Goal: Obtain resource: Download file/media

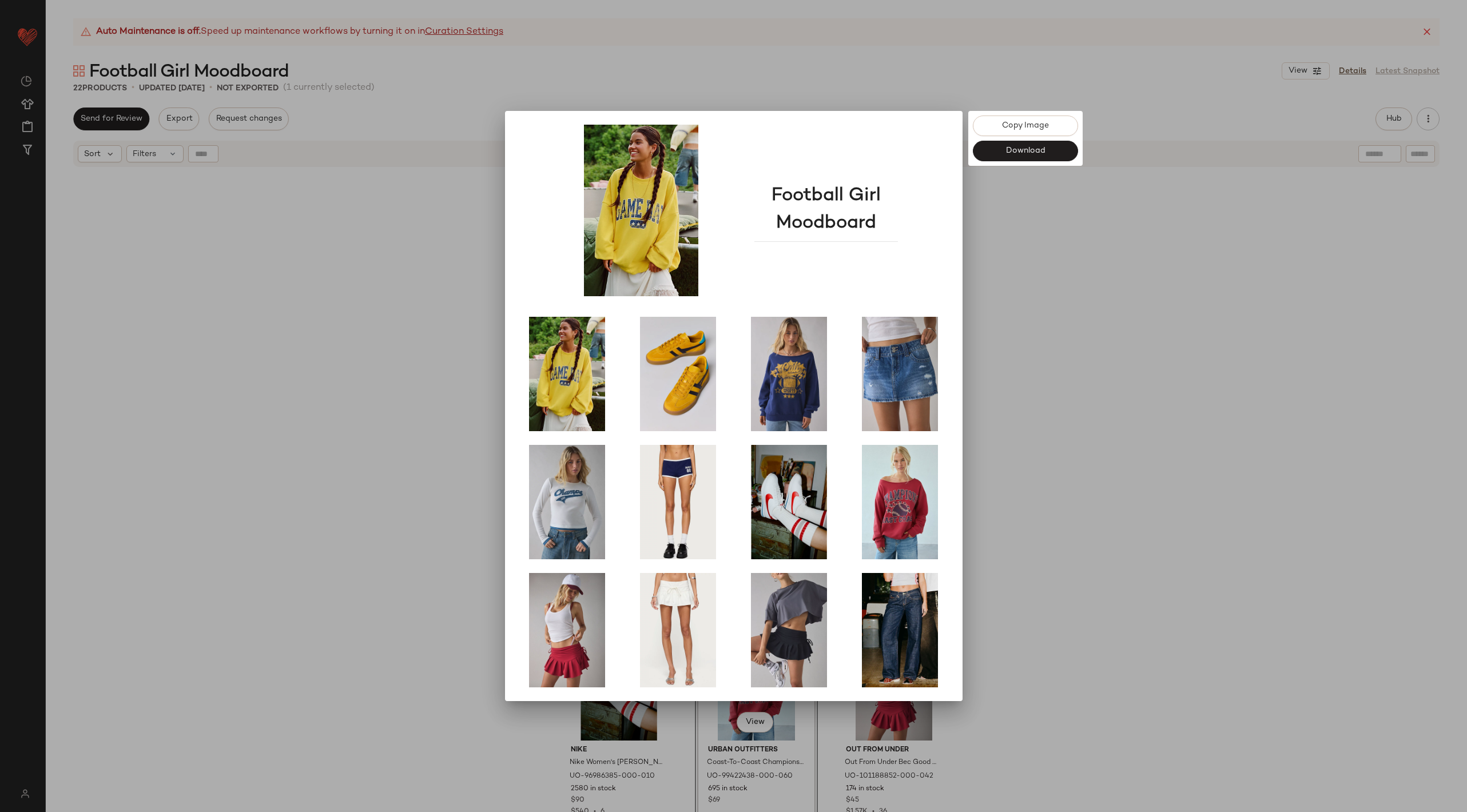
scroll to position [417, 0]
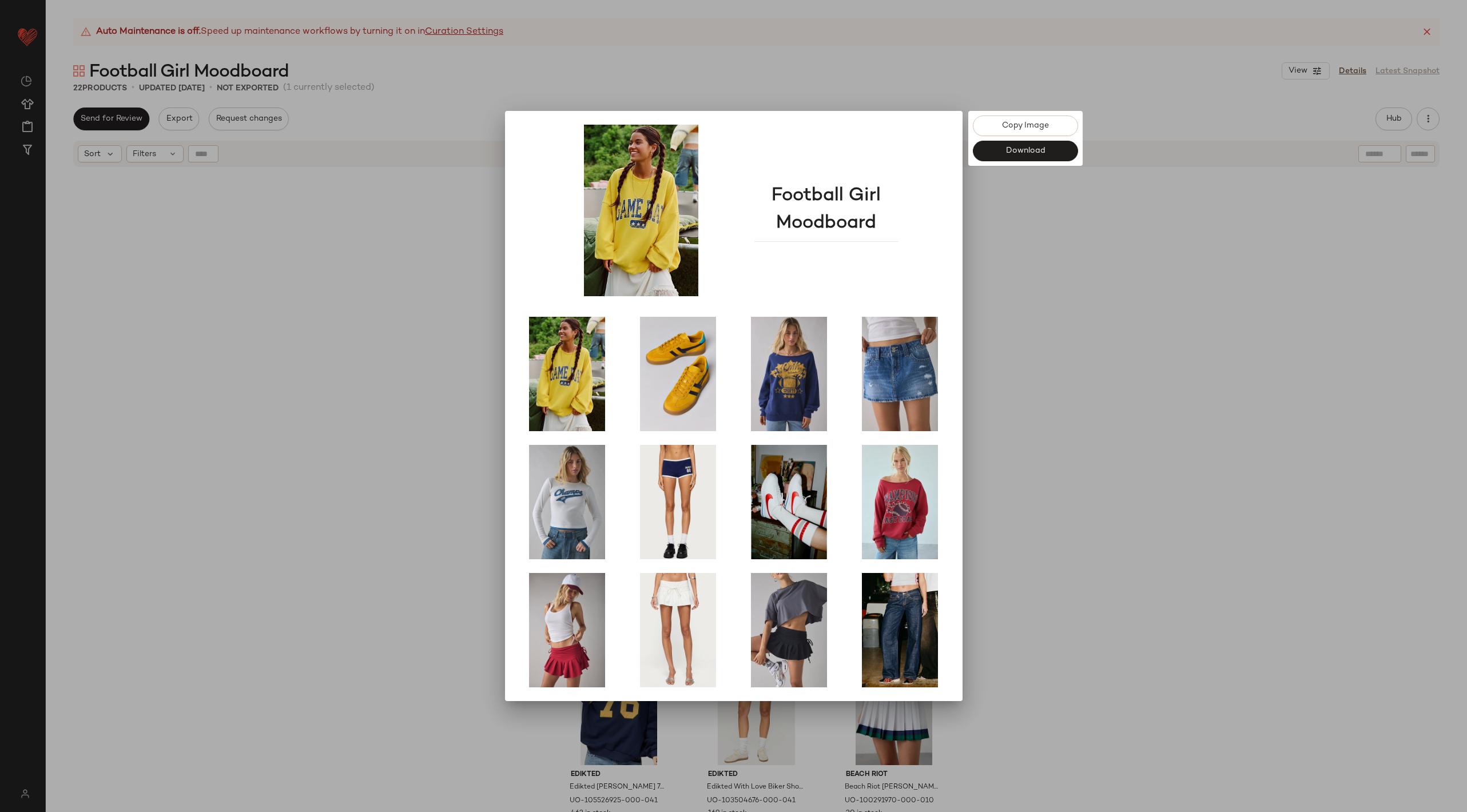
click at [1039, 222] on div at bounding box center [734, 406] width 1467 height 812
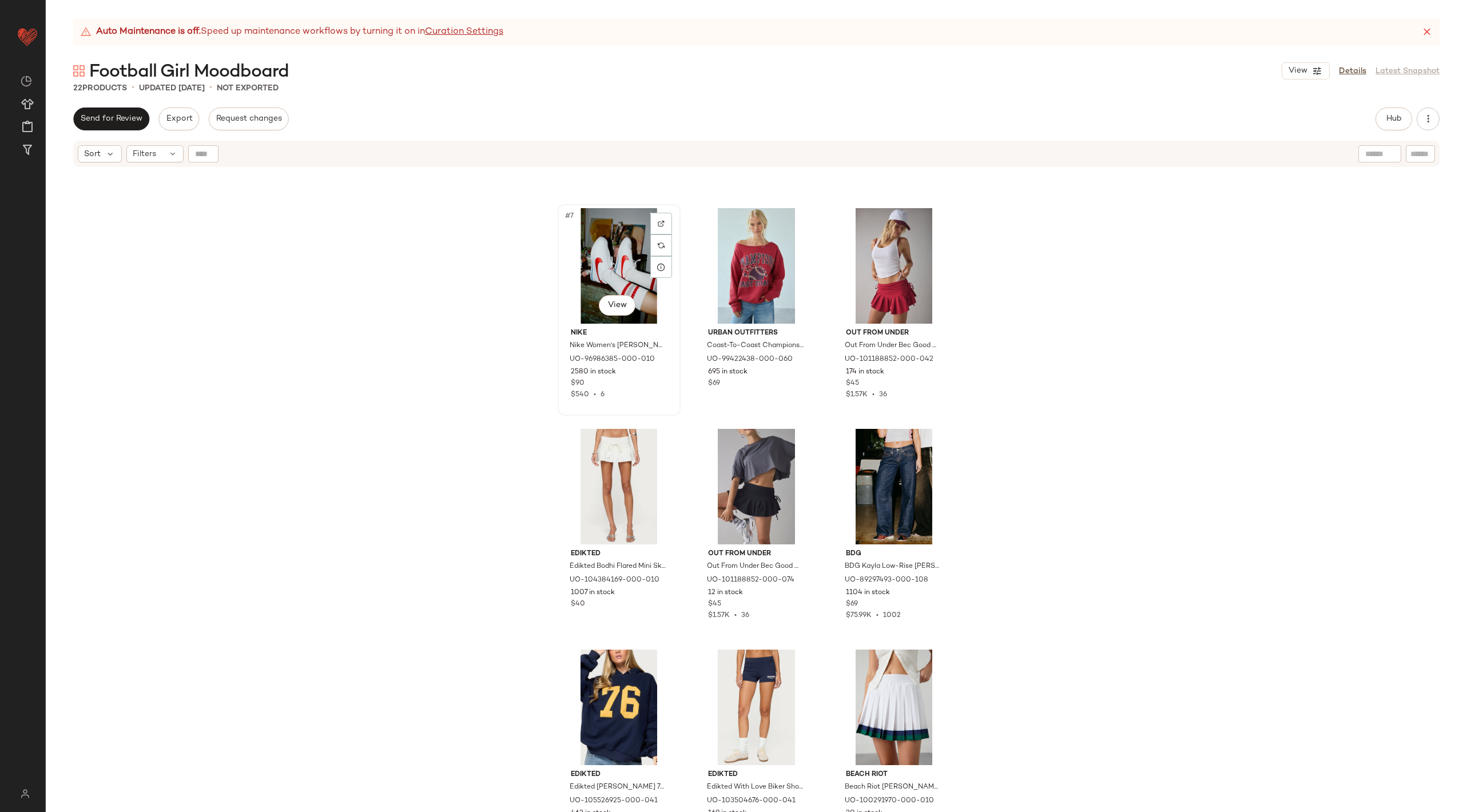
scroll to position [416, 0]
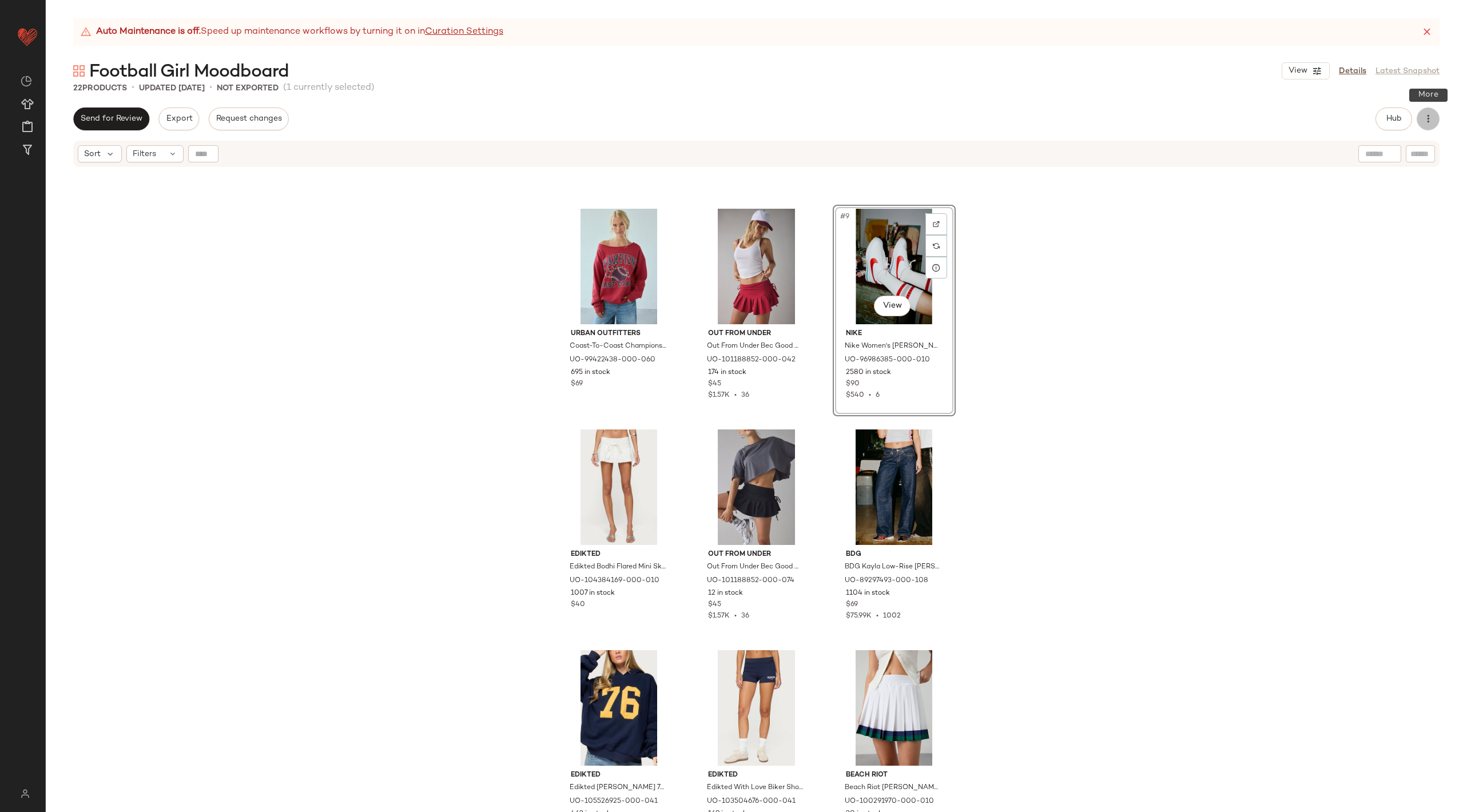
click at [1430, 115] on icon "button" at bounding box center [1427, 118] width 11 height 11
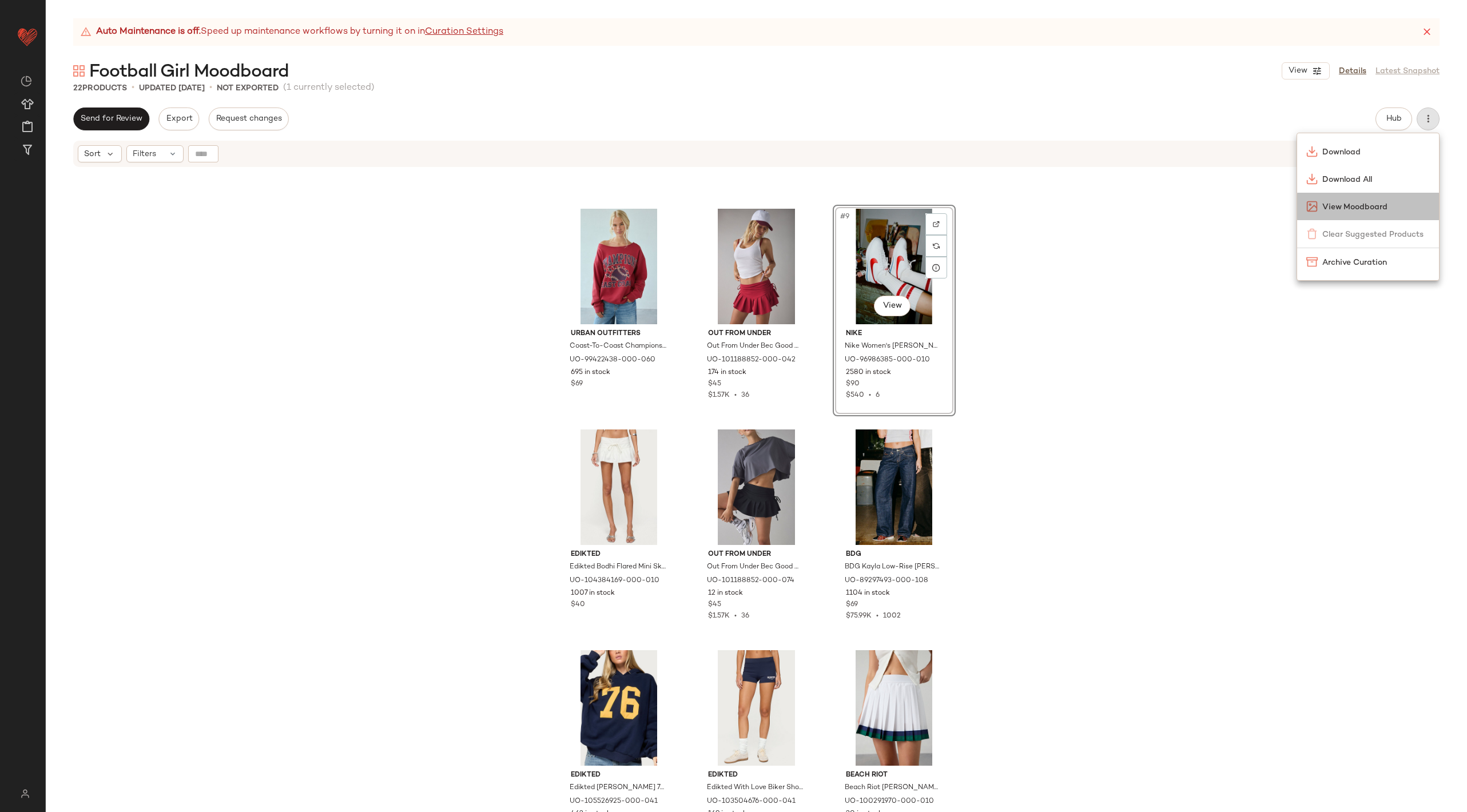
click at [1355, 207] on span "View Moodboard" at bounding box center [1375, 207] width 108 height 12
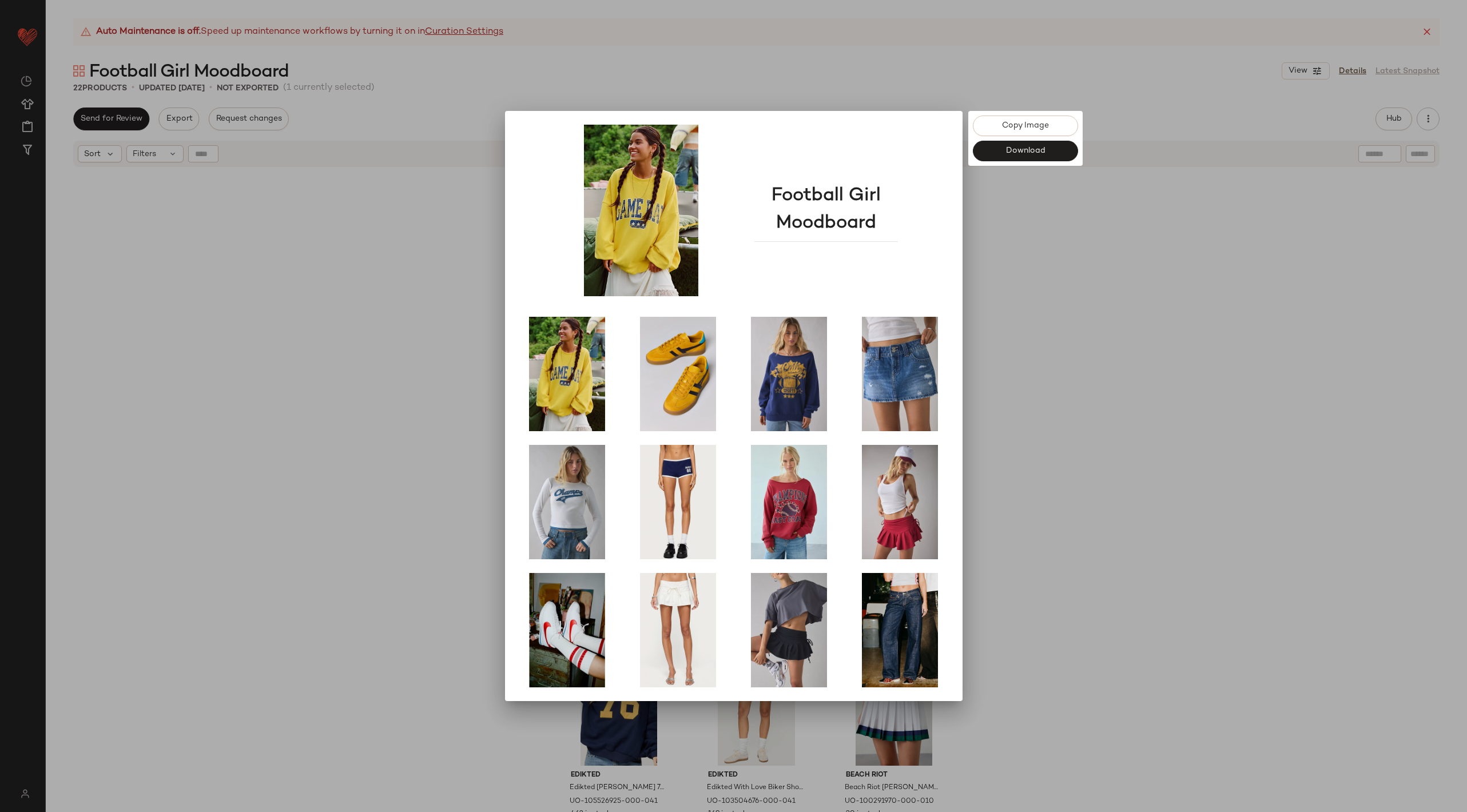
click at [1231, 411] on div at bounding box center [734, 406] width 1467 height 812
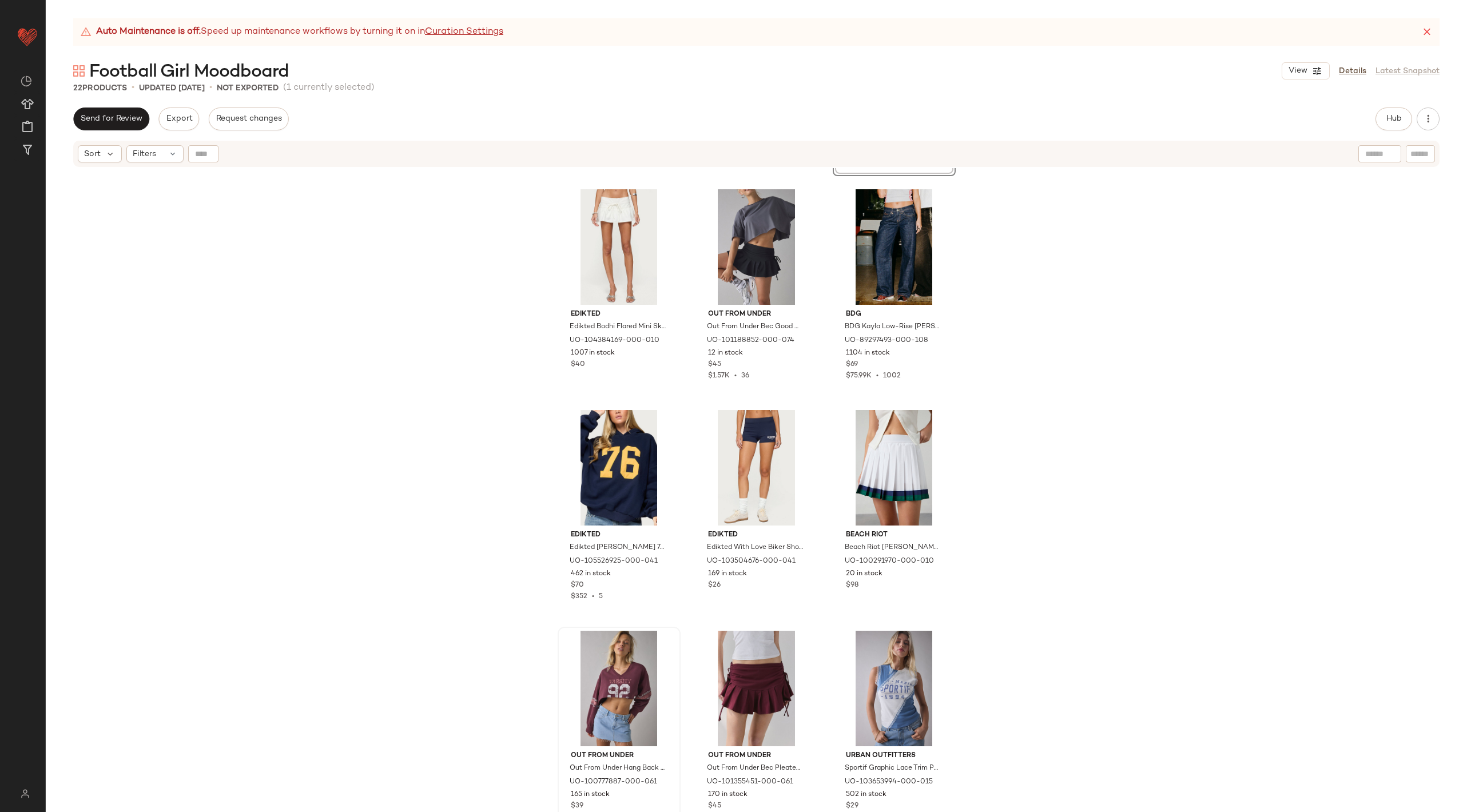
scroll to position [681, 0]
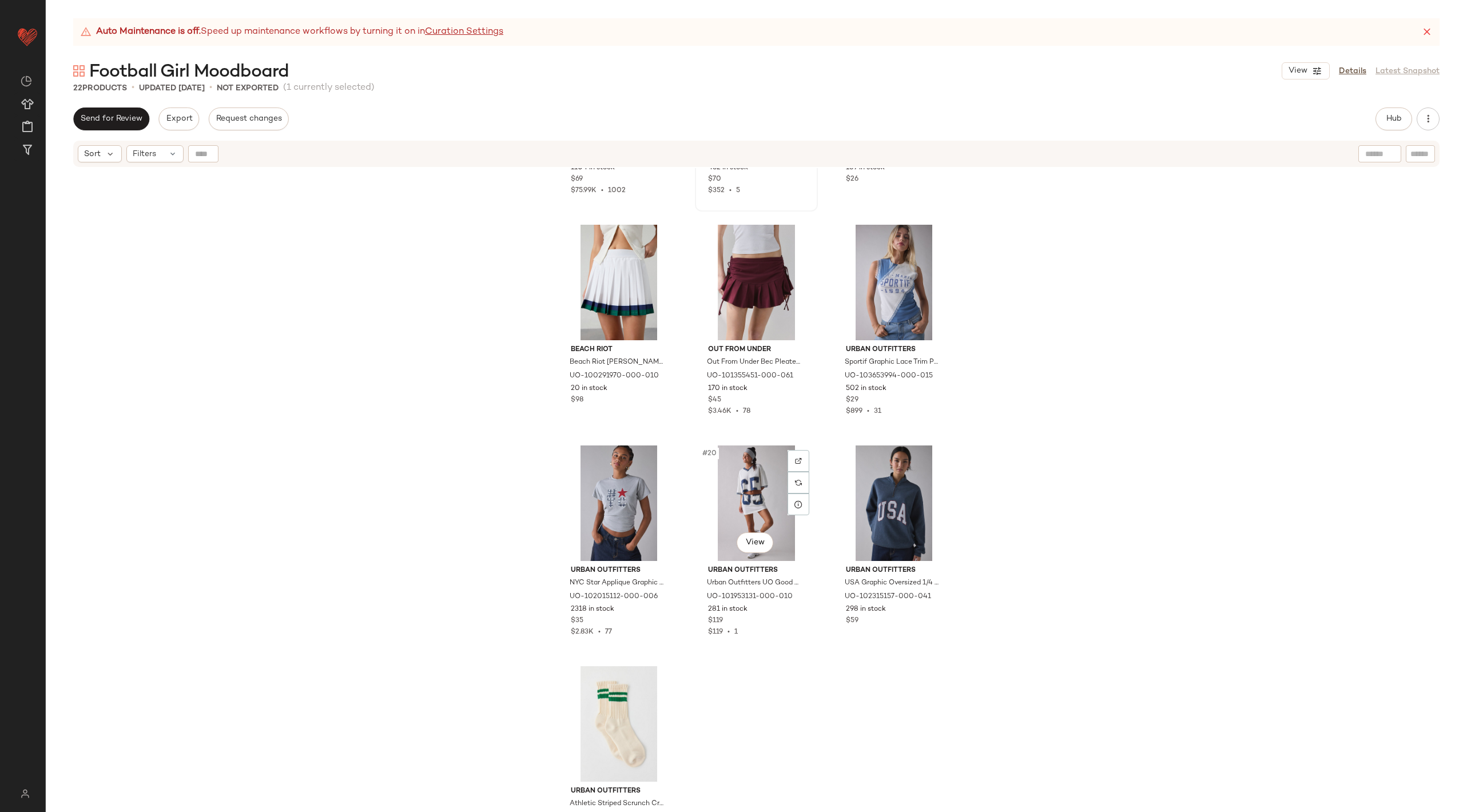
scroll to position [1057, 0]
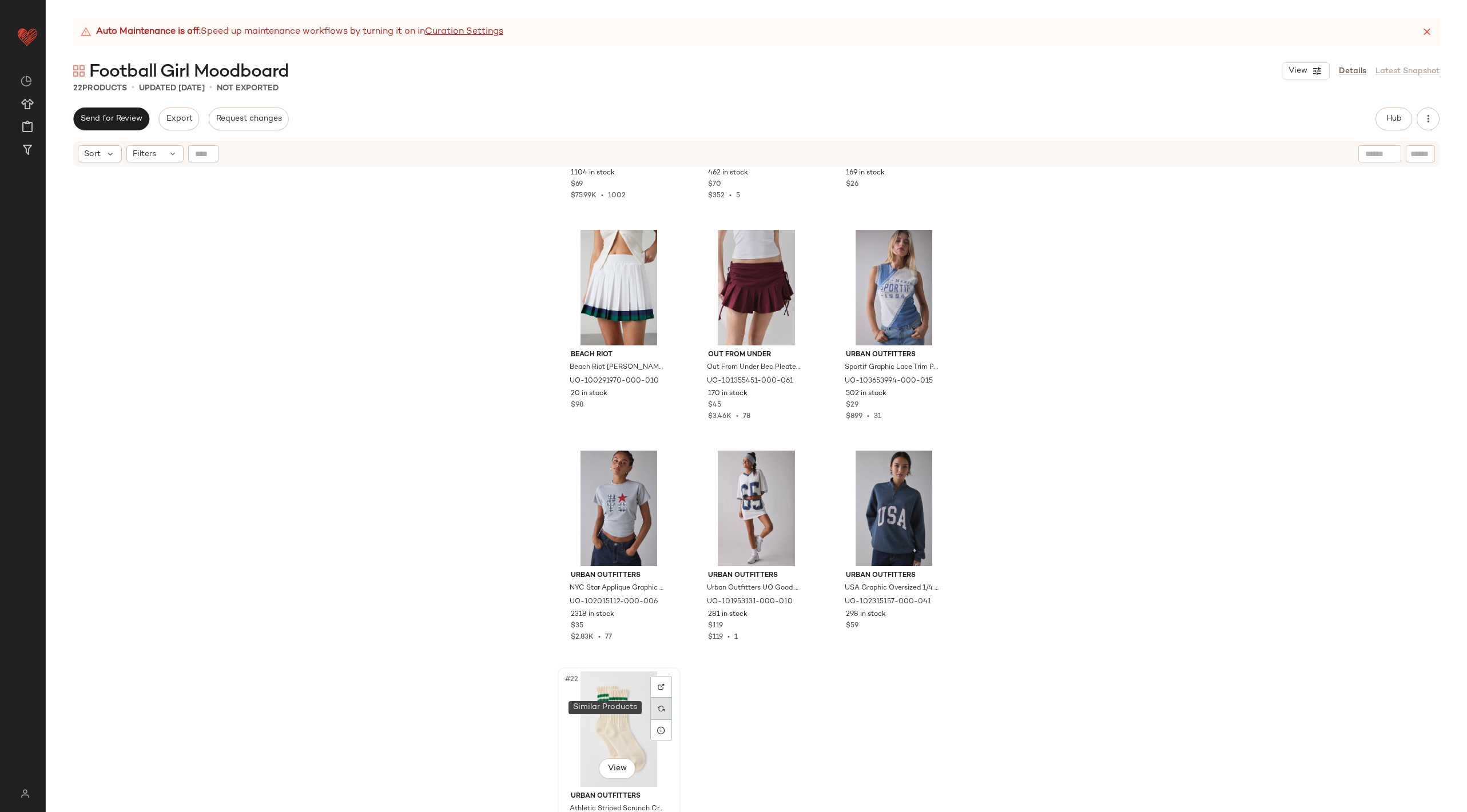
click at [652, 700] on div at bounding box center [661, 708] width 21 height 21
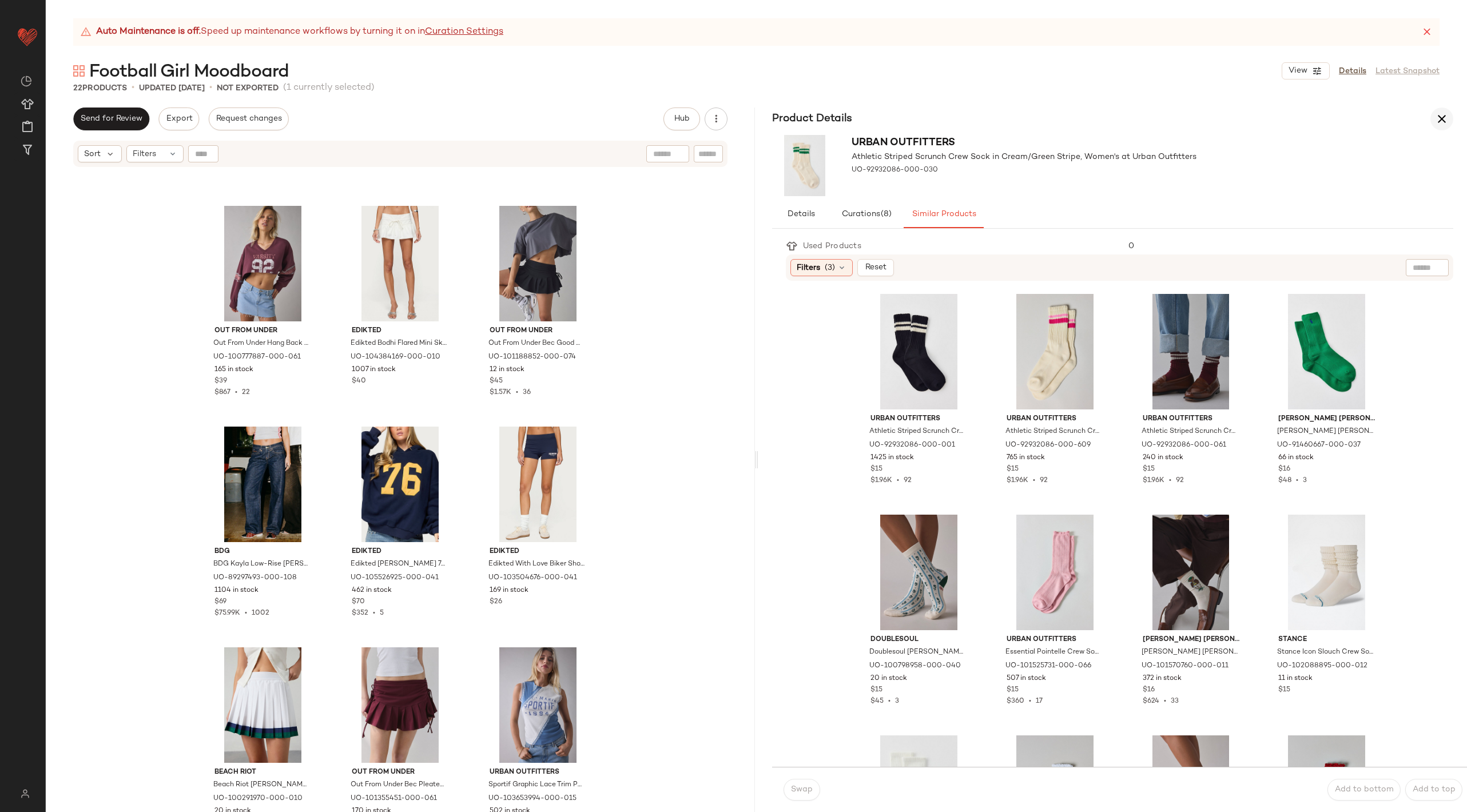
click at [1447, 116] on icon "button" at bounding box center [1442, 119] width 14 height 14
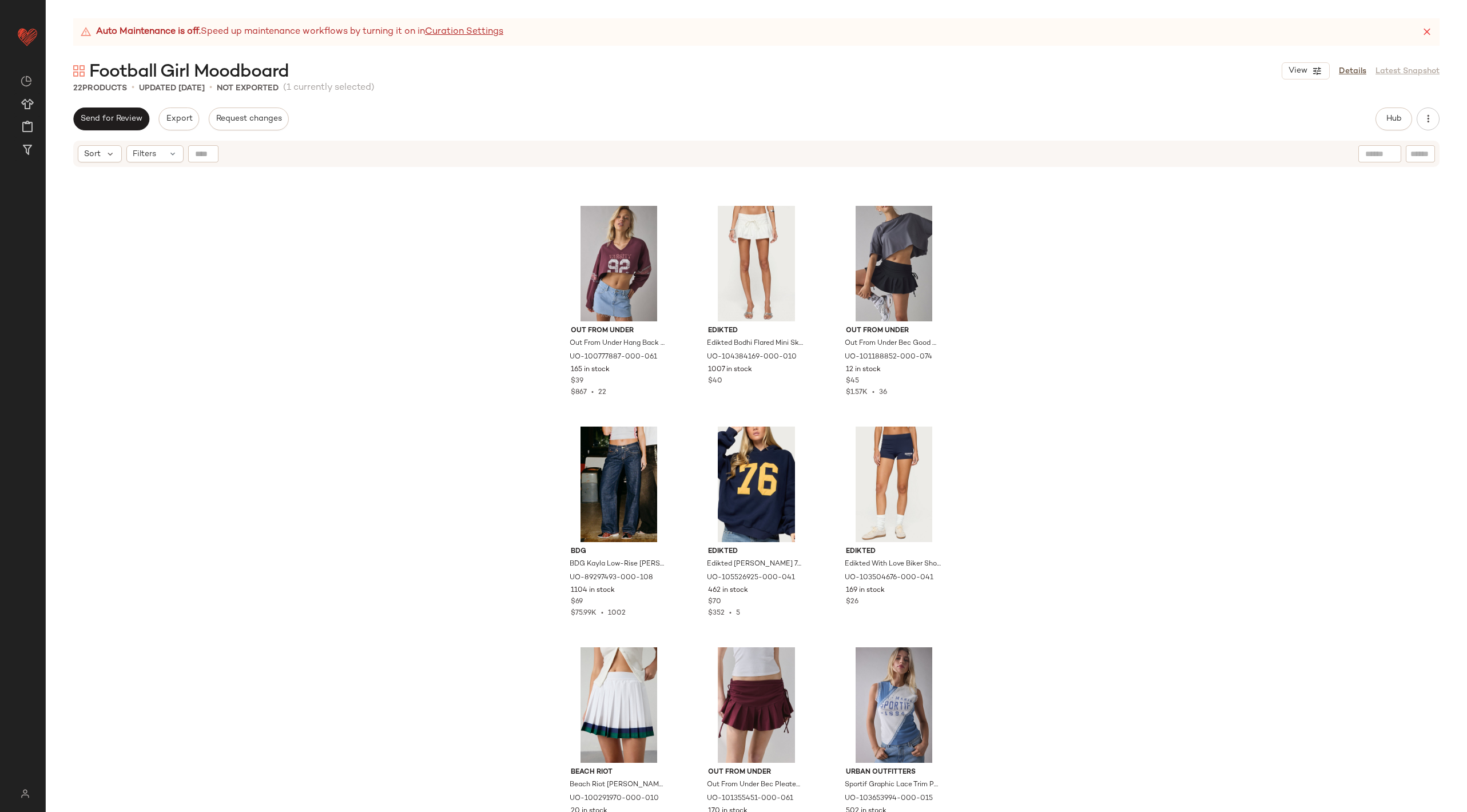
click at [1414, 117] on div "Hub" at bounding box center [1407, 119] width 64 height 23
click at [1408, 117] on button "Hub" at bounding box center [1394, 119] width 37 height 23
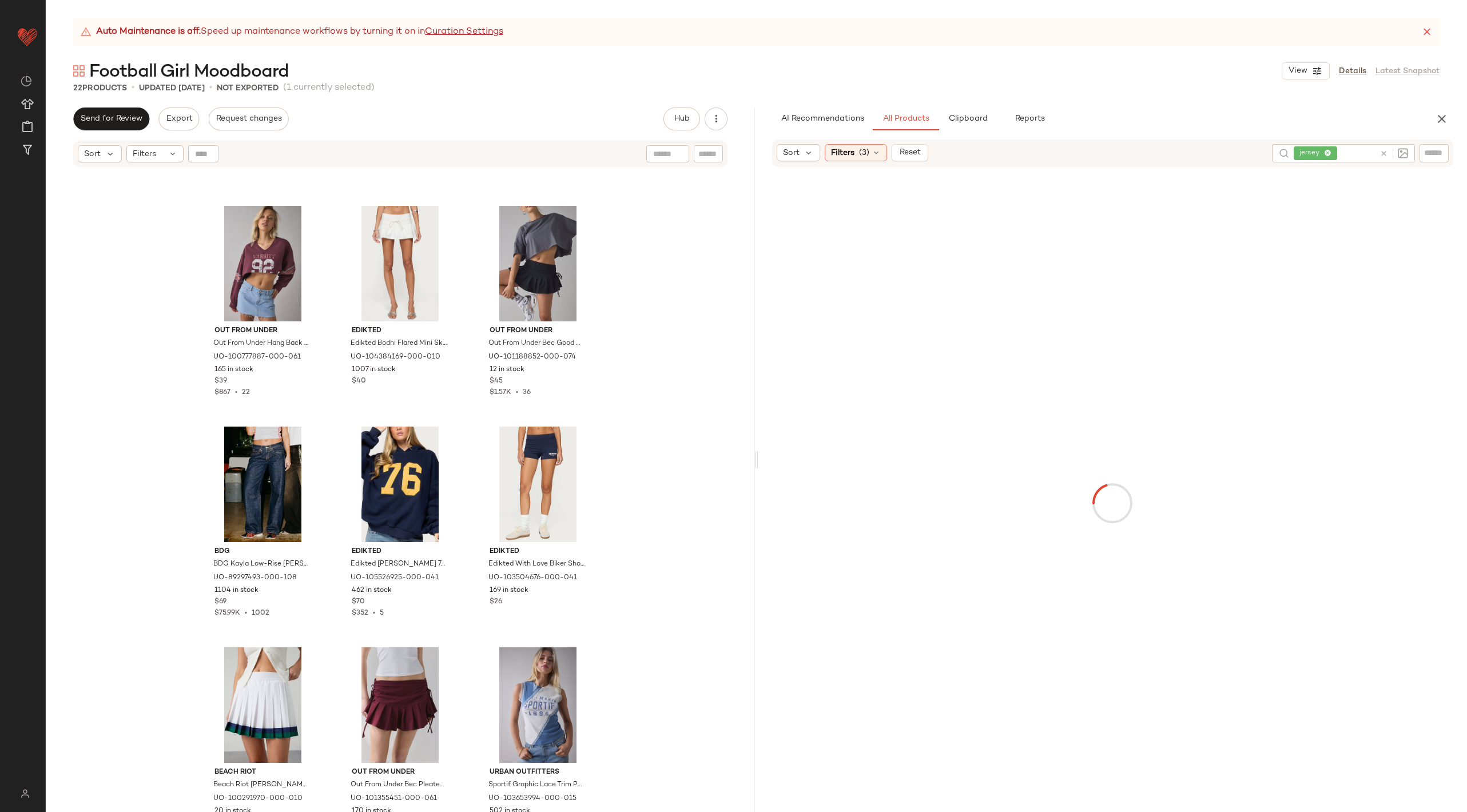
click at [1384, 154] on icon at bounding box center [1383, 153] width 8 height 8
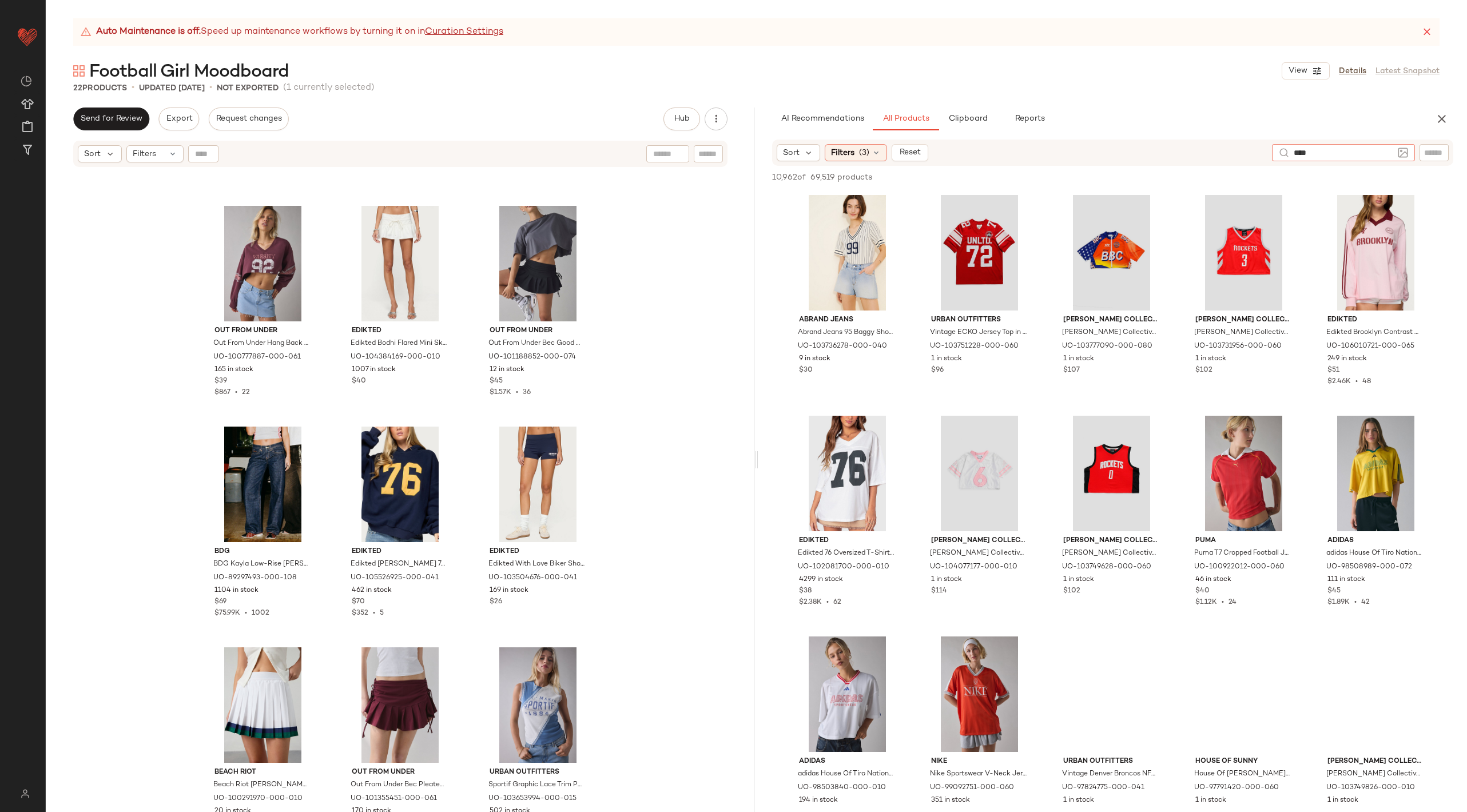
type input "*****"
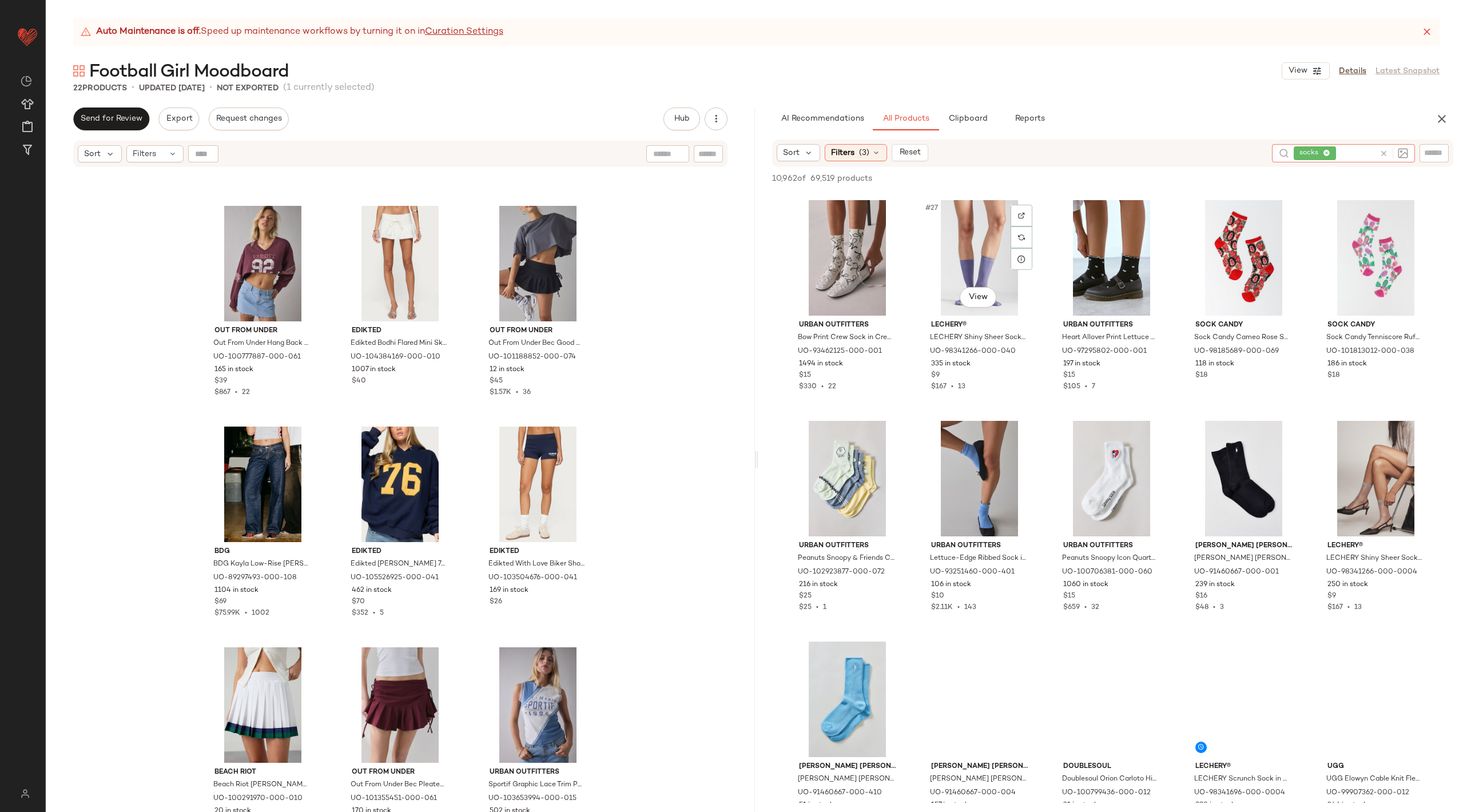
scroll to position [1700, 0]
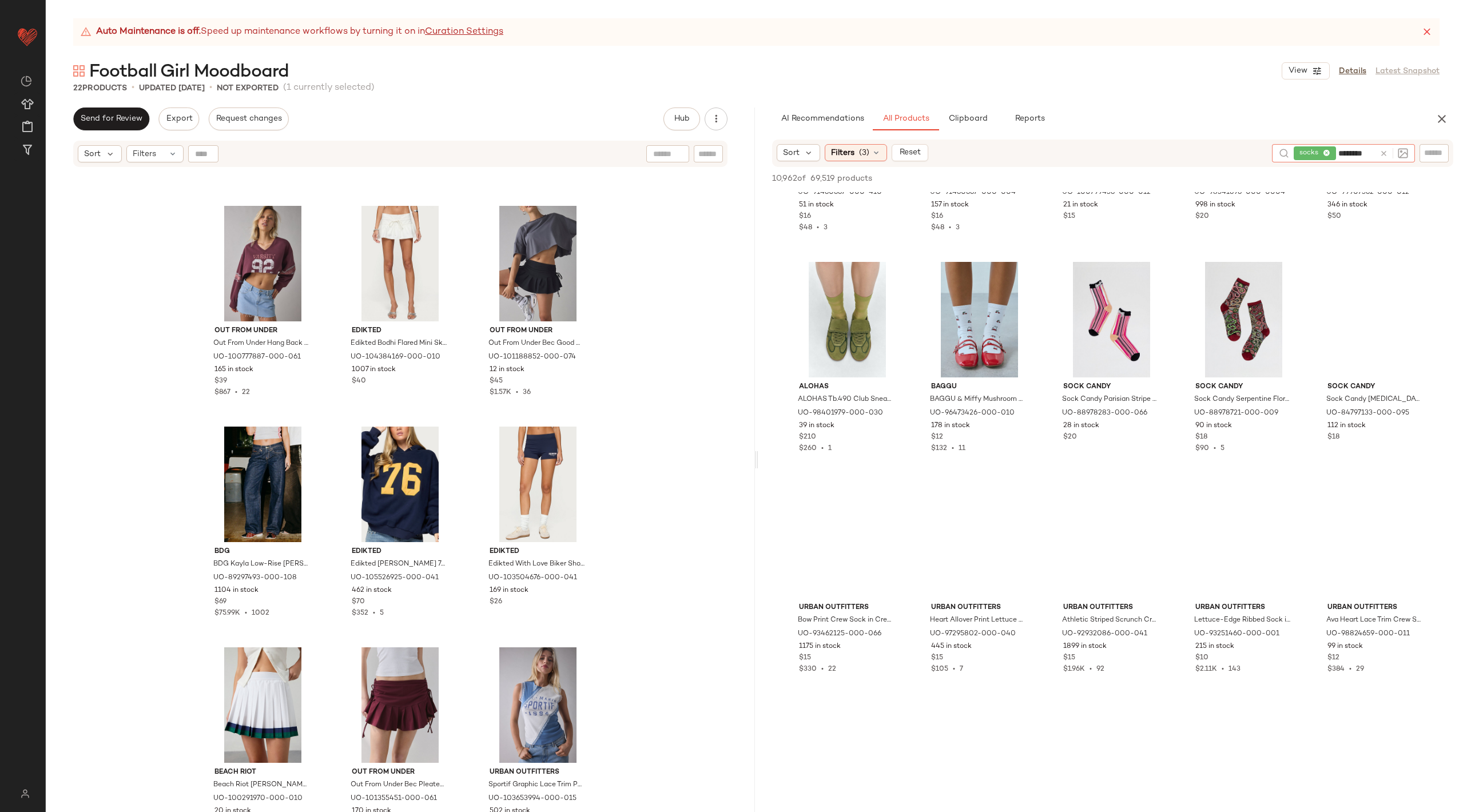
type input "*********"
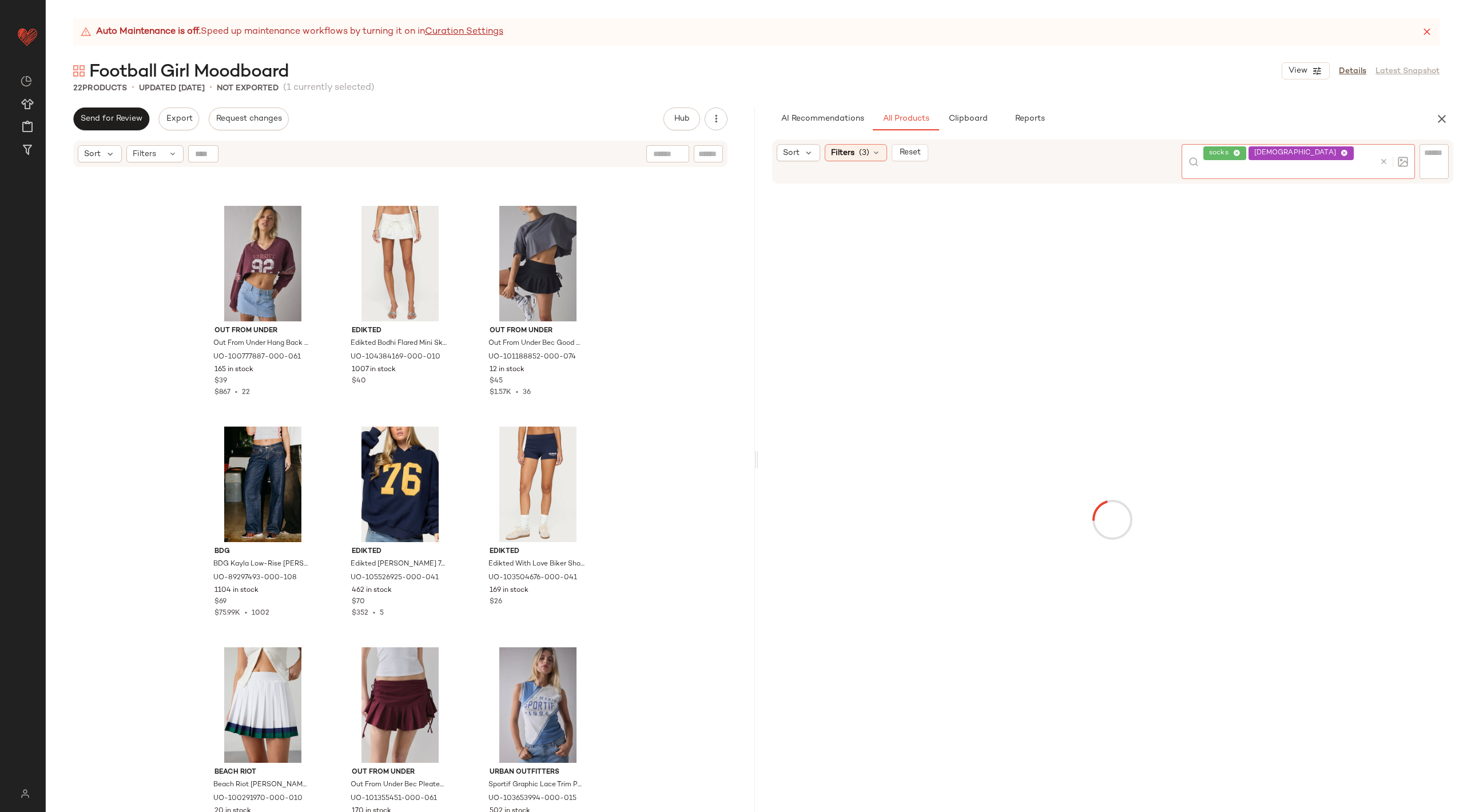
click at [1340, 151] on icon at bounding box center [1344, 154] width 8 height 8
type input "********"
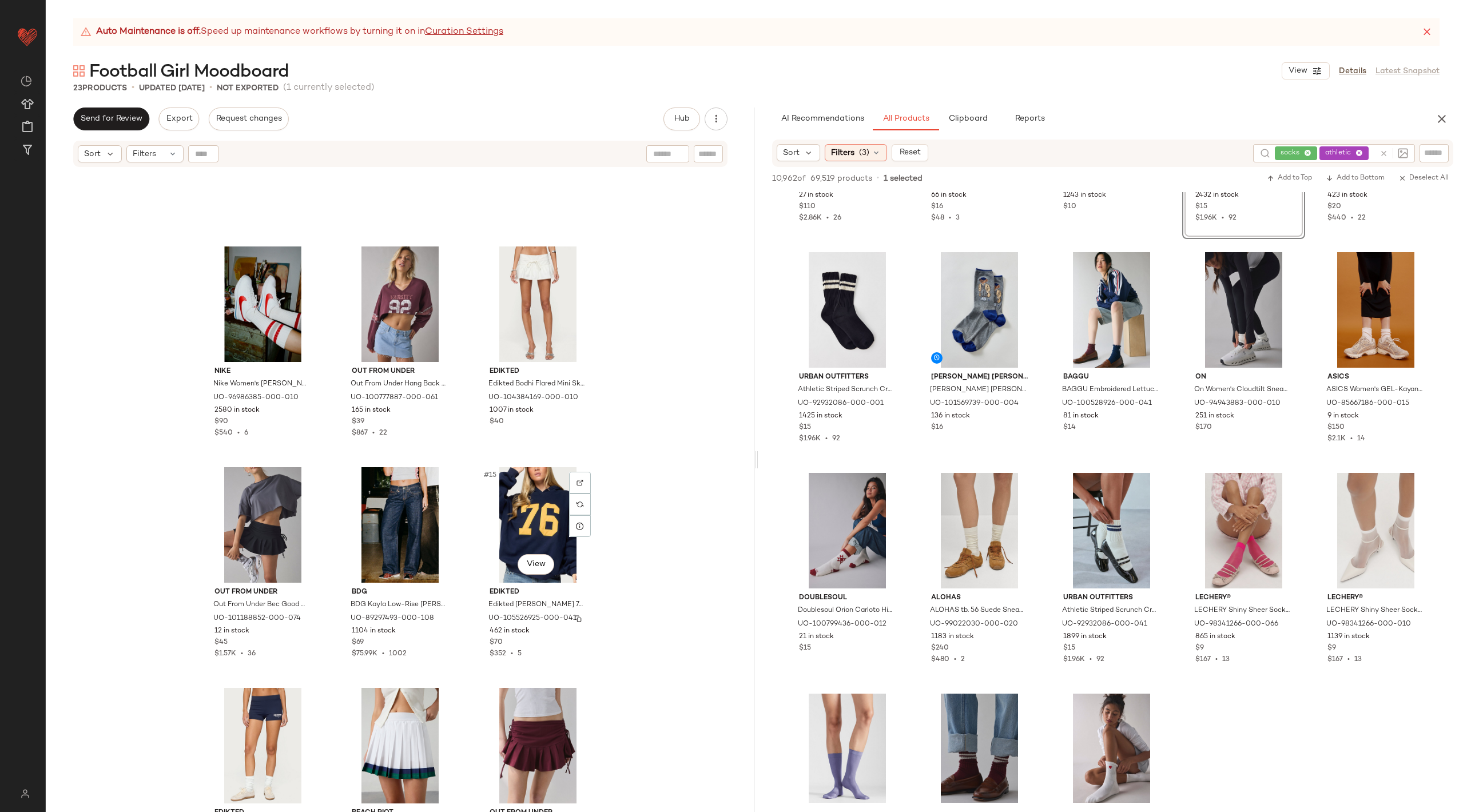
scroll to position [644, 0]
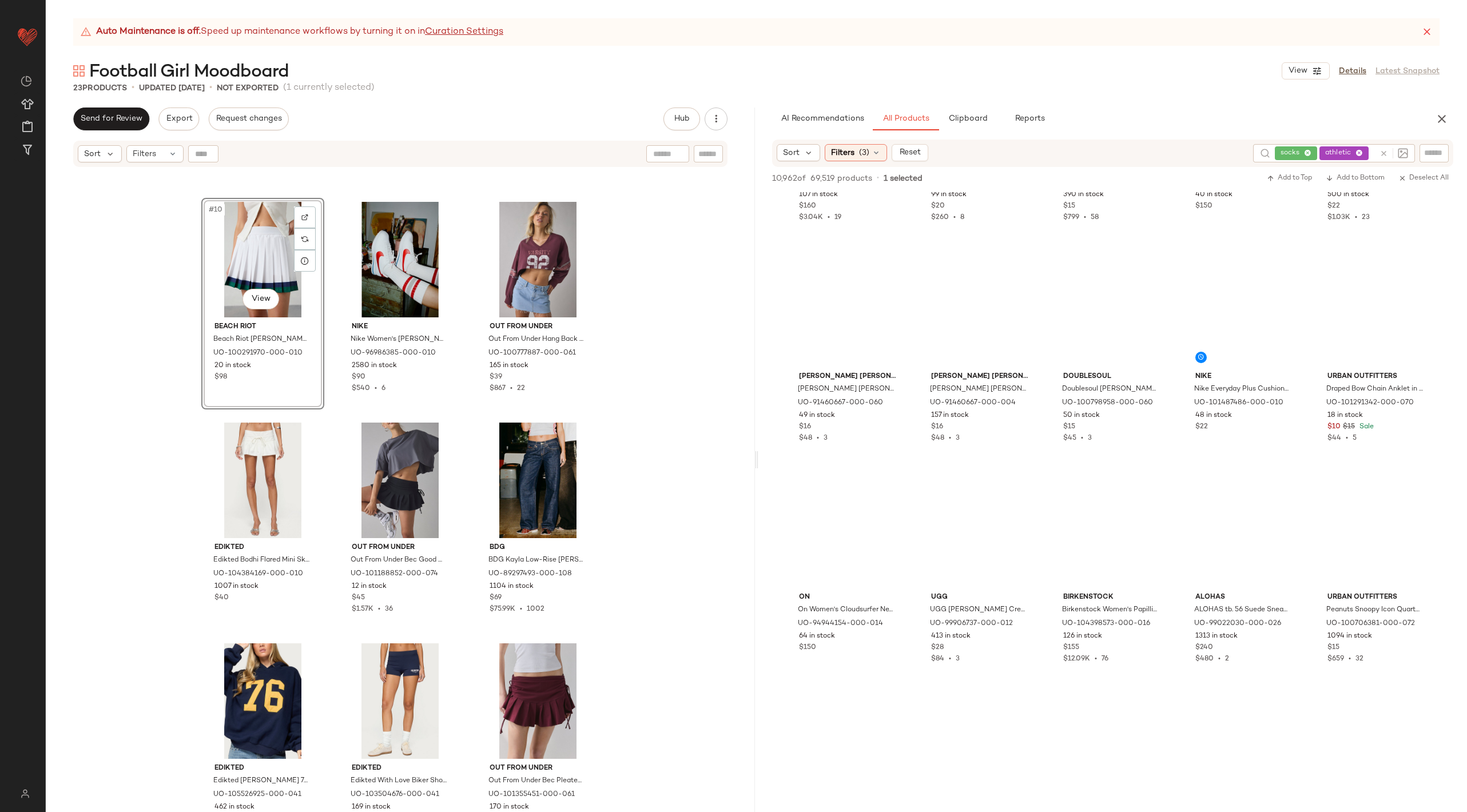
scroll to position [2095, 0]
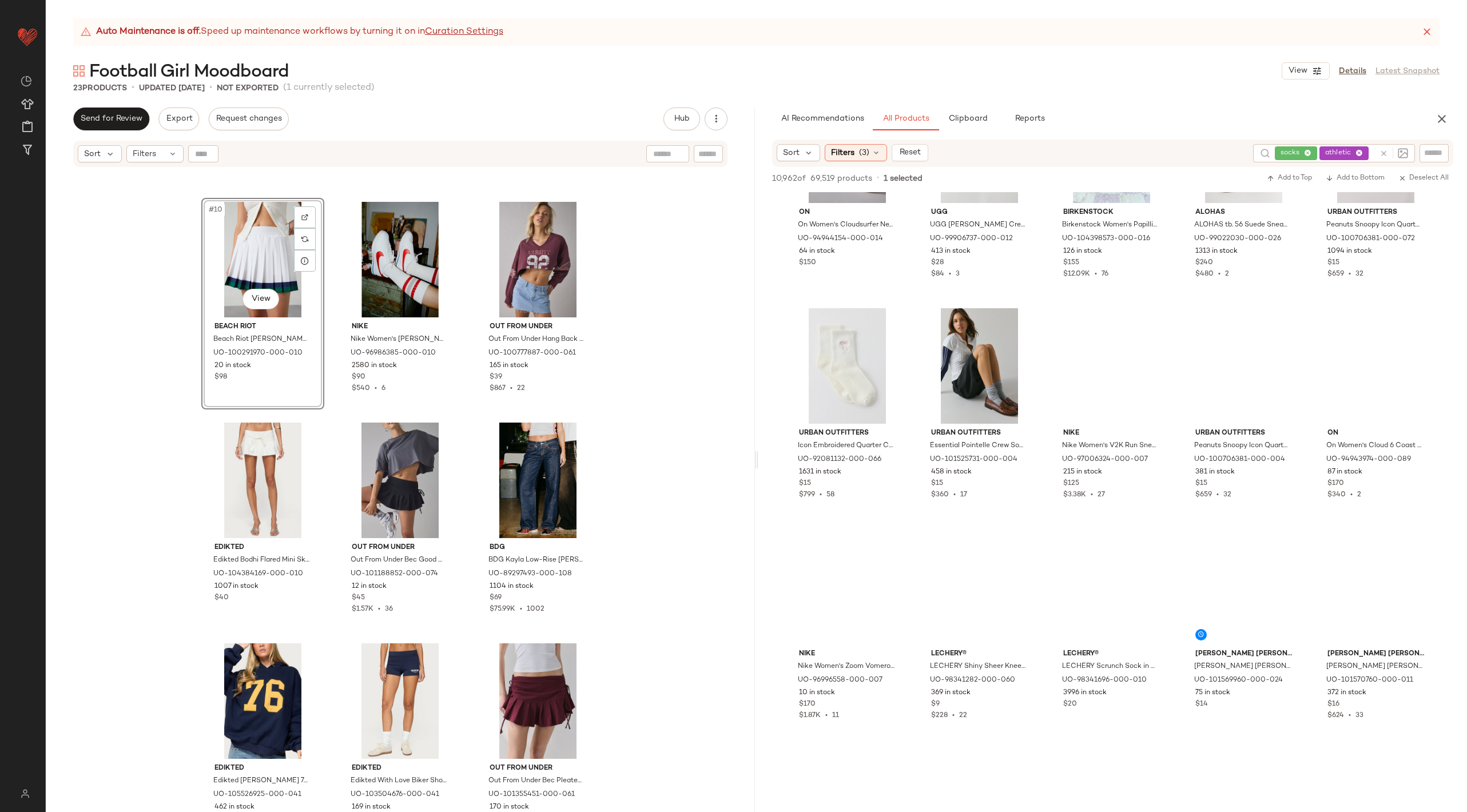
click at [1383, 151] on icon at bounding box center [1383, 153] width 8 height 8
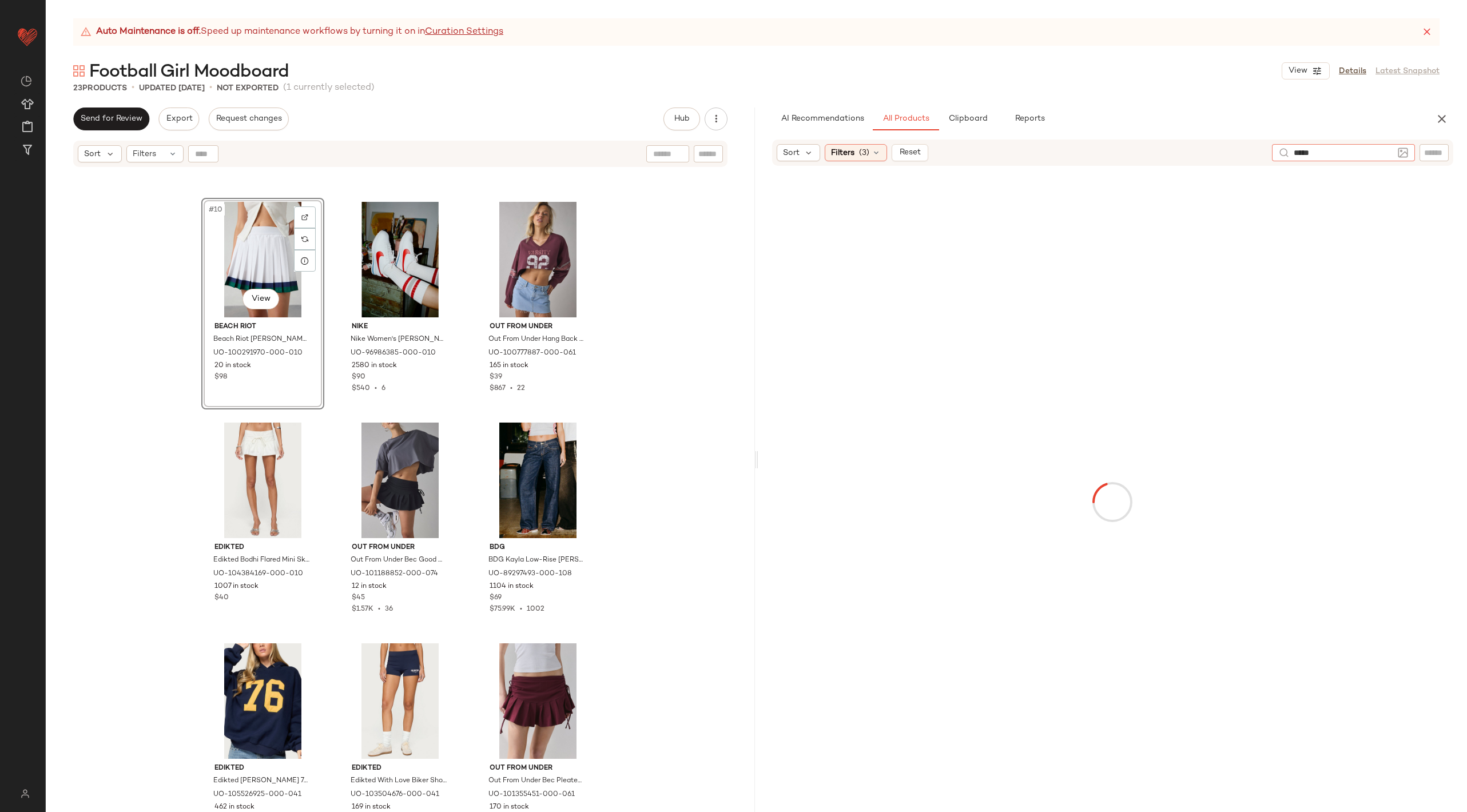
type input "******"
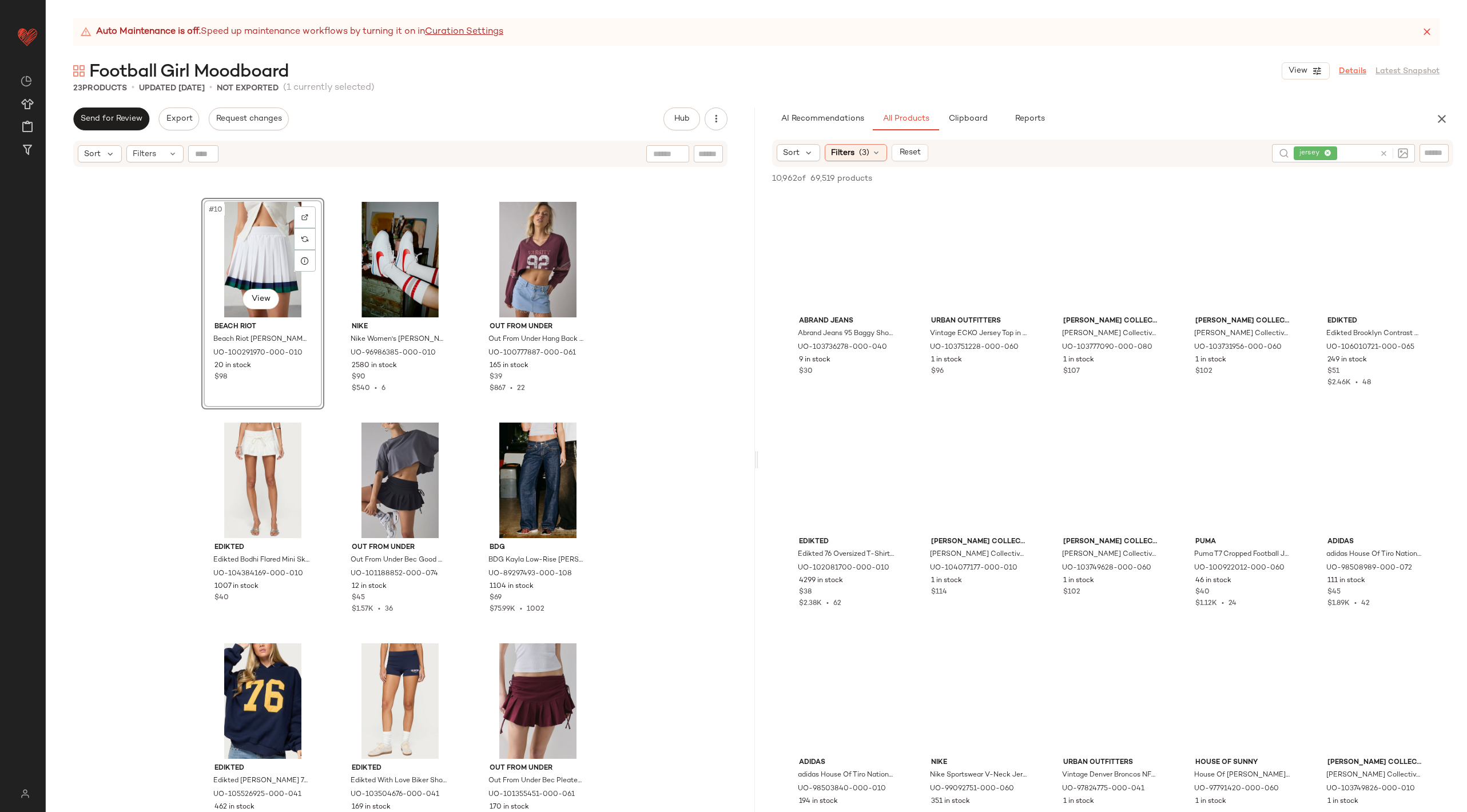
click at [1359, 66] on link "Details" at bounding box center [1352, 71] width 28 height 12
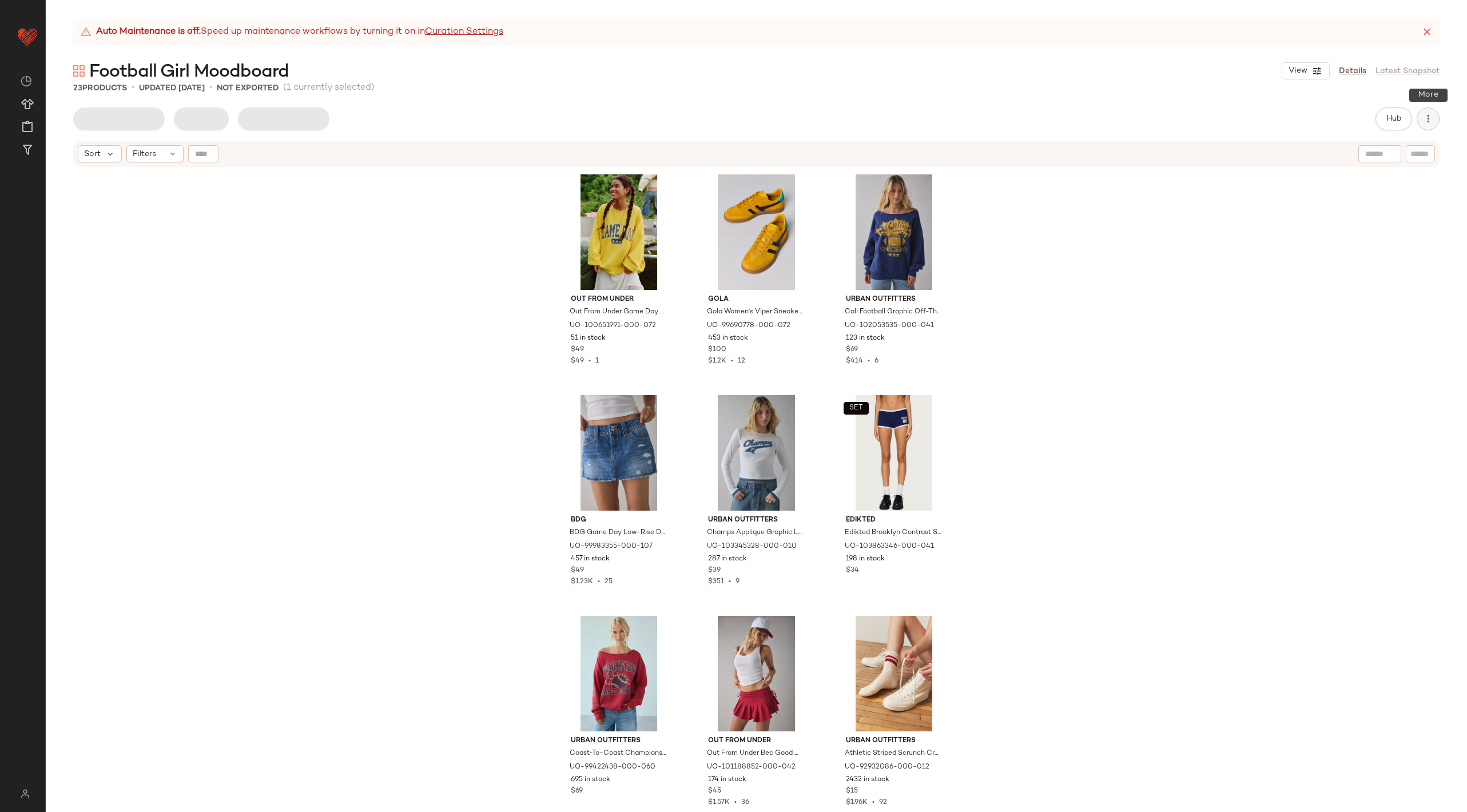
click at [1428, 115] on icon "button" at bounding box center [1427, 118] width 11 height 11
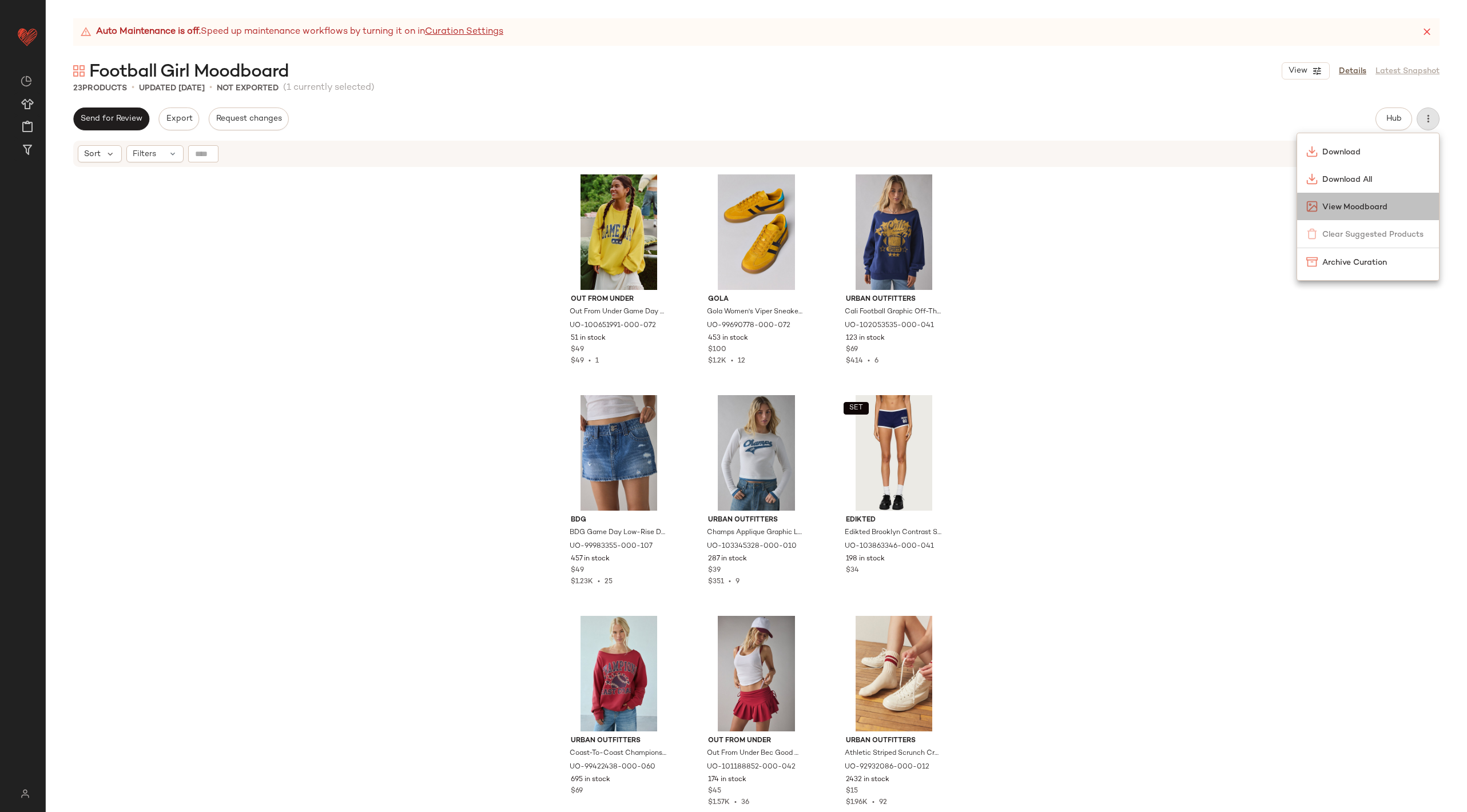
click at [1371, 209] on span "View Moodboard" at bounding box center [1375, 207] width 108 height 12
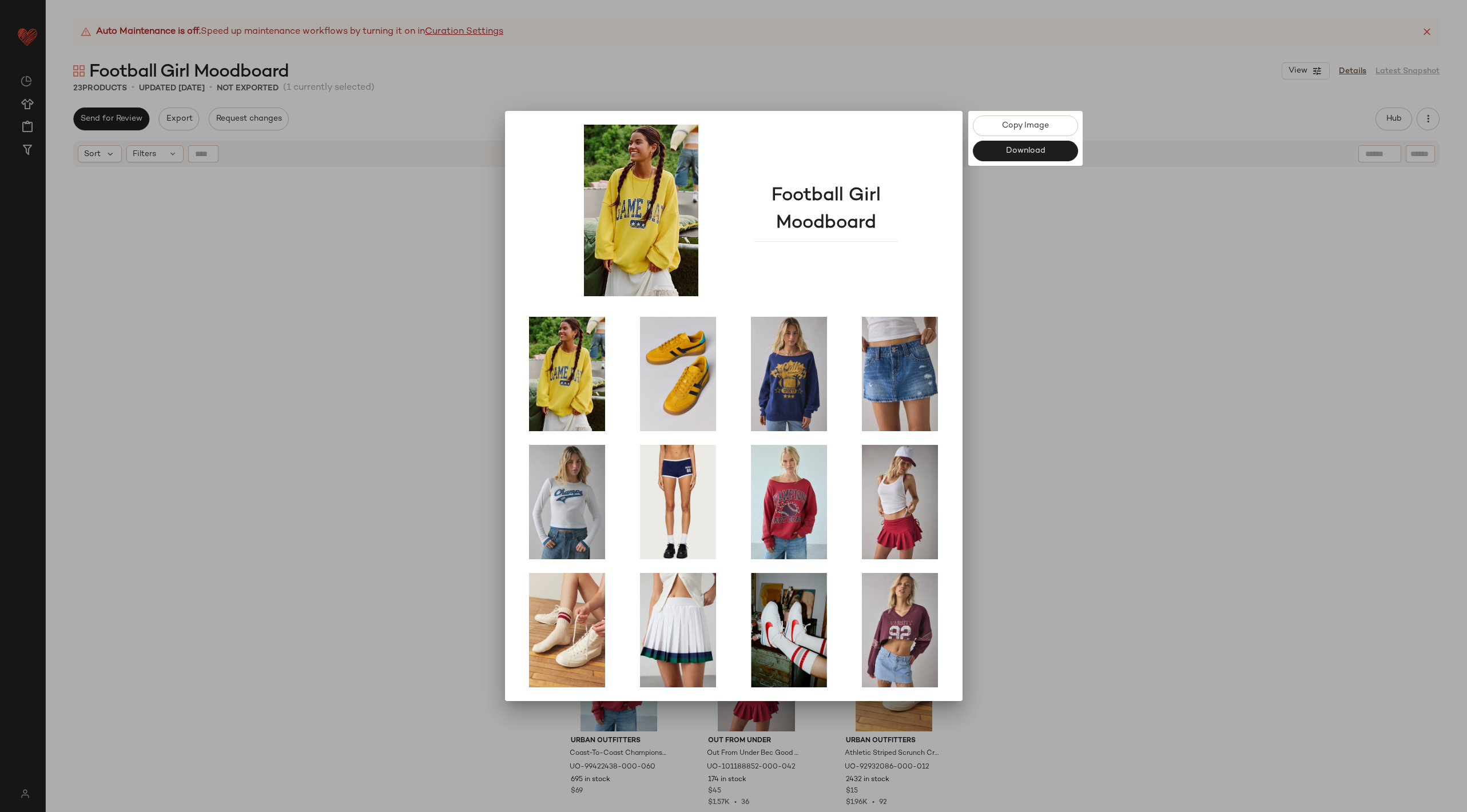
click at [1083, 396] on div at bounding box center [734, 406] width 1467 height 812
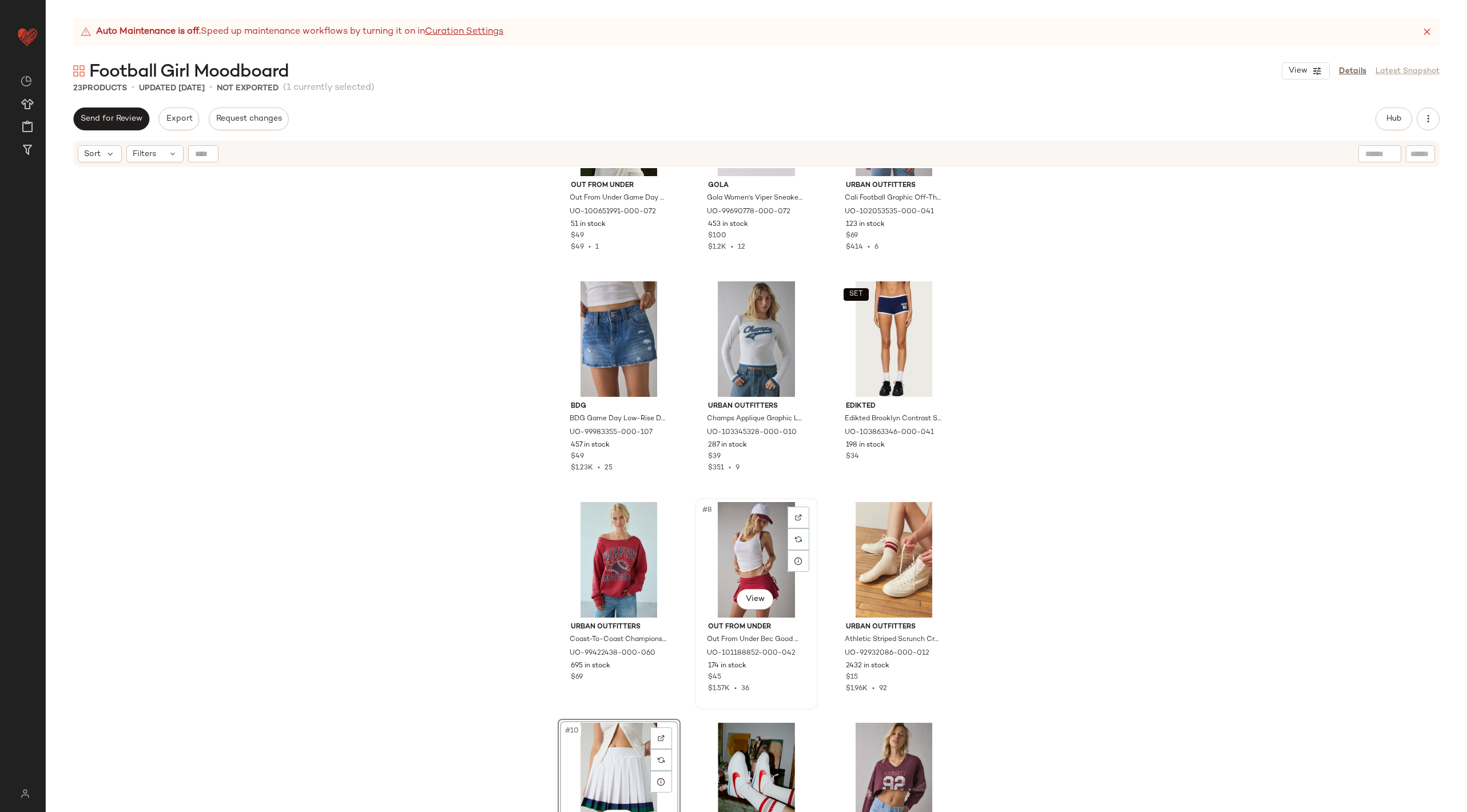
scroll to position [141, 0]
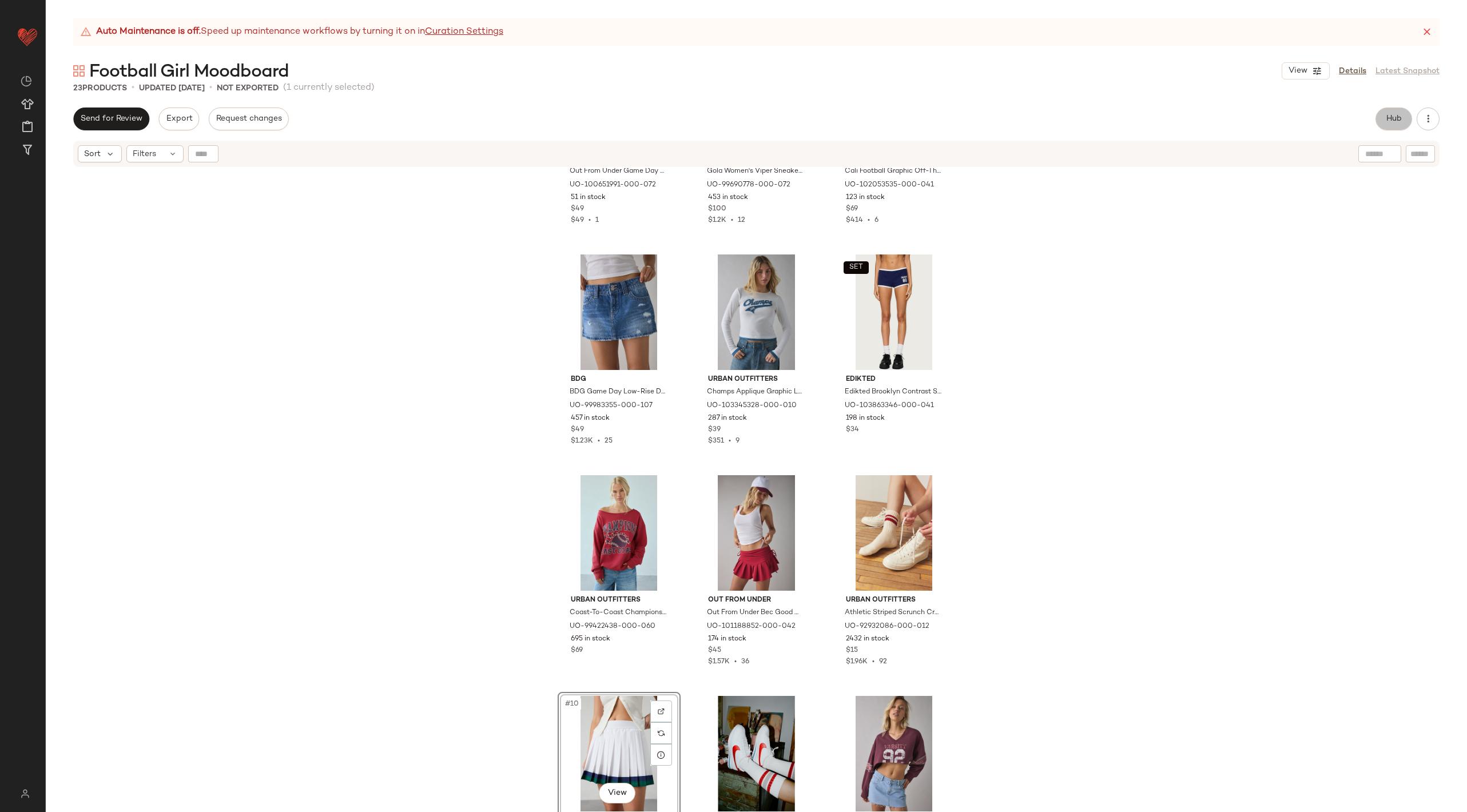
click at [1395, 121] on span "Hub" at bounding box center [1393, 119] width 16 height 9
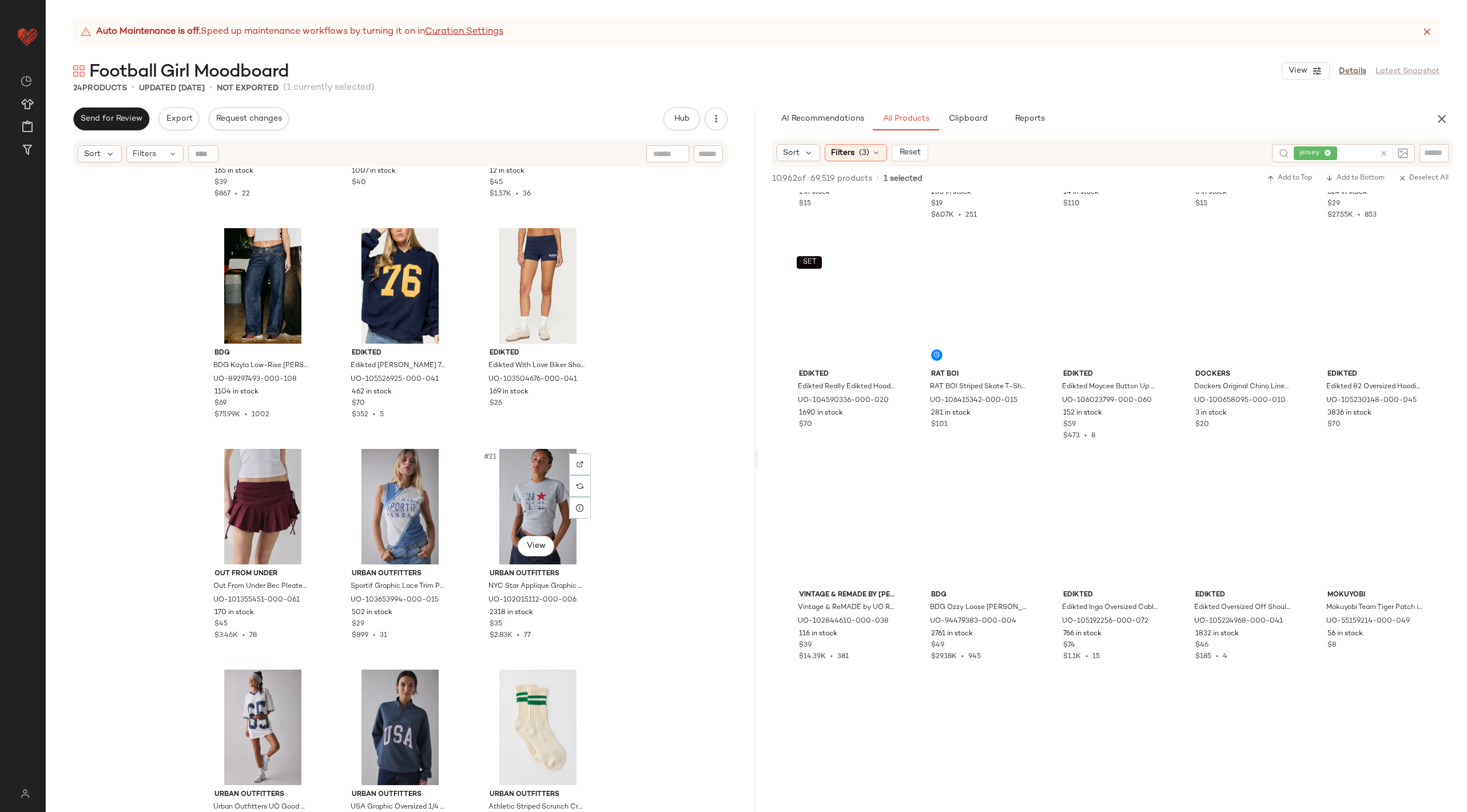
scroll to position [1095, 0]
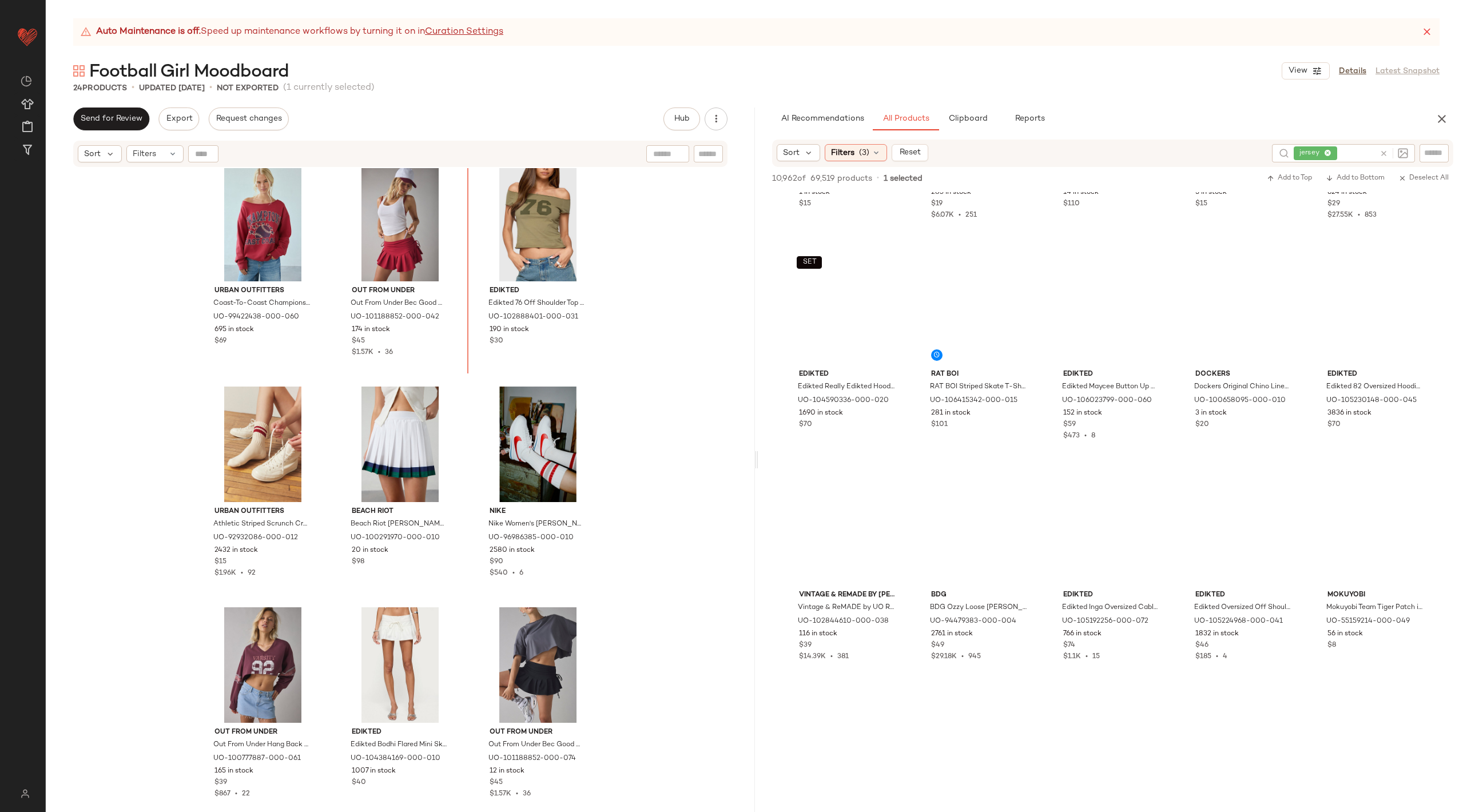
scroll to position [14951, 0]
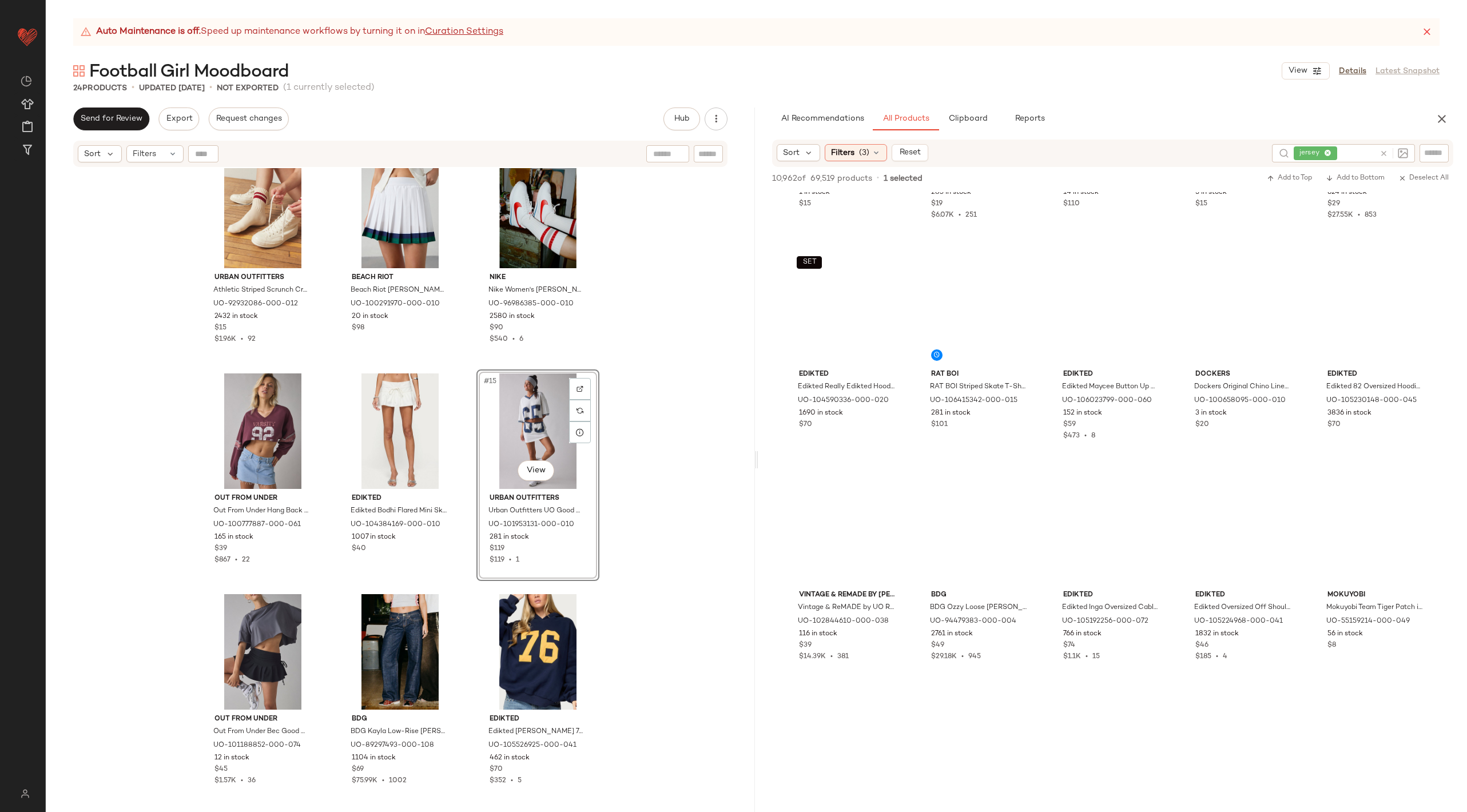
drag, startPoint x: 278, startPoint y: 658, endPoint x: 476, endPoint y: 84, distance: 607.2
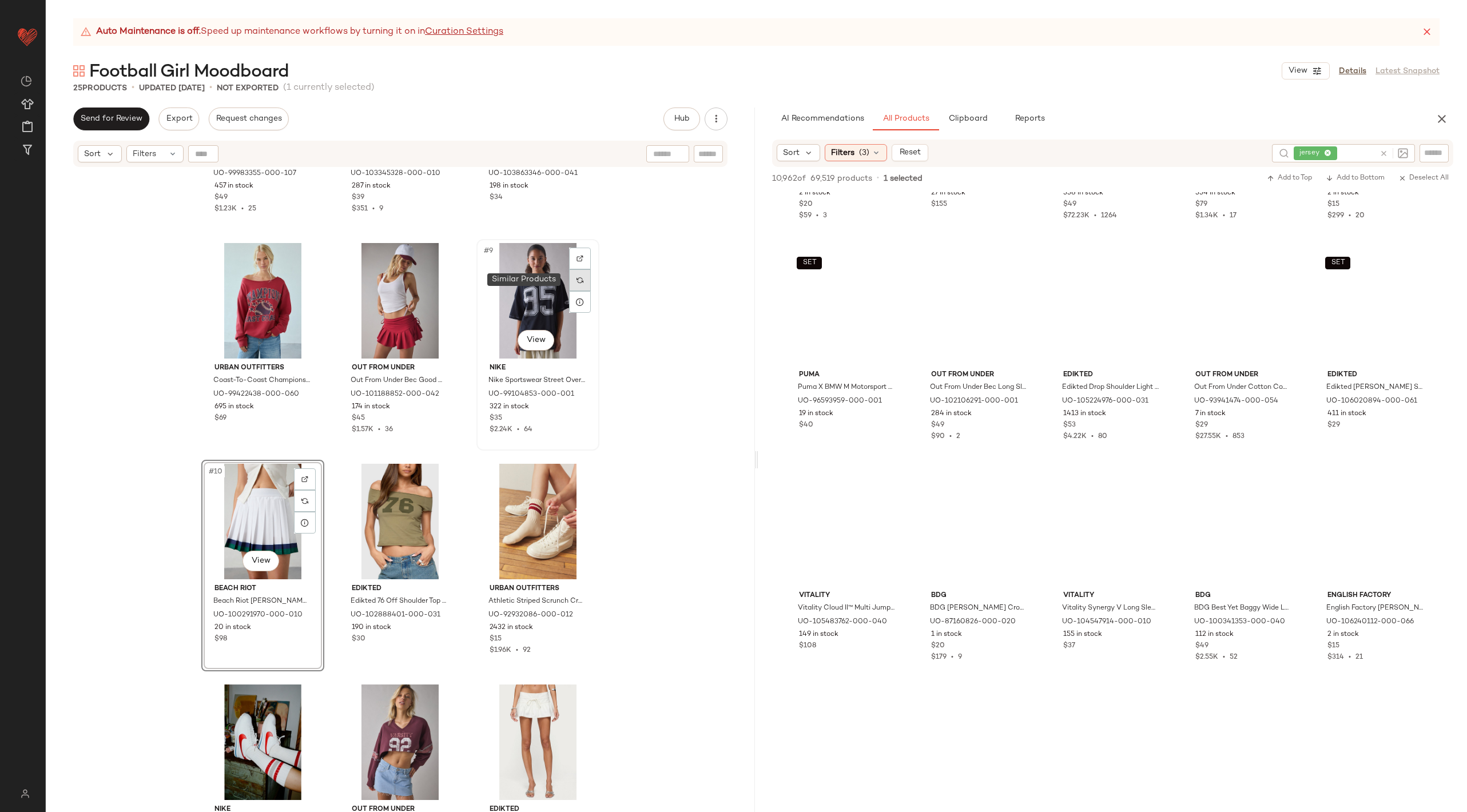
click at [572, 282] on div at bounding box center [580, 280] width 21 height 21
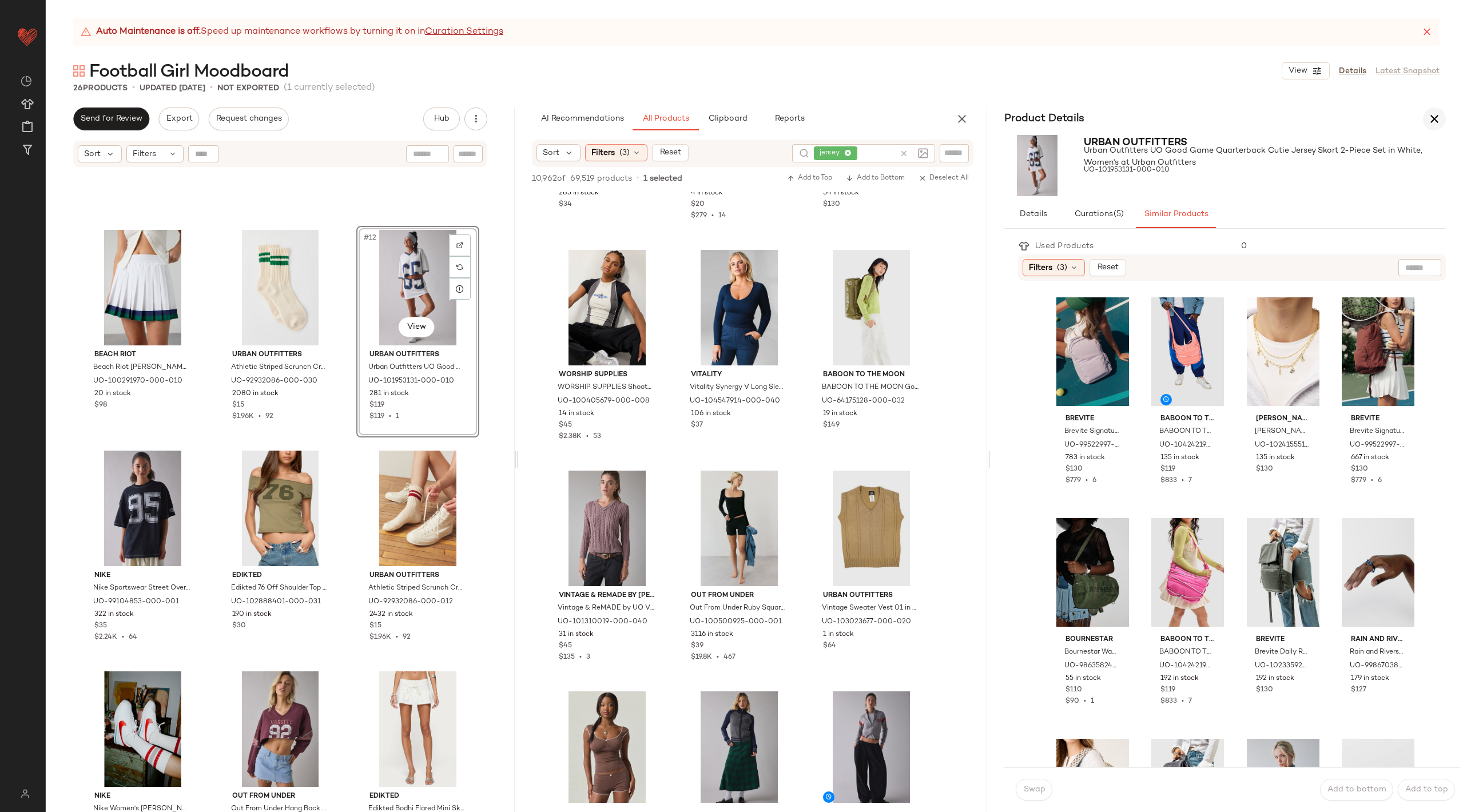
click at [1430, 114] on icon "button" at bounding box center [1434, 119] width 14 height 14
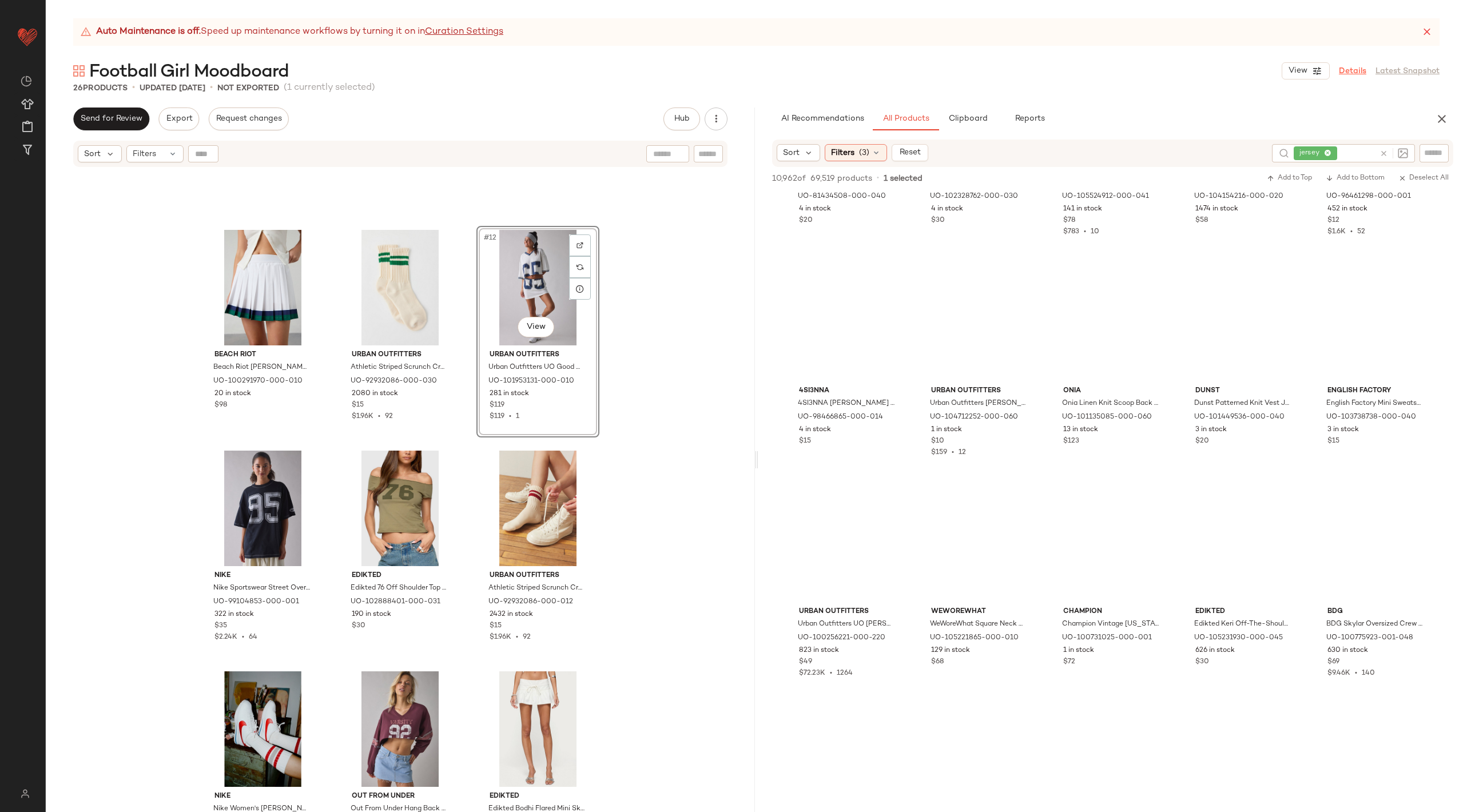
click at [1360, 72] on link "Details" at bounding box center [1352, 71] width 28 height 12
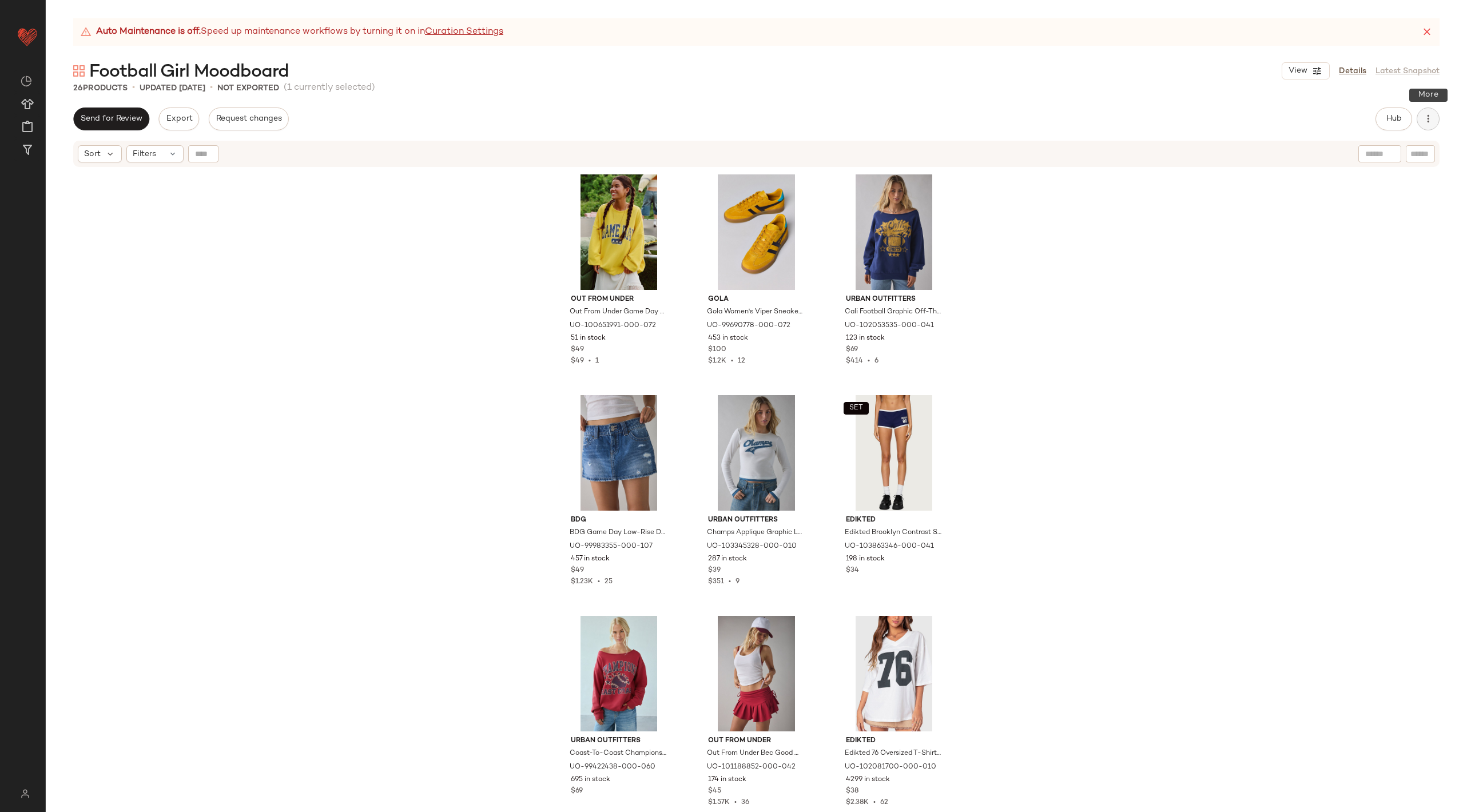
click at [1432, 123] on icon "button" at bounding box center [1427, 118] width 11 height 11
click at [1336, 205] on span "View Moodboard" at bounding box center [1375, 207] width 108 height 12
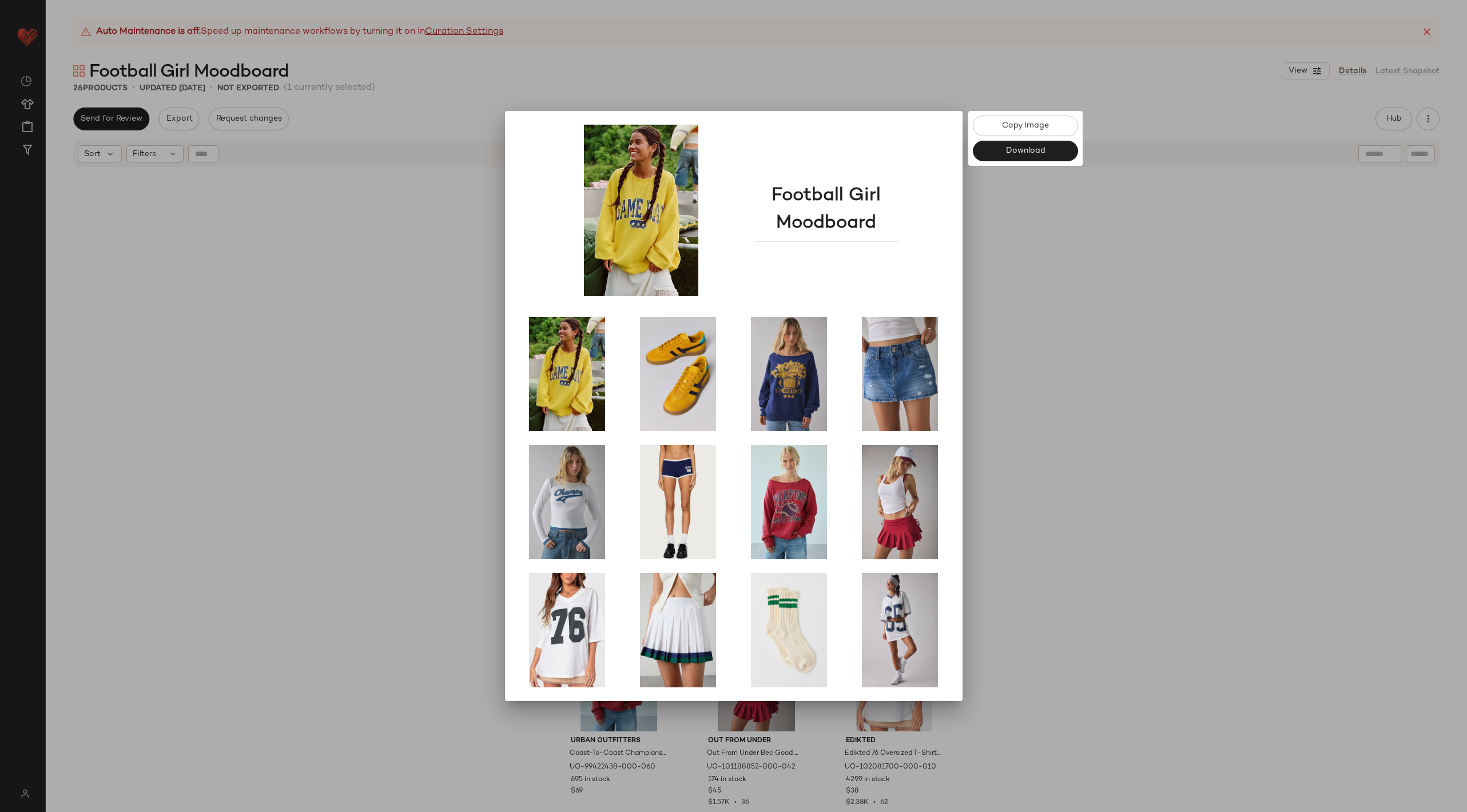
click at [1278, 388] on div at bounding box center [734, 406] width 1467 height 812
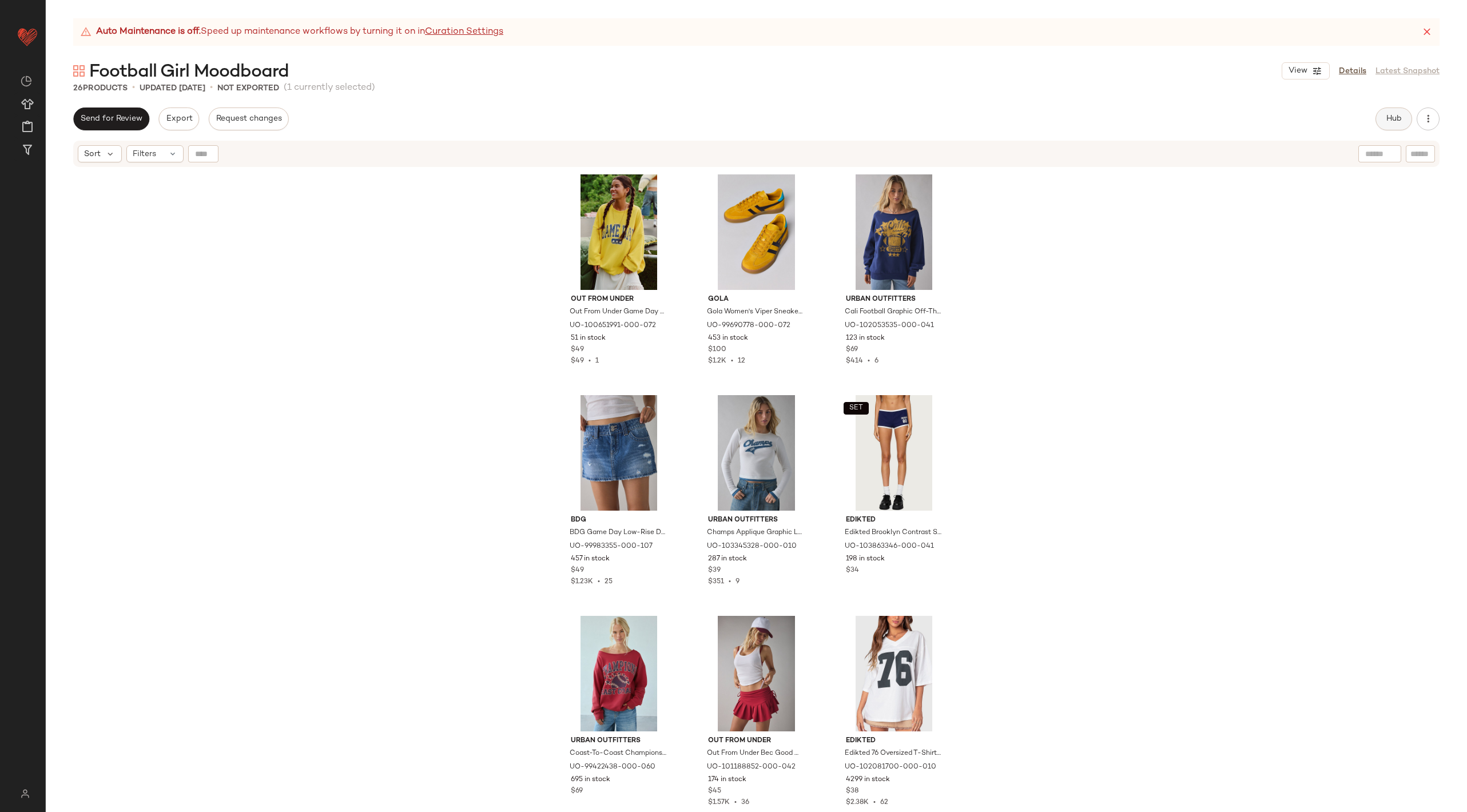
click at [1391, 110] on button "Hub" at bounding box center [1394, 119] width 37 height 23
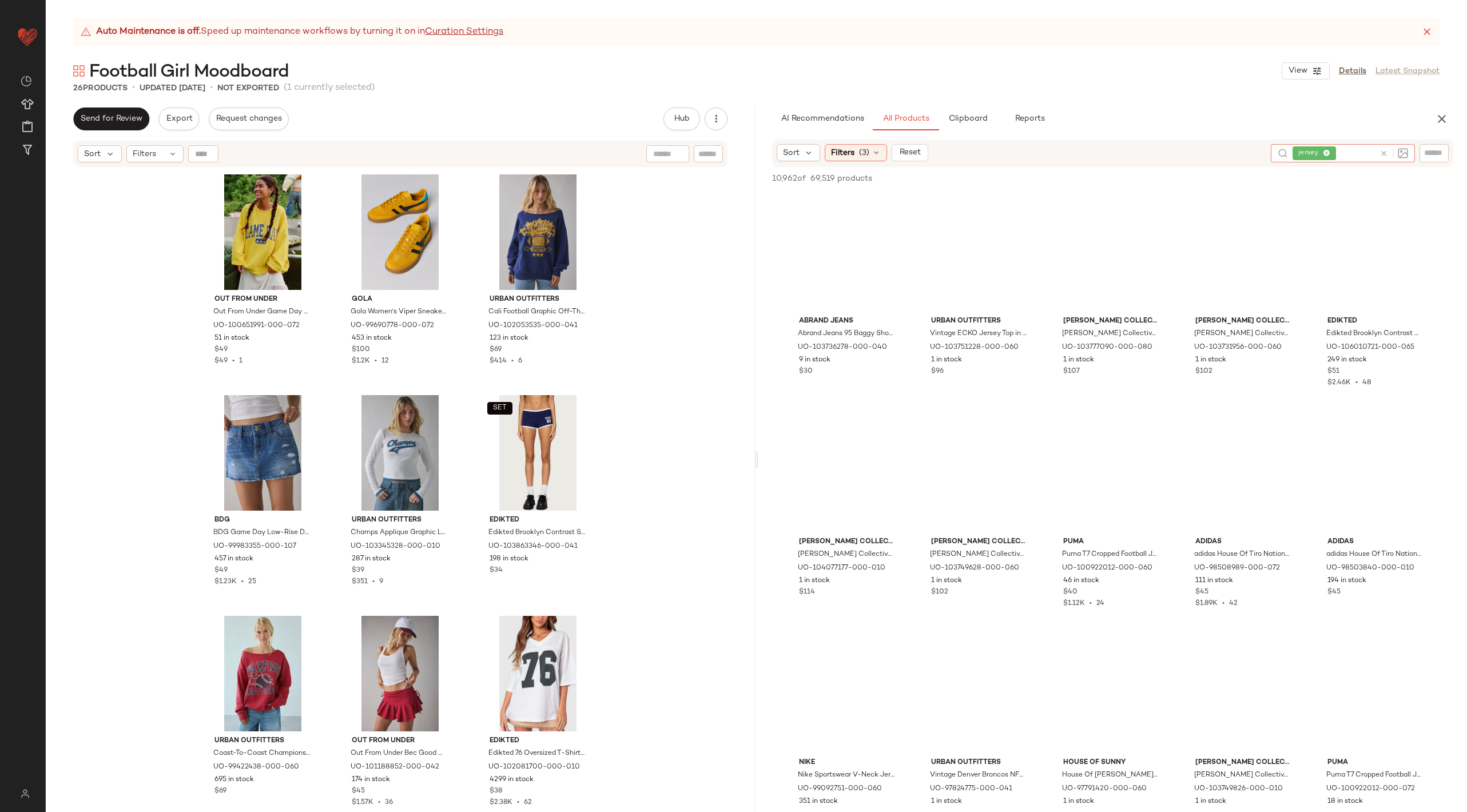
click at [1381, 153] on icon at bounding box center [1383, 153] width 8 height 8
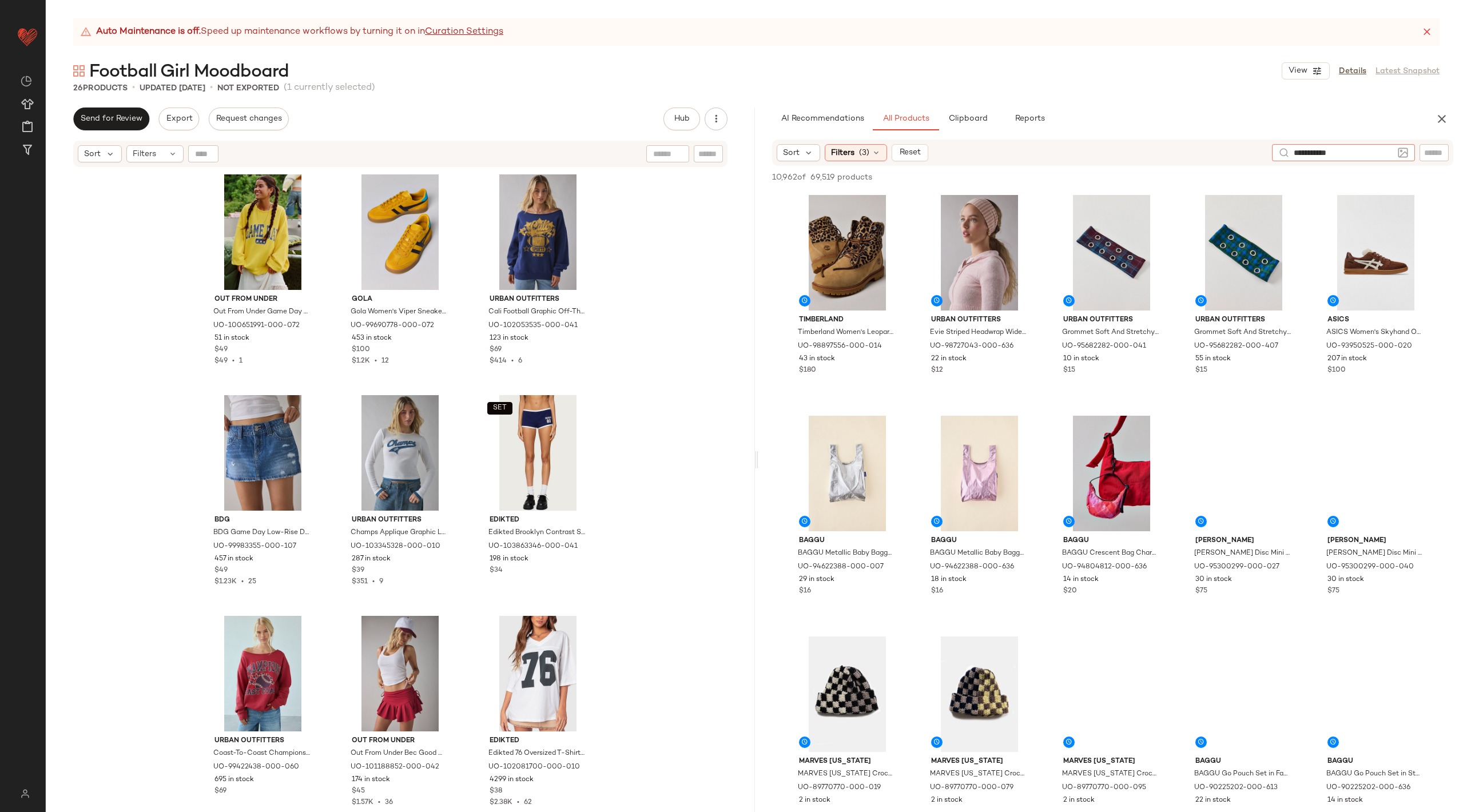
type input "**********"
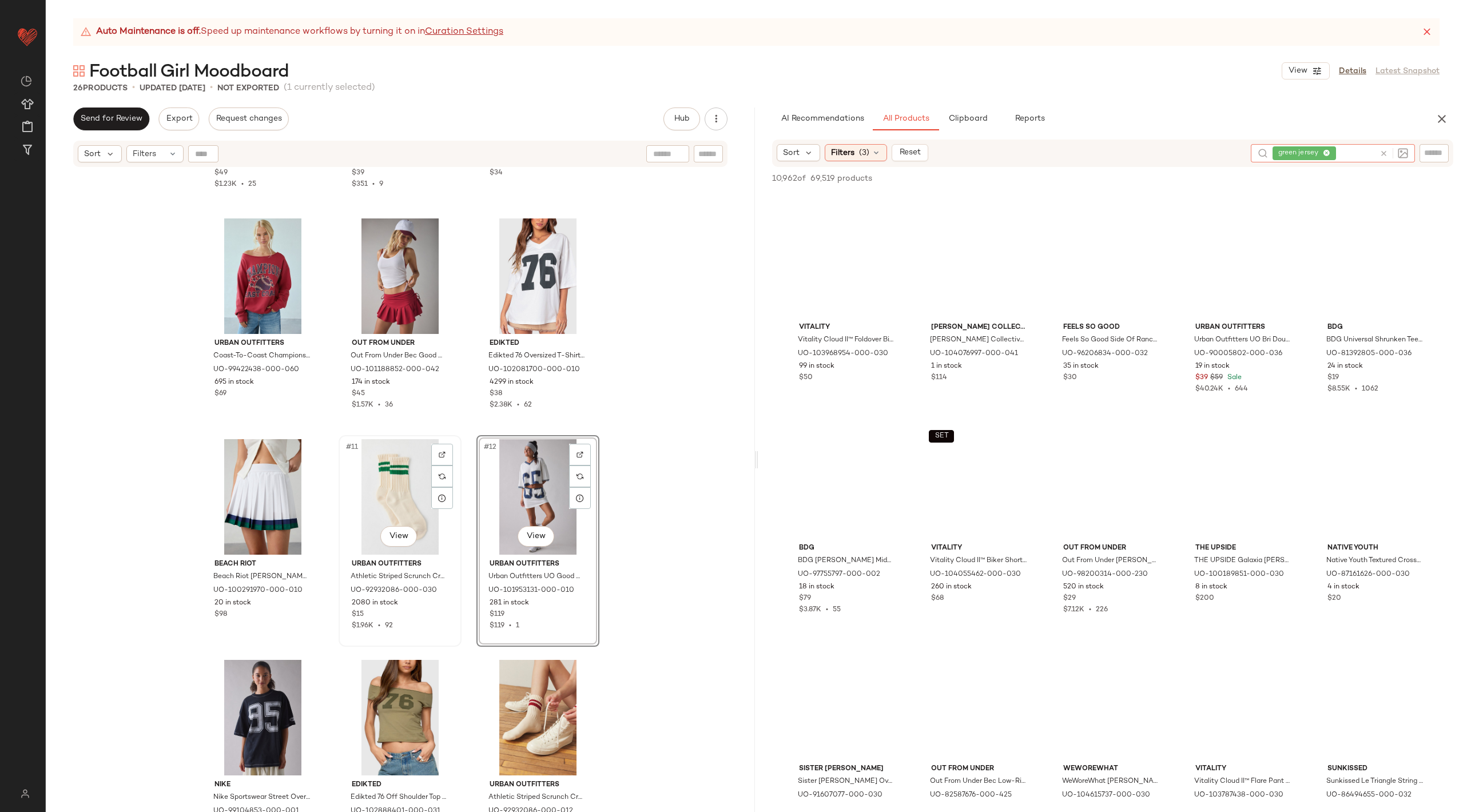
scroll to position [408, 0]
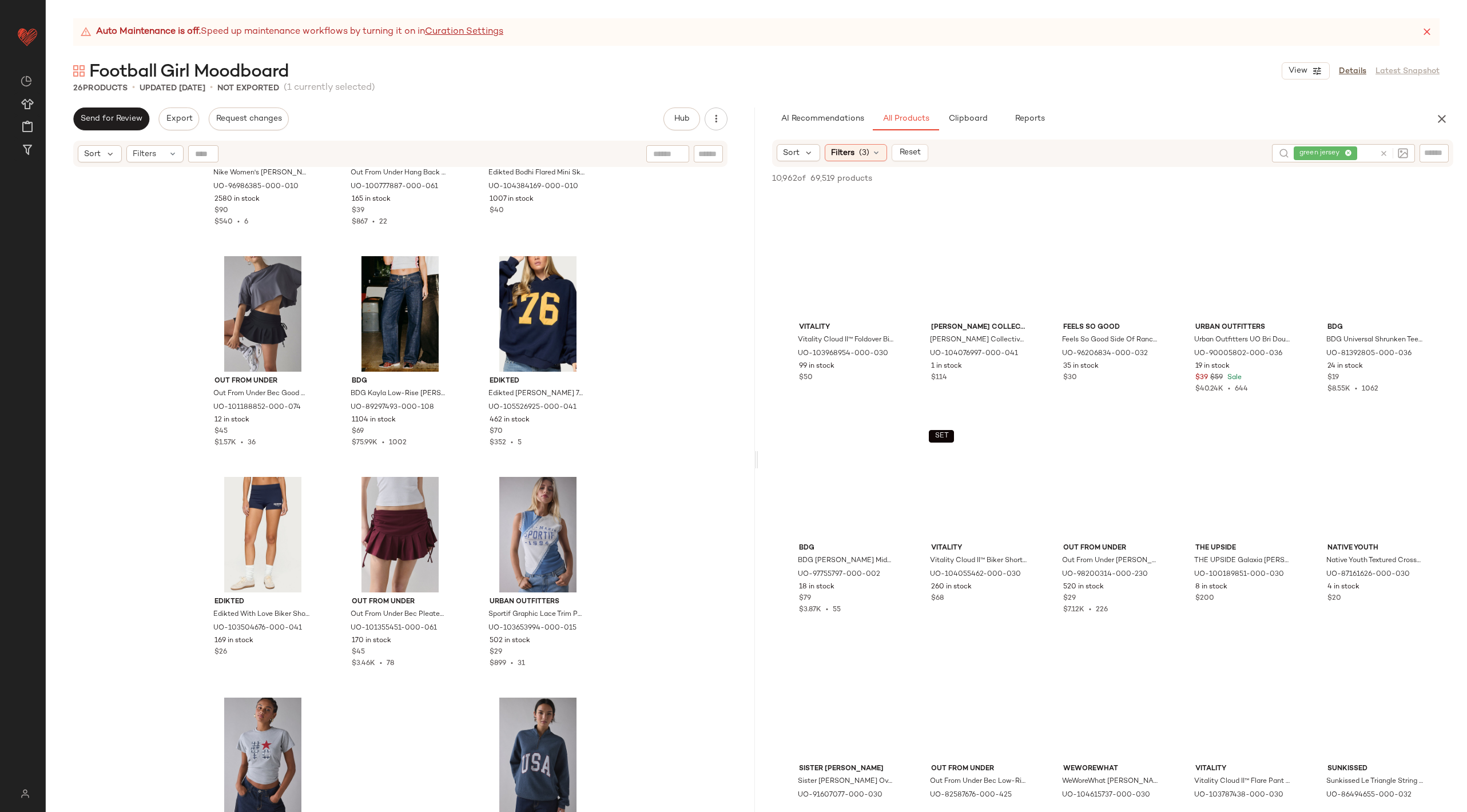
scroll to position [1315, 0]
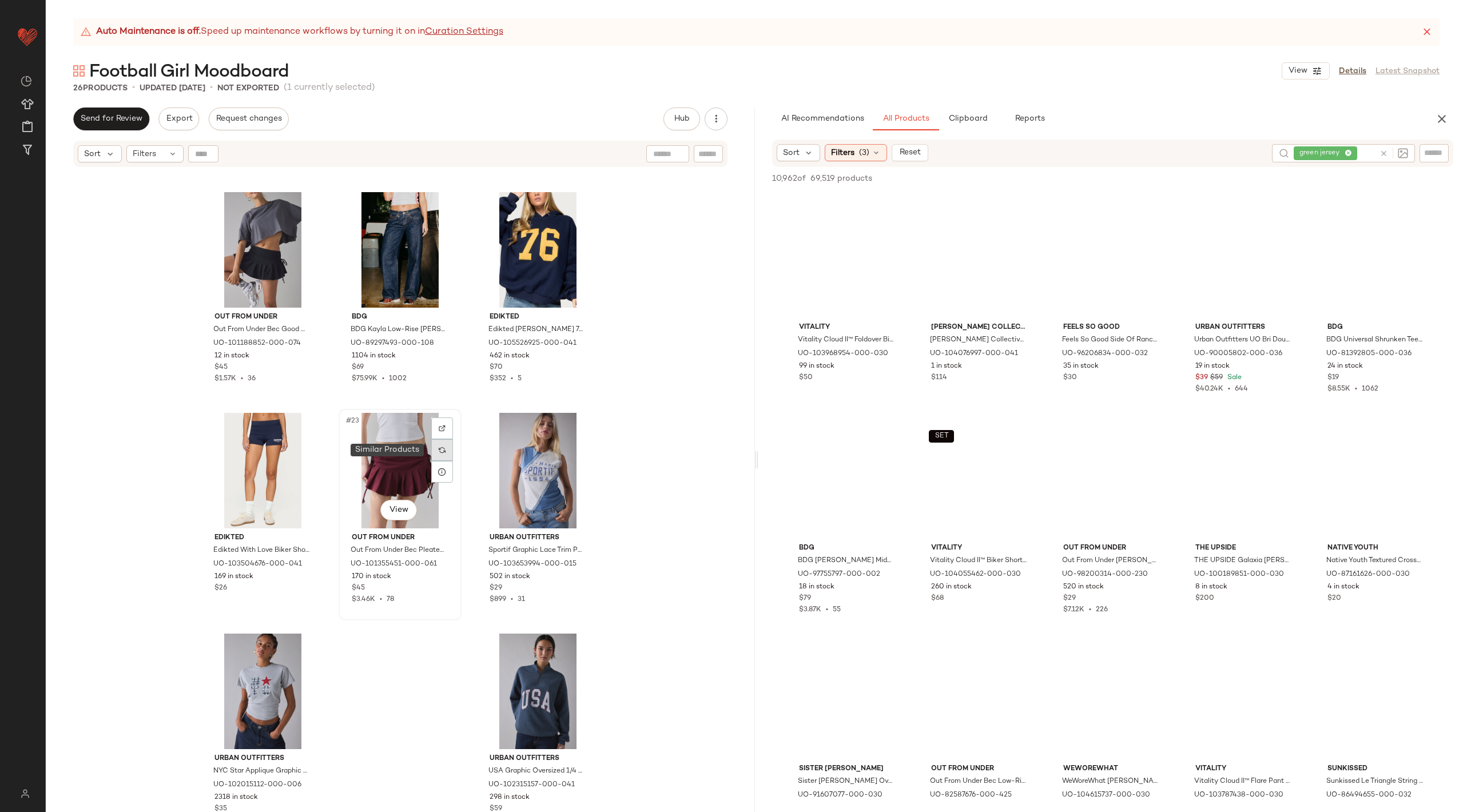
click at [435, 448] on div at bounding box center [442, 450] width 21 height 21
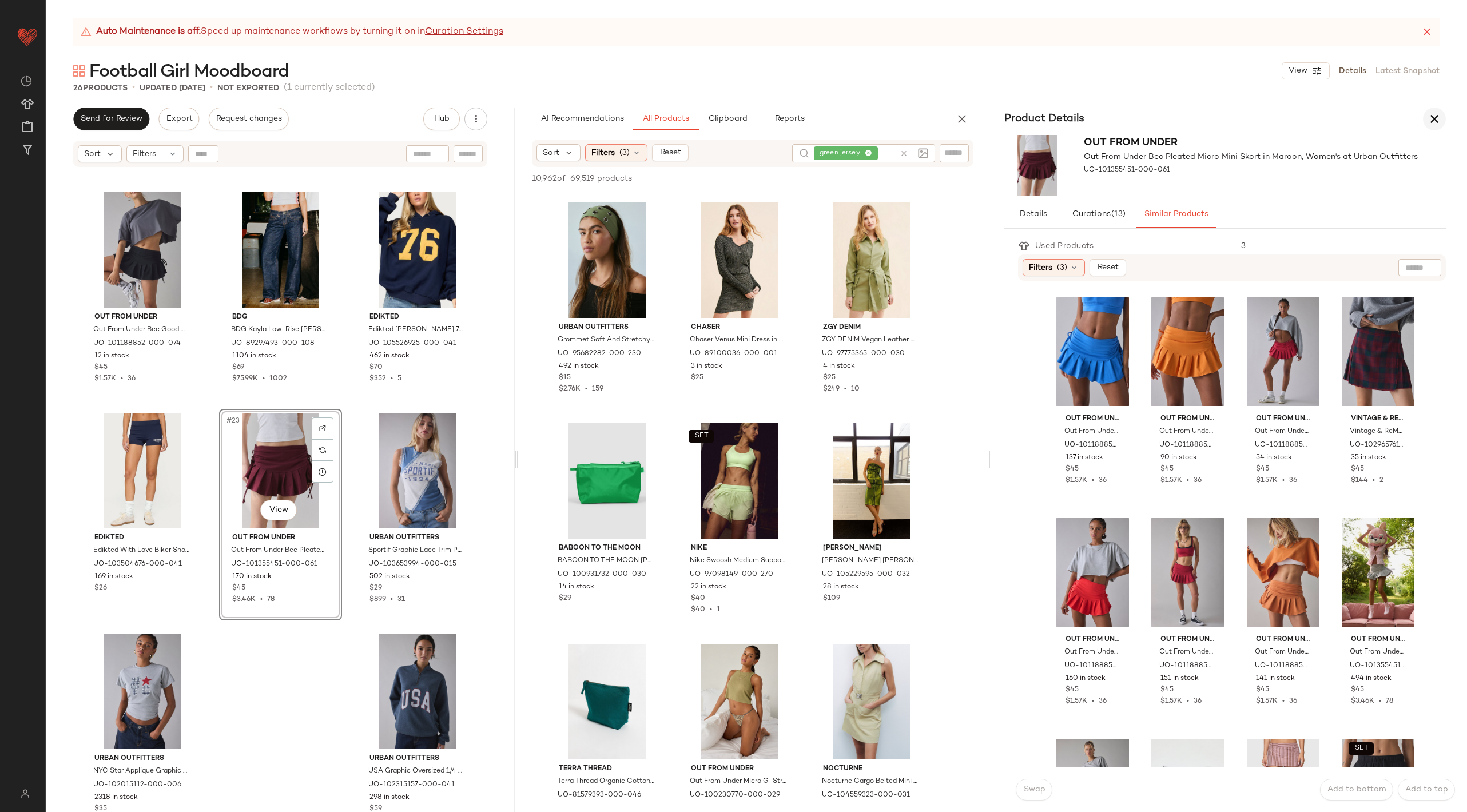
click at [1436, 125] on icon "button" at bounding box center [1434, 119] width 14 height 14
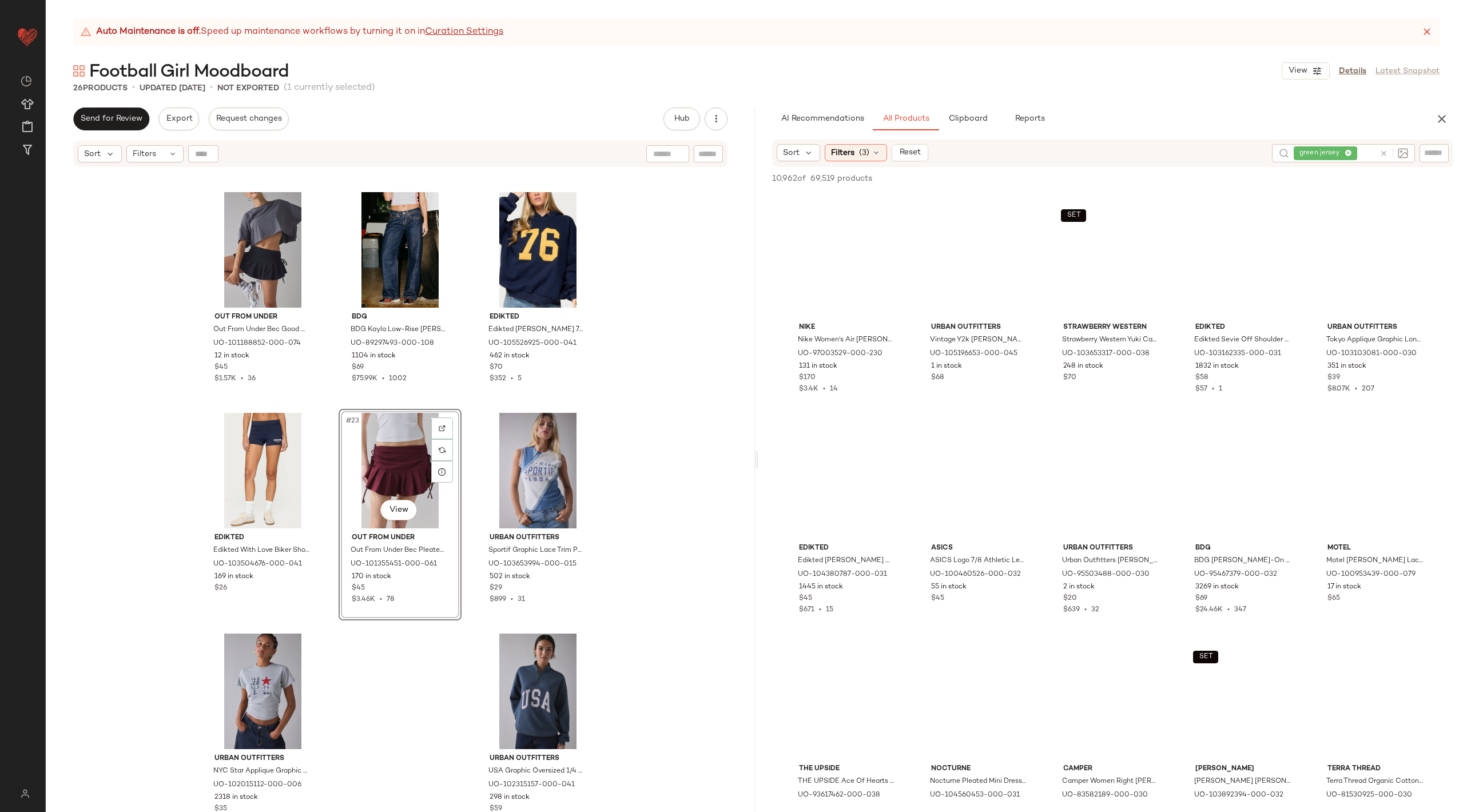
scroll to position [7937, 0]
click at [1383, 155] on icon at bounding box center [1383, 153] width 8 height 8
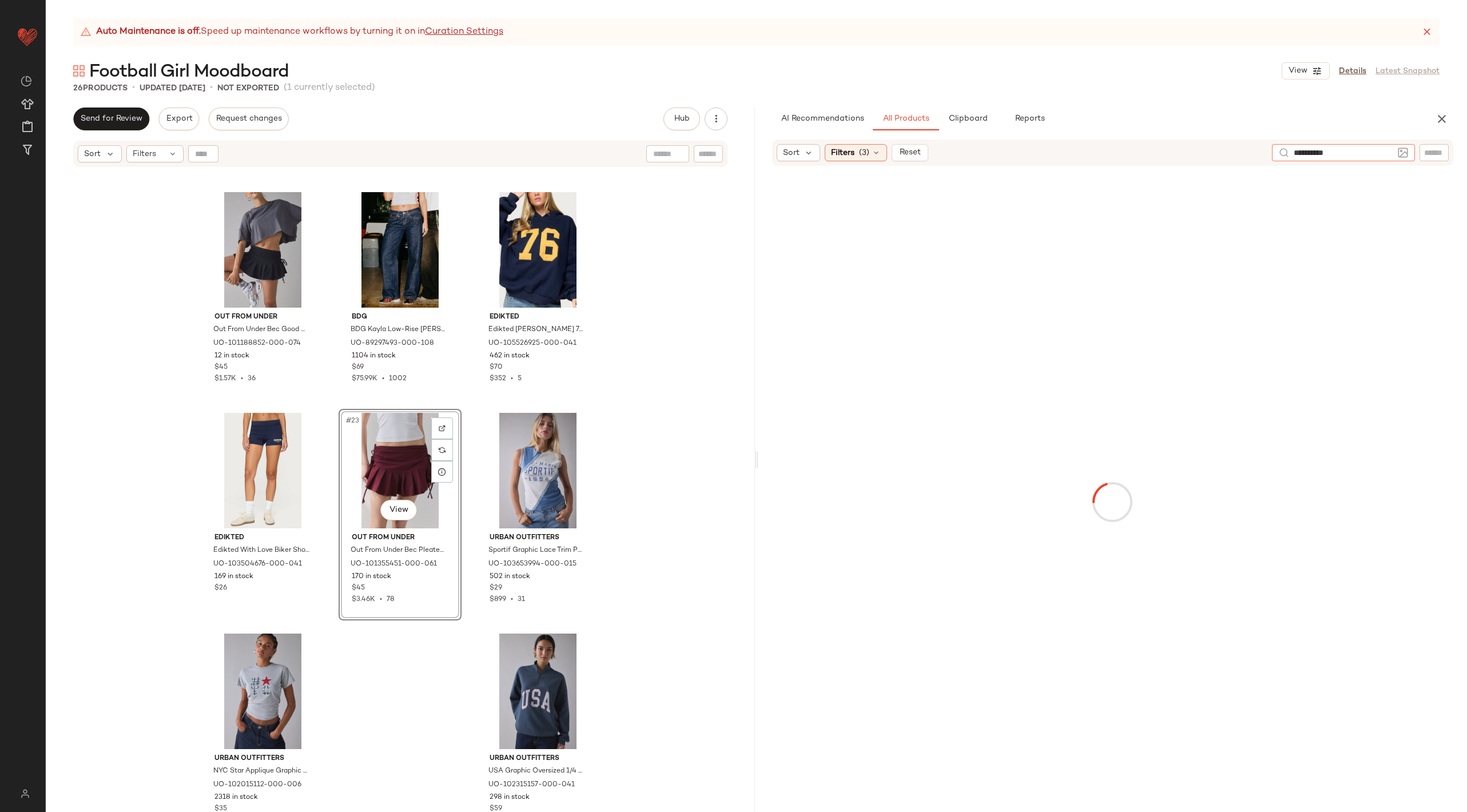
type input "**********"
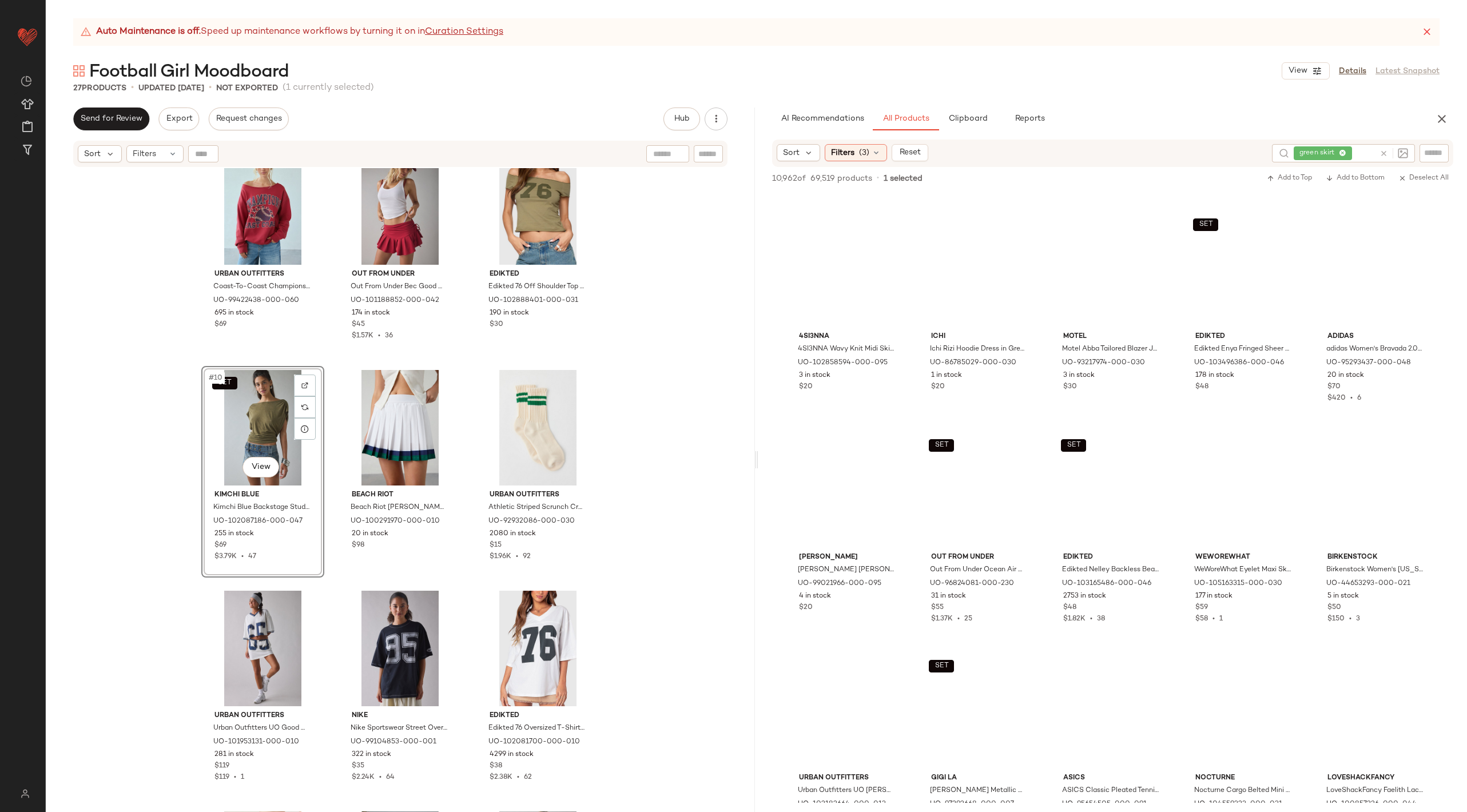
scroll to position [4052, 0]
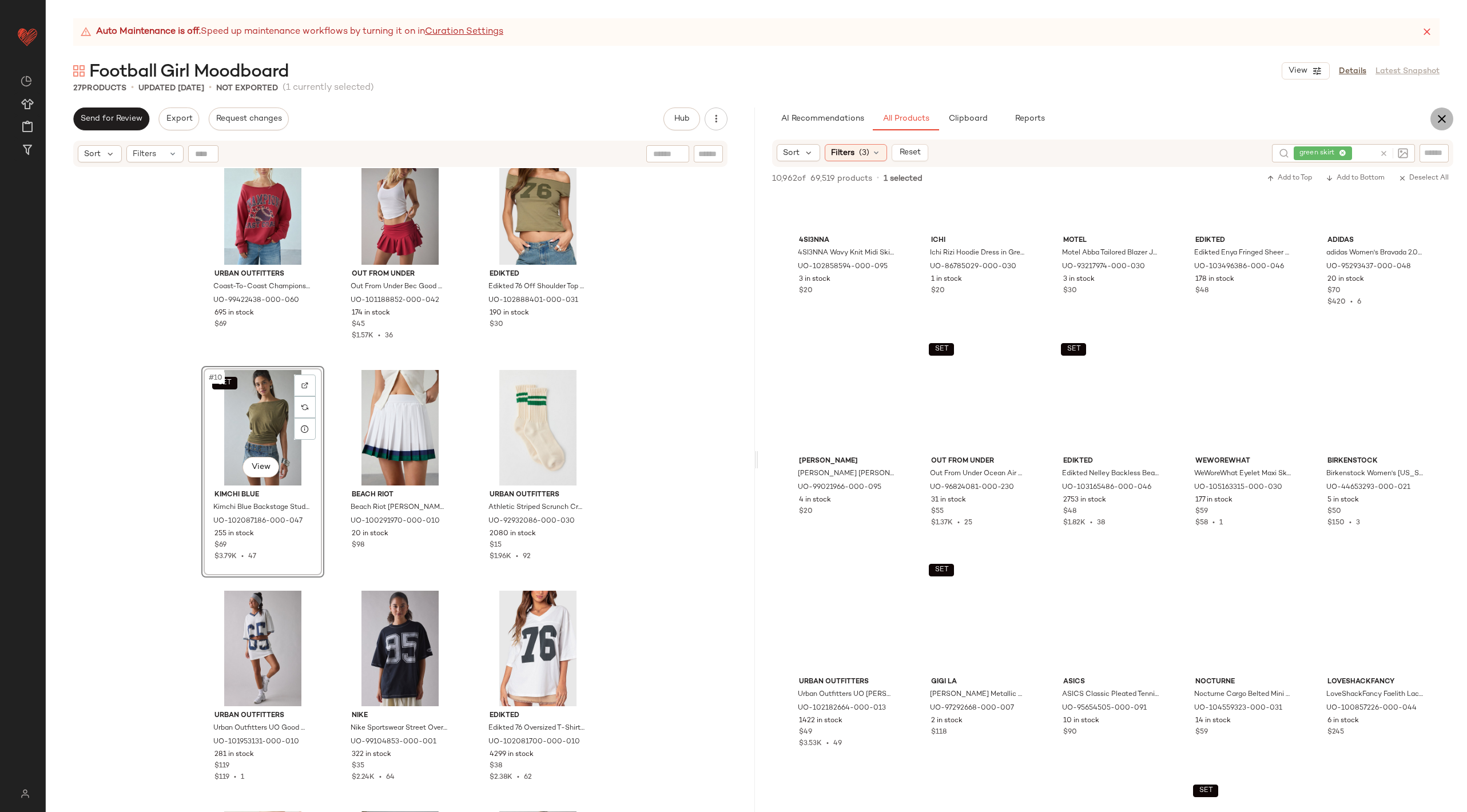
click at [1443, 124] on icon "button" at bounding box center [1442, 119] width 14 height 14
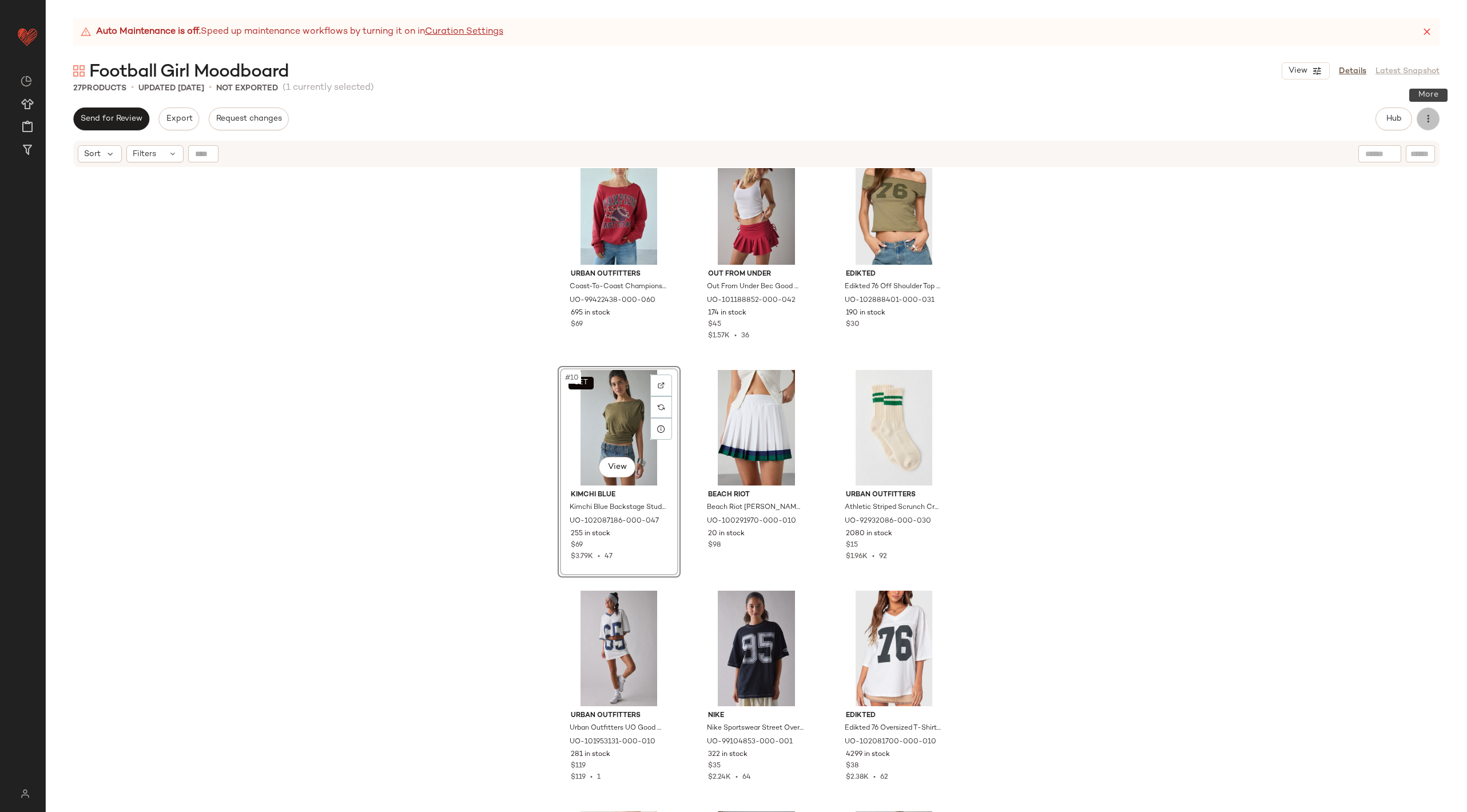
click at [1428, 122] on icon "button" at bounding box center [1427, 118] width 11 height 11
click at [1344, 211] on span "View Moodboard" at bounding box center [1375, 207] width 108 height 12
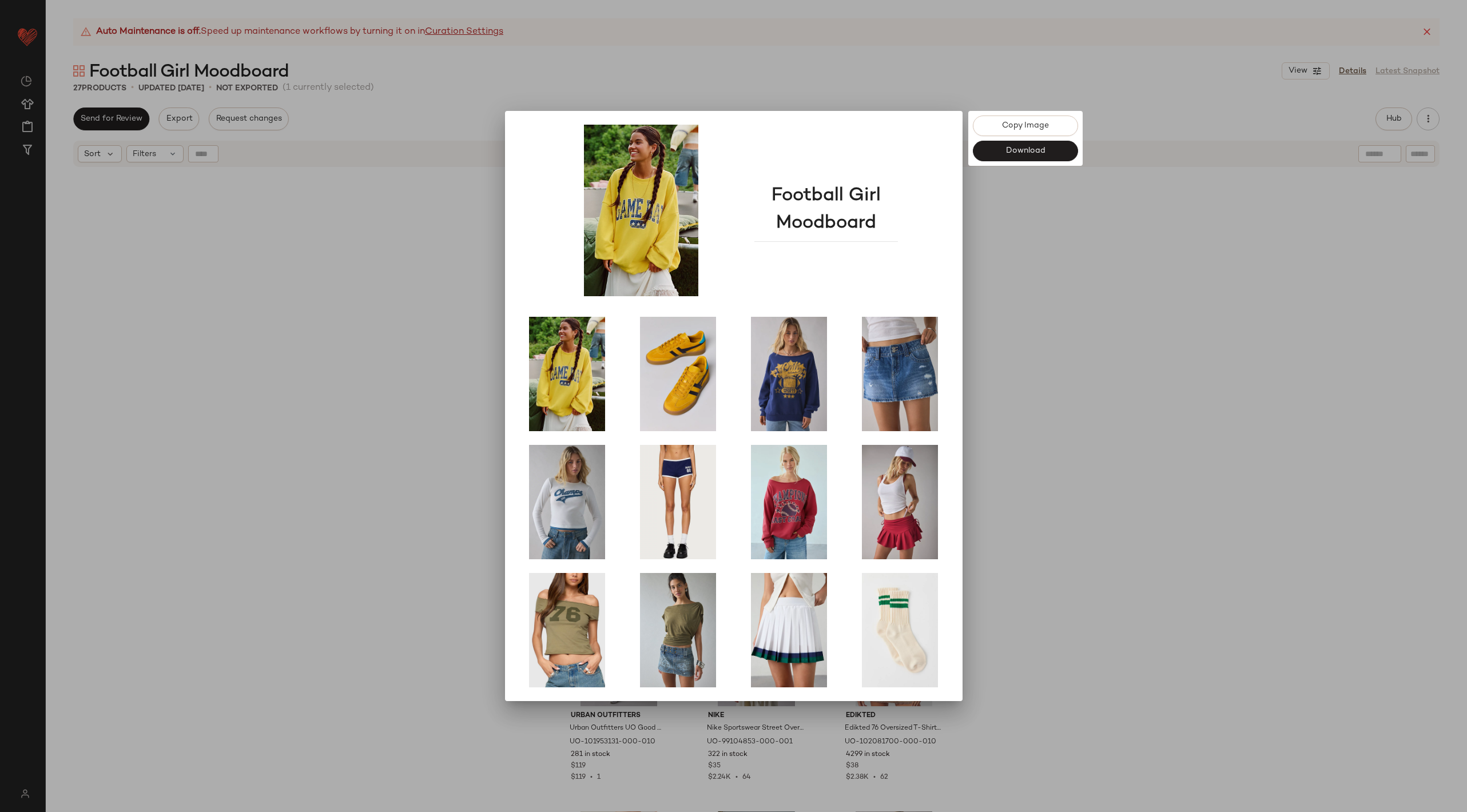
click at [1178, 494] on div at bounding box center [734, 406] width 1467 height 812
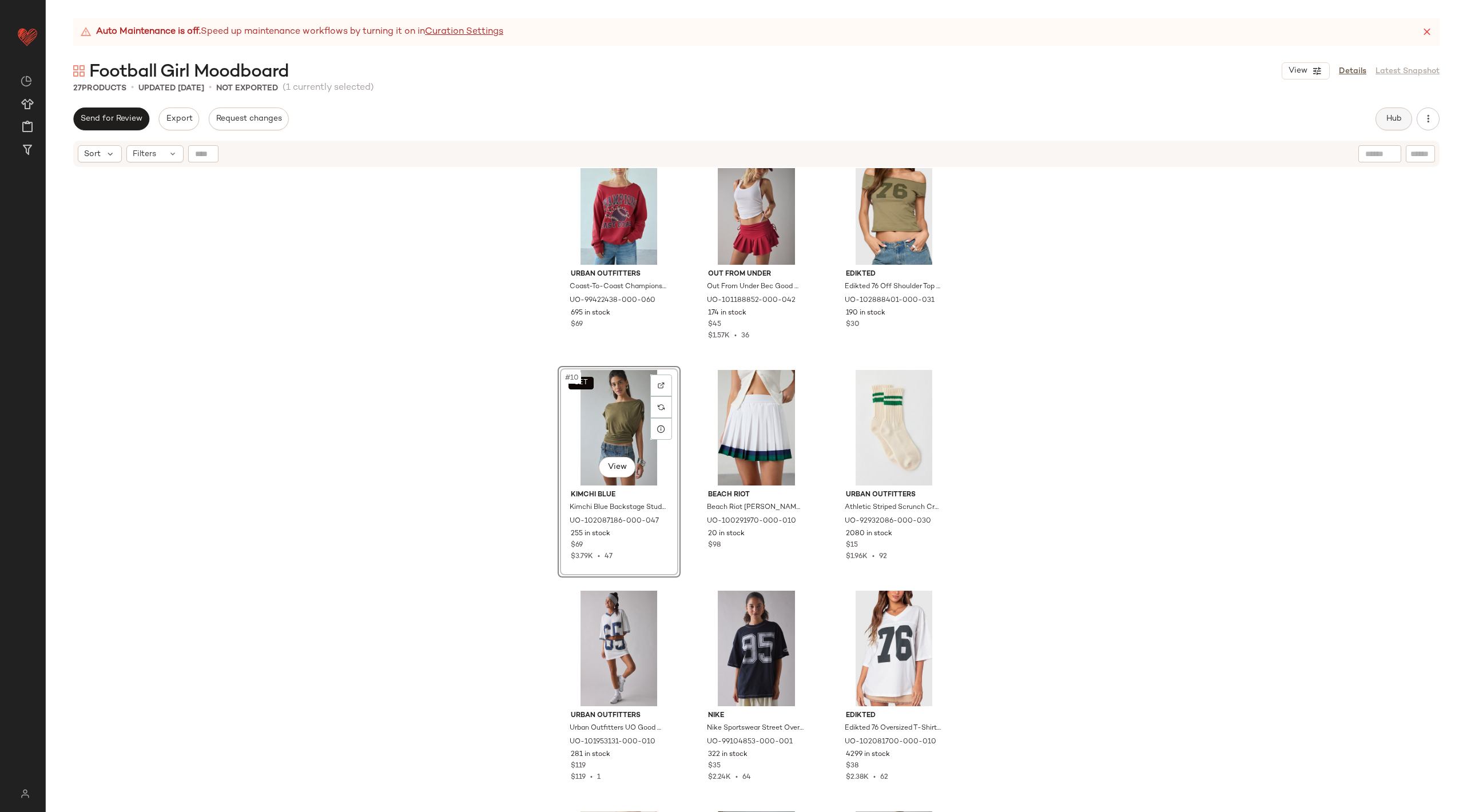
click at [1383, 117] on button "Hub" at bounding box center [1394, 119] width 37 height 23
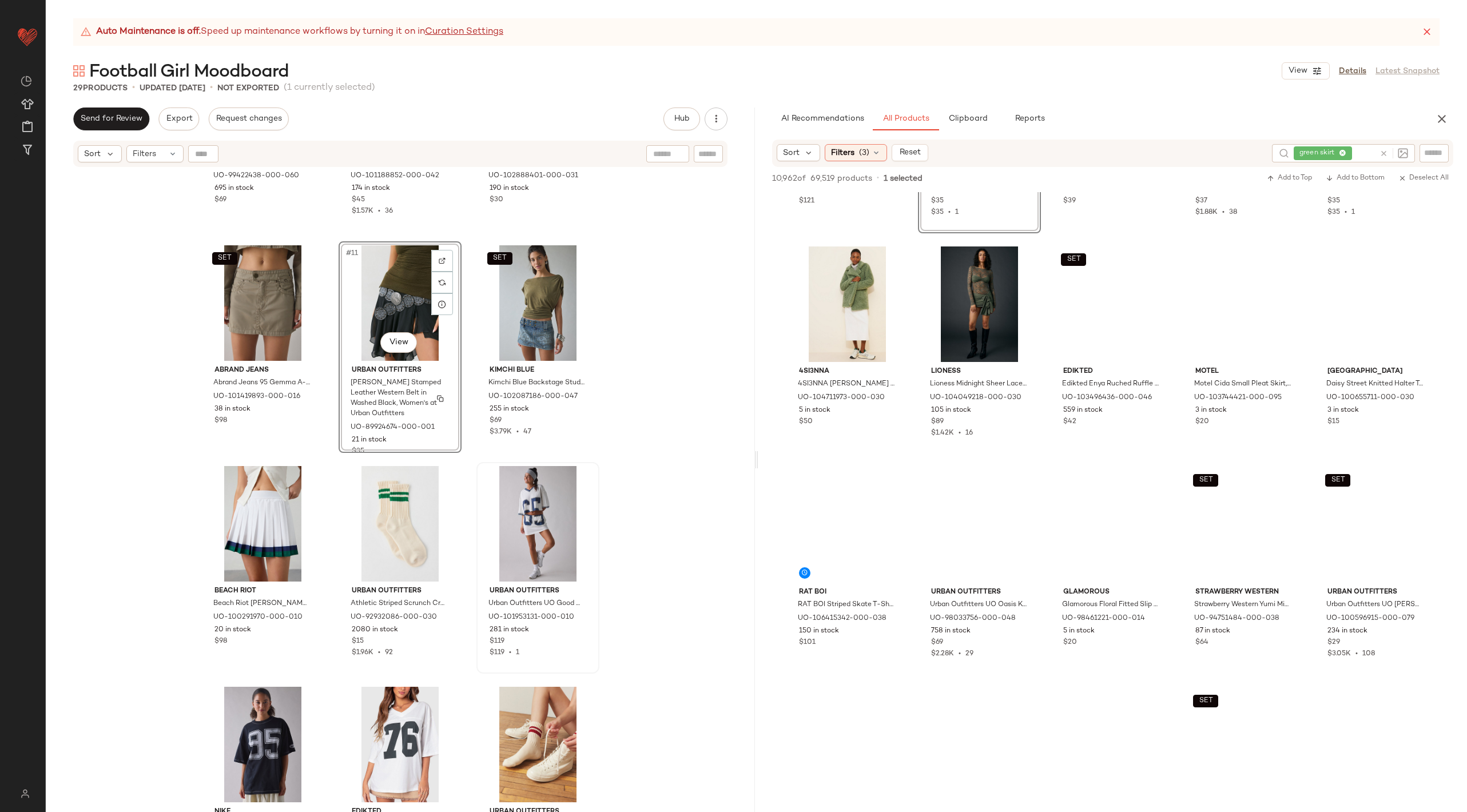
scroll to position [603, 0]
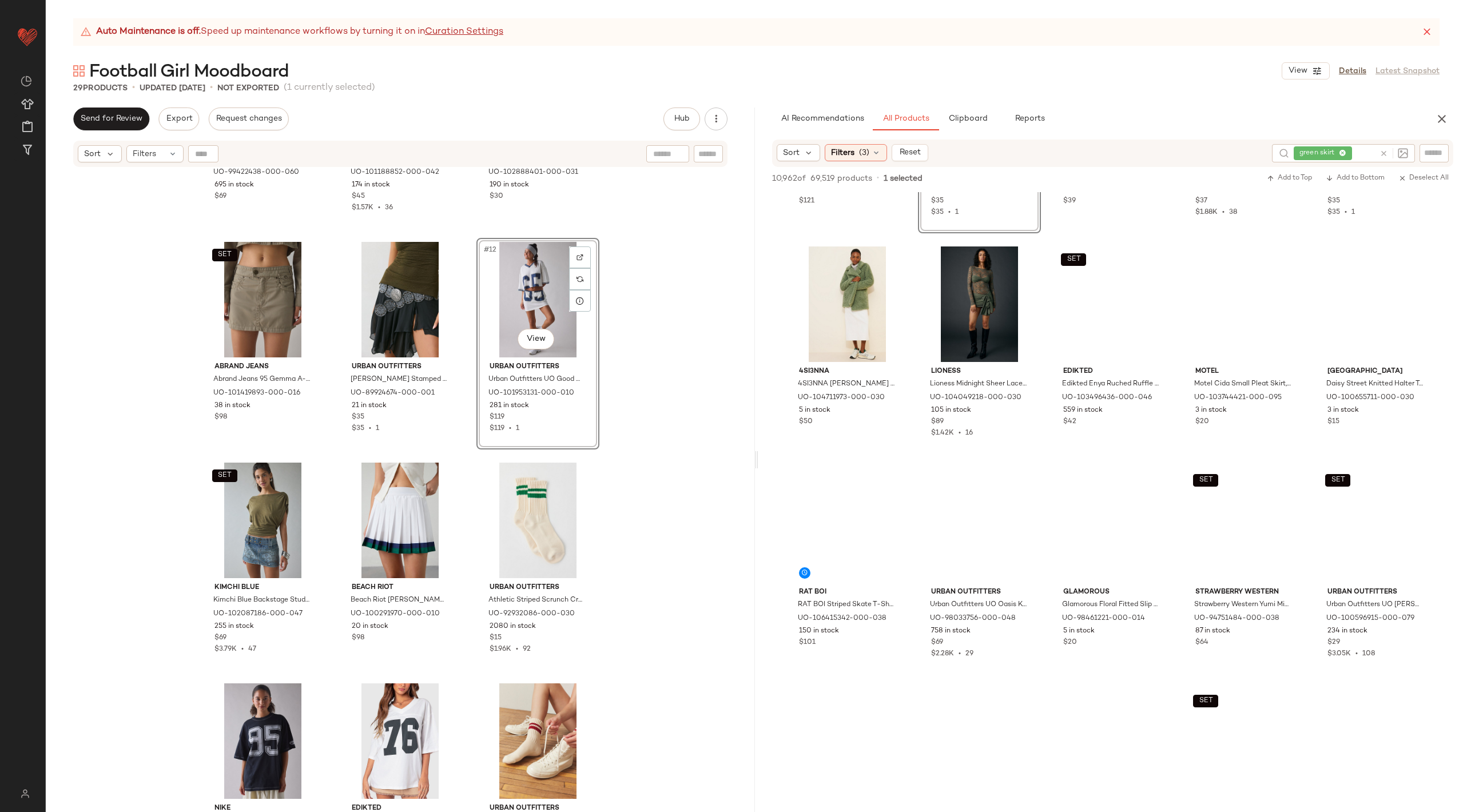
click at [1356, 63] on div "View Details Latest Snapshot" at bounding box center [1360, 71] width 158 height 17
click at [1359, 70] on link "Details" at bounding box center [1352, 71] width 28 height 12
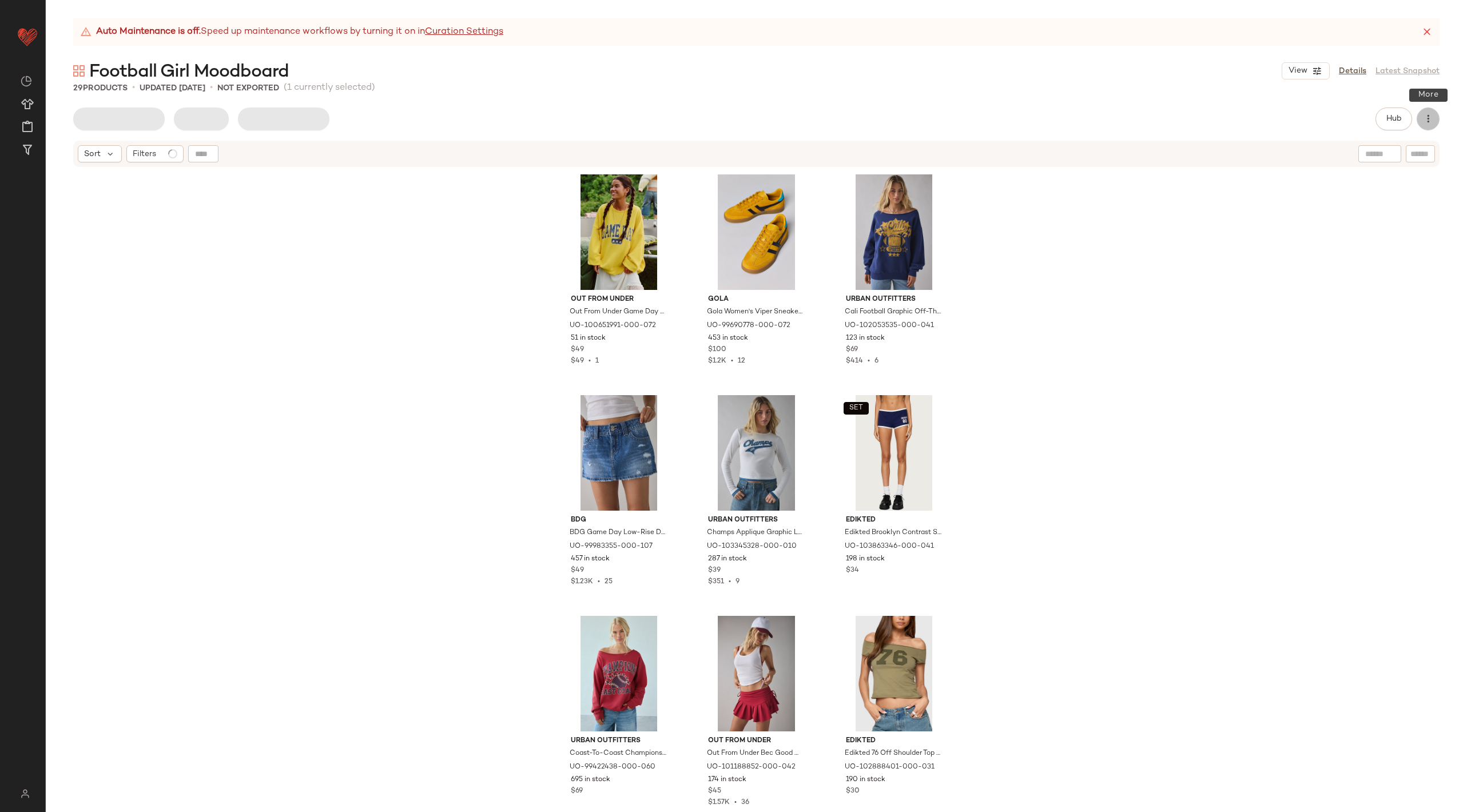
click at [1428, 121] on icon "button" at bounding box center [1427, 118] width 11 height 11
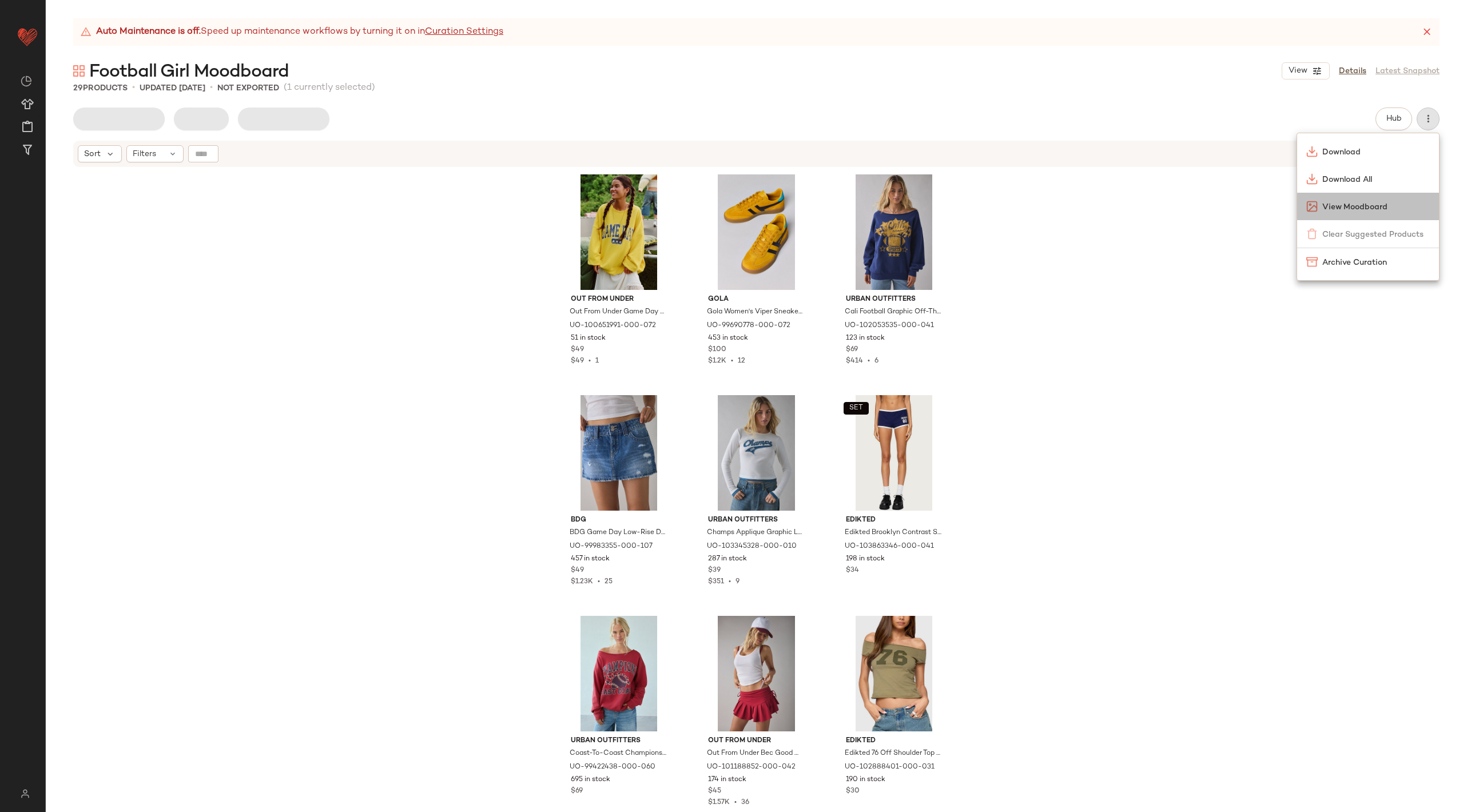
click at [1355, 209] on span "View Moodboard" at bounding box center [1375, 207] width 108 height 12
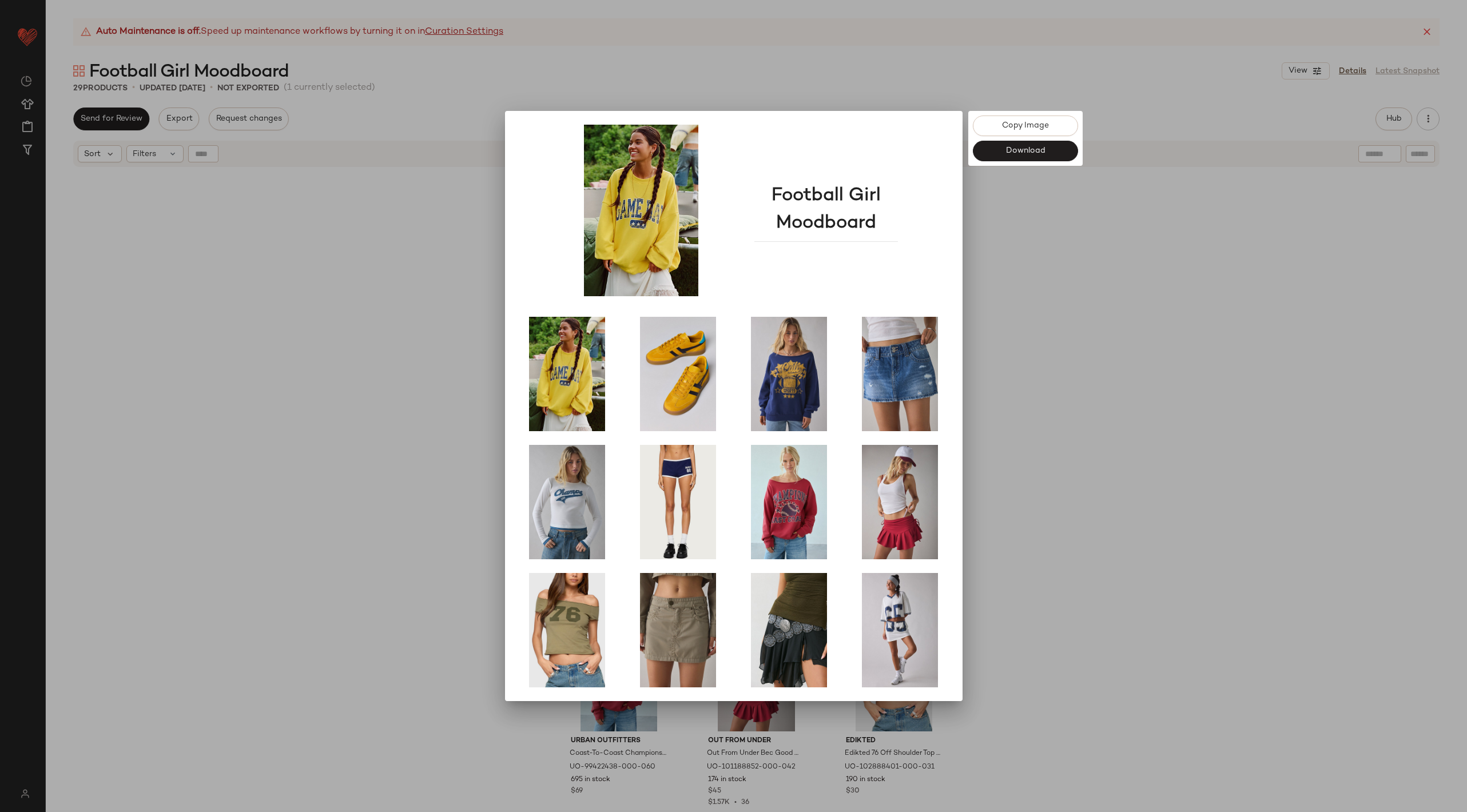
click at [978, 99] on div at bounding box center [734, 406] width 1467 height 812
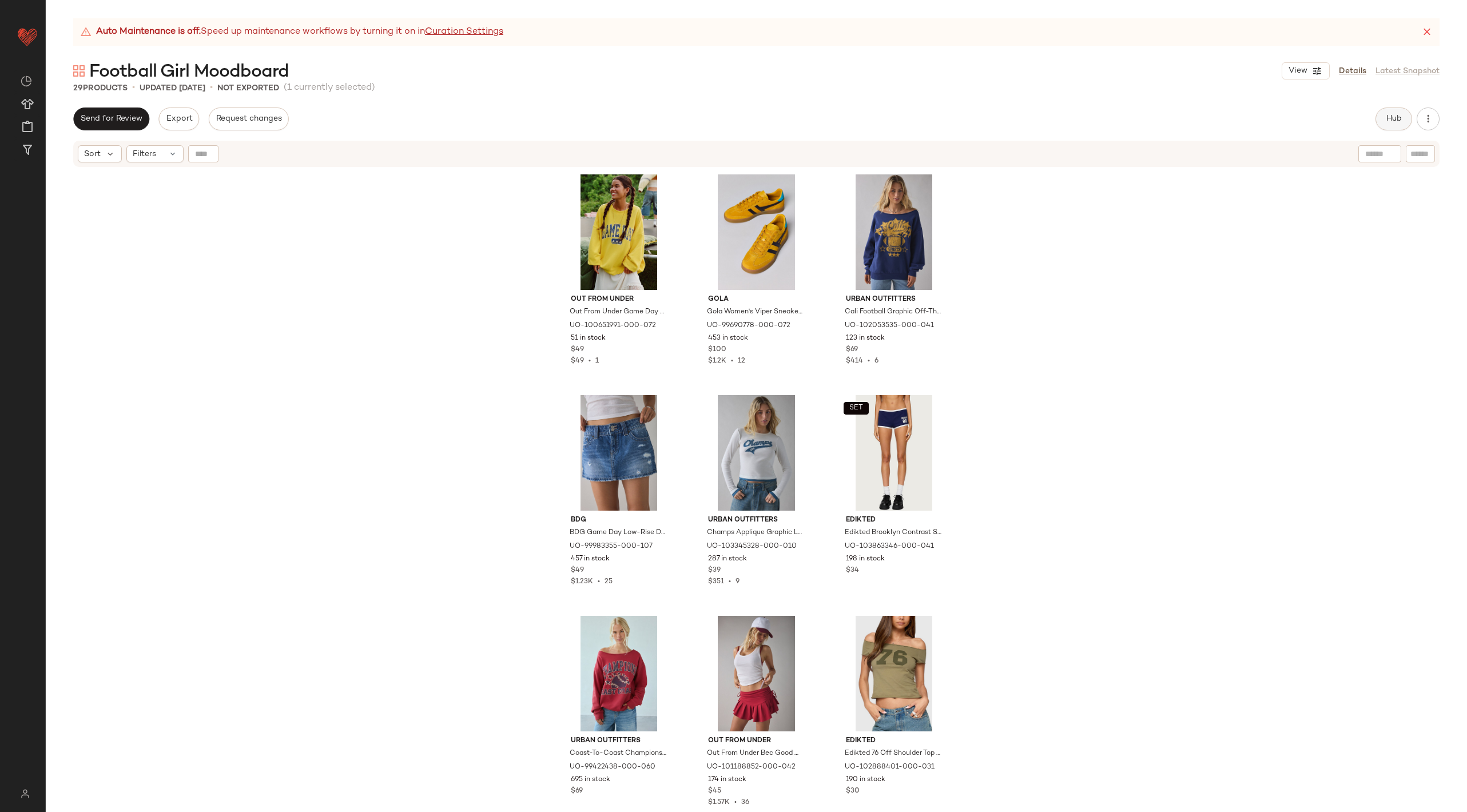
click at [1389, 112] on button "Hub" at bounding box center [1394, 119] width 37 height 23
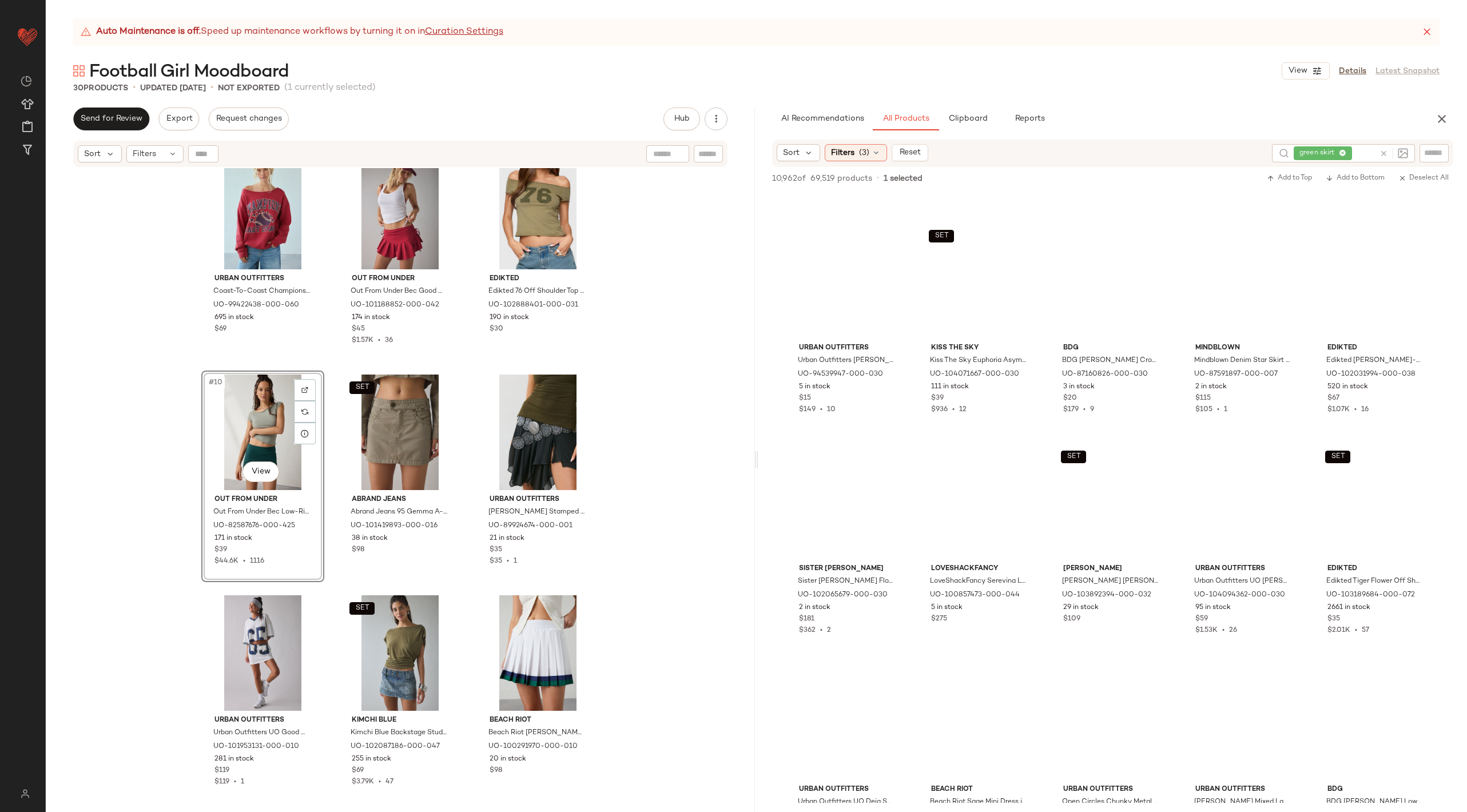
scroll to position [2622, 0]
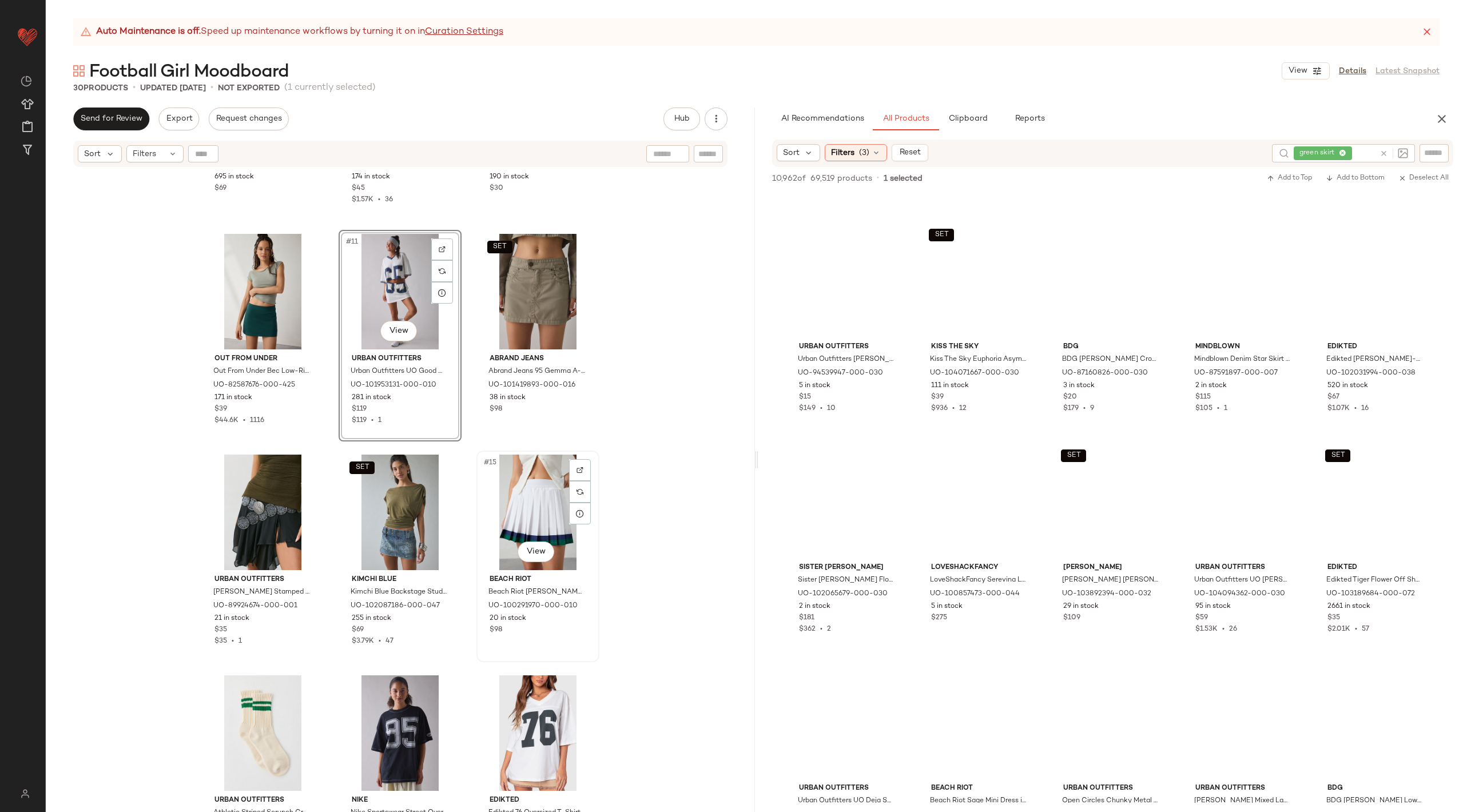
scroll to position [613, 0]
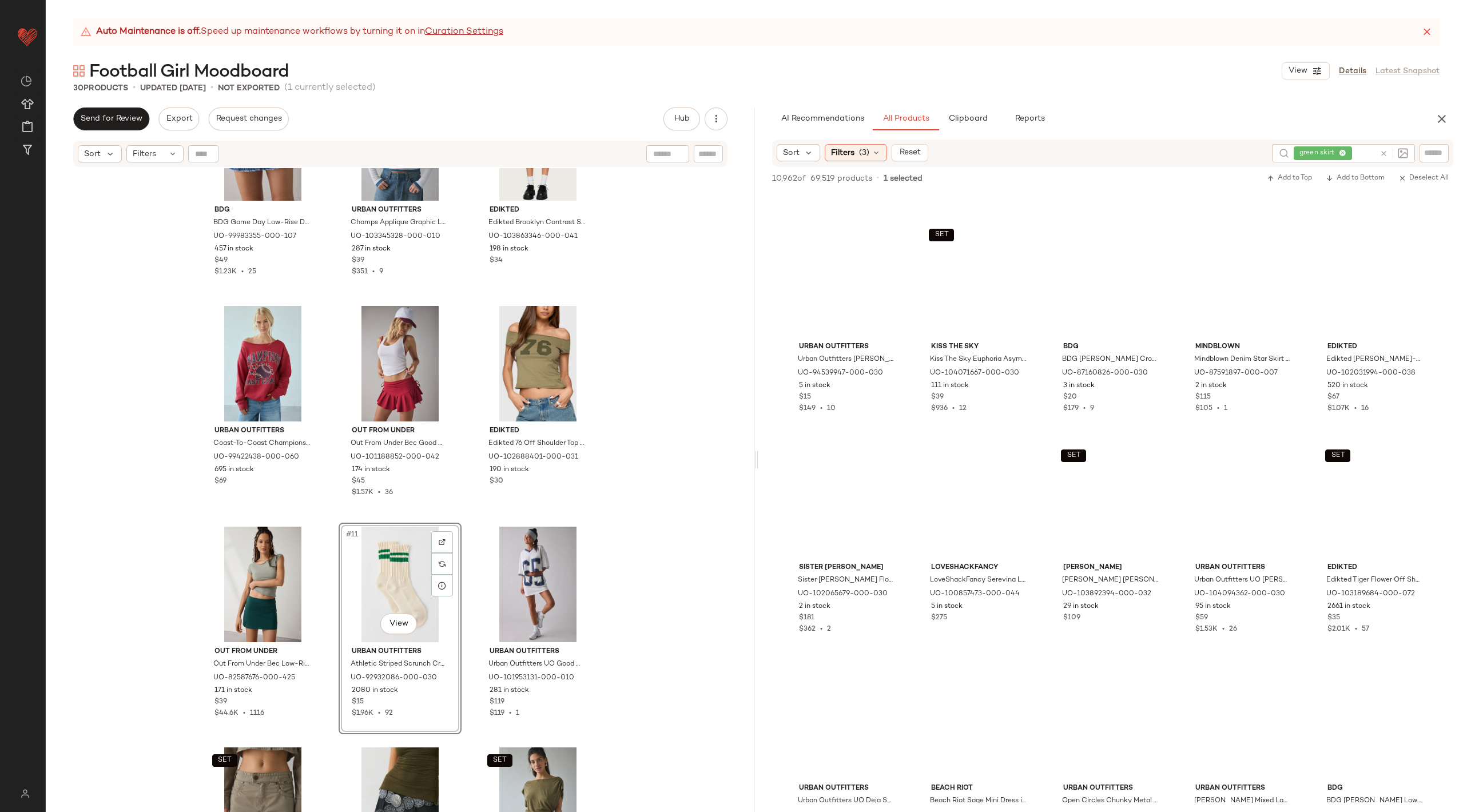
scroll to position [254, 0]
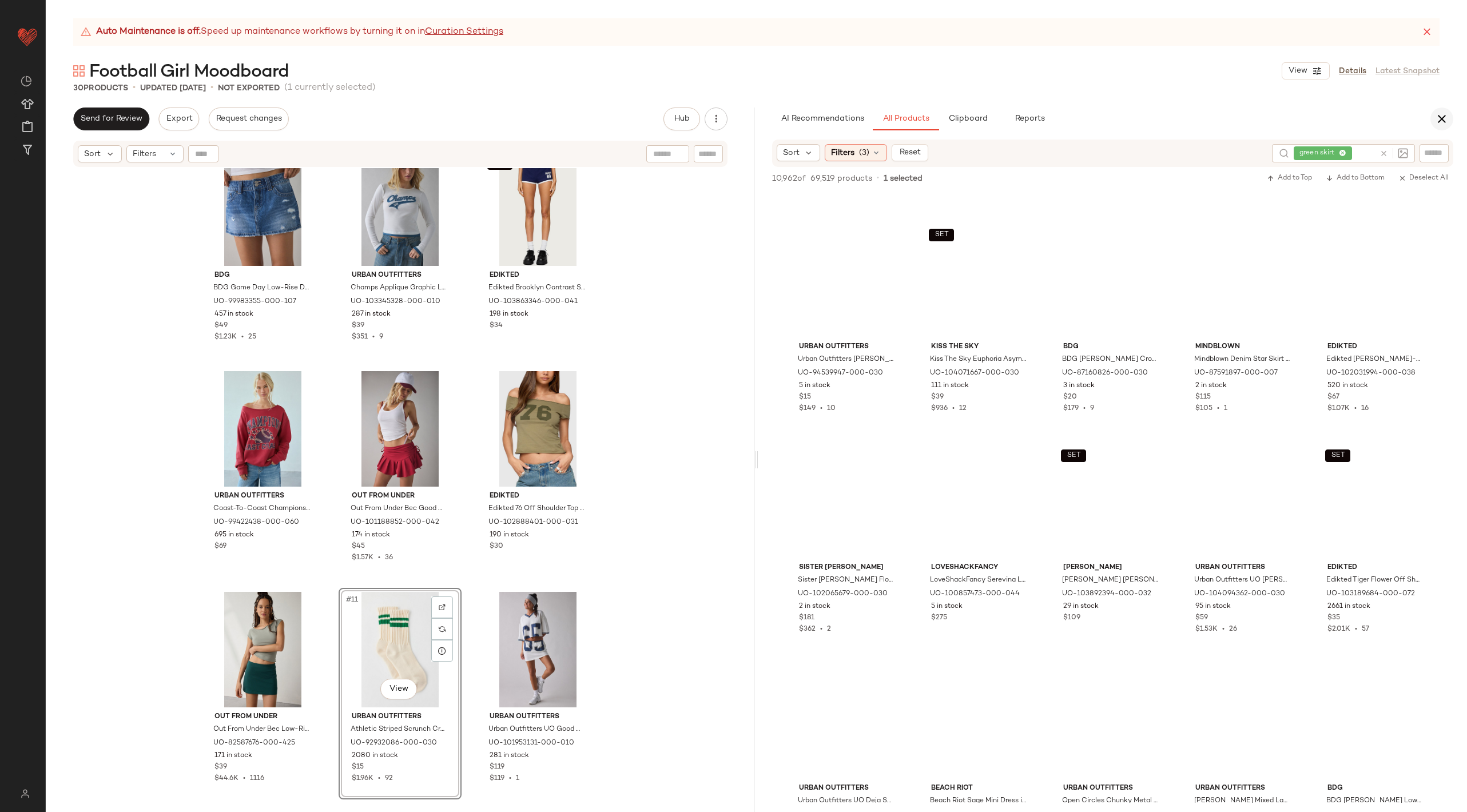
click at [1436, 121] on icon "button" at bounding box center [1442, 119] width 14 height 14
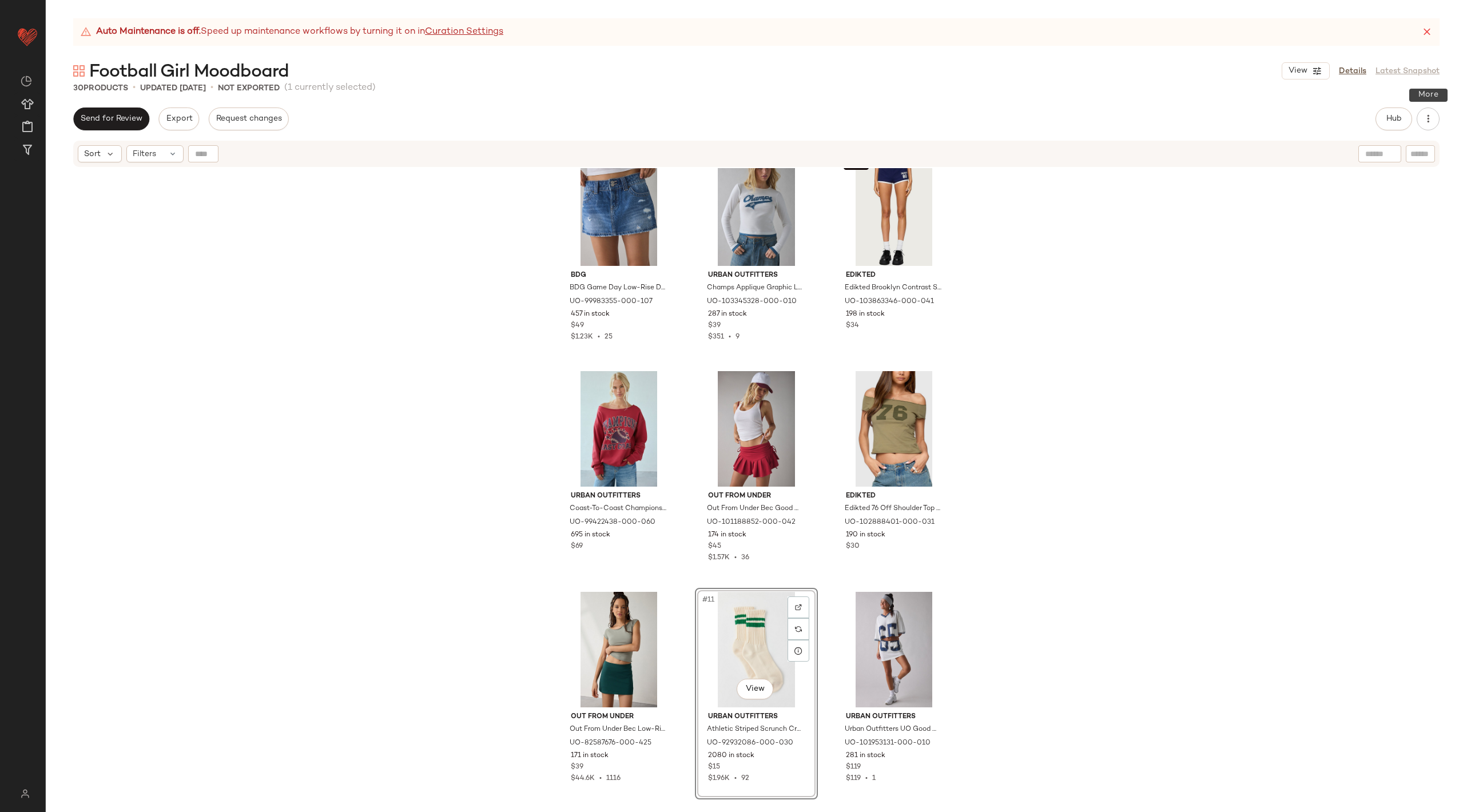
click at [1436, 121] on button "button" at bounding box center [1428, 119] width 23 height 23
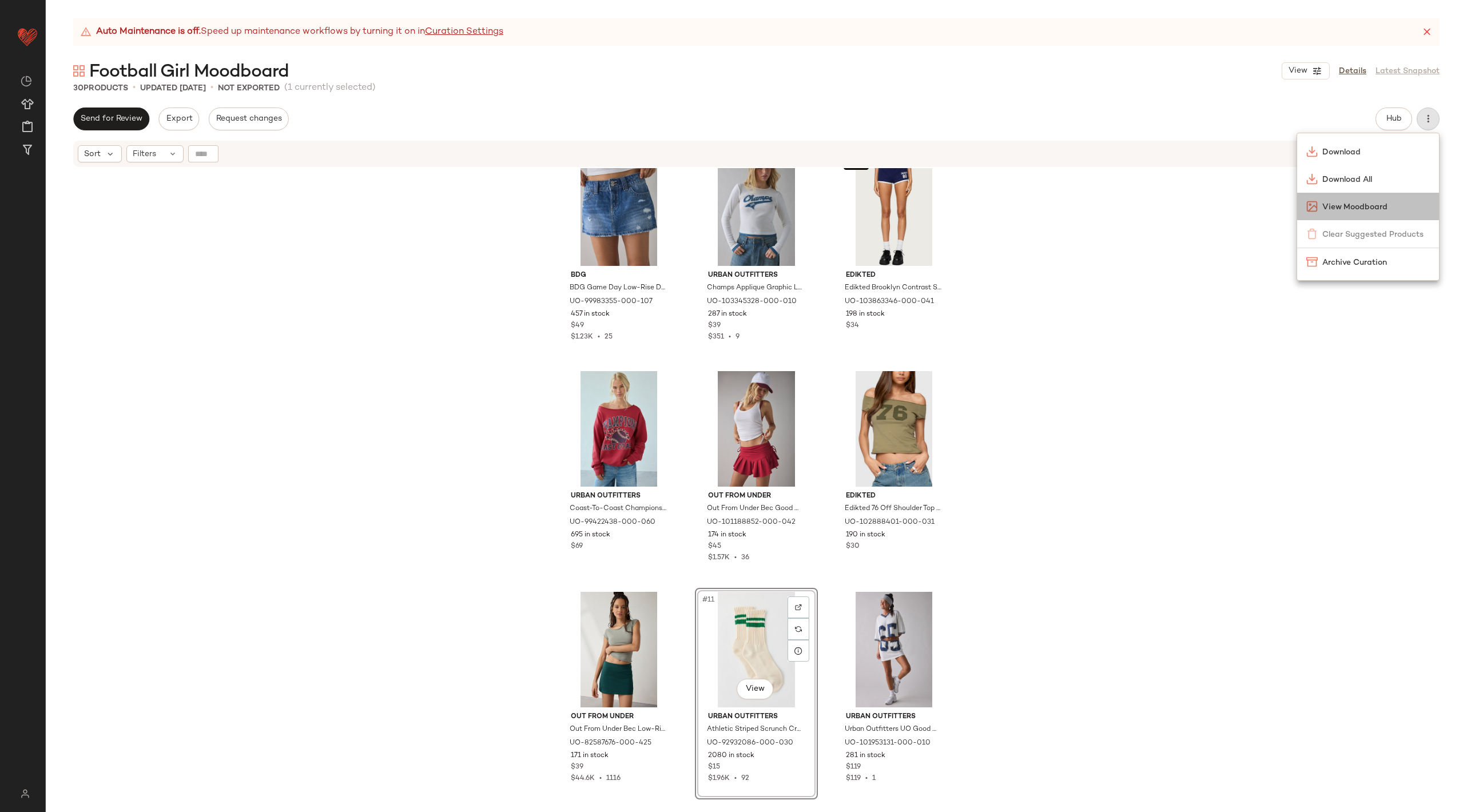
click at [1403, 207] on span "View Moodboard" at bounding box center [1375, 207] width 108 height 12
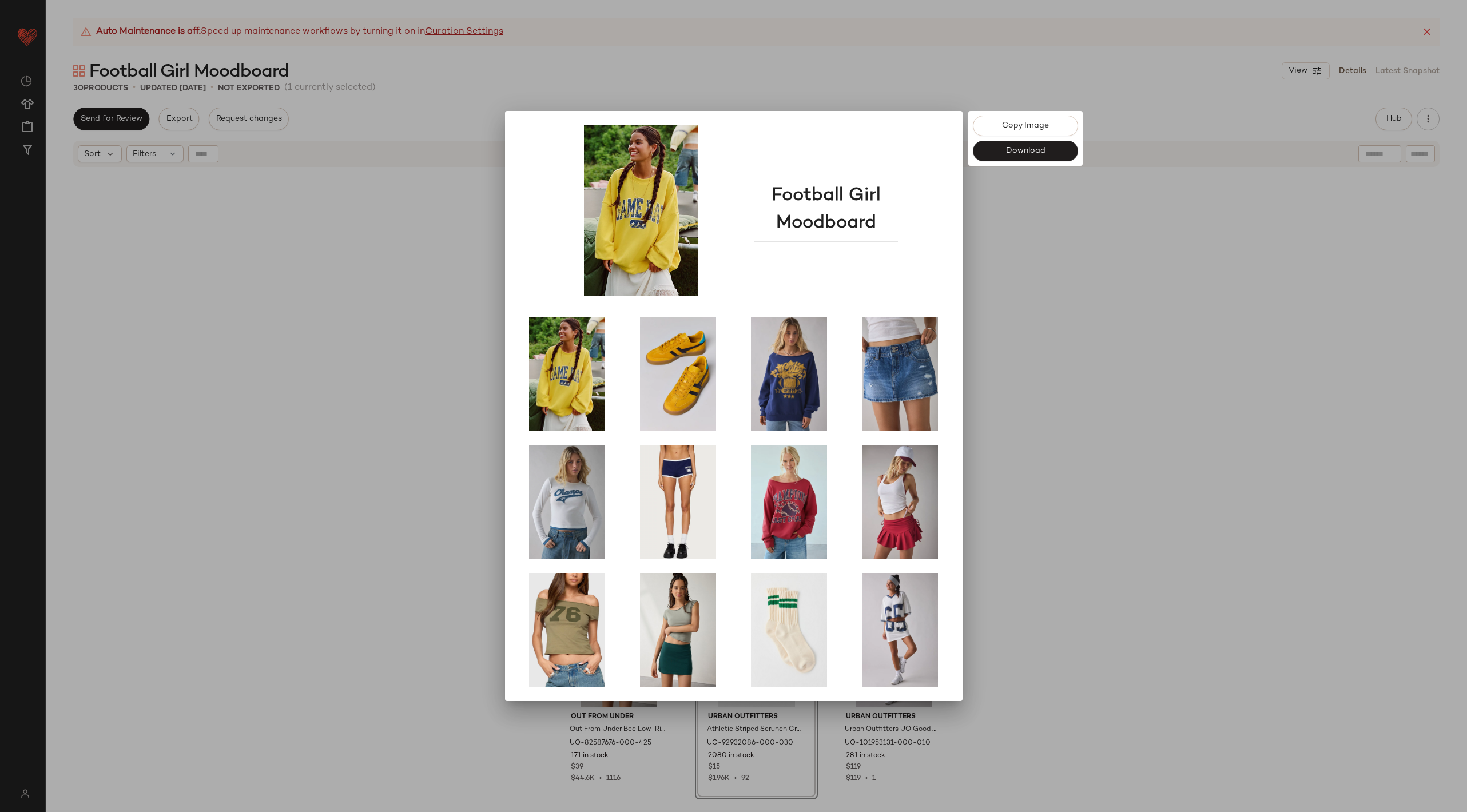
click at [1096, 611] on div at bounding box center [734, 406] width 1467 height 812
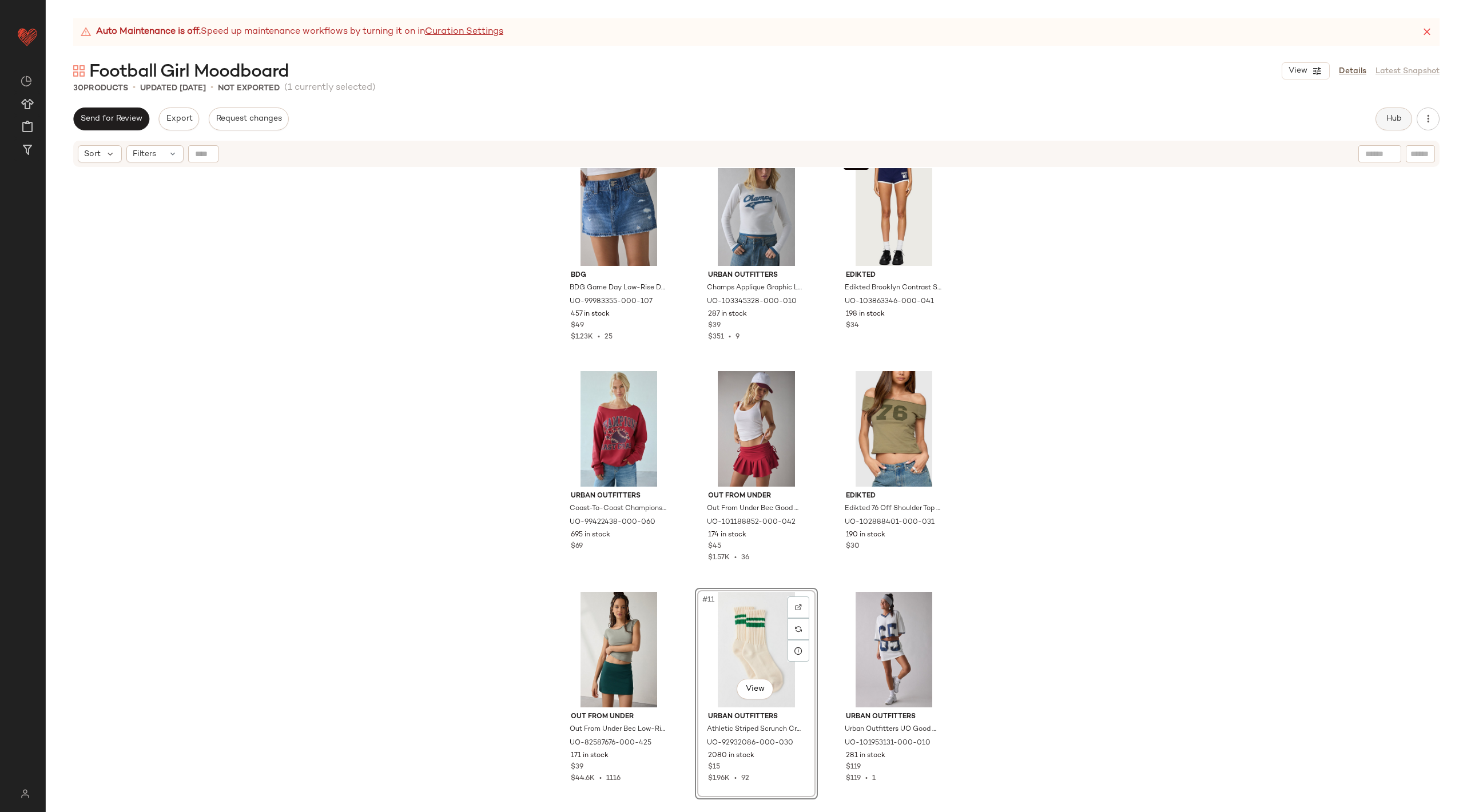
click at [1388, 109] on button "Hub" at bounding box center [1394, 119] width 37 height 23
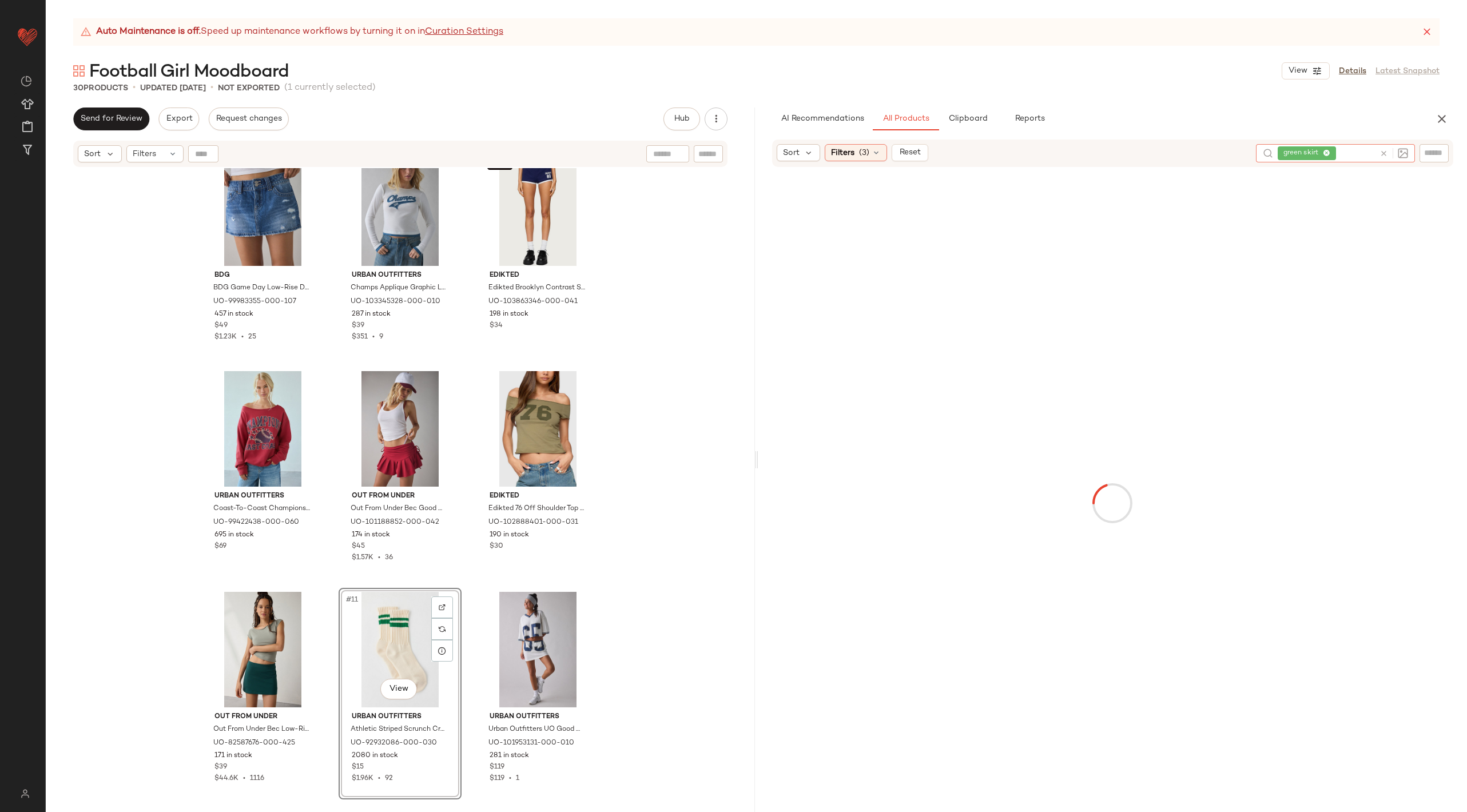
click at [1385, 151] on icon at bounding box center [1383, 153] width 8 height 8
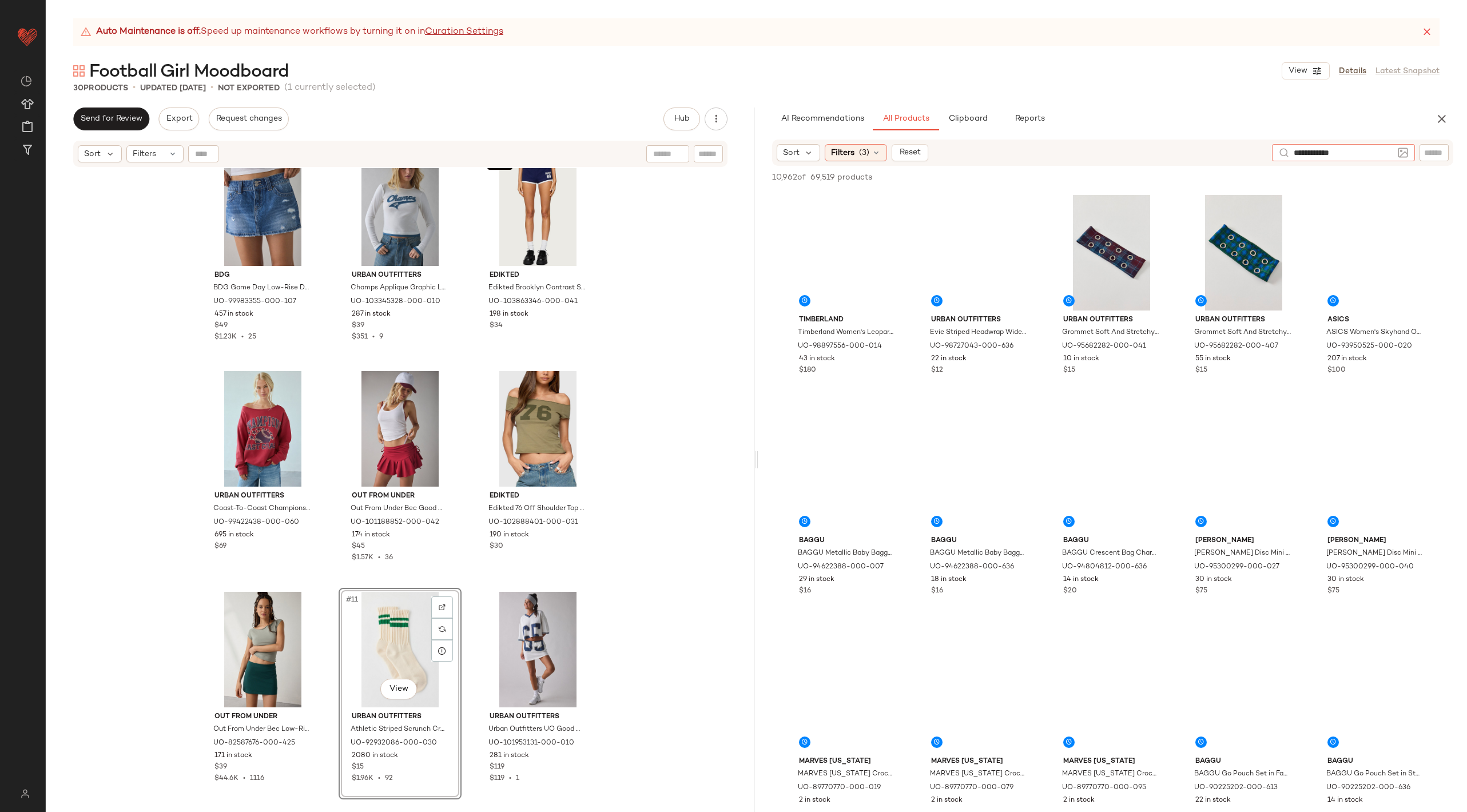
type input "**********"
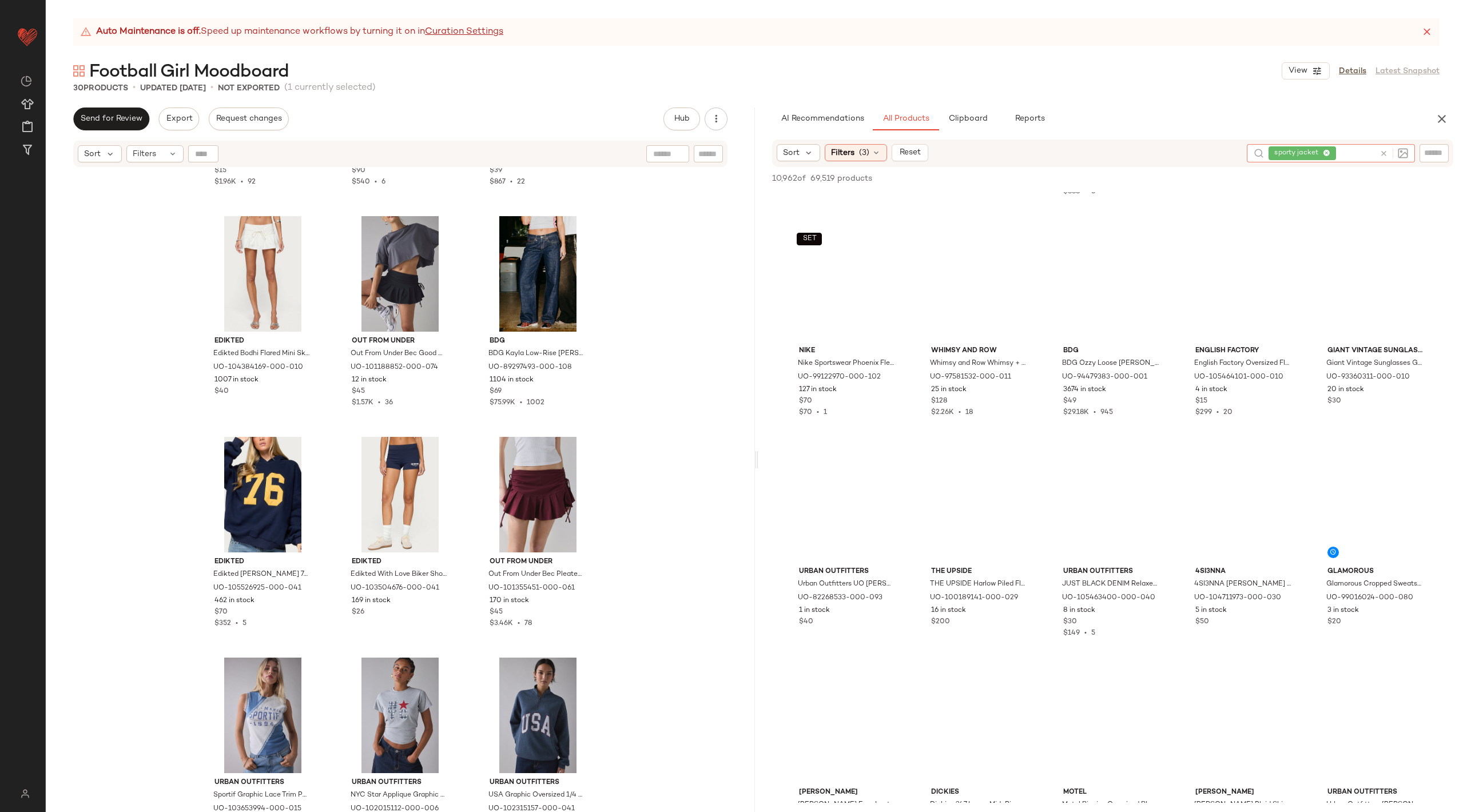
scroll to position [1523, 0]
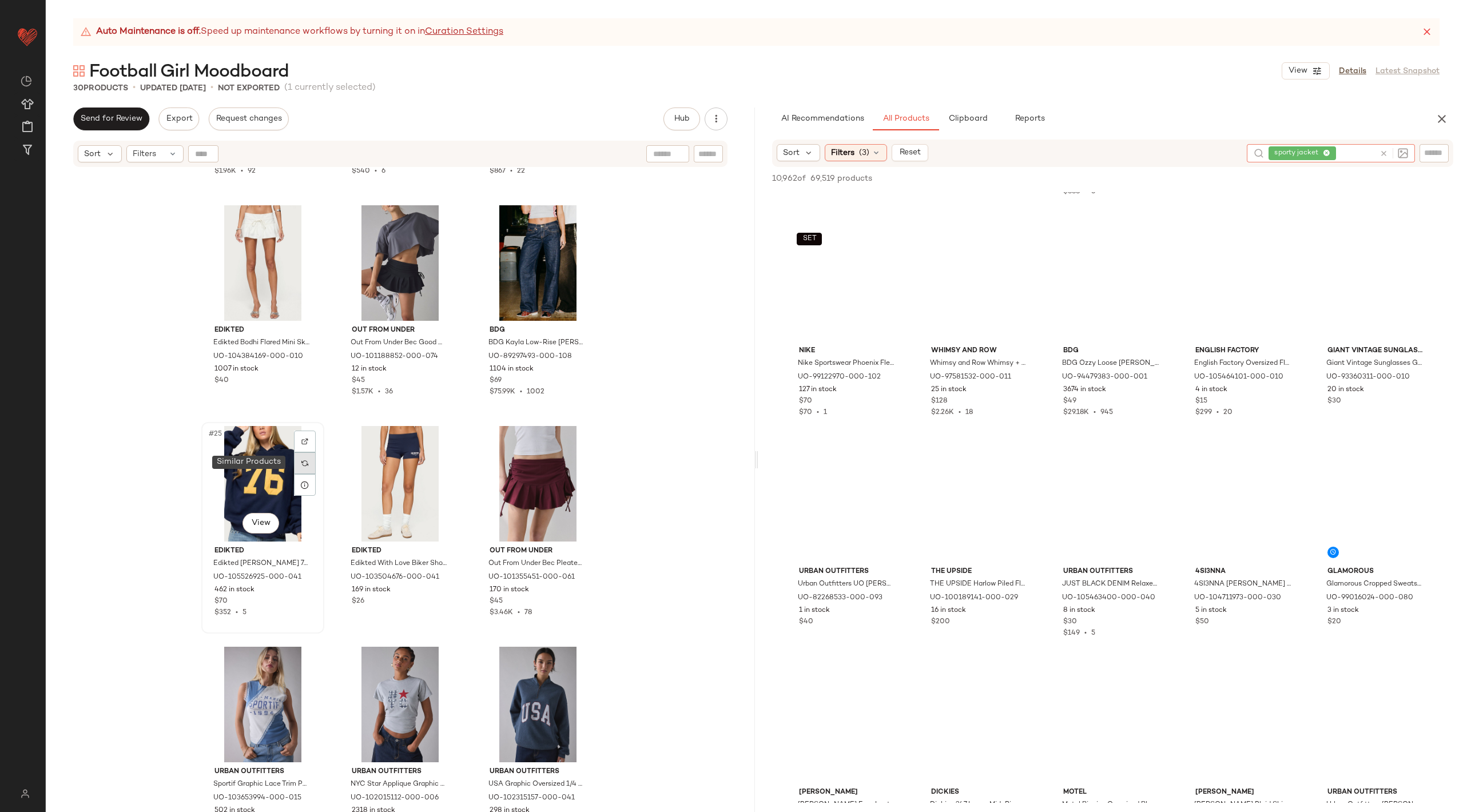
click at [299, 469] on div at bounding box center [305, 463] width 21 height 21
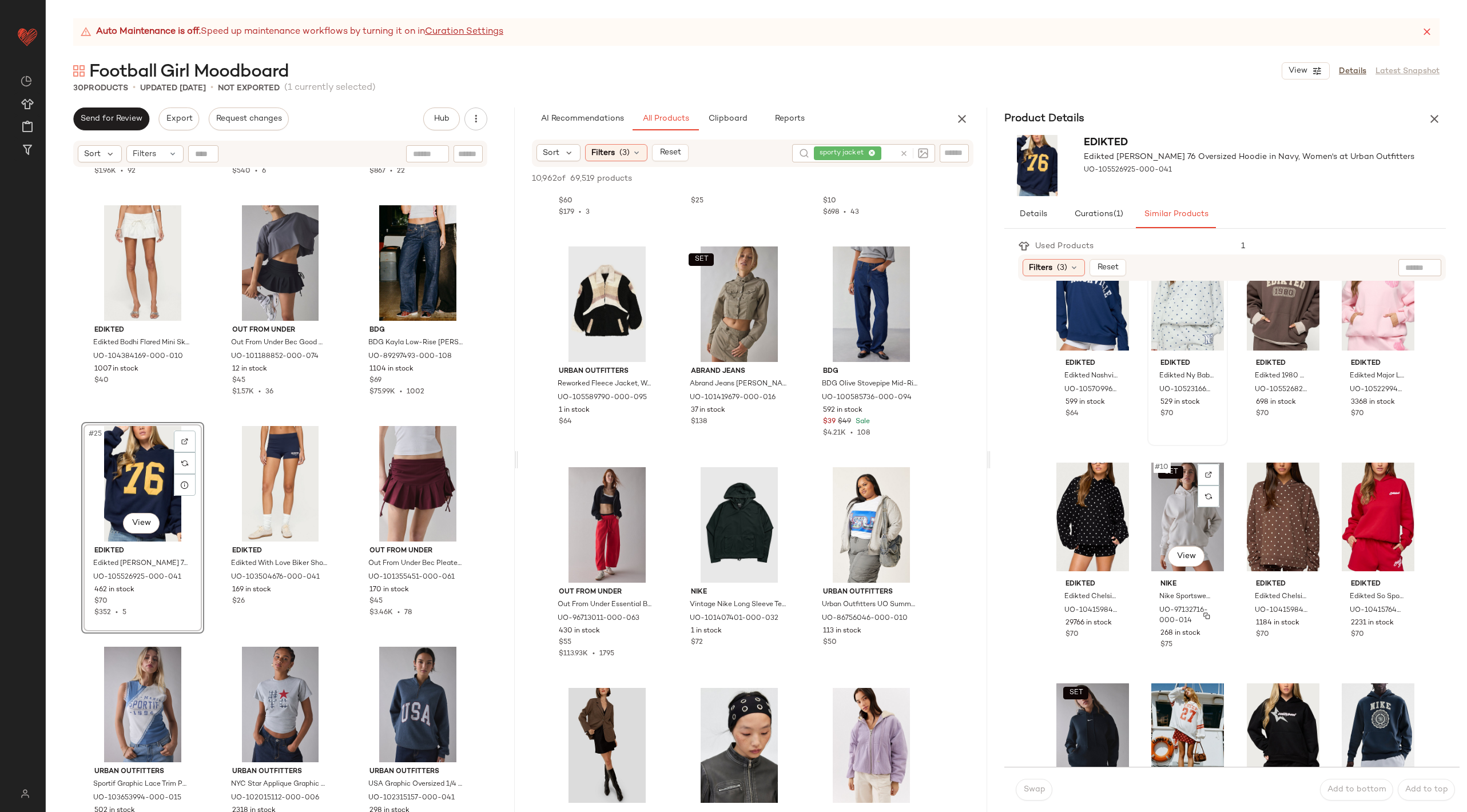
scroll to position [837, 0]
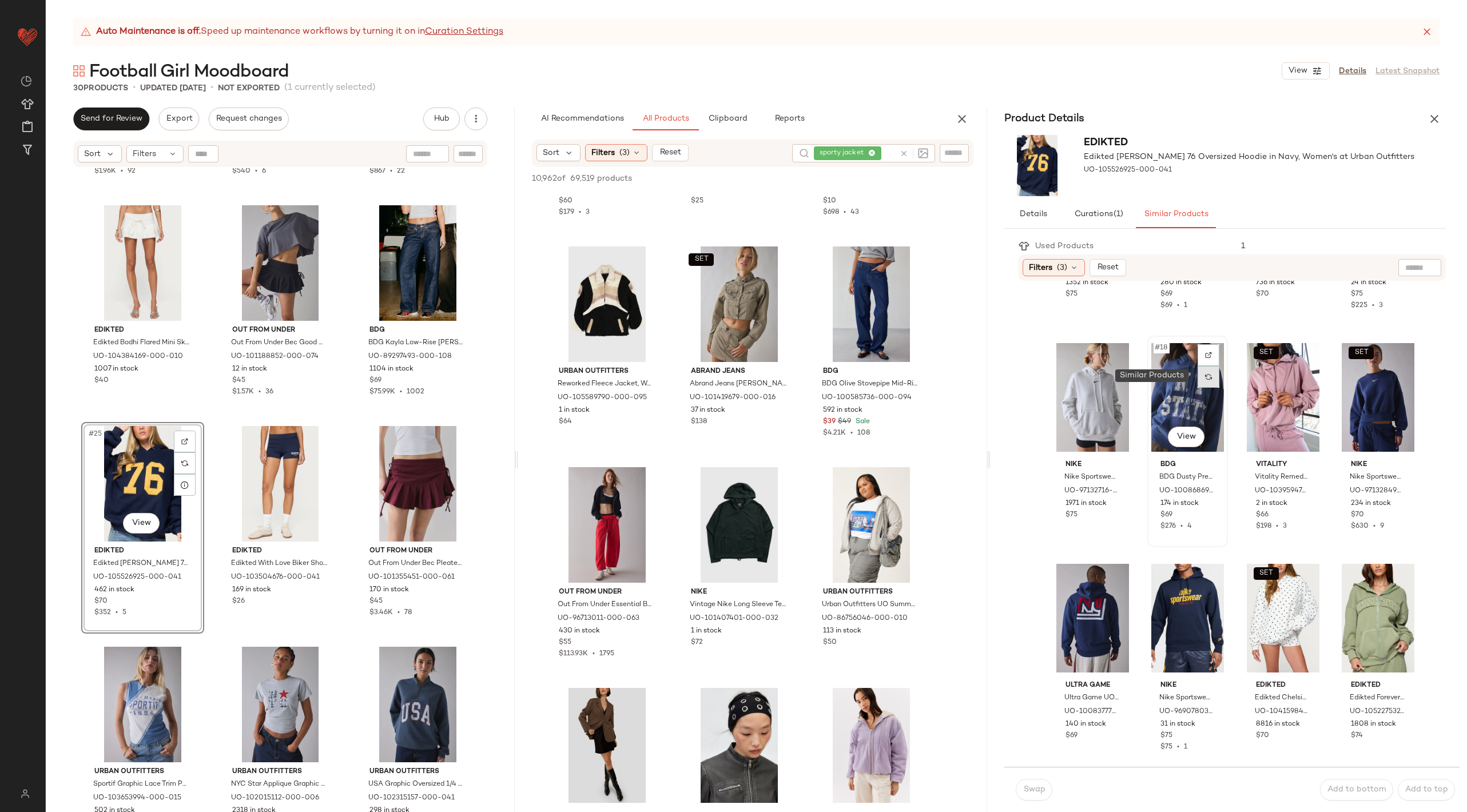
click at [1203, 383] on div at bounding box center [1208, 377] width 21 height 21
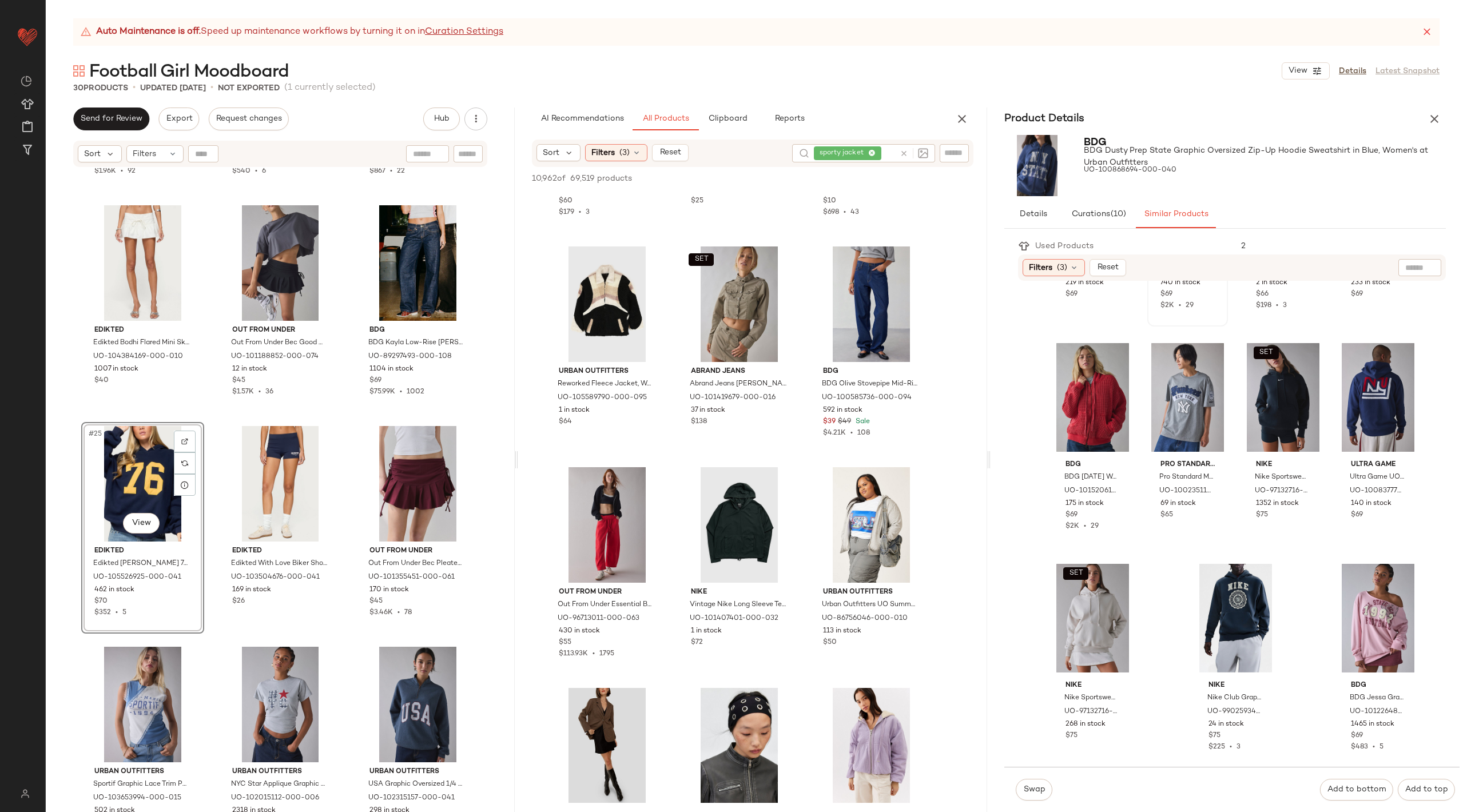
click at [1432, 132] on div "BDG BDG Dusty Prep State Graphic Oversized Zip-Up Hoodie Sweatshirt in Blue, Wo…" at bounding box center [1225, 166] width 469 height 70
click at [1433, 131] on div "BDG BDG Dusty Prep State Graphic Oversized Zip-Up Hoodie Sweatshirt in Blue, Wo…" at bounding box center [1225, 166] width 469 height 70
click at [1435, 126] on button "button" at bounding box center [1434, 119] width 23 height 23
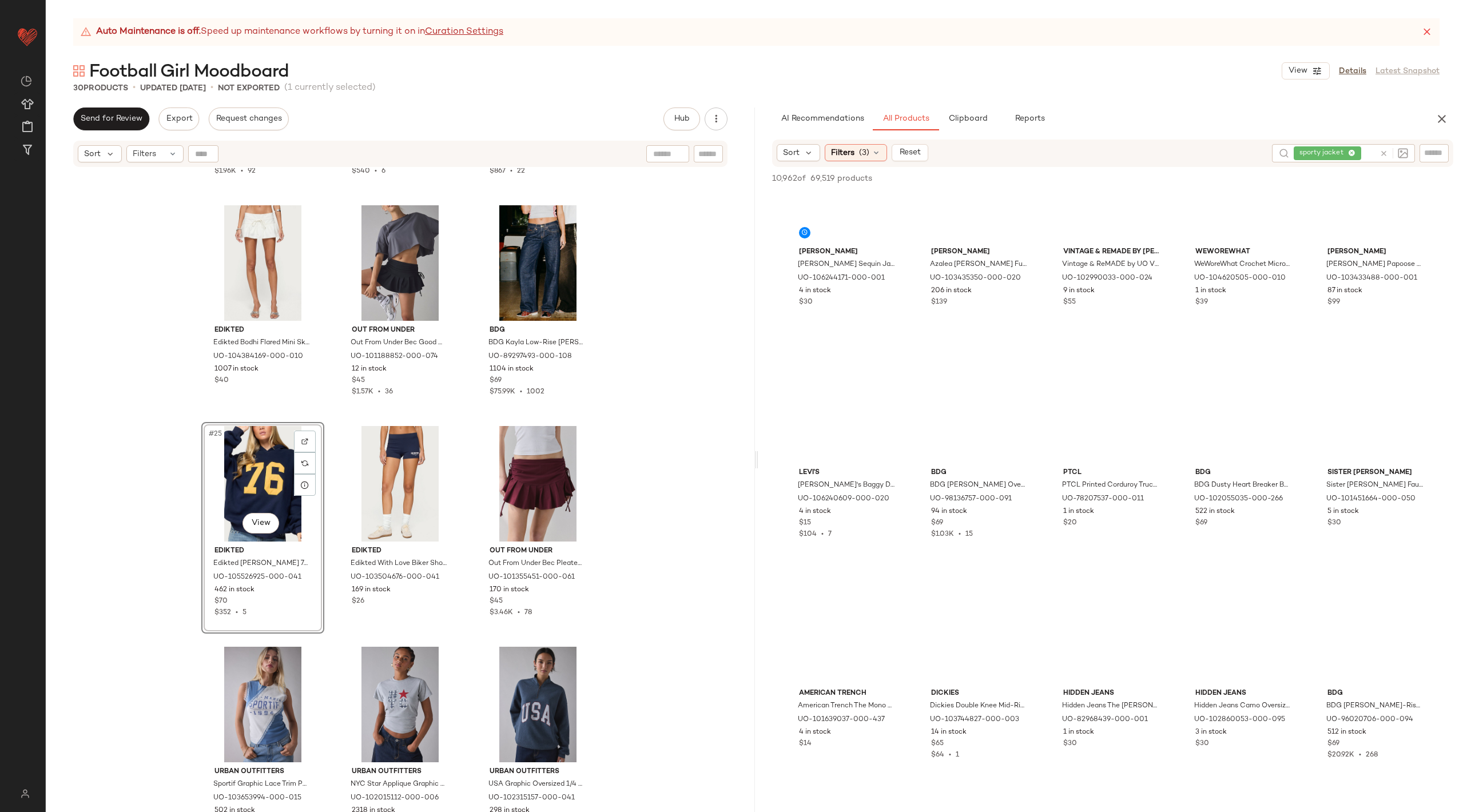
scroll to position [17501, 0]
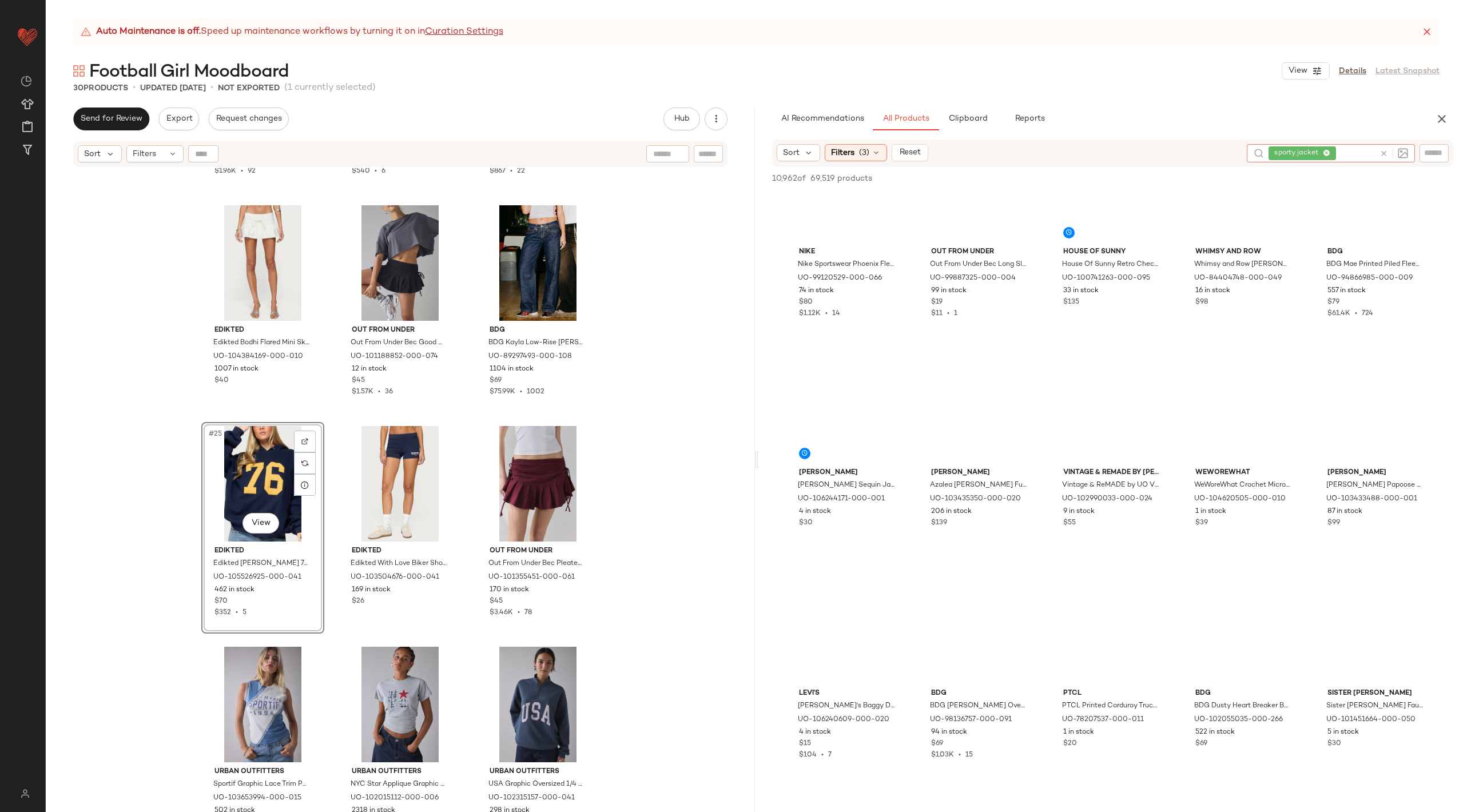
click at [1381, 153] on icon at bounding box center [1383, 153] width 8 height 8
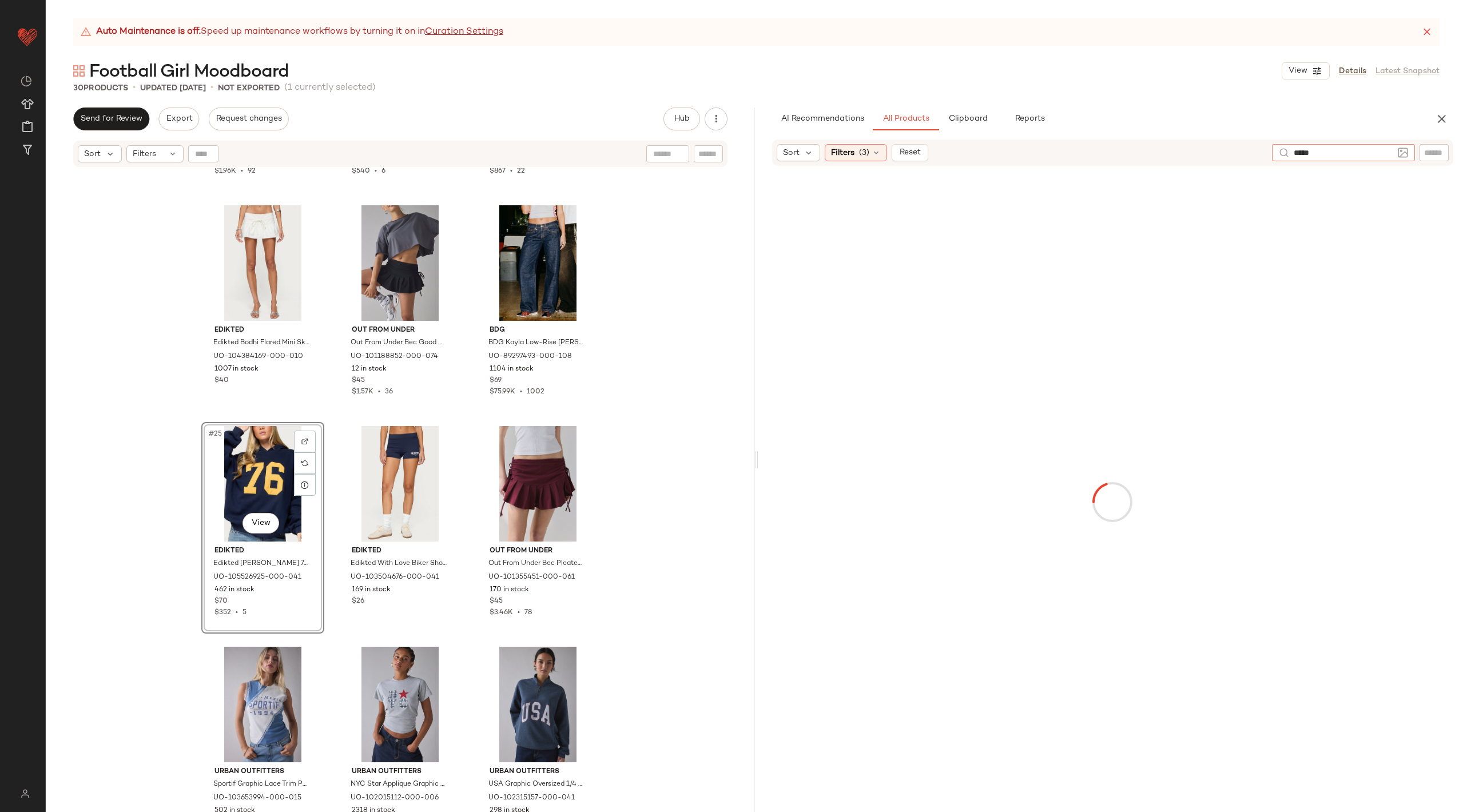
type input "******"
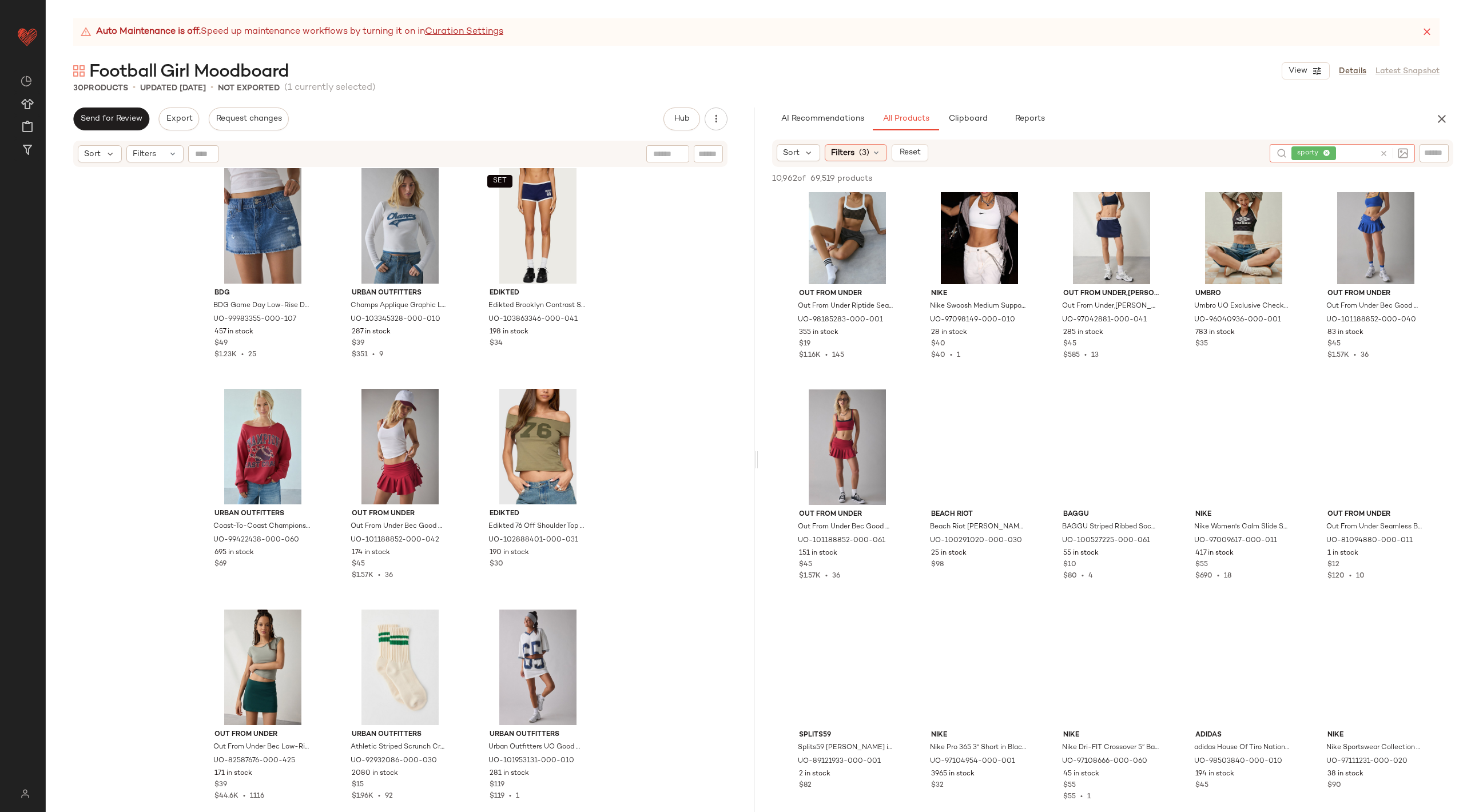
scroll to position [517, 0]
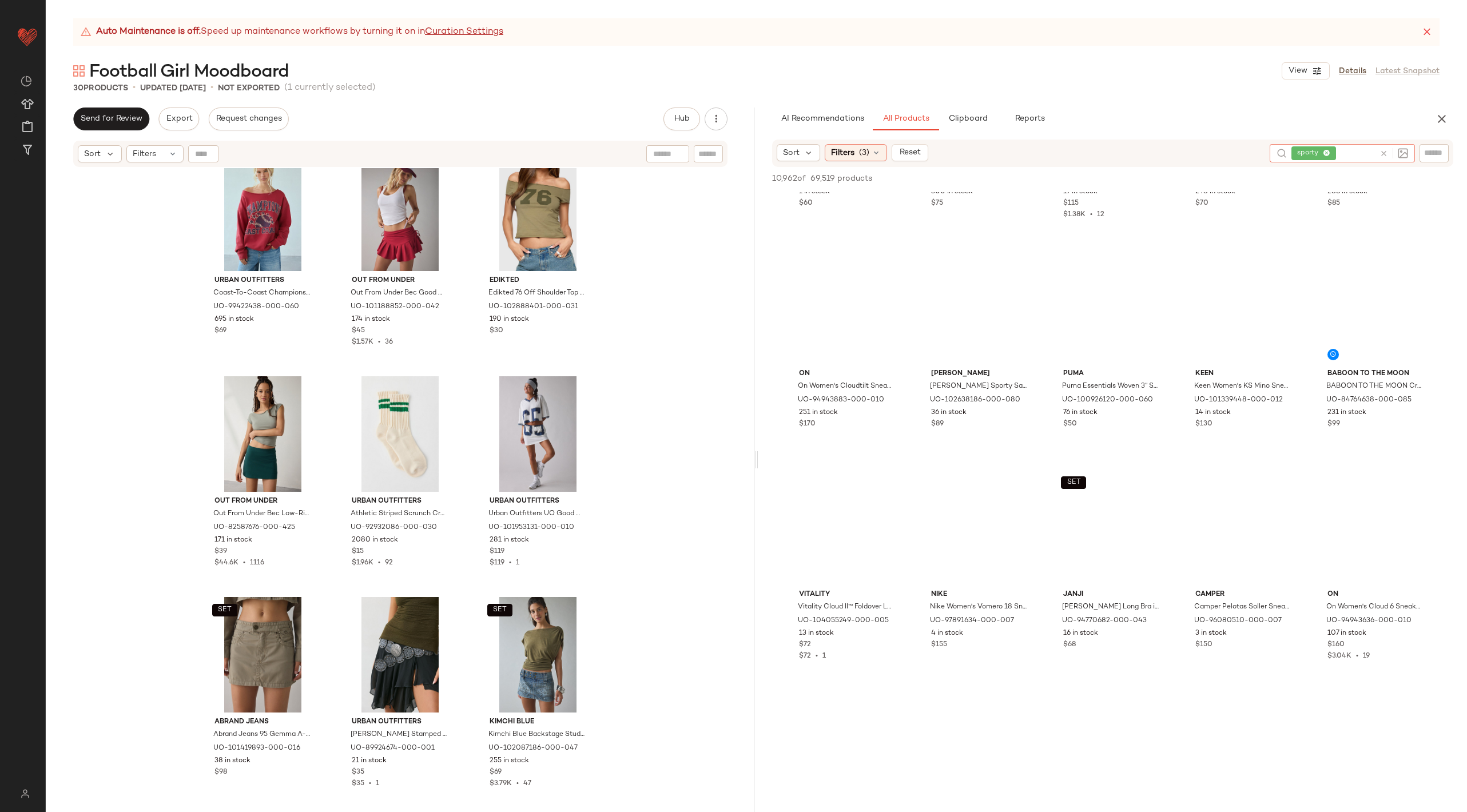
scroll to position [4140, 0]
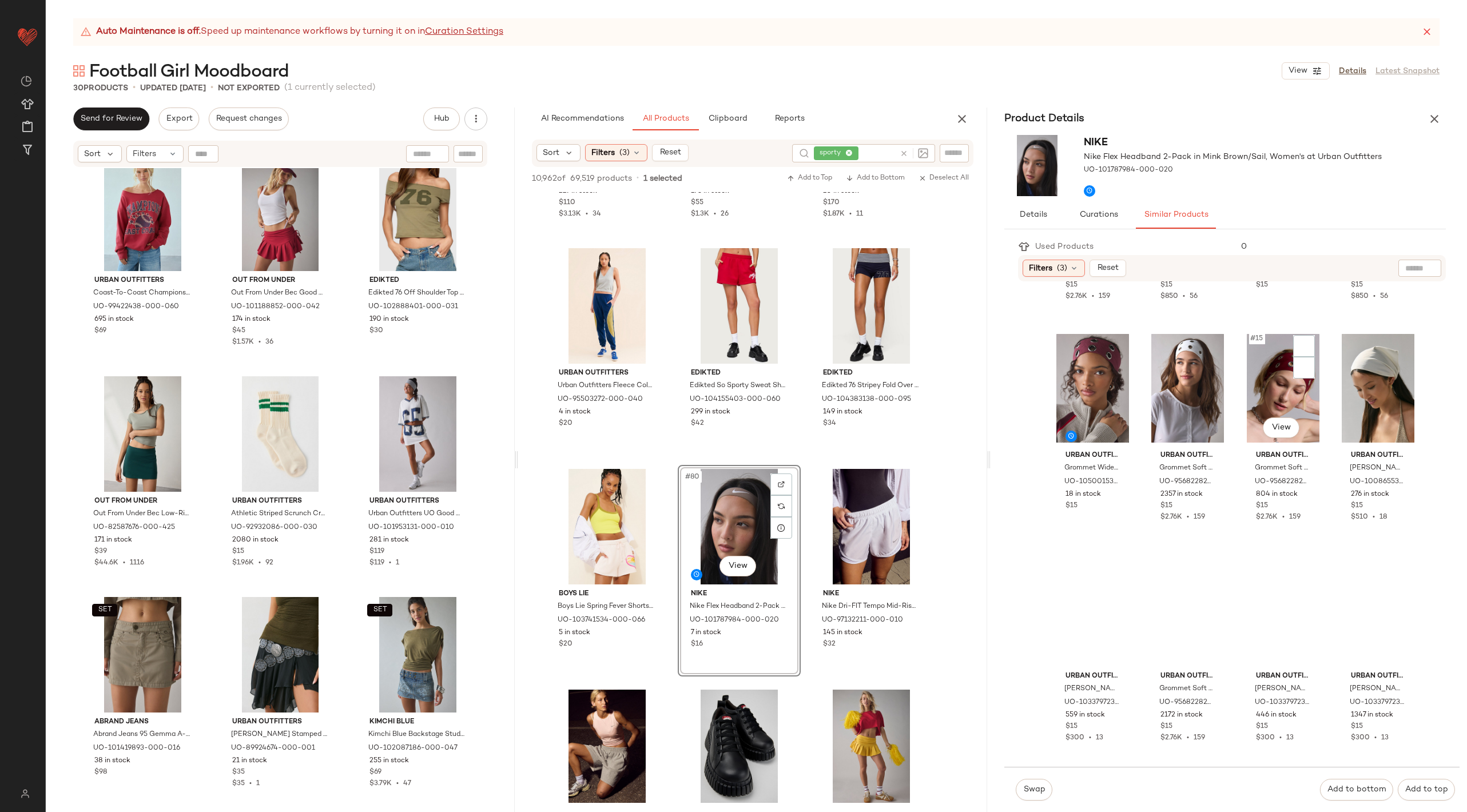
scroll to position [772, 0]
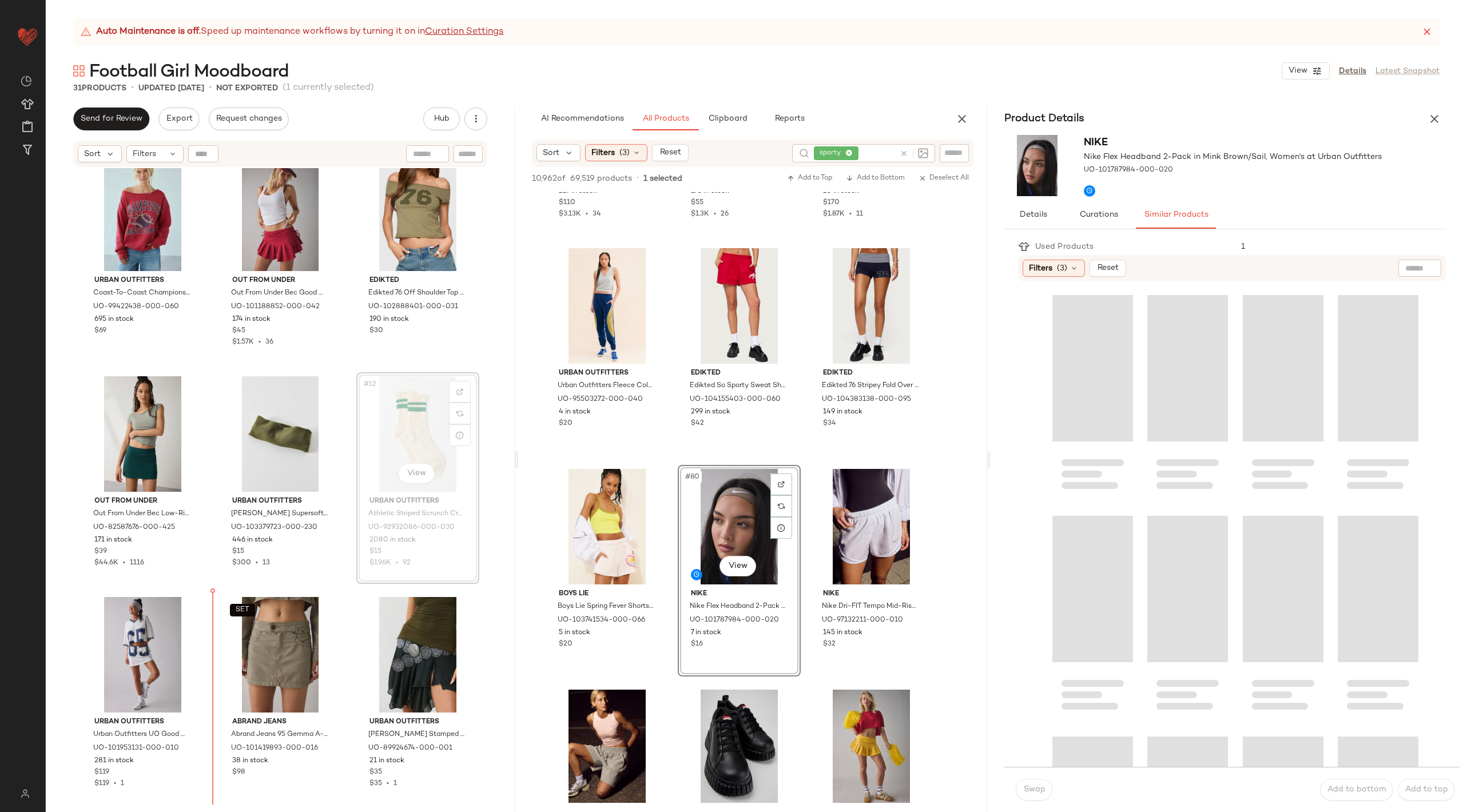
scroll to position [468, 0]
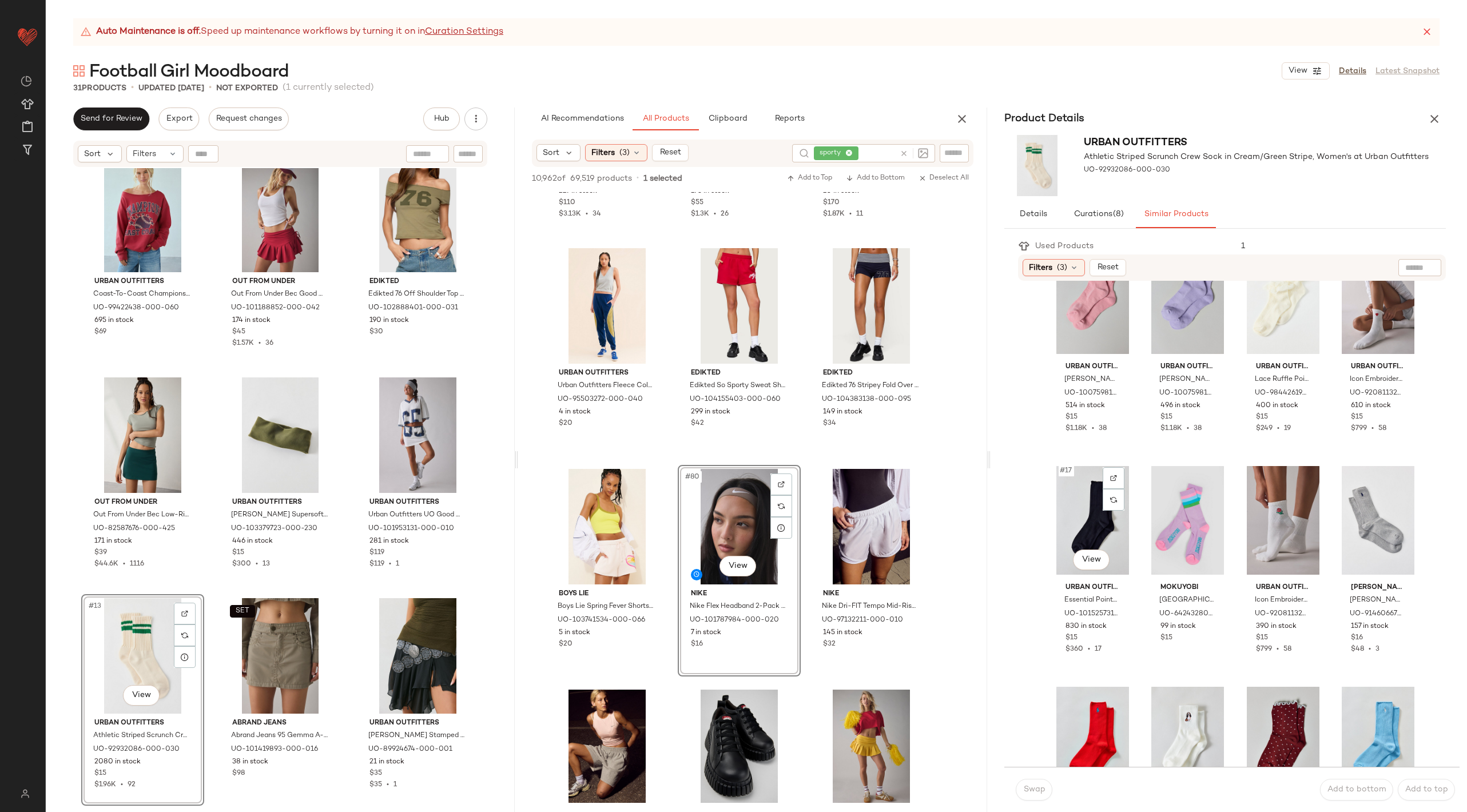
scroll to position [837, 0]
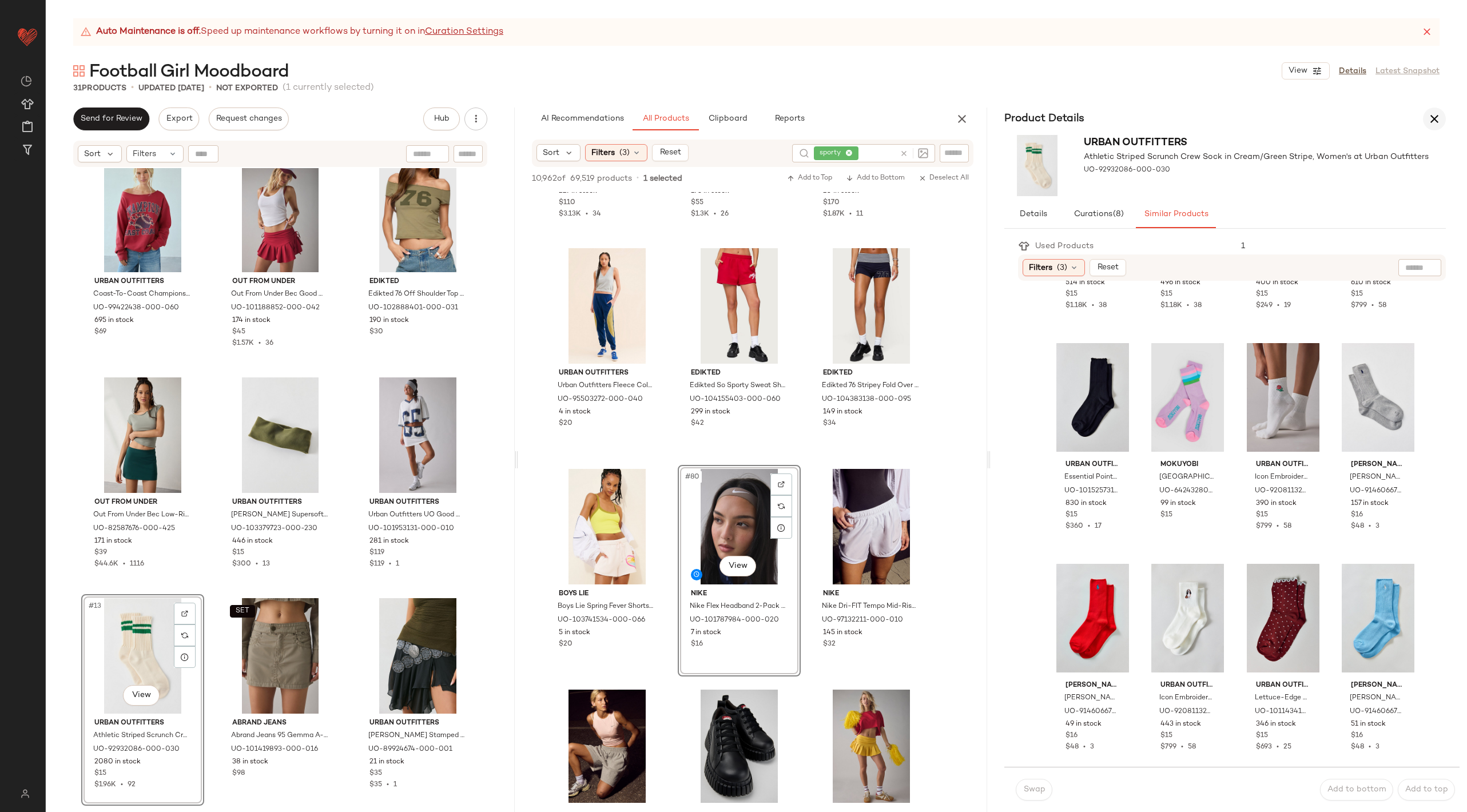
click at [1433, 125] on icon "button" at bounding box center [1434, 119] width 14 height 14
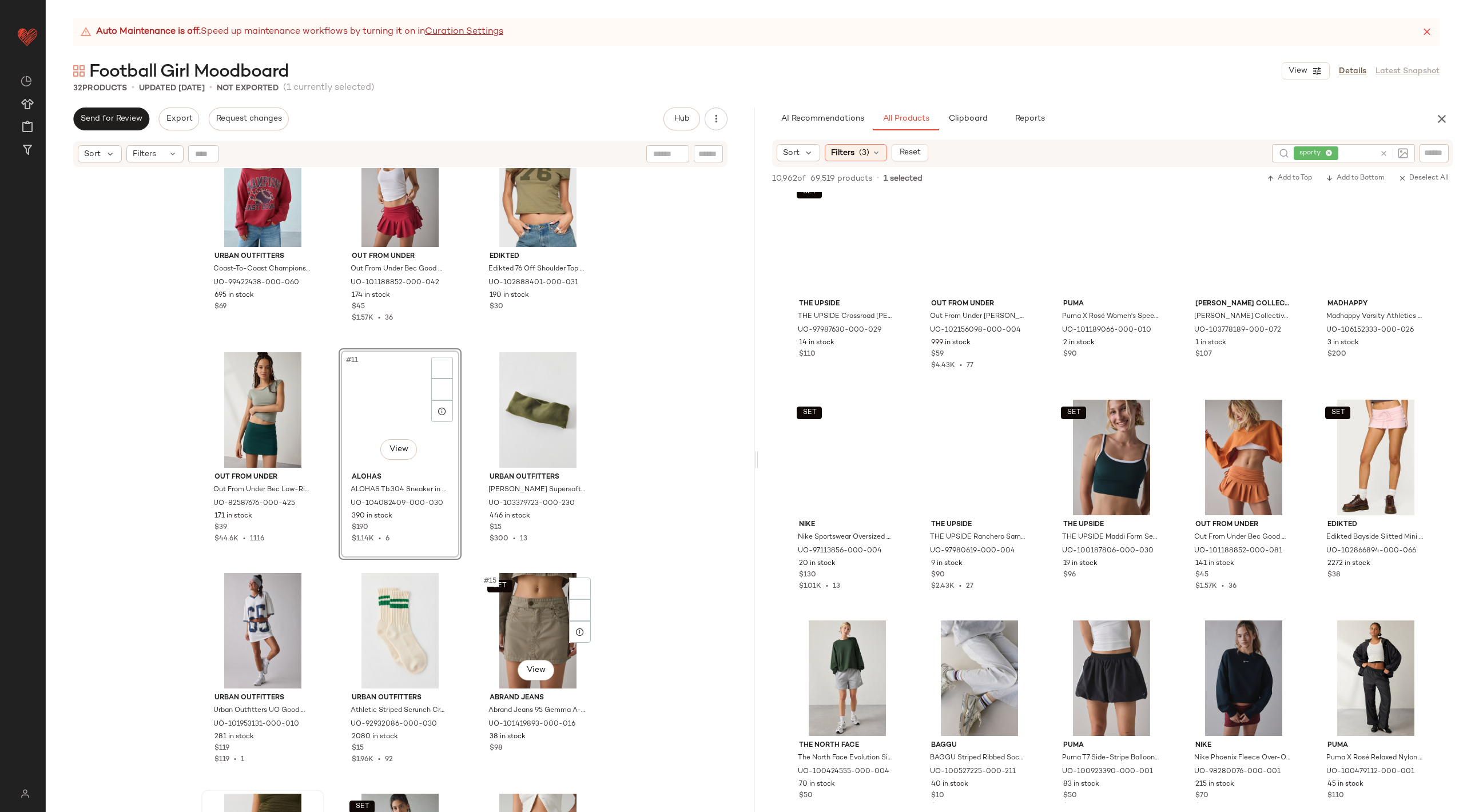
scroll to position [545, 0]
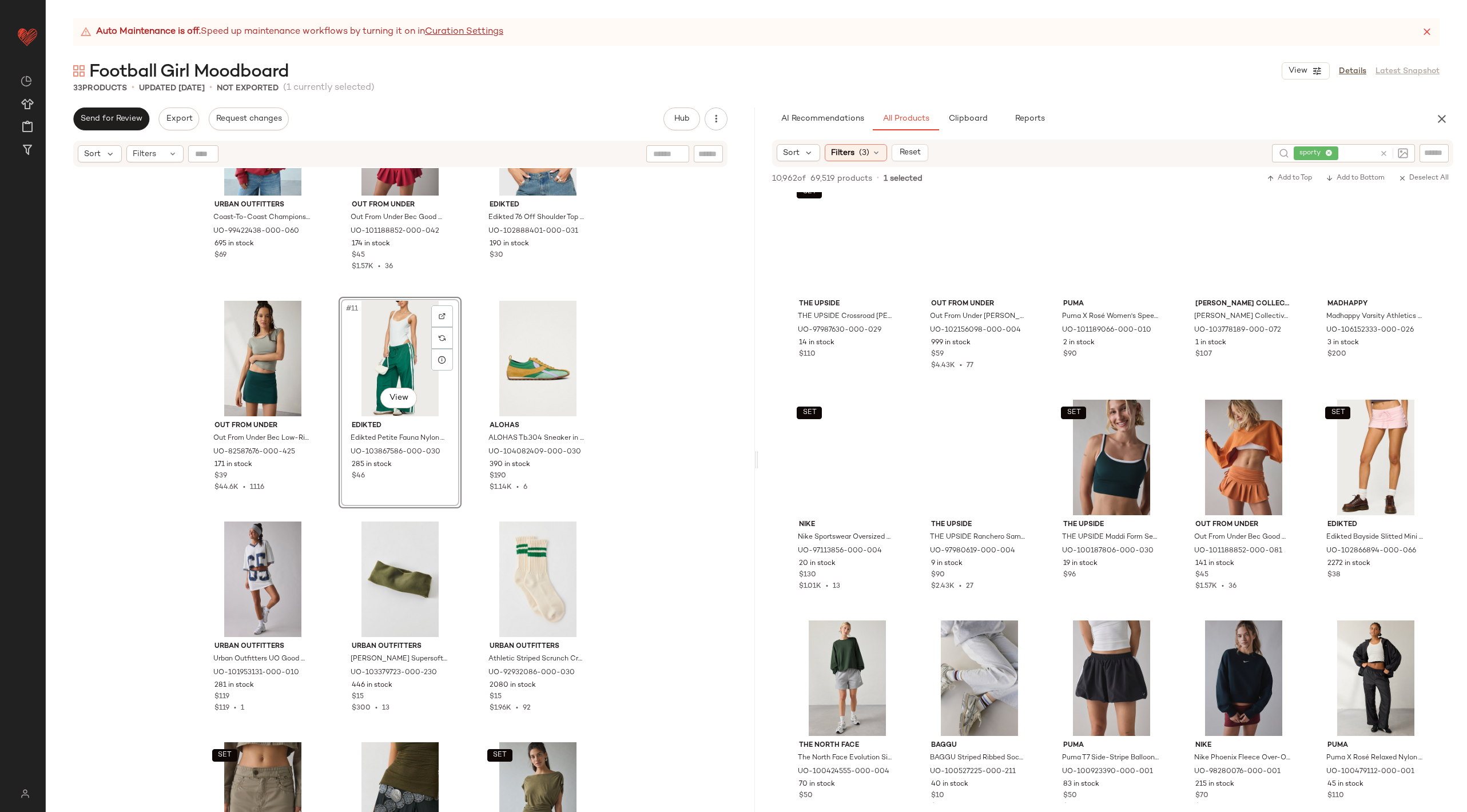
scroll to position [410, 0]
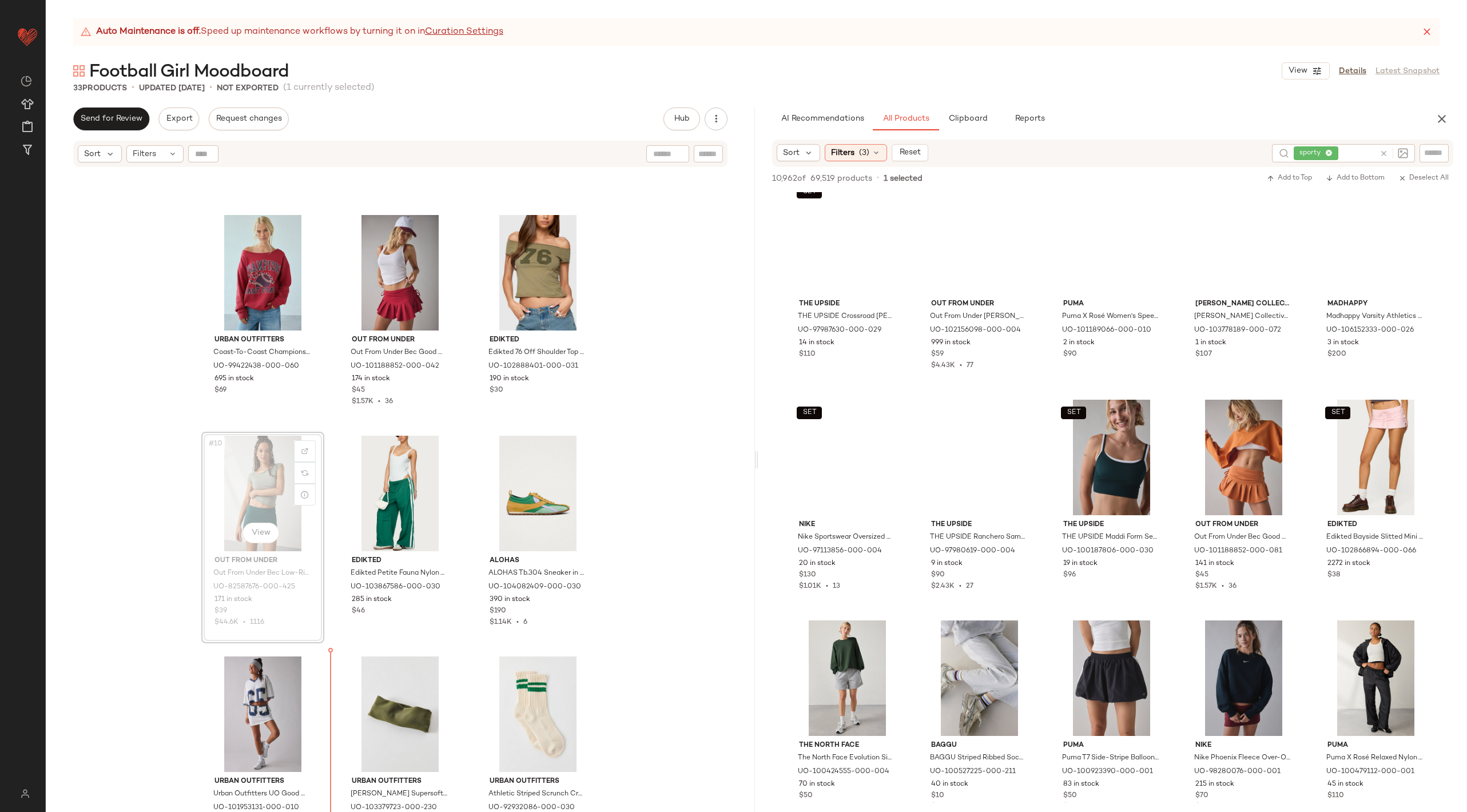
scroll to position [440, 0]
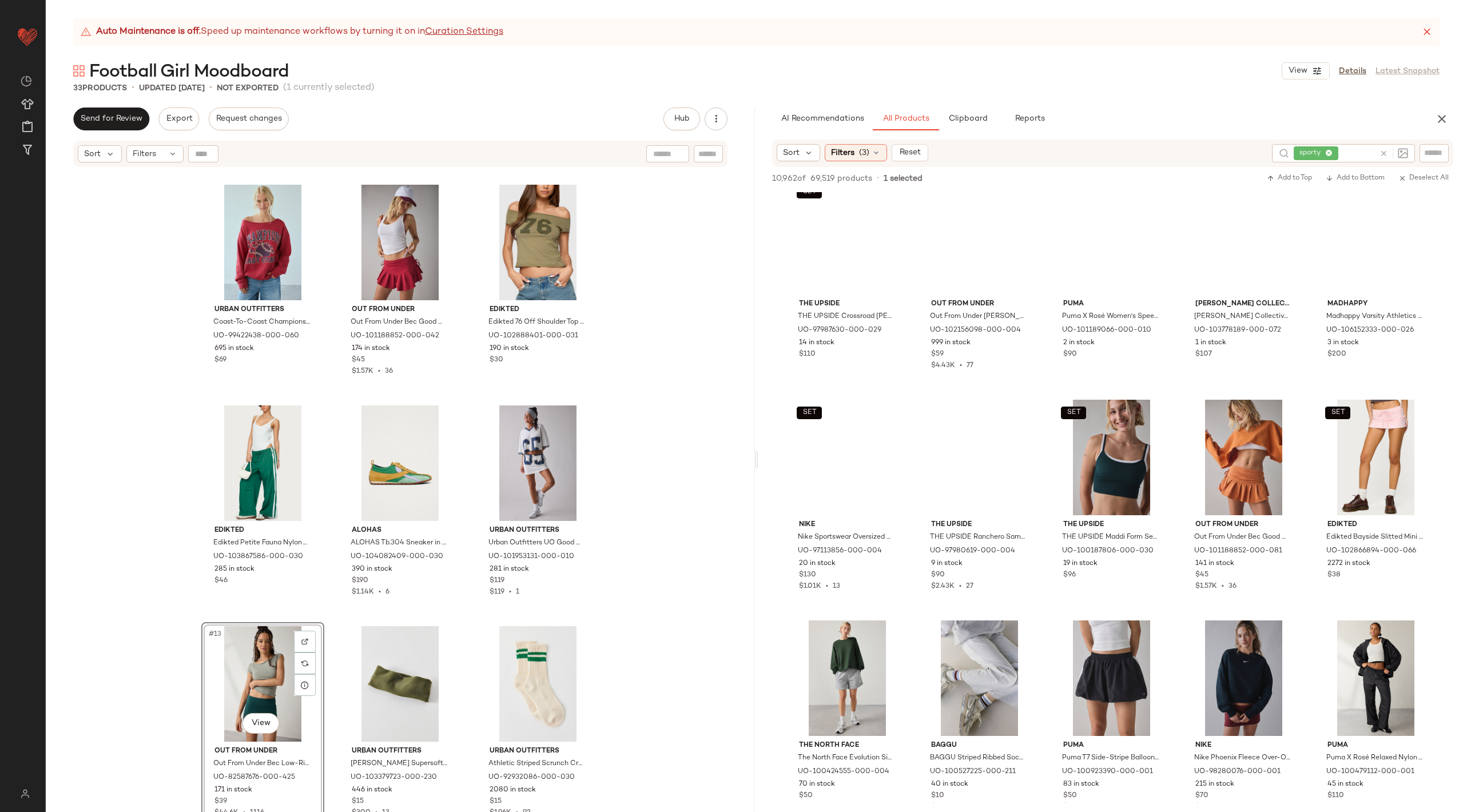
scroll to position [6231, 0]
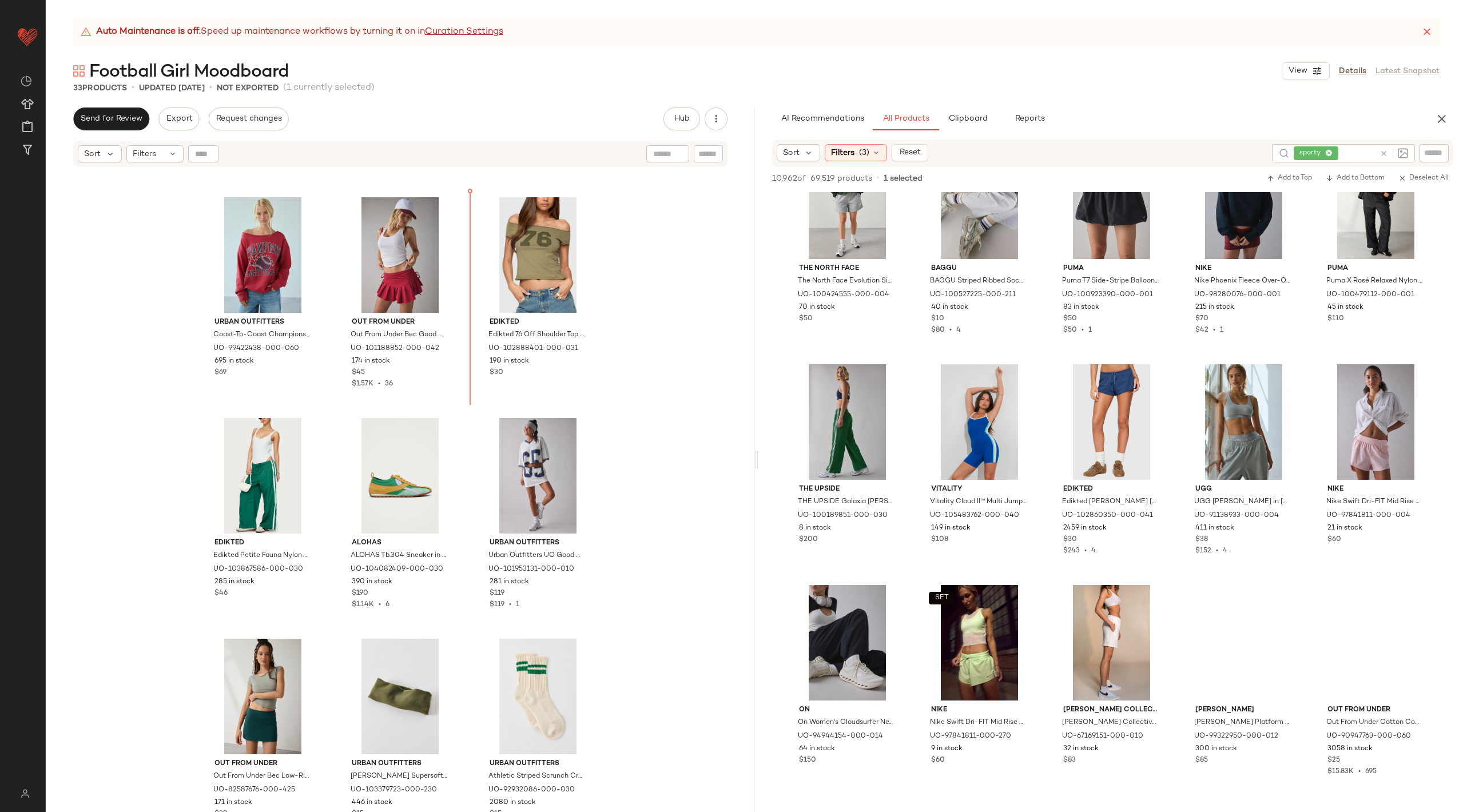
scroll to position [398, 0]
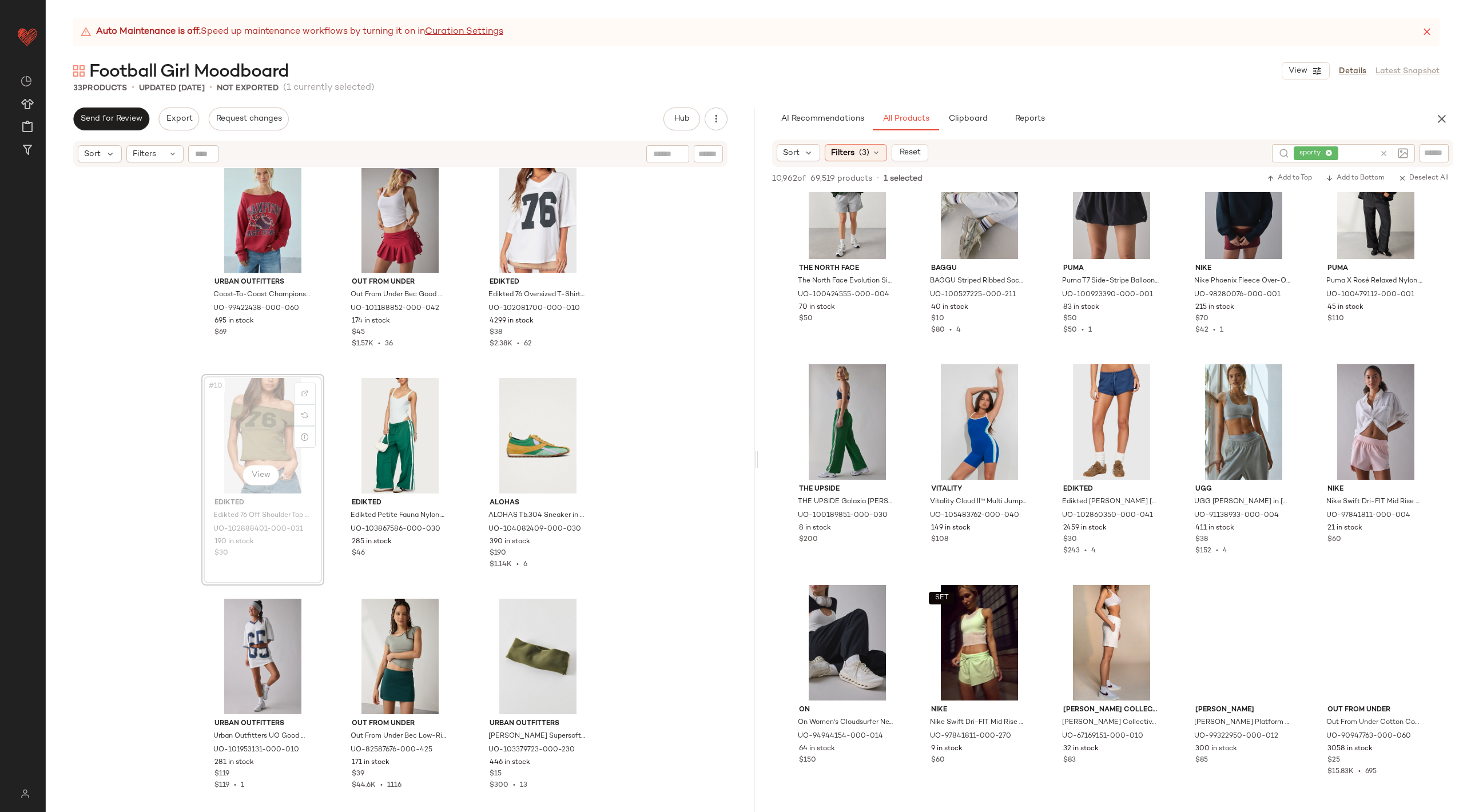
scroll to position [492, 0]
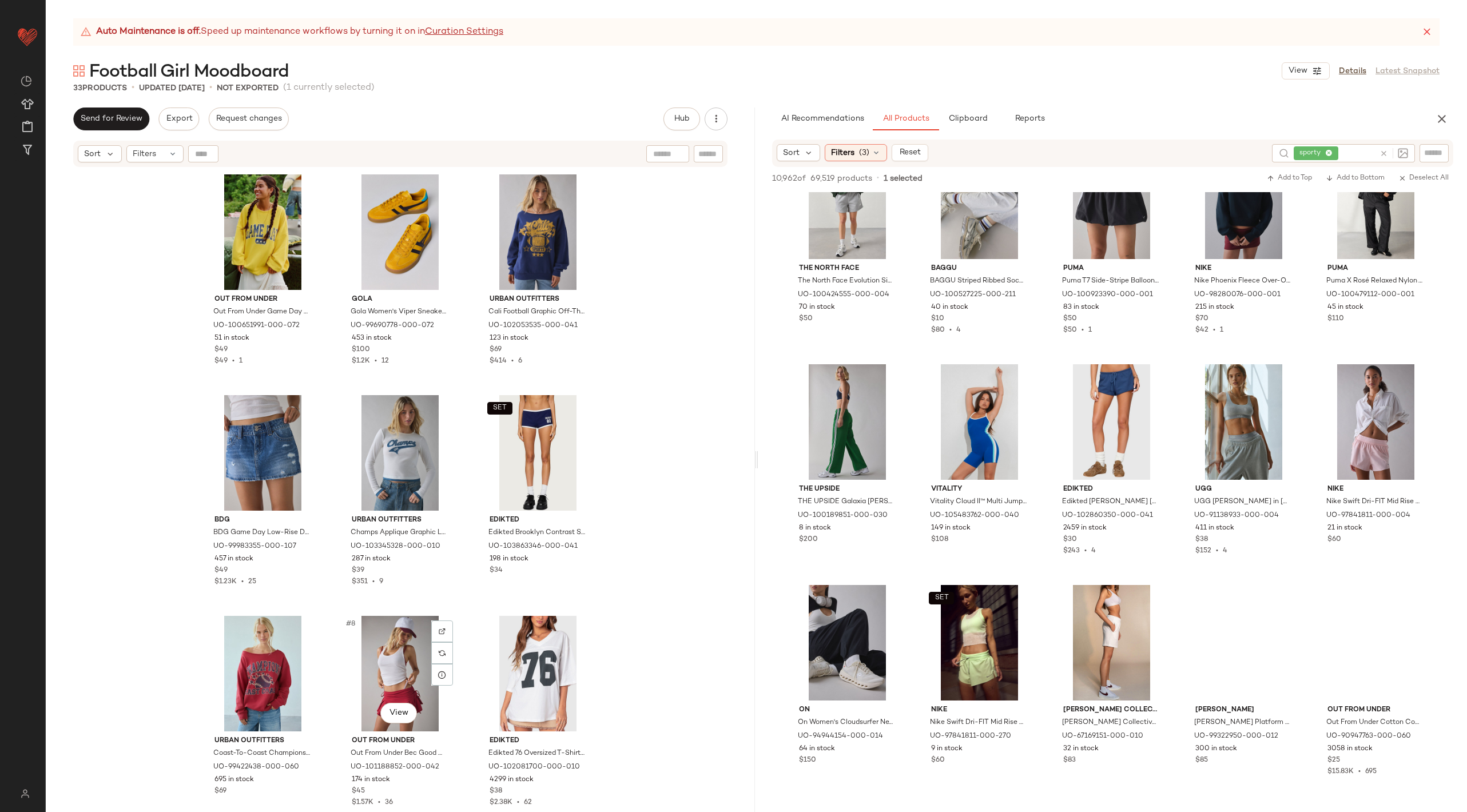
scroll to position [67, 0]
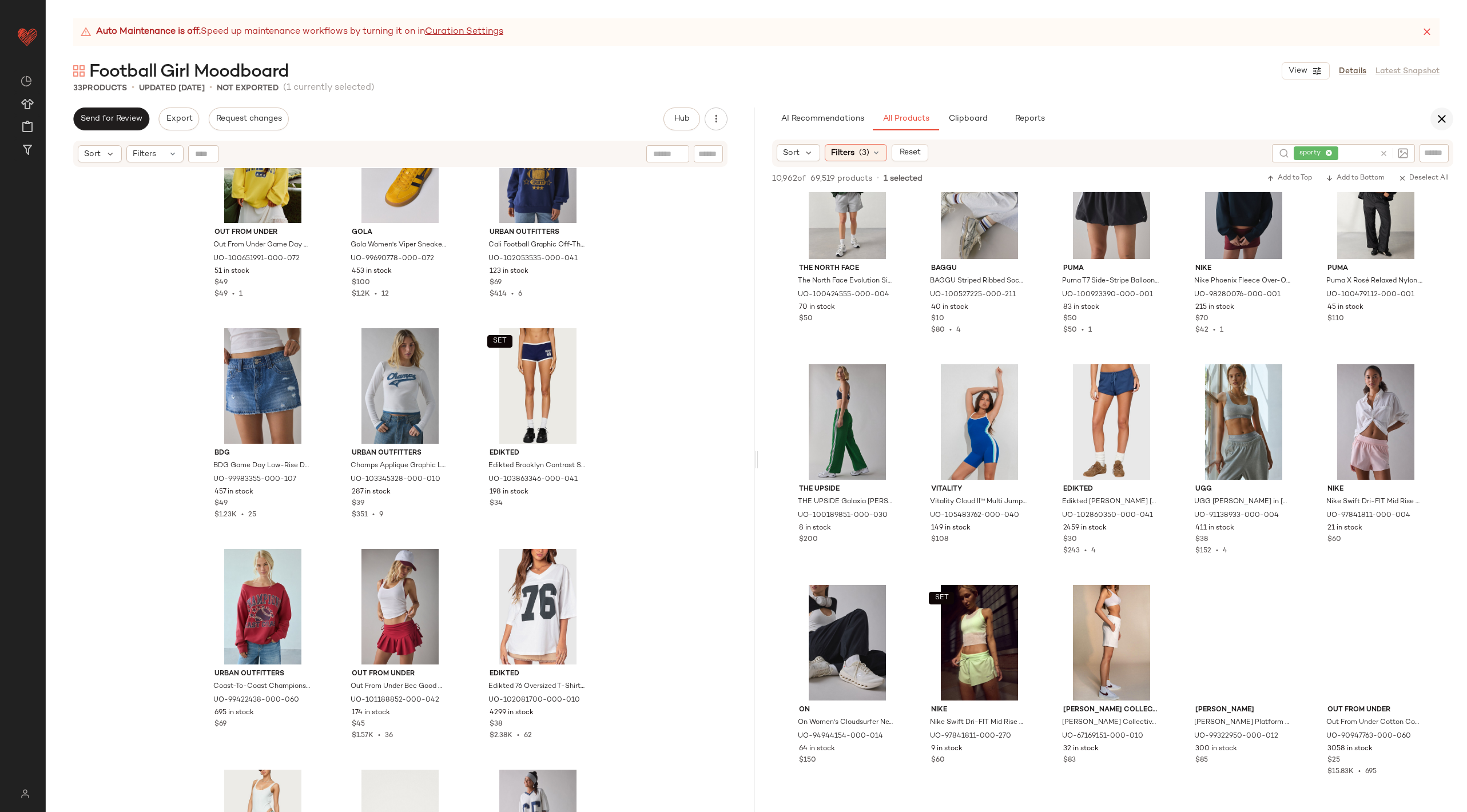
click at [1444, 112] on icon "button" at bounding box center [1442, 119] width 14 height 14
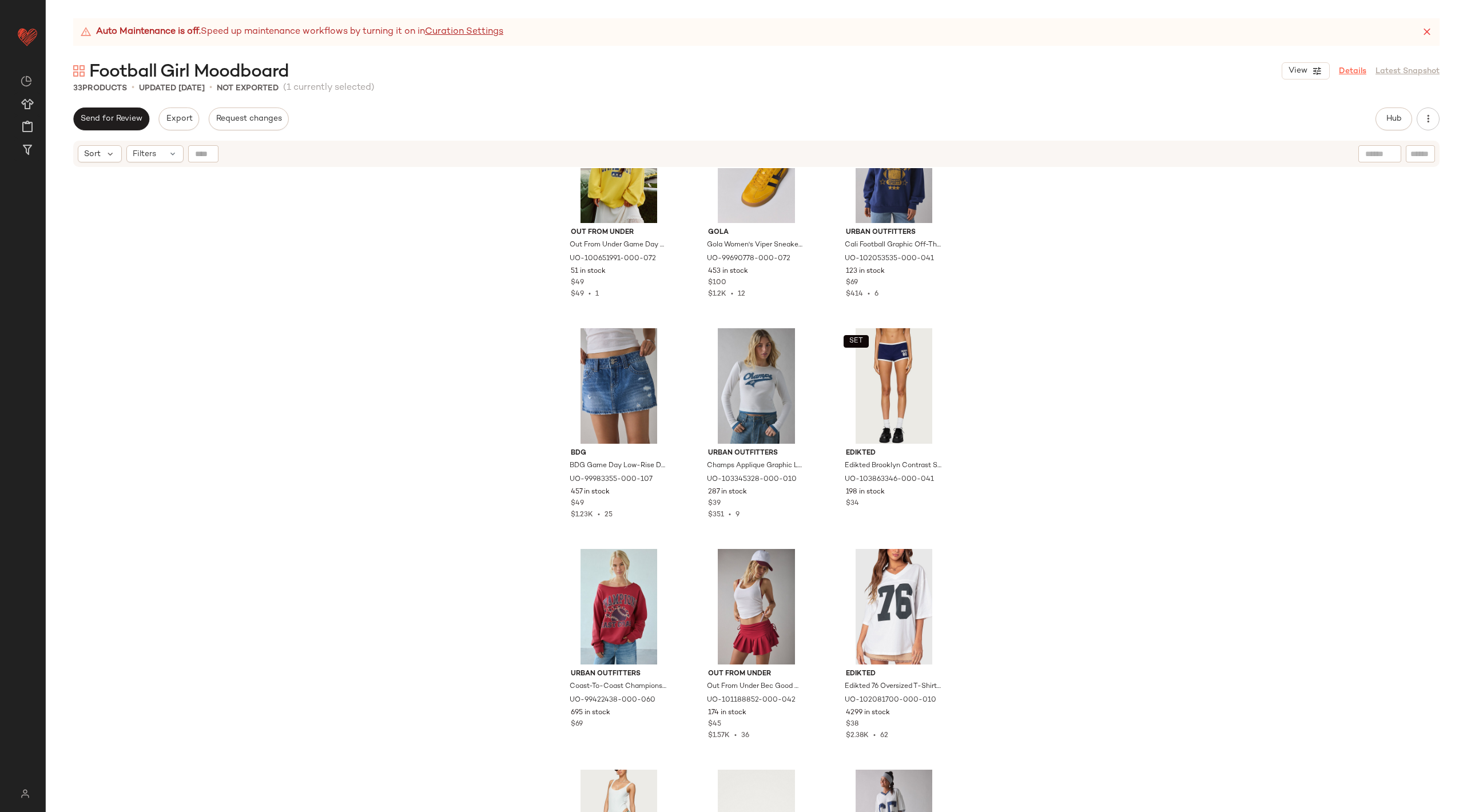
click at [1353, 76] on link "Details" at bounding box center [1352, 71] width 28 height 12
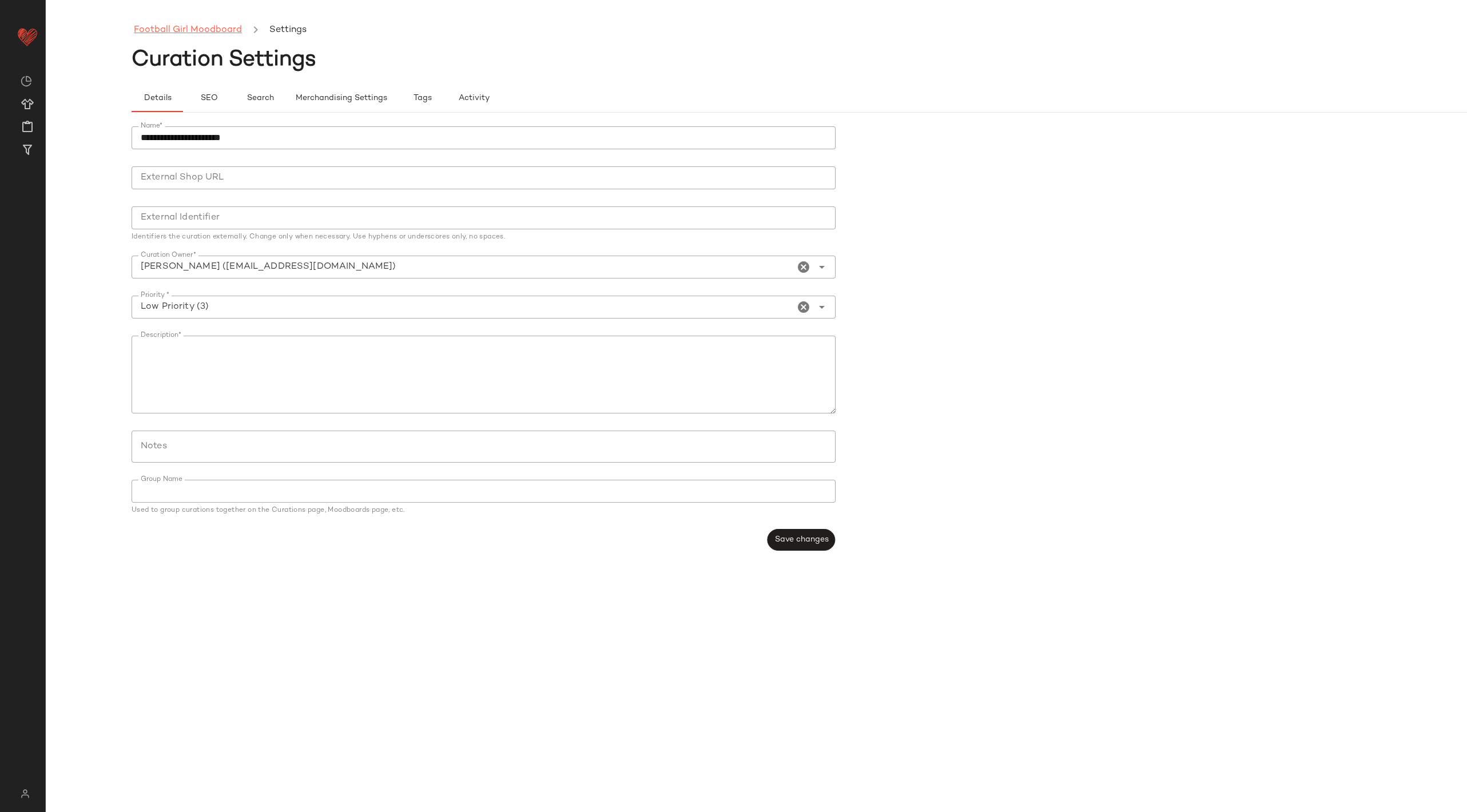
click at [212, 25] on link "Football Girl Moodboard" at bounding box center [187, 30] width 108 height 15
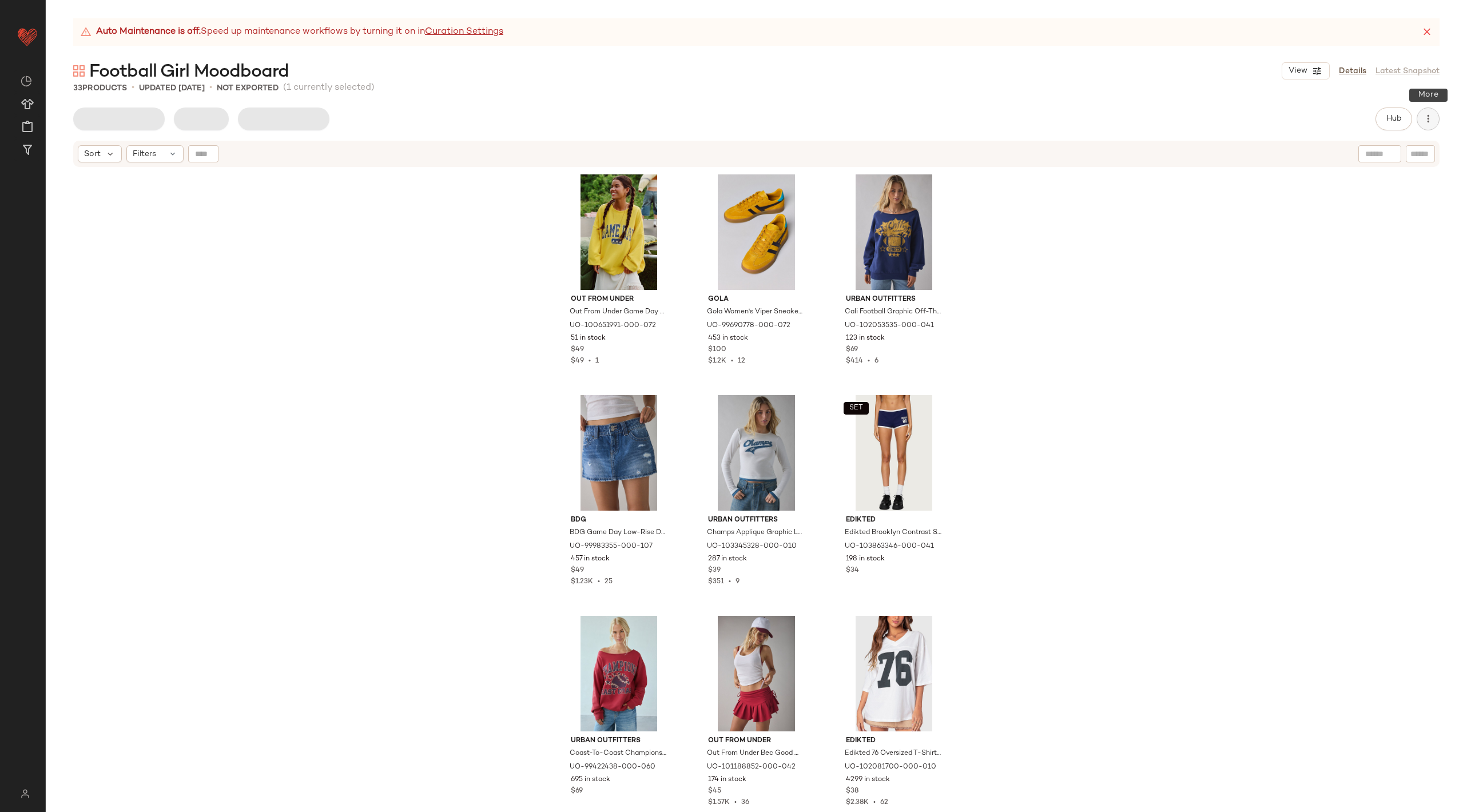
click at [1424, 115] on icon "button" at bounding box center [1427, 118] width 11 height 11
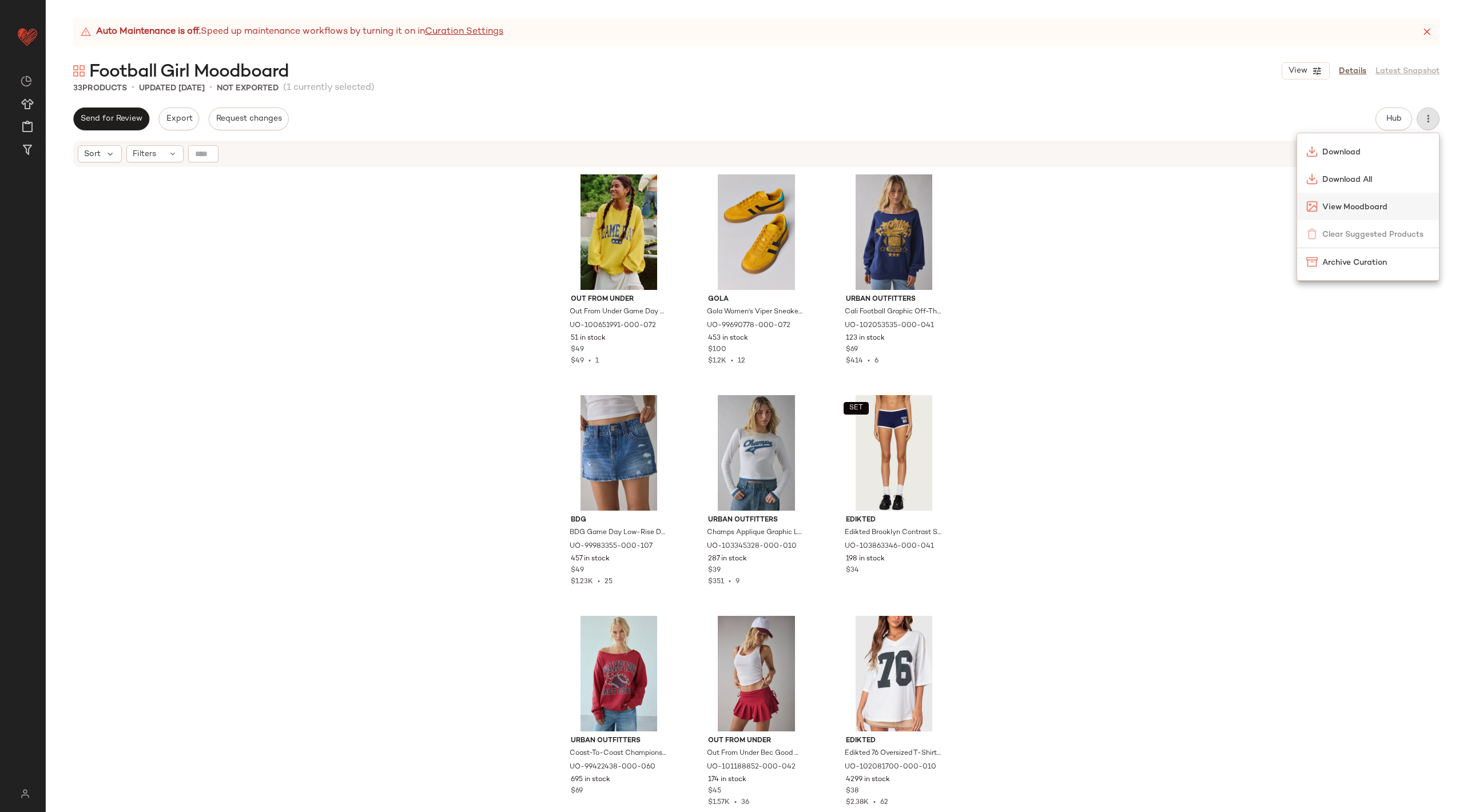
click at [1353, 208] on span "View Moodboard" at bounding box center [1375, 207] width 108 height 12
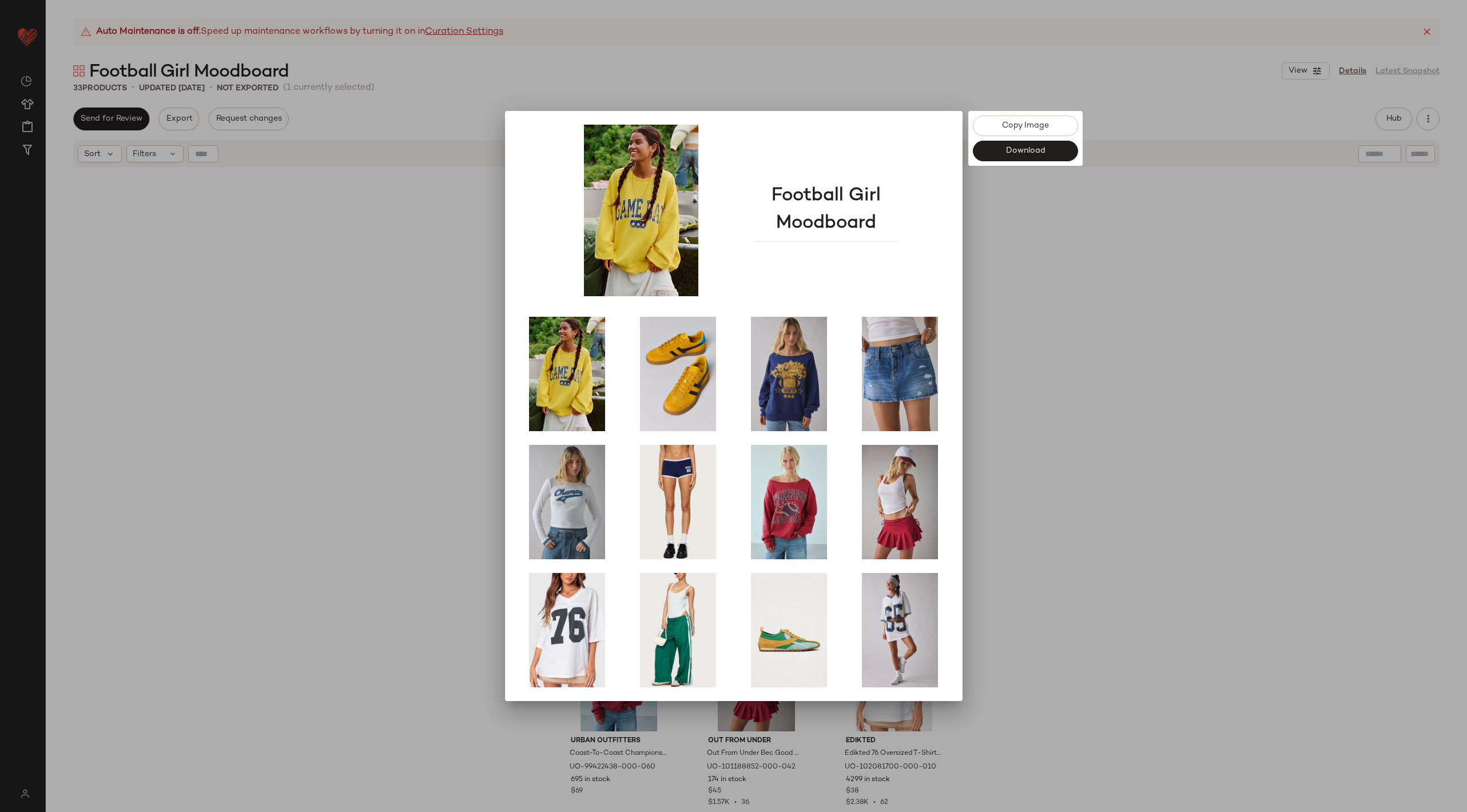
click at [1353, 208] on div at bounding box center [734, 406] width 1467 height 812
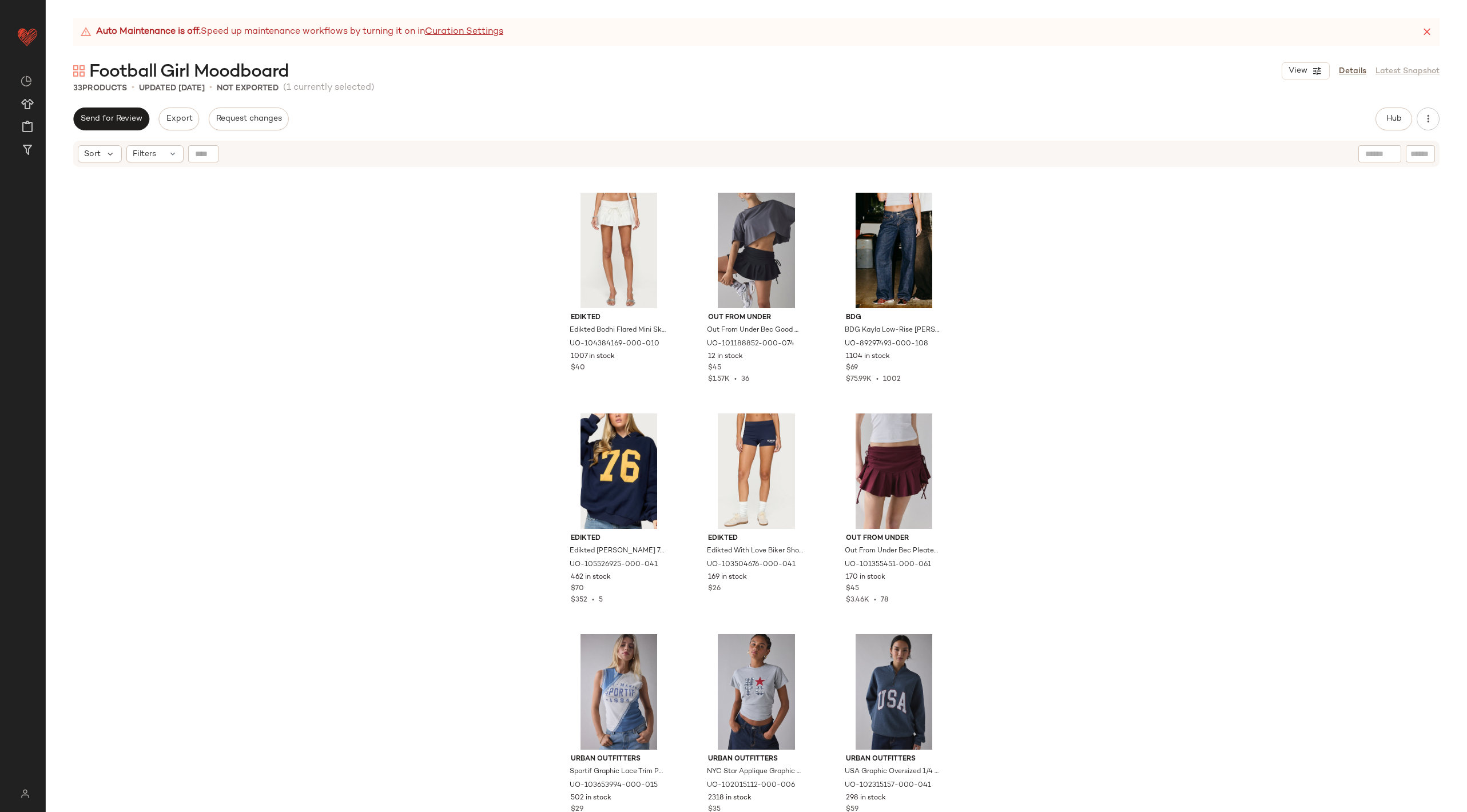
scroll to position [1757, 0]
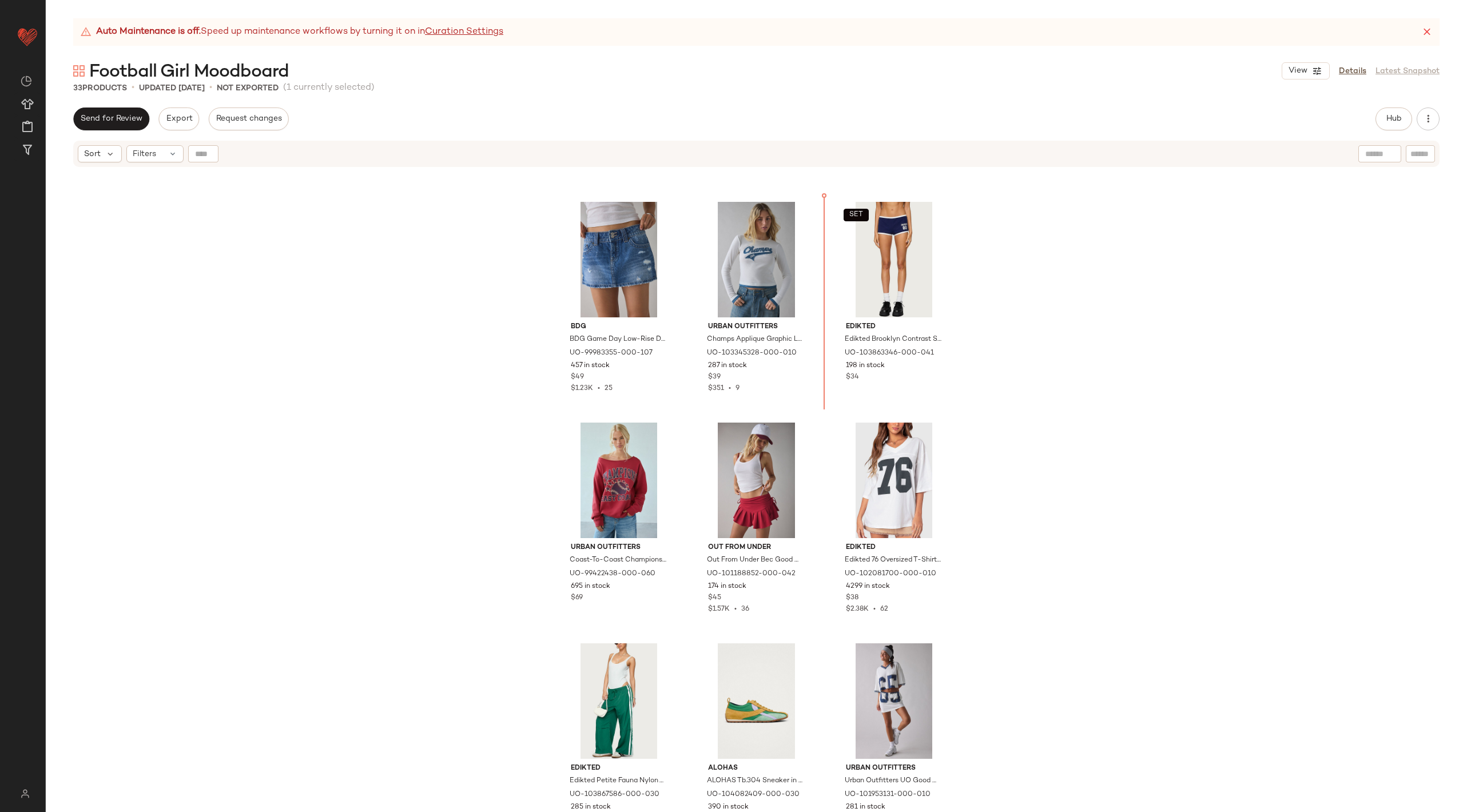
scroll to position [202, 0]
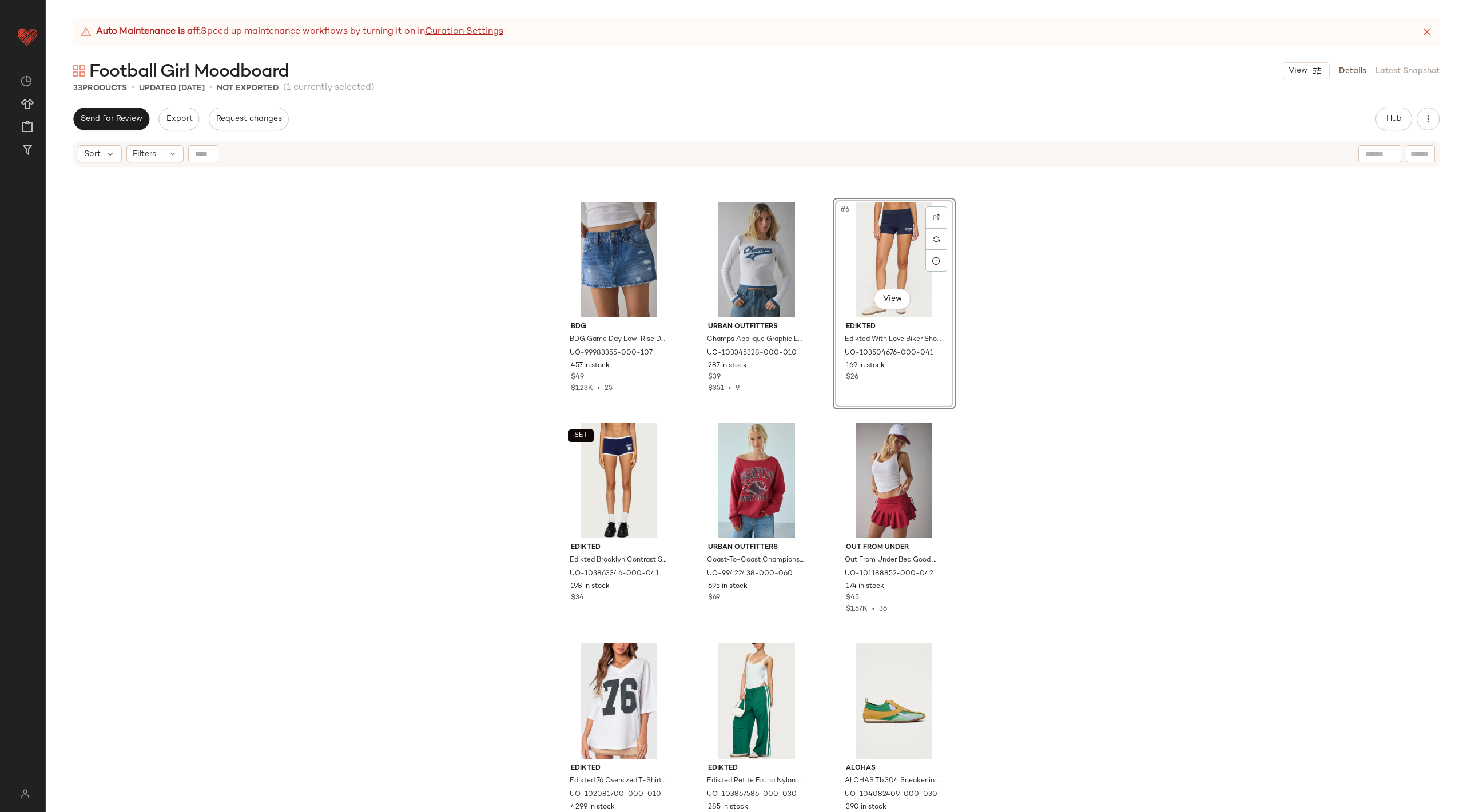
click at [877, 254] on div "#6 View" at bounding box center [894, 259] width 115 height 115
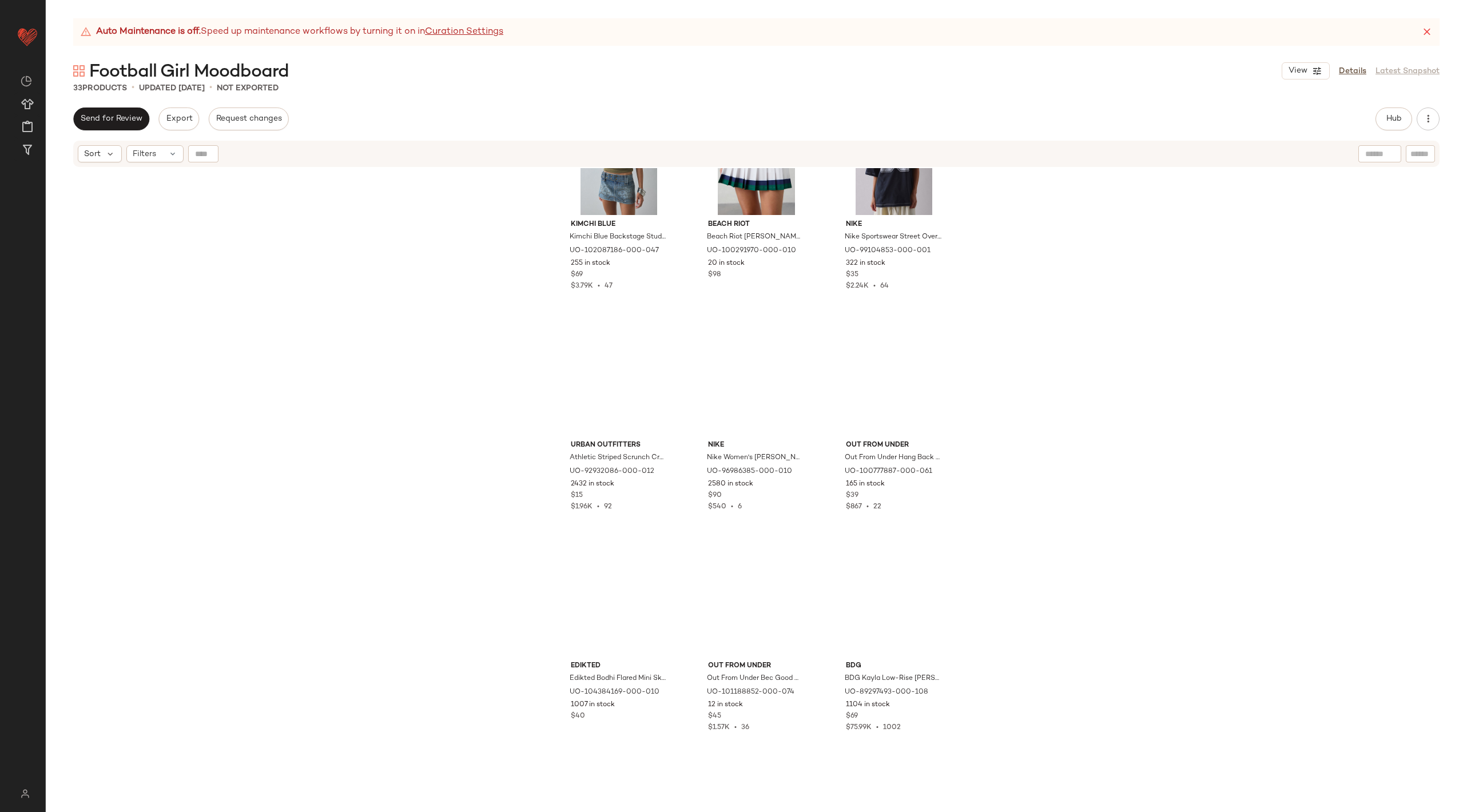
scroll to position [1757, 0]
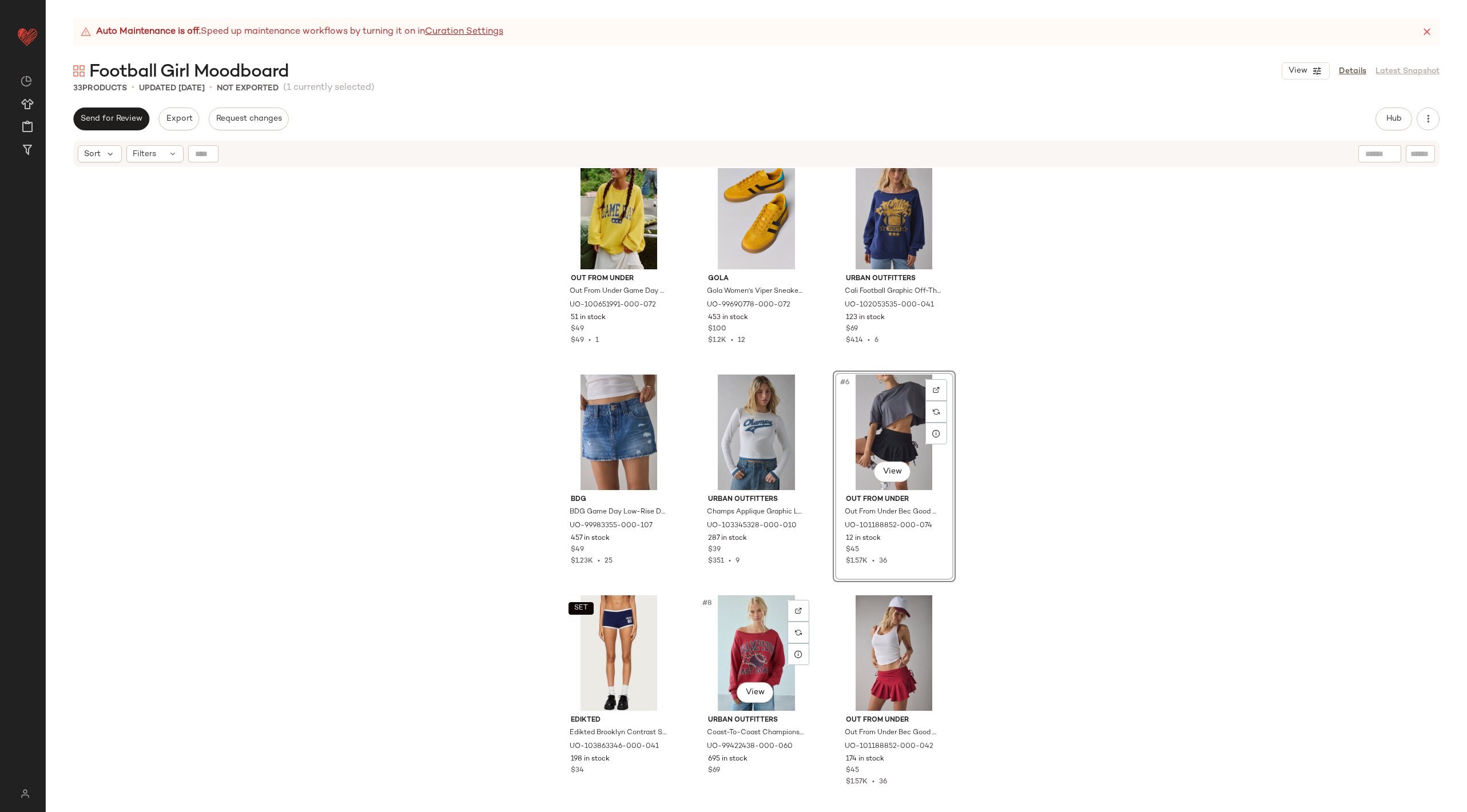
scroll to position [4, 0]
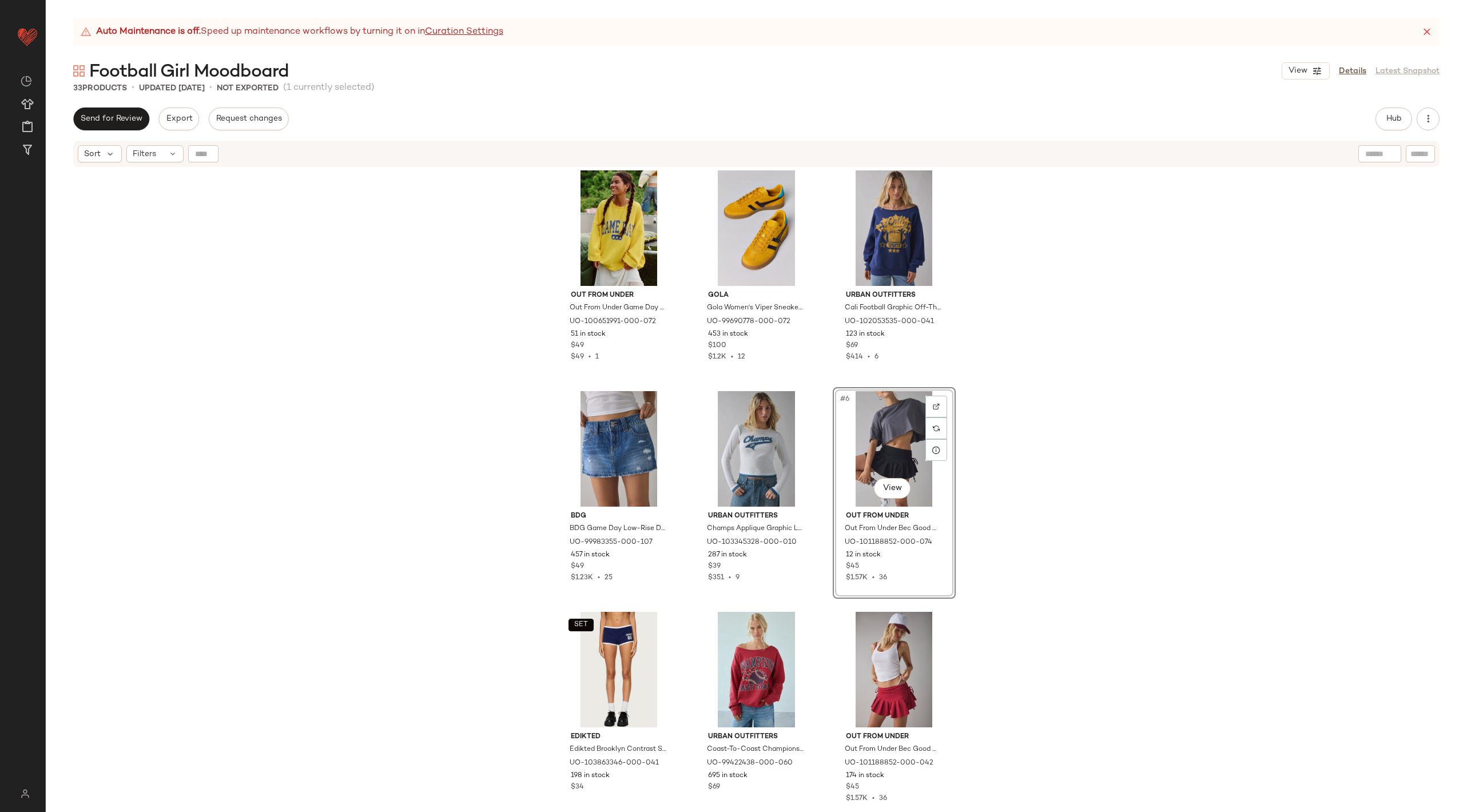
click at [905, 435] on div "#6 View" at bounding box center [894, 448] width 115 height 115
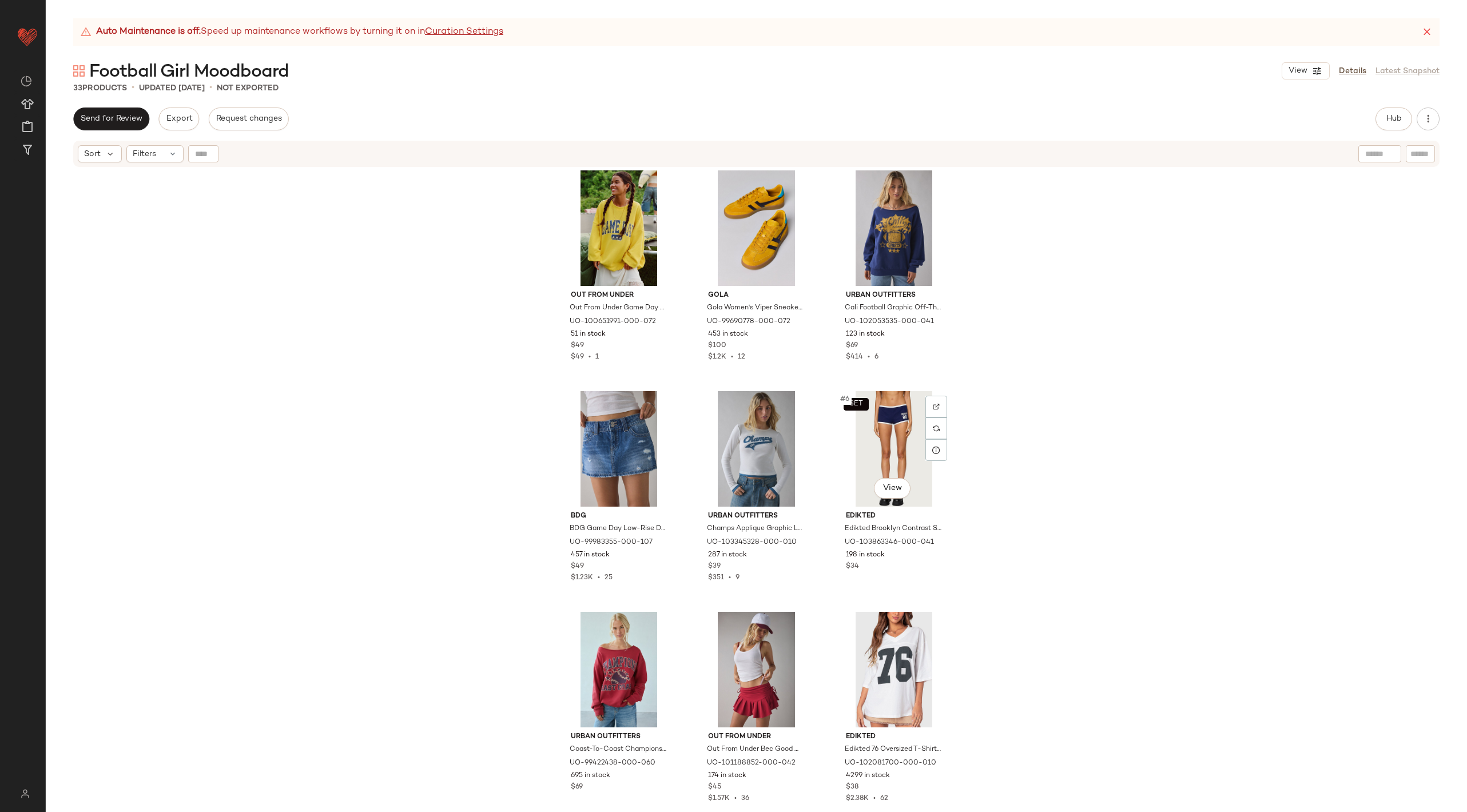
scroll to position [14, 0]
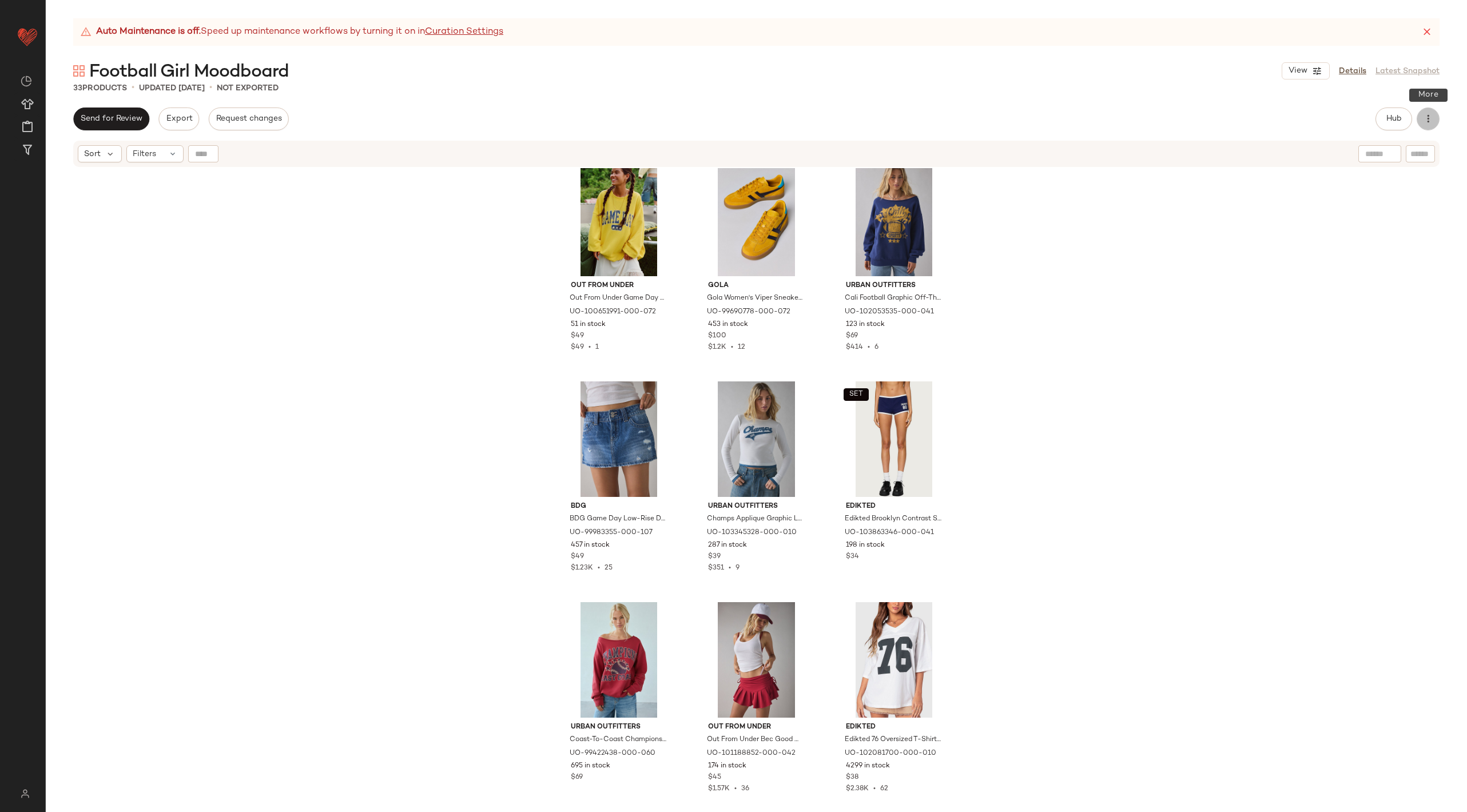
click at [1429, 124] on button "button" at bounding box center [1428, 119] width 23 height 23
click at [1381, 204] on span "View Moodboard" at bounding box center [1375, 207] width 108 height 12
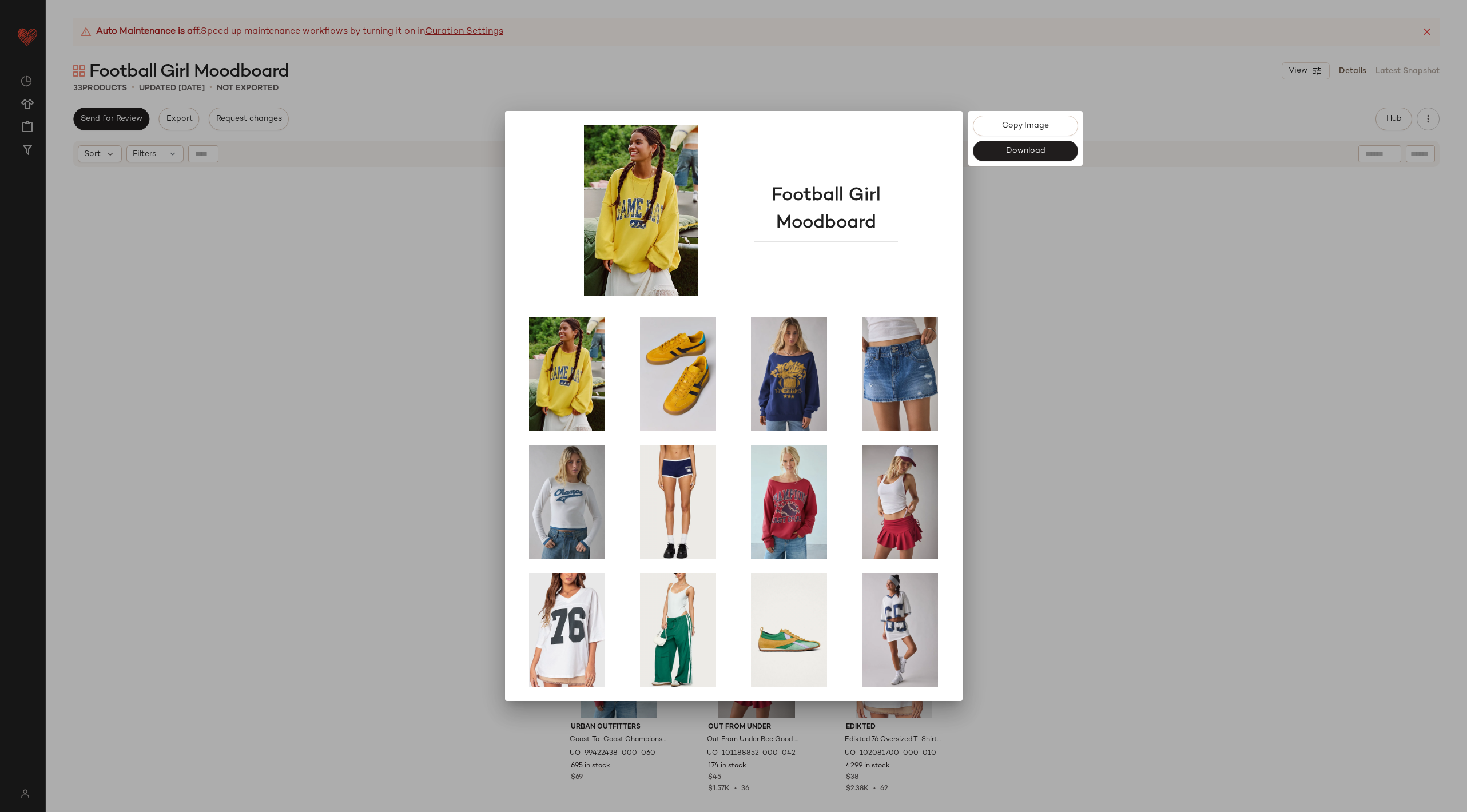
click at [1226, 397] on div at bounding box center [734, 406] width 1467 height 812
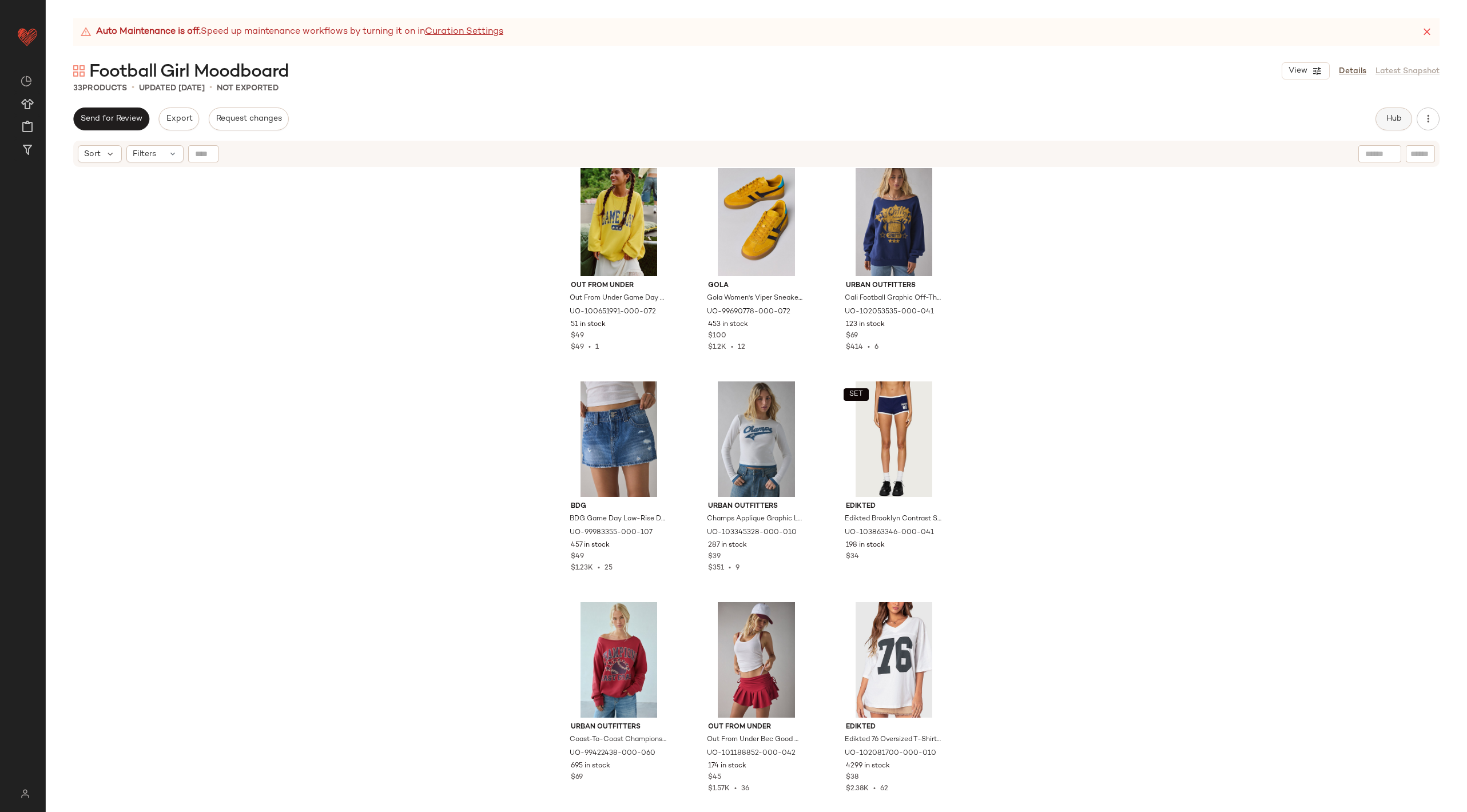
click at [1387, 121] on span "Hub" at bounding box center [1393, 119] width 16 height 9
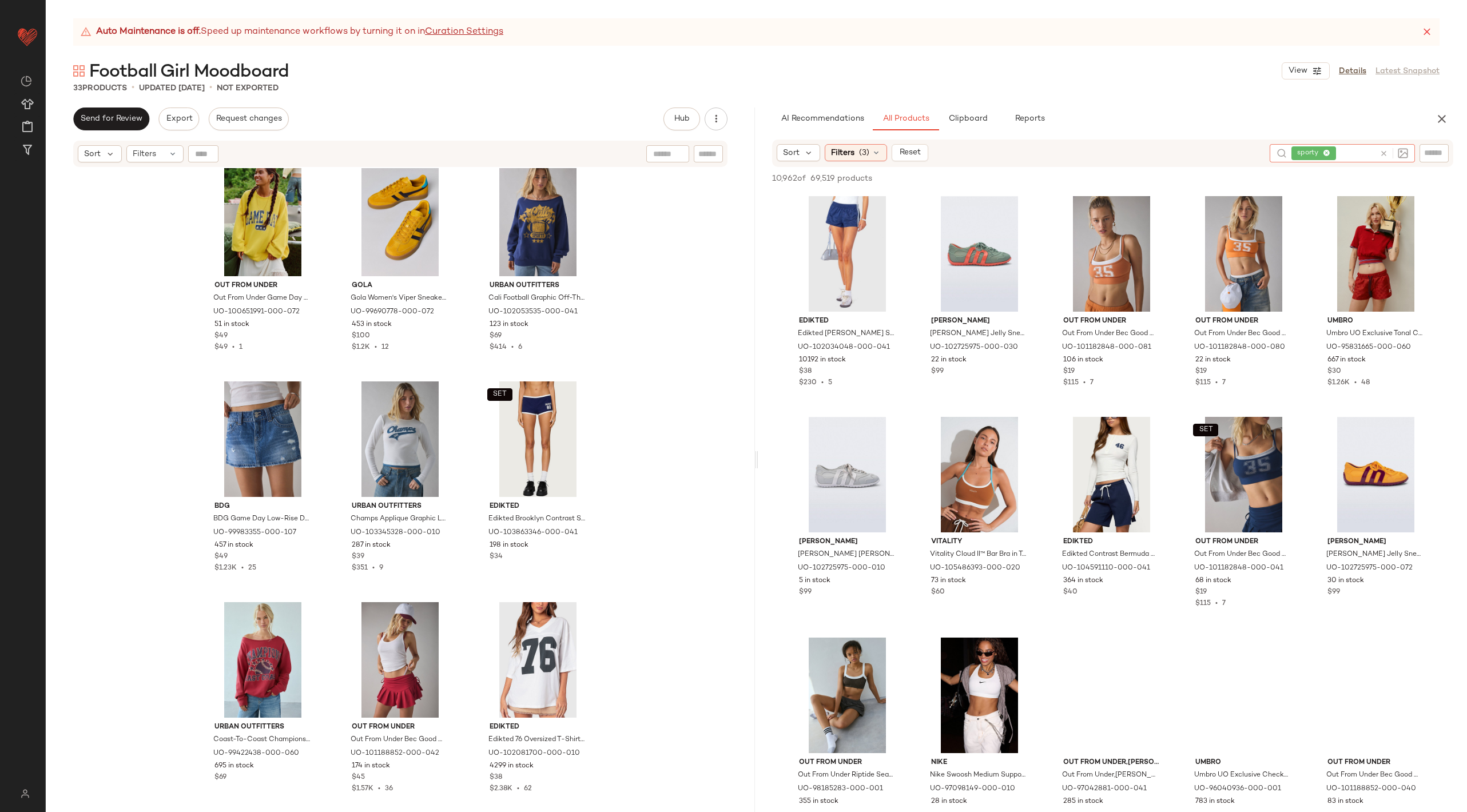
click at [1381, 152] on icon at bounding box center [1383, 153] width 8 height 8
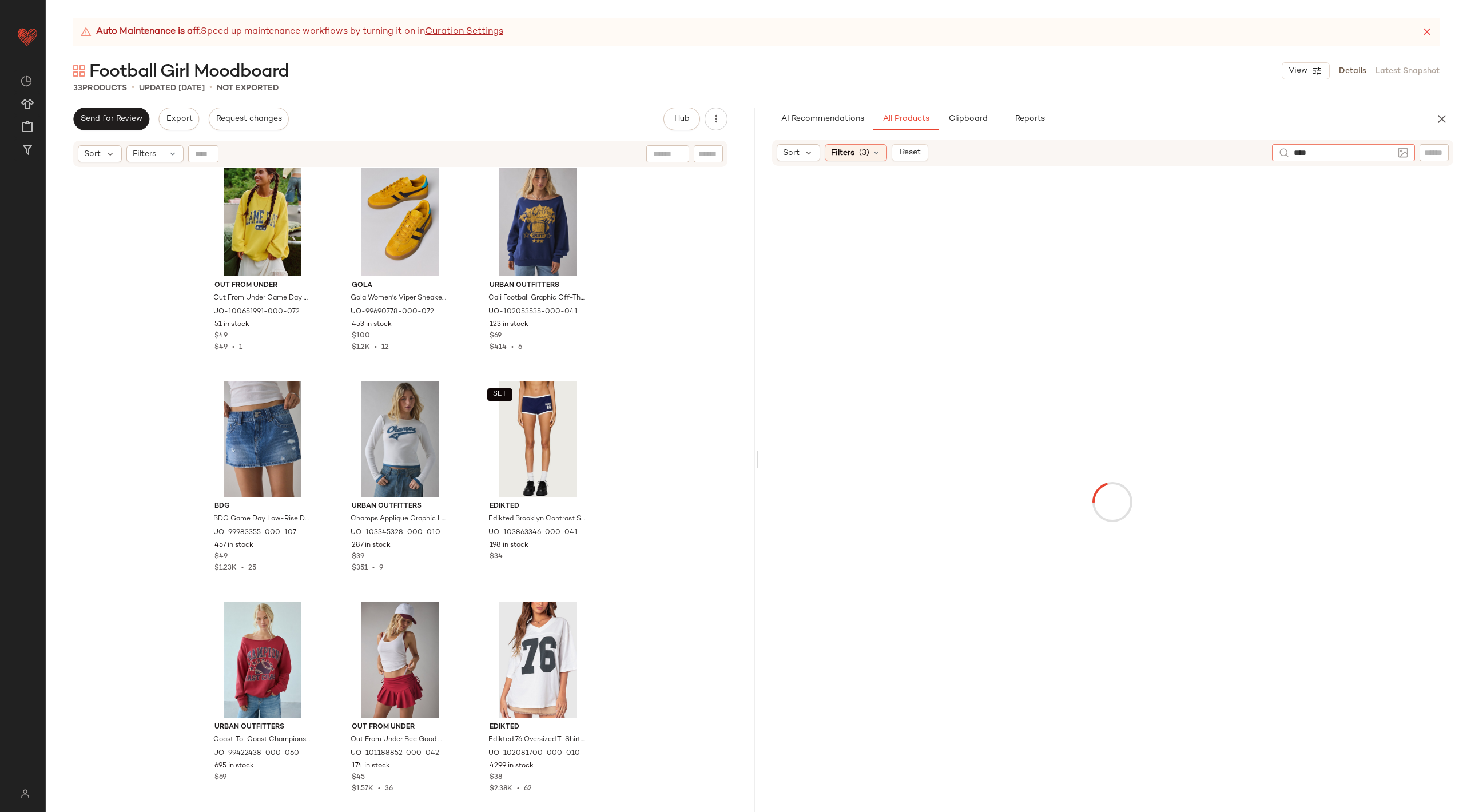
type input "*****"
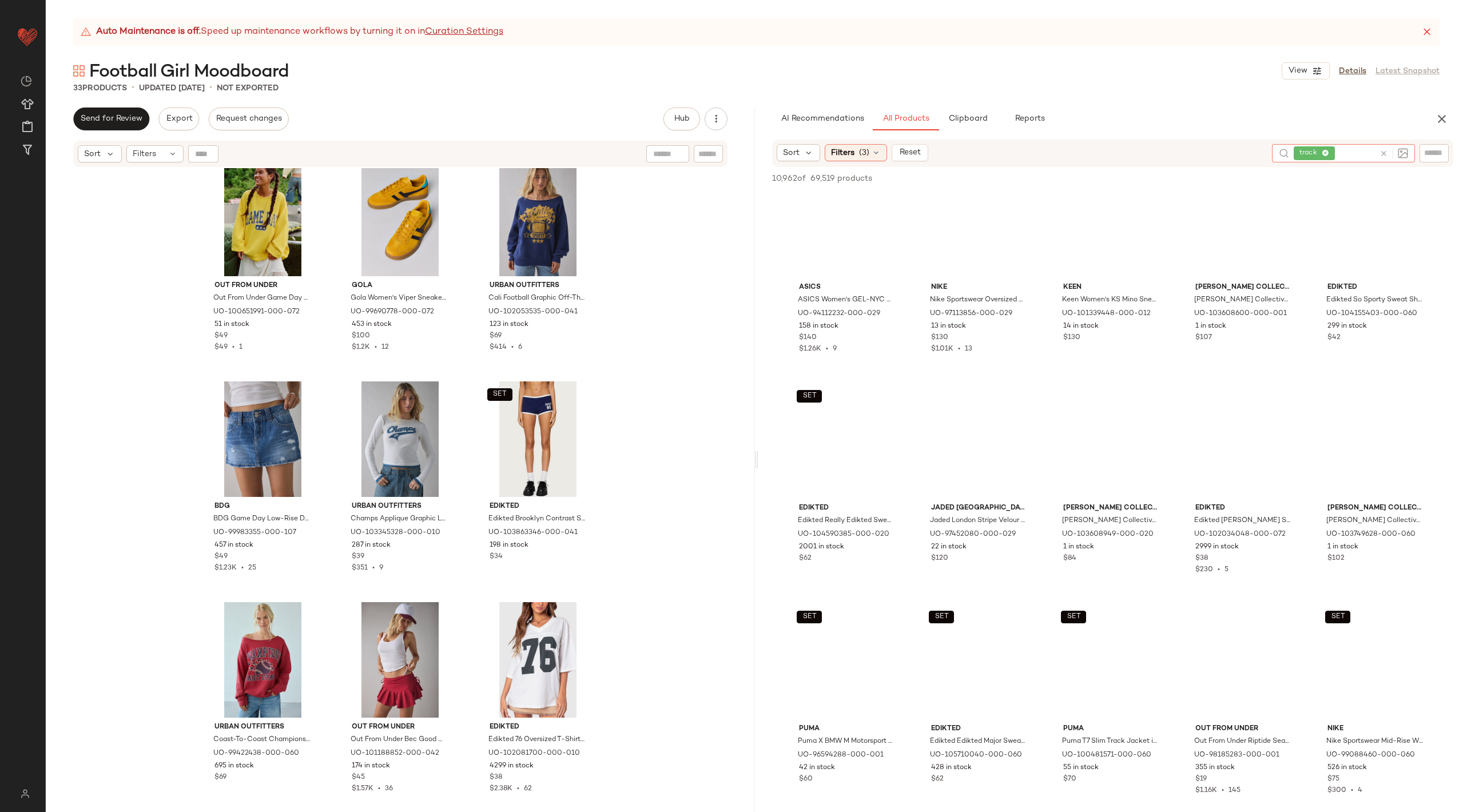
scroll to position [8364, 0]
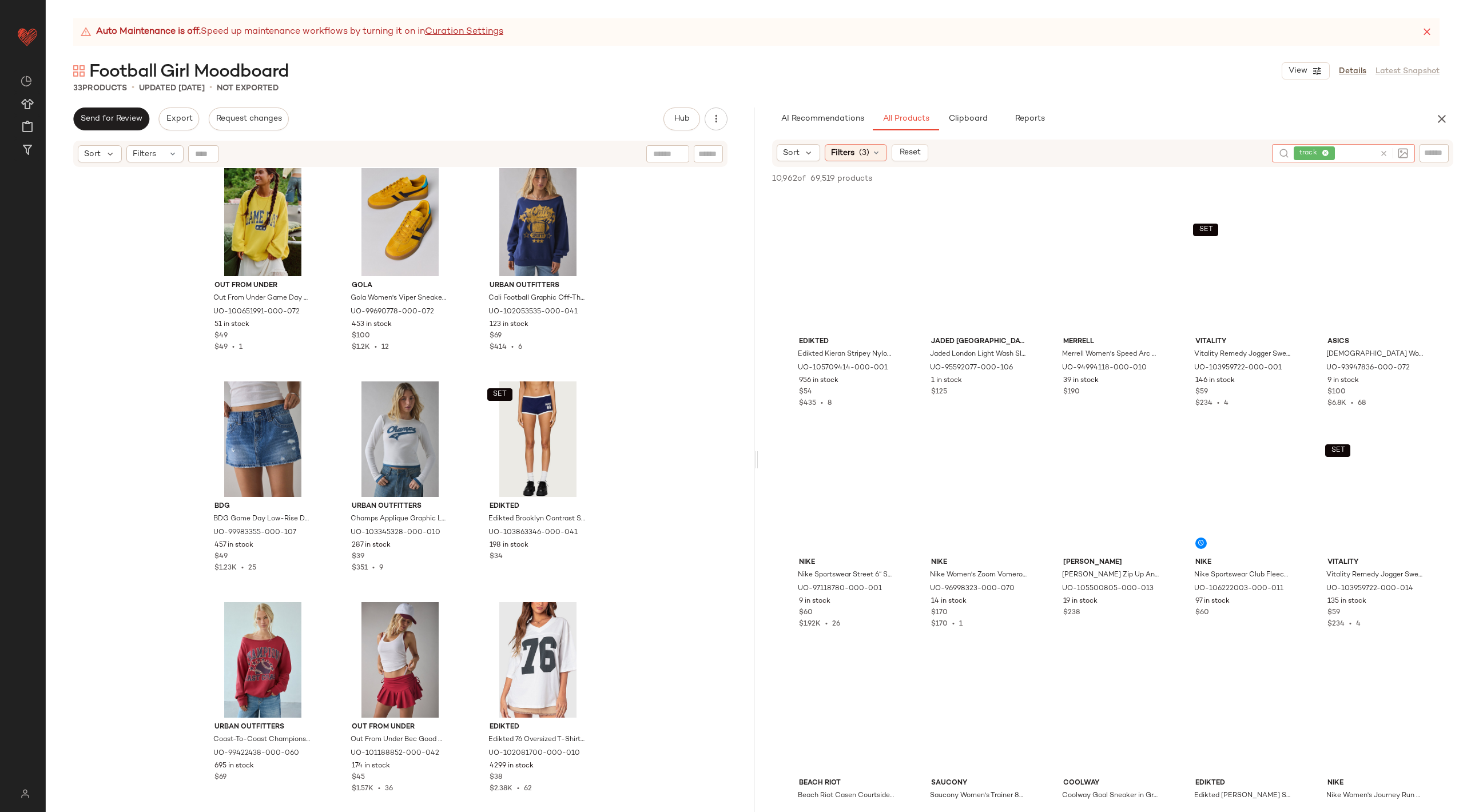
click at [1384, 151] on icon at bounding box center [1383, 153] width 8 height 8
click at [1426, 153] on input "text" at bounding box center [1433, 153] width 20 height 12
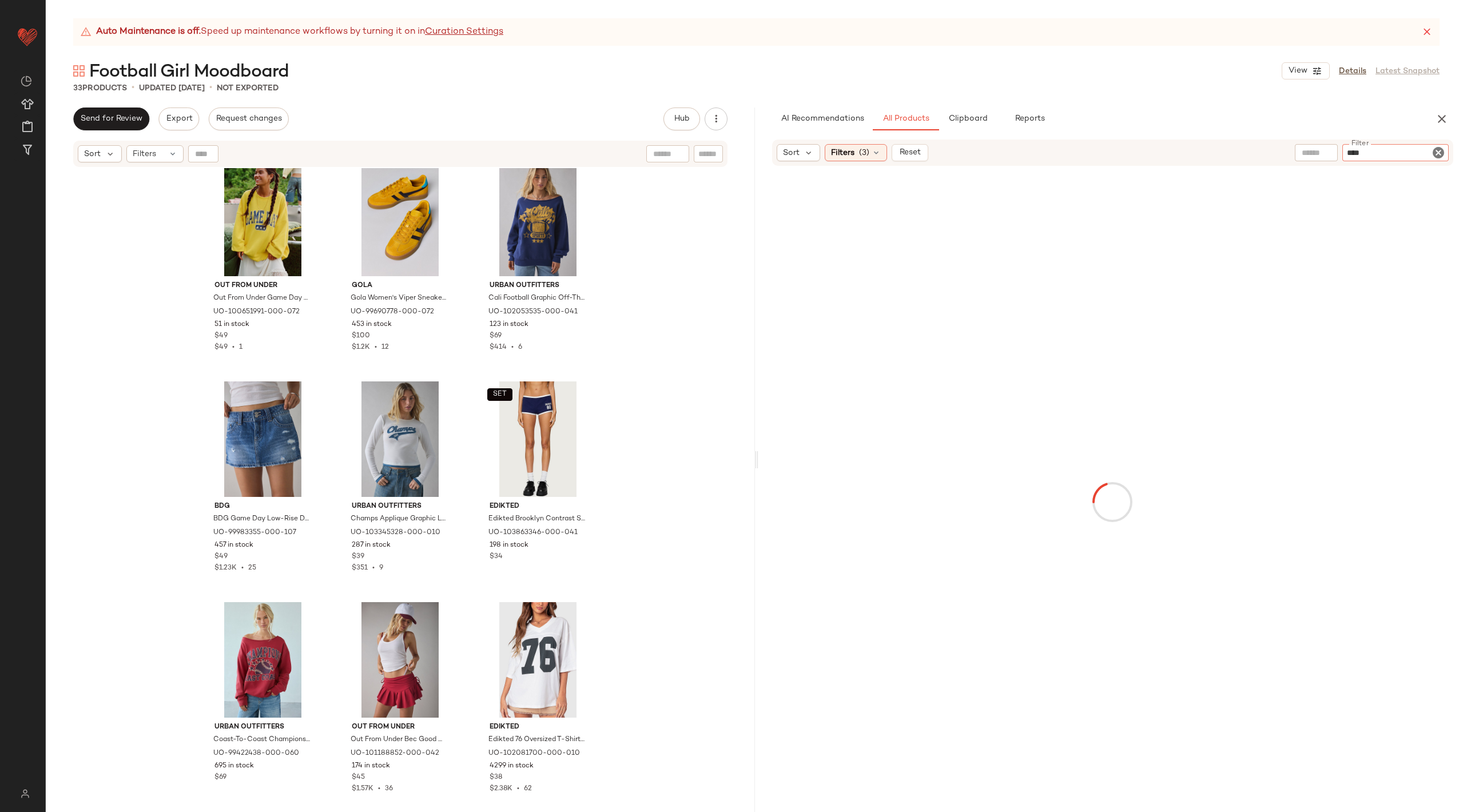
type input "*****"
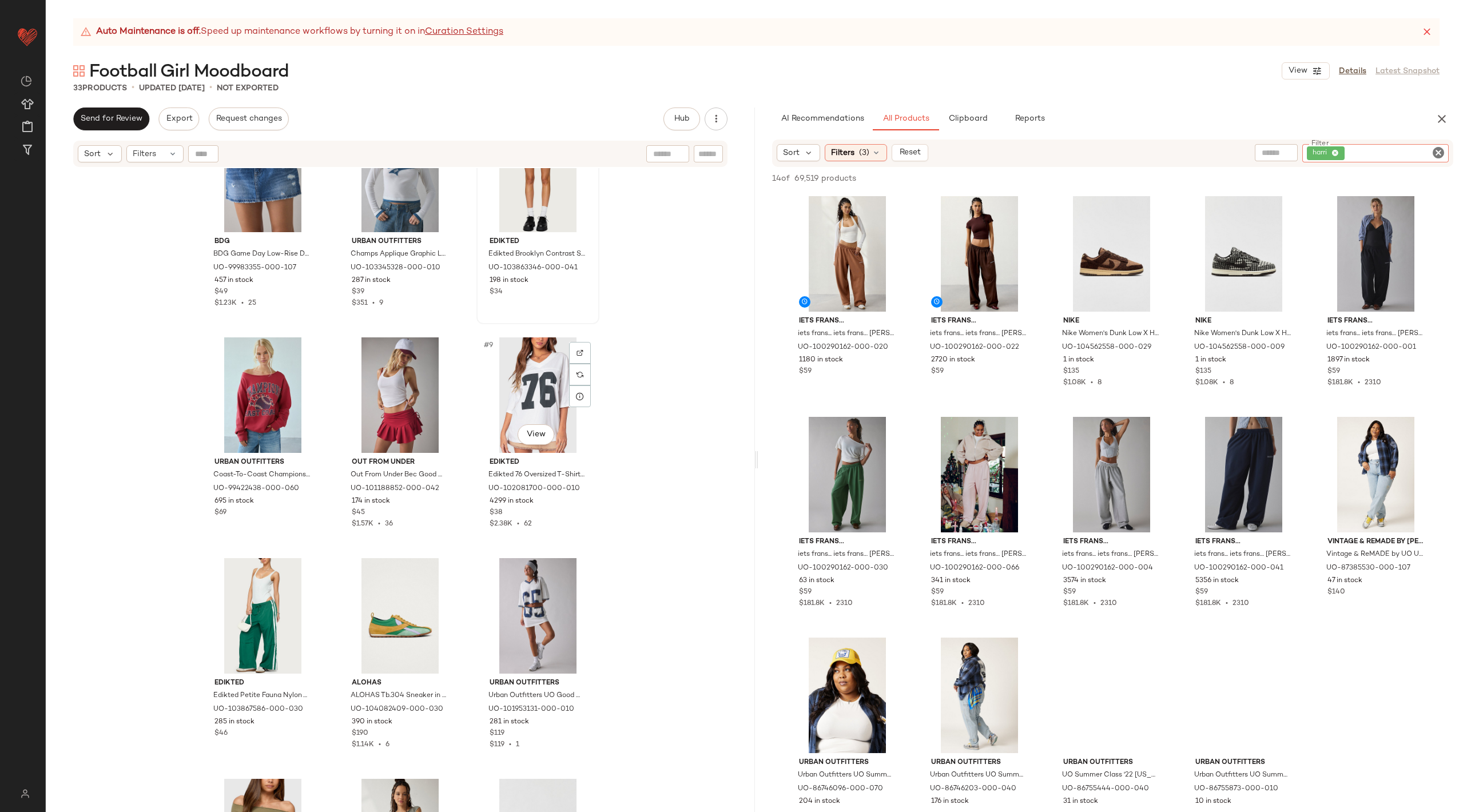
scroll to position [0, 0]
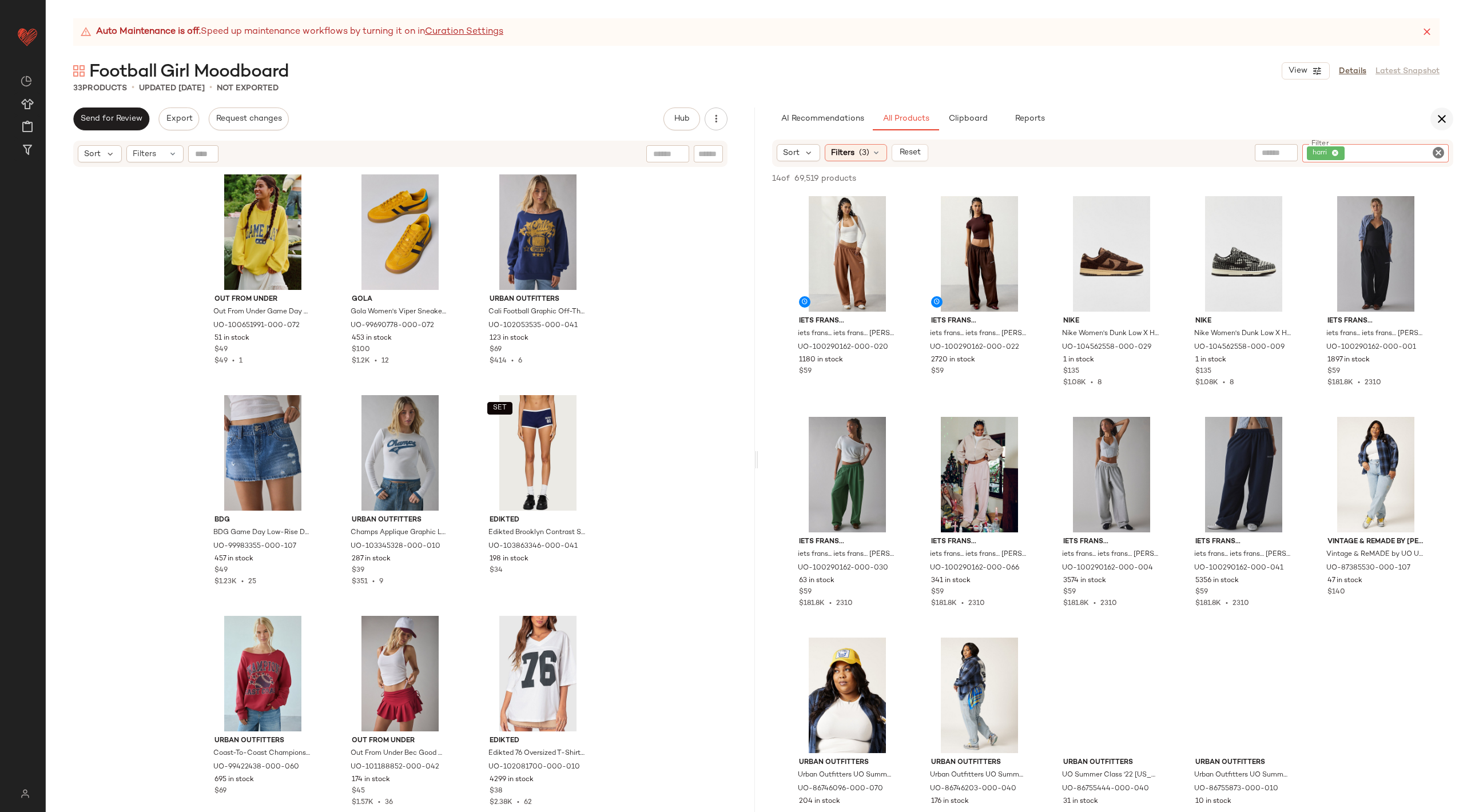
click at [1436, 115] on icon "button" at bounding box center [1442, 119] width 14 height 14
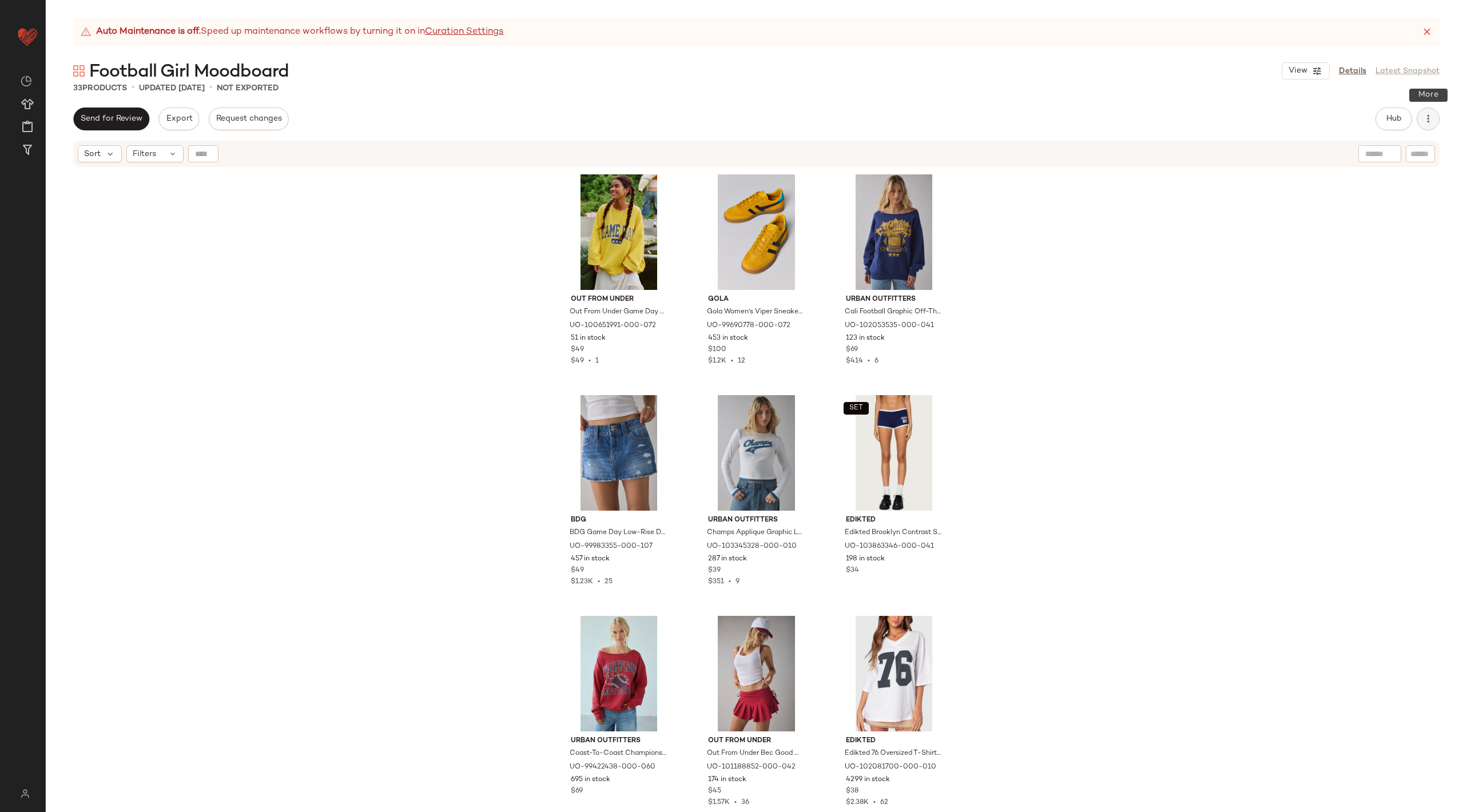
click at [1420, 118] on button "button" at bounding box center [1428, 119] width 23 height 23
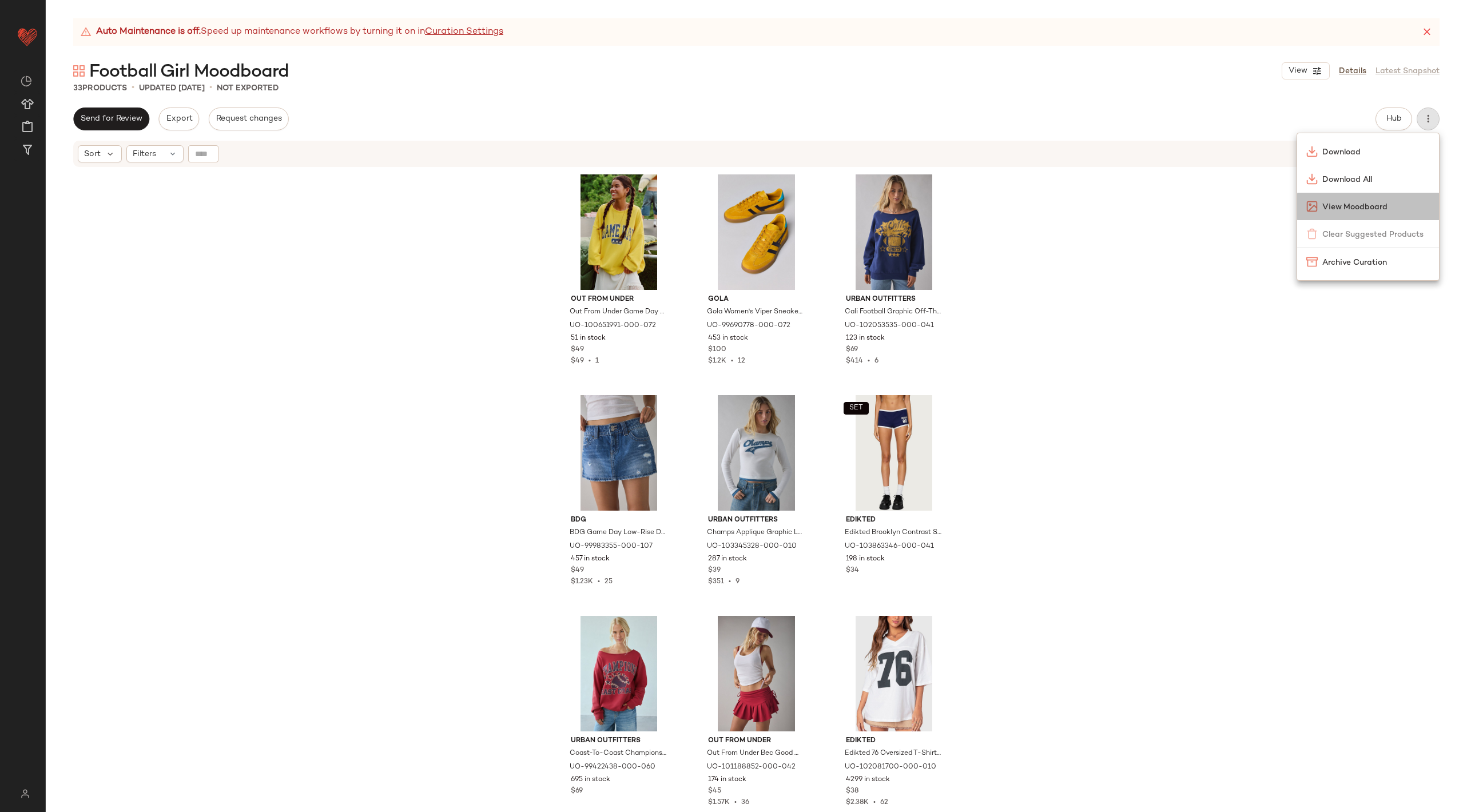
click at [1398, 209] on span "View Moodboard" at bounding box center [1375, 207] width 108 height 12
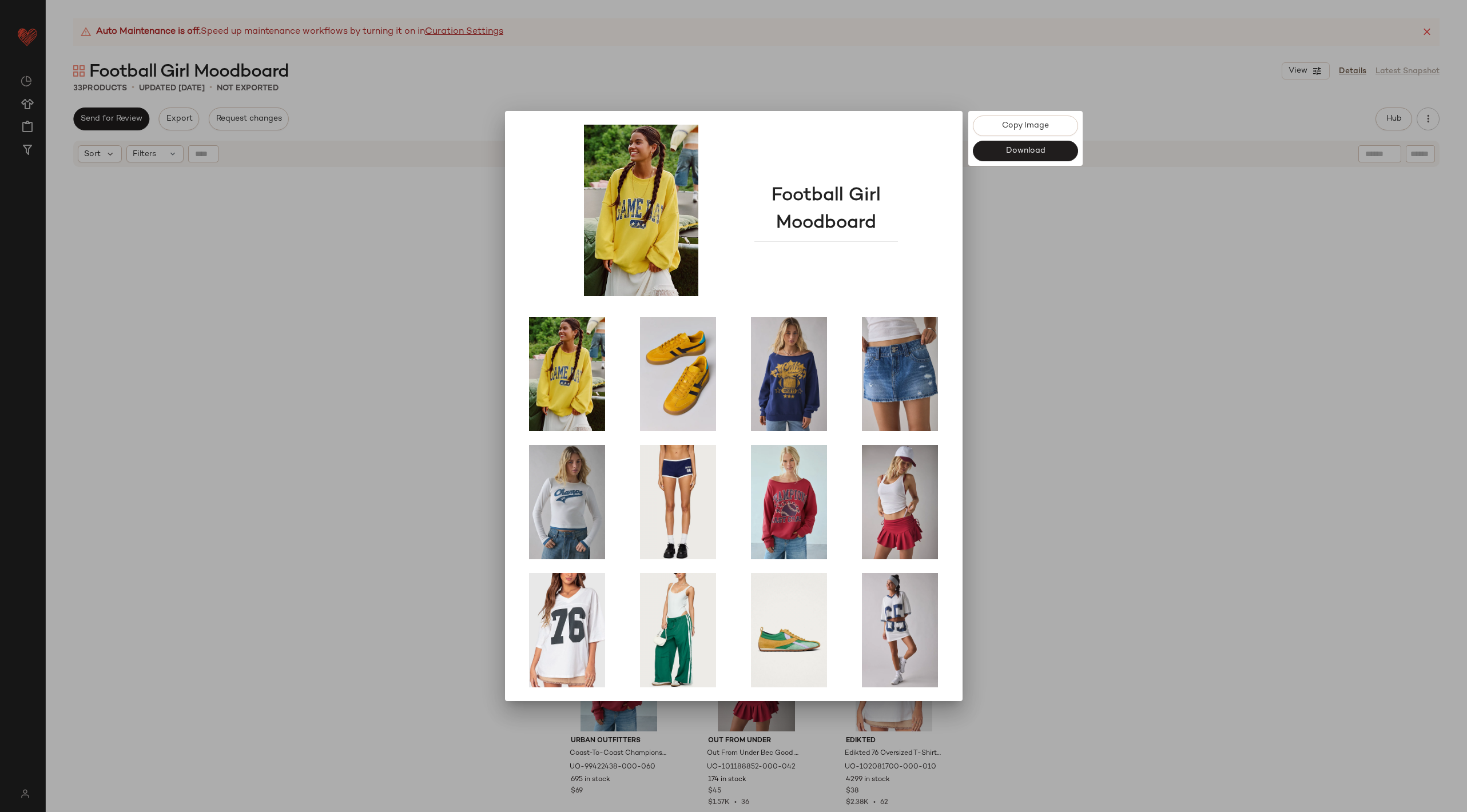
click at [1414, 269] on div at bounding box center [734, 406] width 1467 height 812
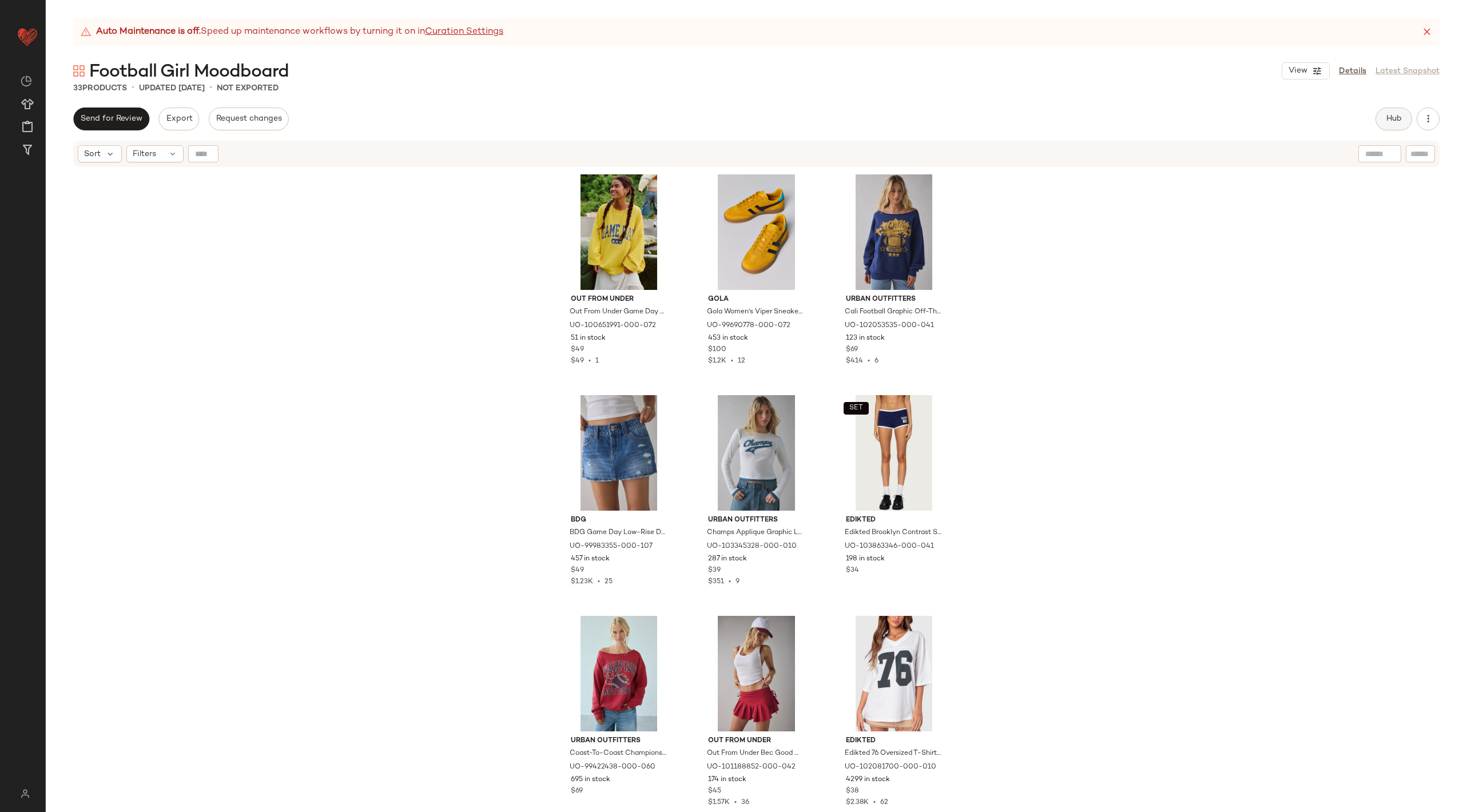
click at [1388, 119] on span "Hub" at bounding box center [1393, 119] width 16 height 9
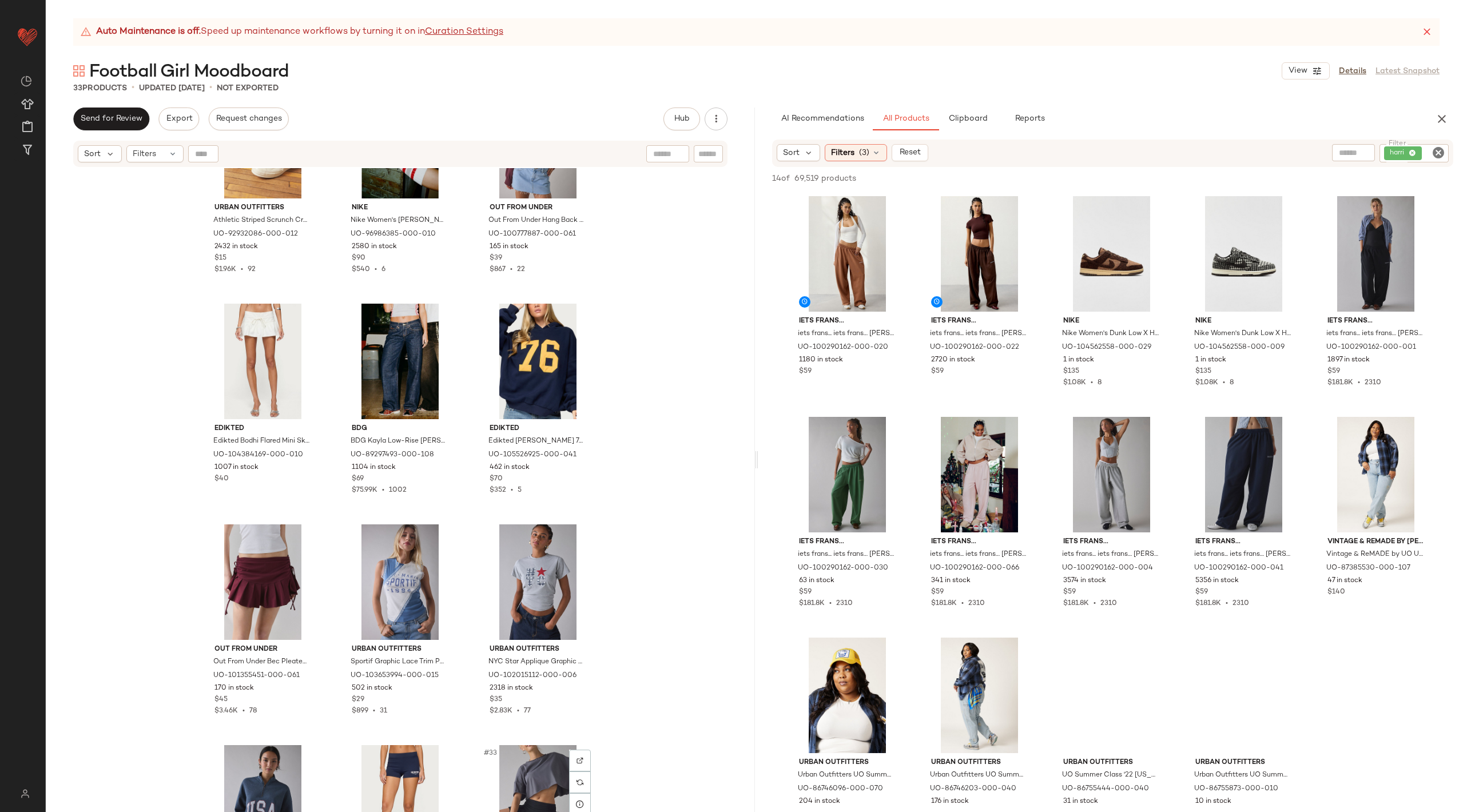
scroll to position [1635, 0]
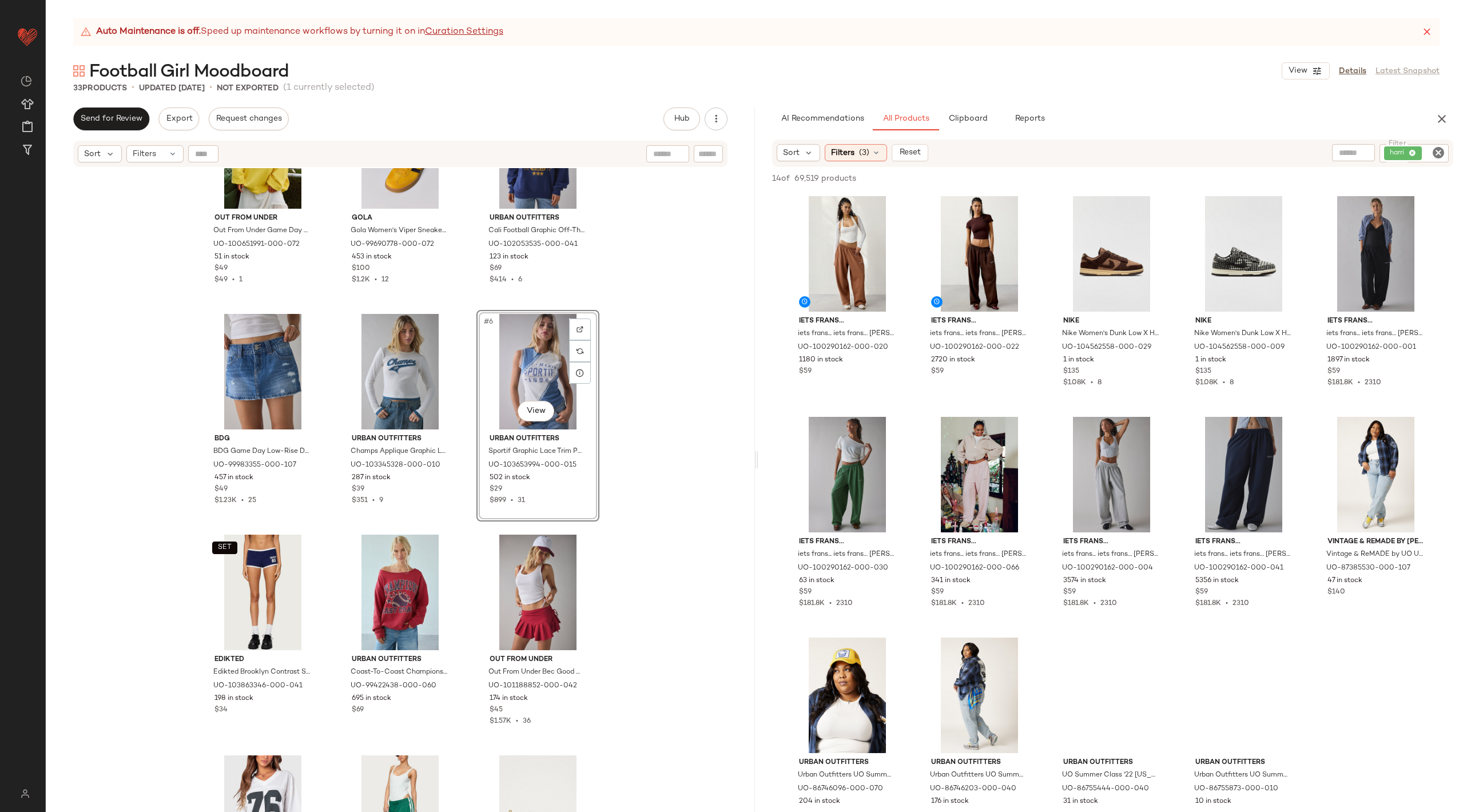
scroll to position [57, 0]
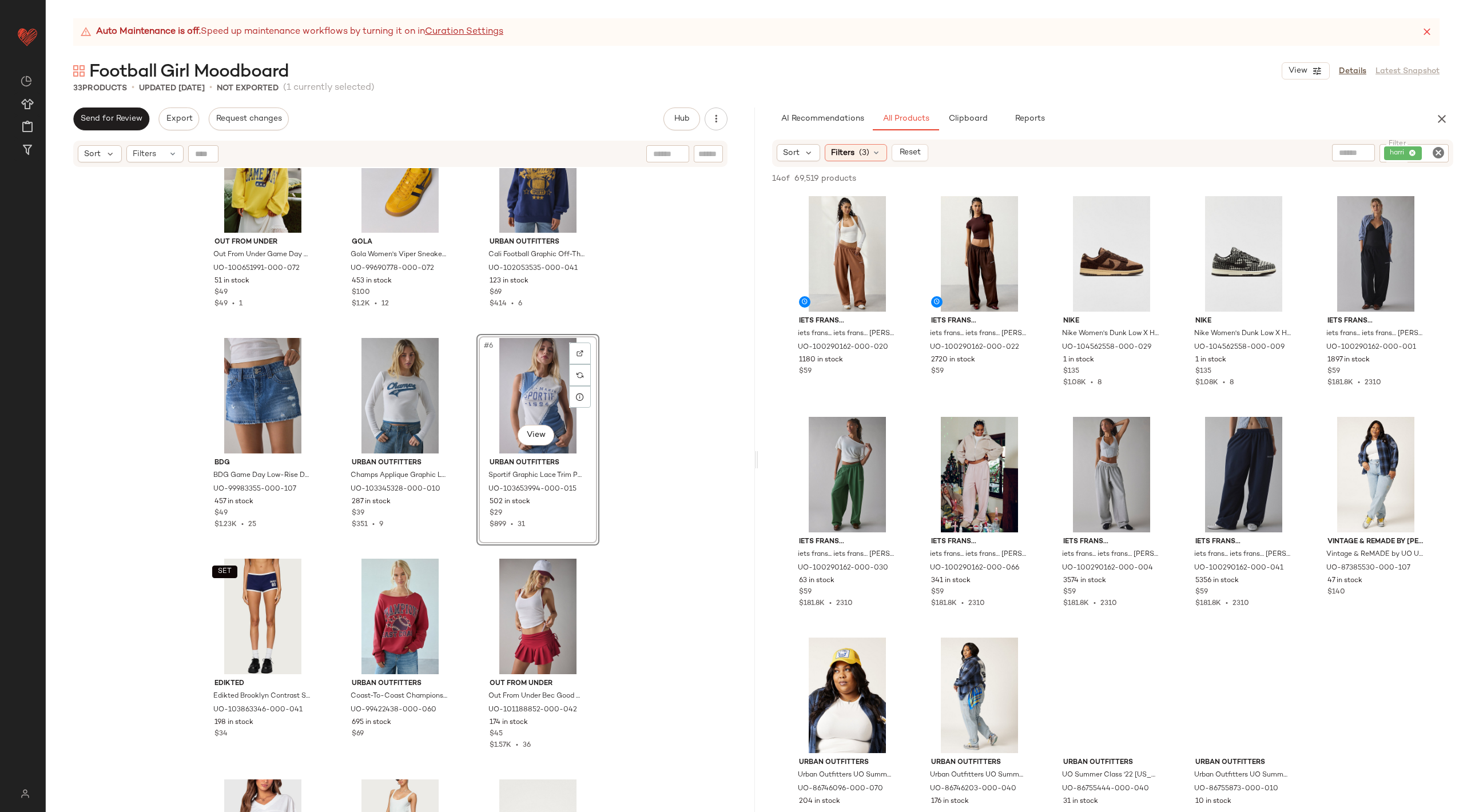
click at [513, 405] on div "#6 View" at bounding box center [538, 395] width 115 height 115
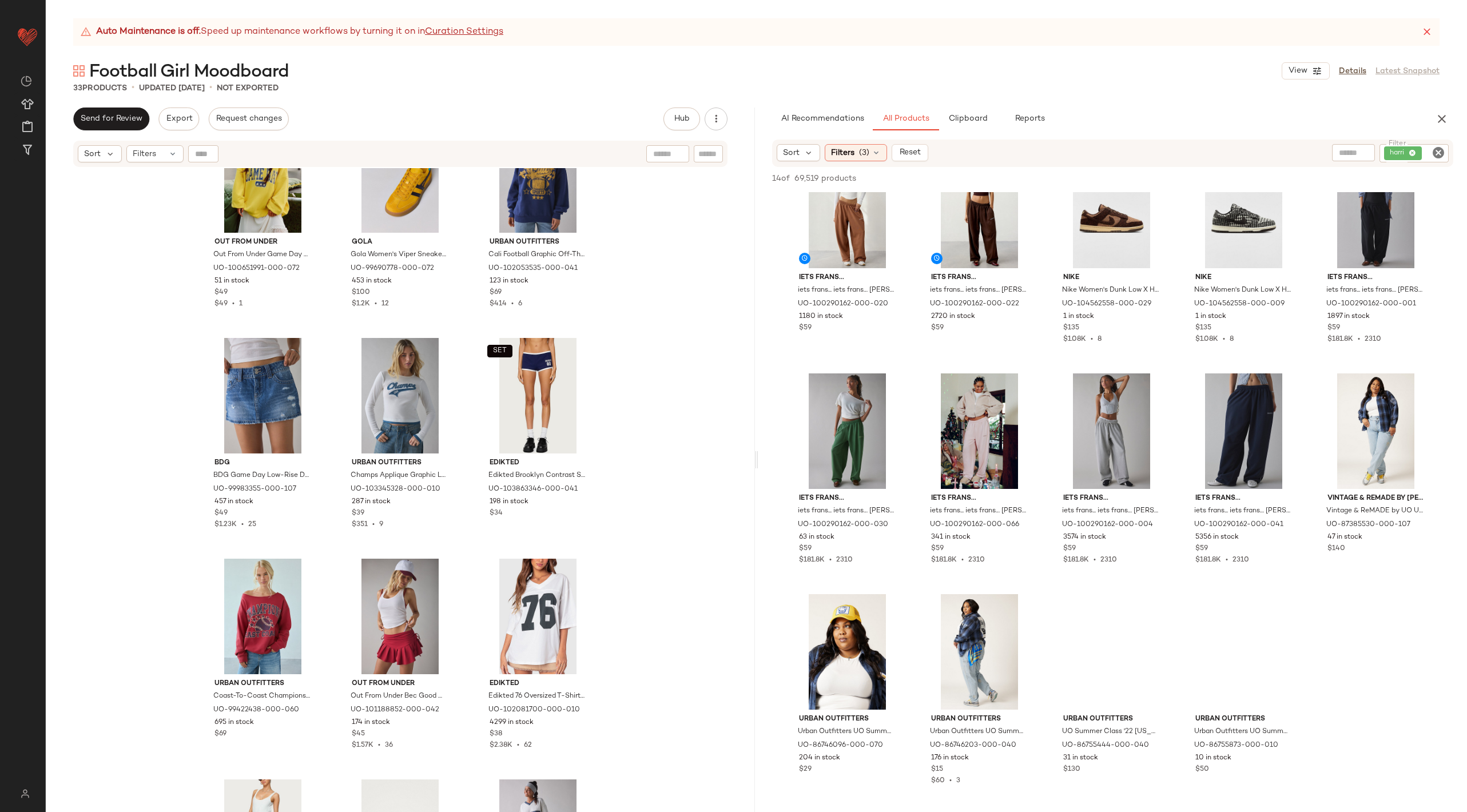
scroll to position [47, 0]
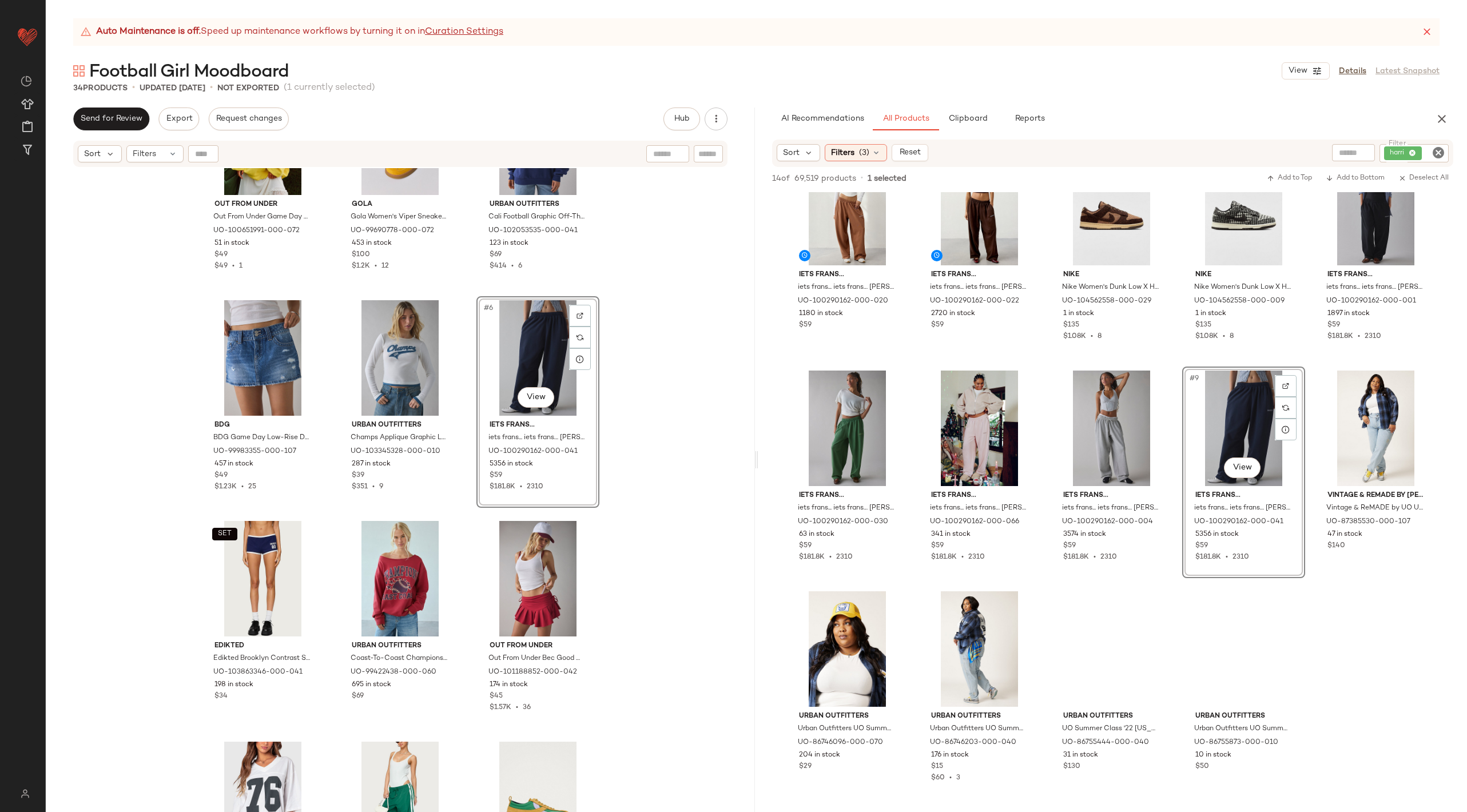
scroll to position [108, 0]
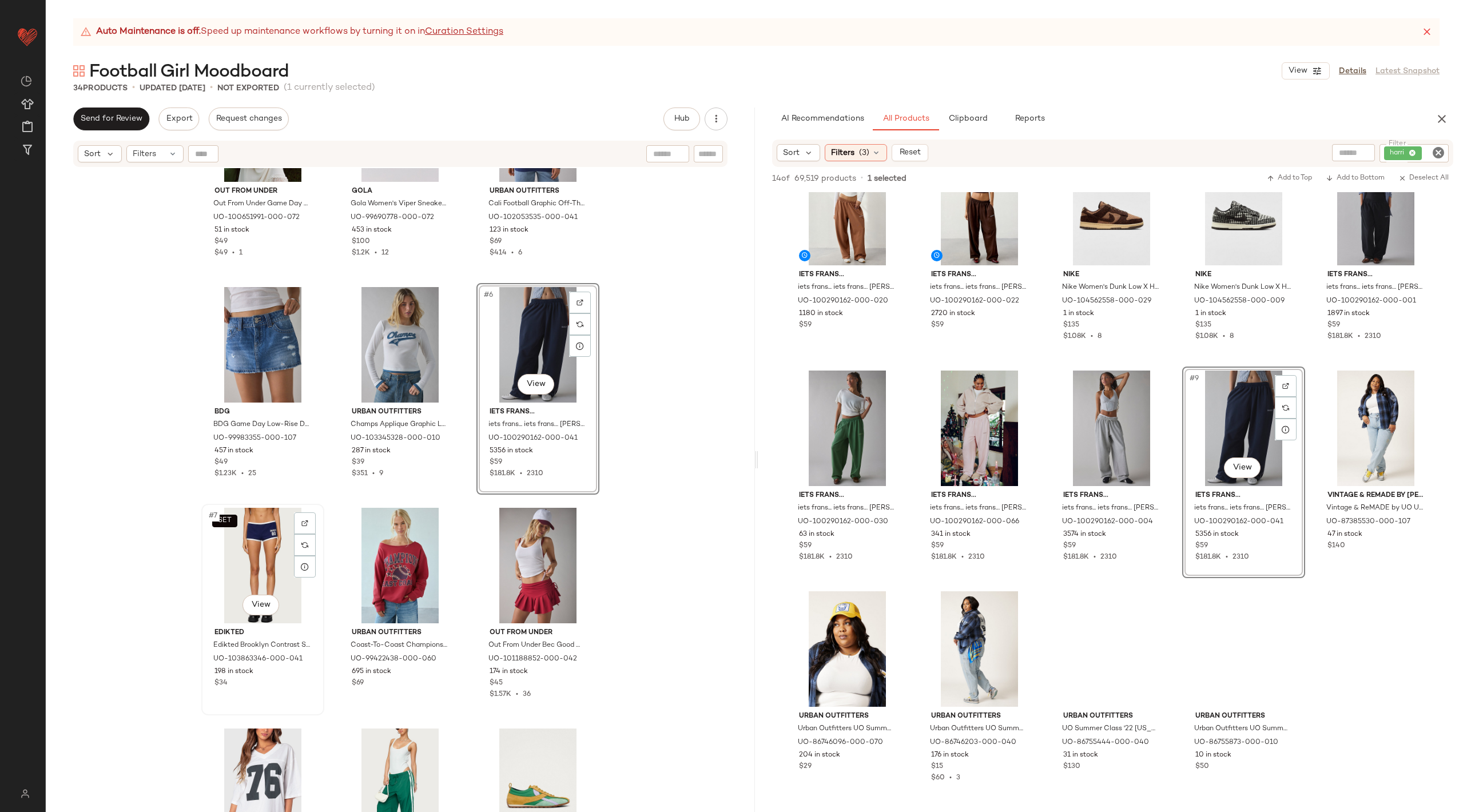
click at [262, 540] on div "SET #7 View" at bounding box center [263, 565] width 115 height 115
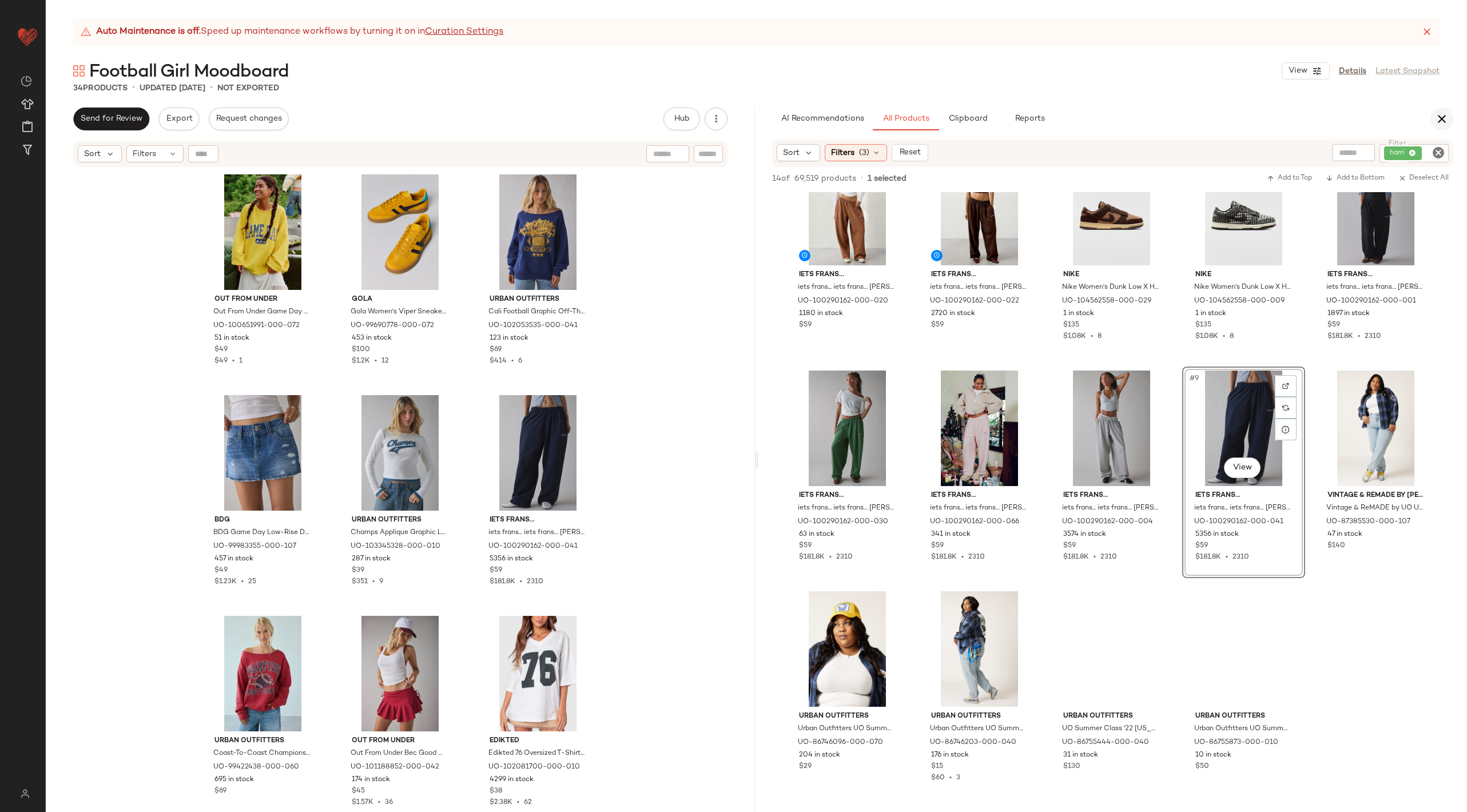
click at [1444, 117] on icon "button" at bounding box center [1442, 119] width 14 height 14
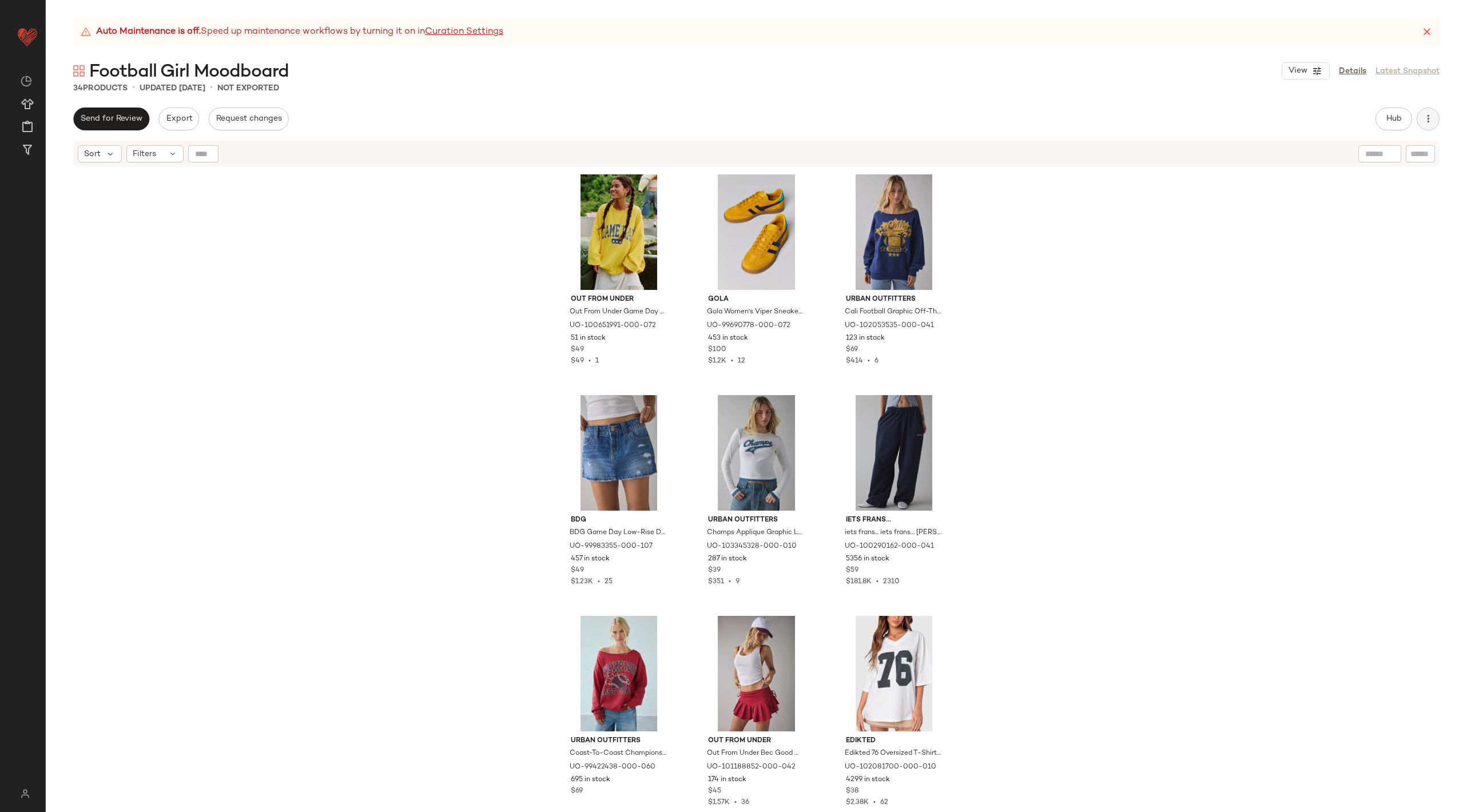
click at [1428, 119] on icon "button" at bounding box center [1427, 118] width 11 height 11
click at [1391, 208] on span "View Moodboard" at bounding box center [1375, 207] width 108 height 12
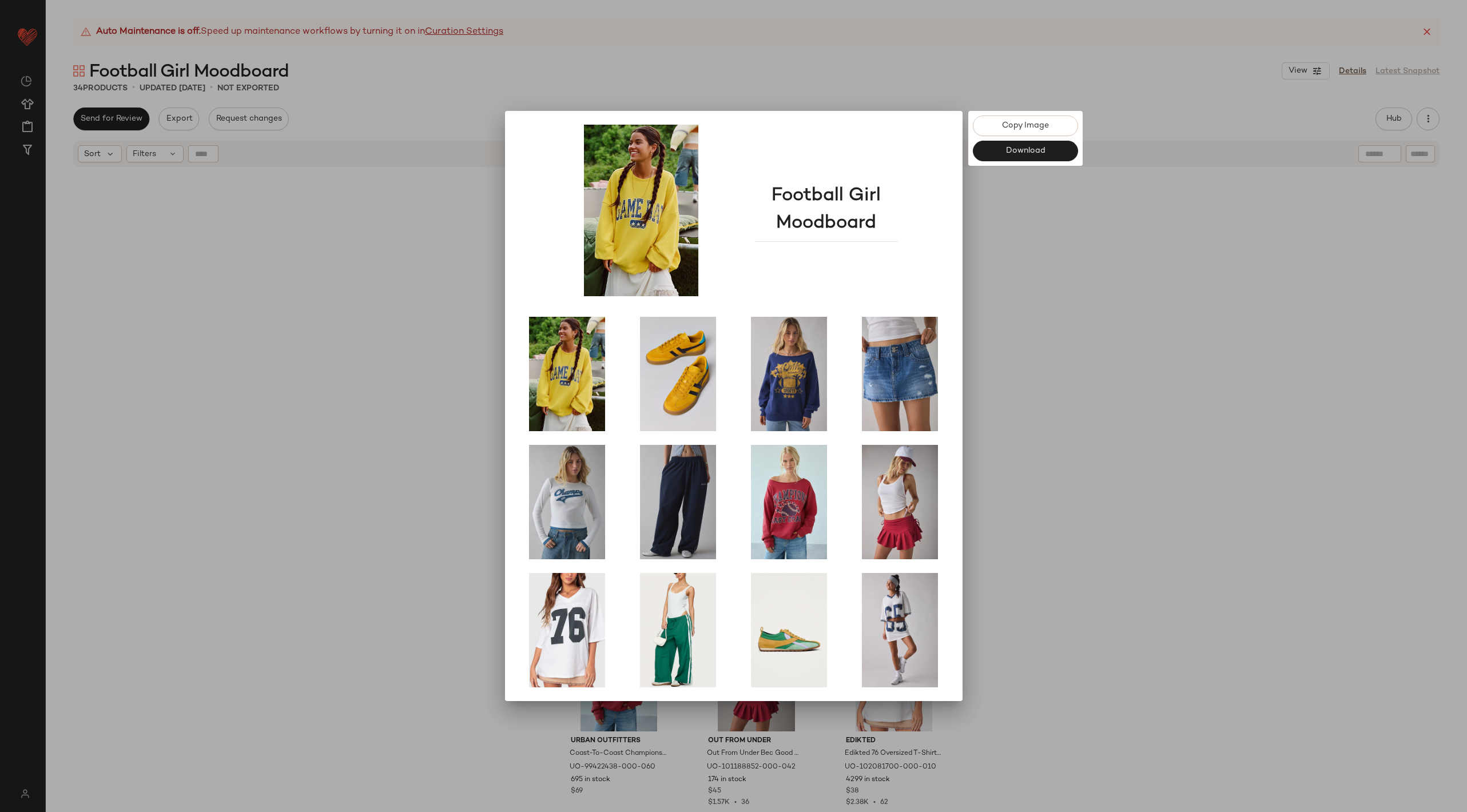
click at [1048, 497] on div at bounding box center [734, 406] width 1467 height 812
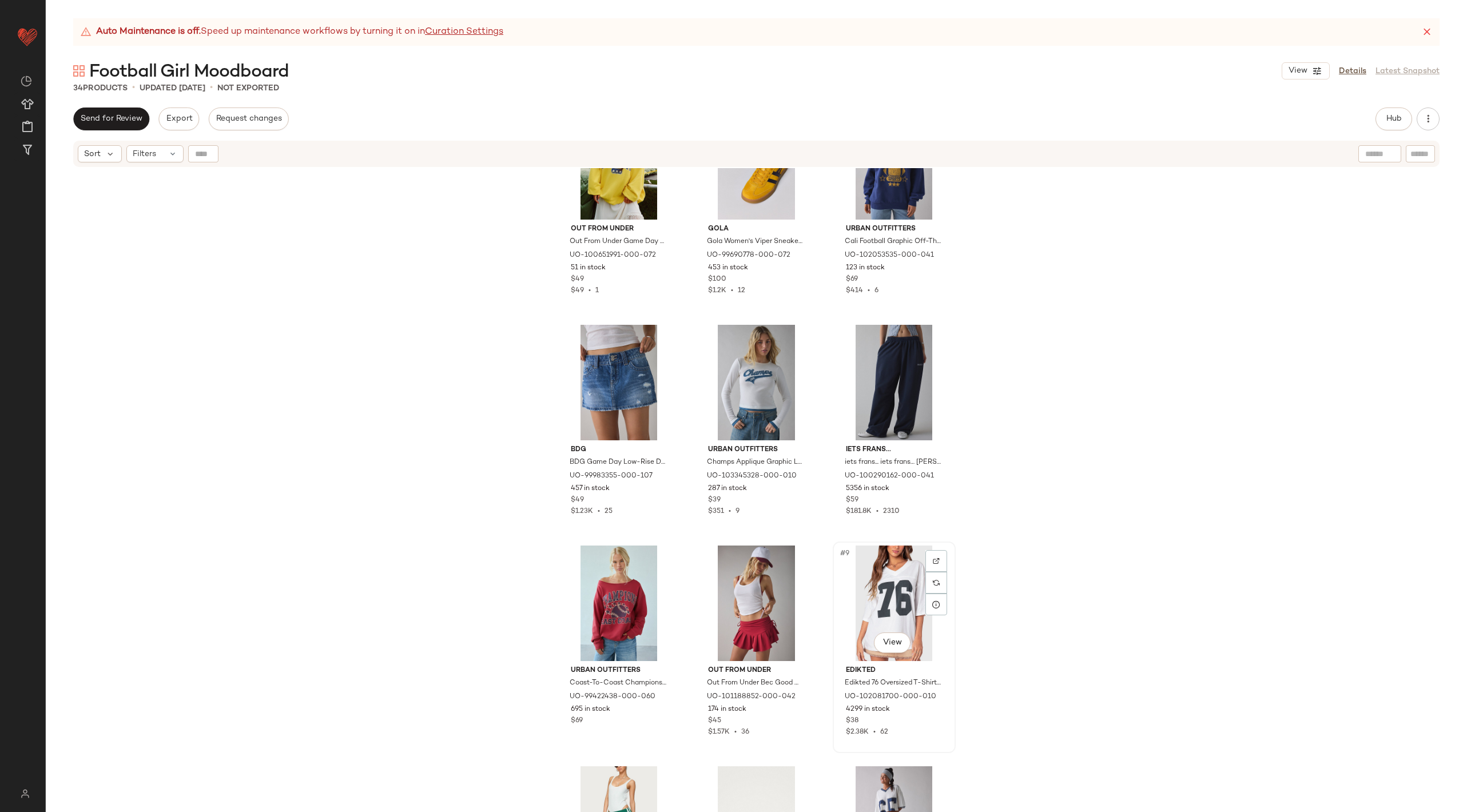
scroll to position [224, 0]
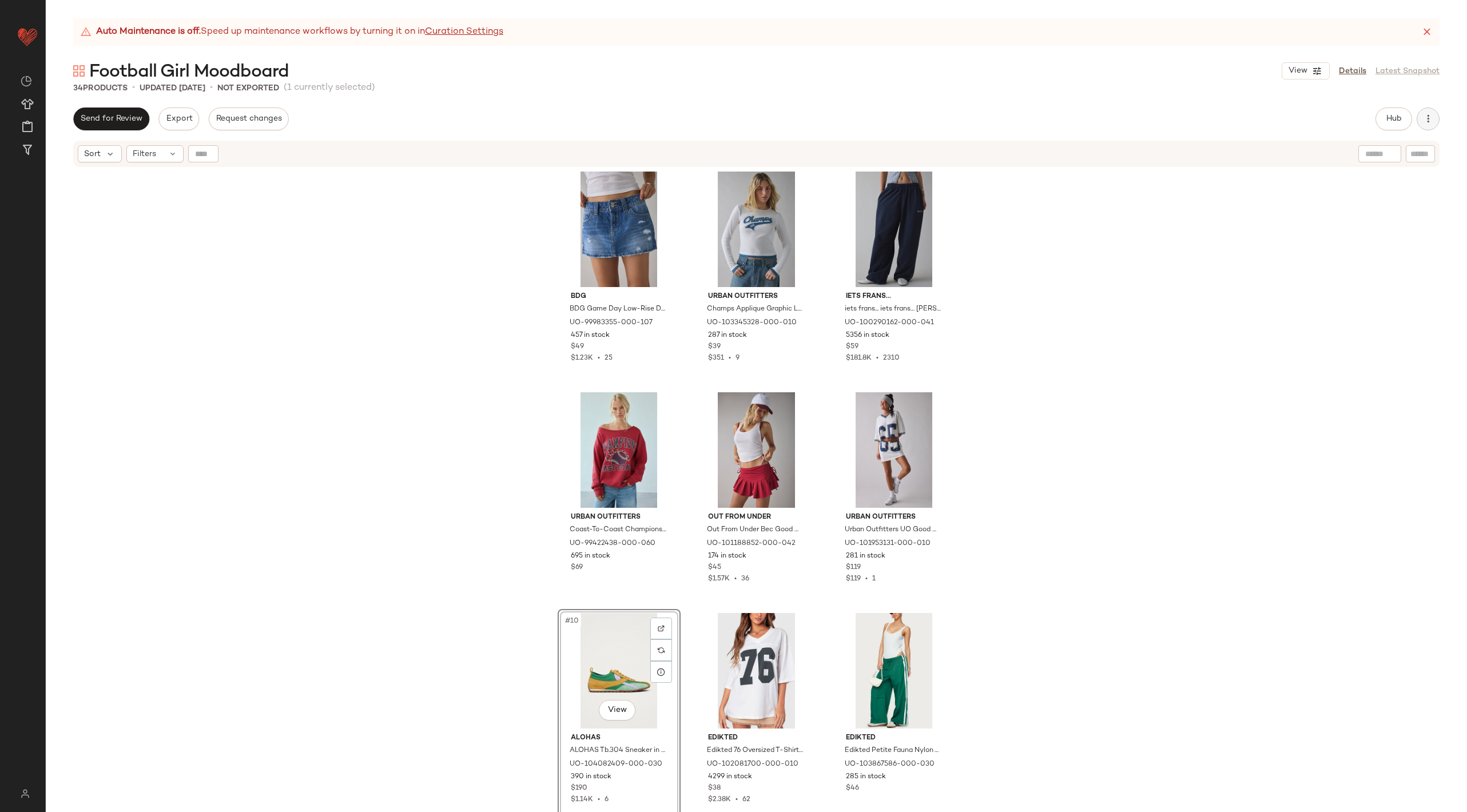
click at [1435, 118] on button "button" at bounding box center [1428, 119] width 23 height 23
click at [1381, 212] on span "View Moodboard" at bounding box center [1375, 207] width 108 height 12
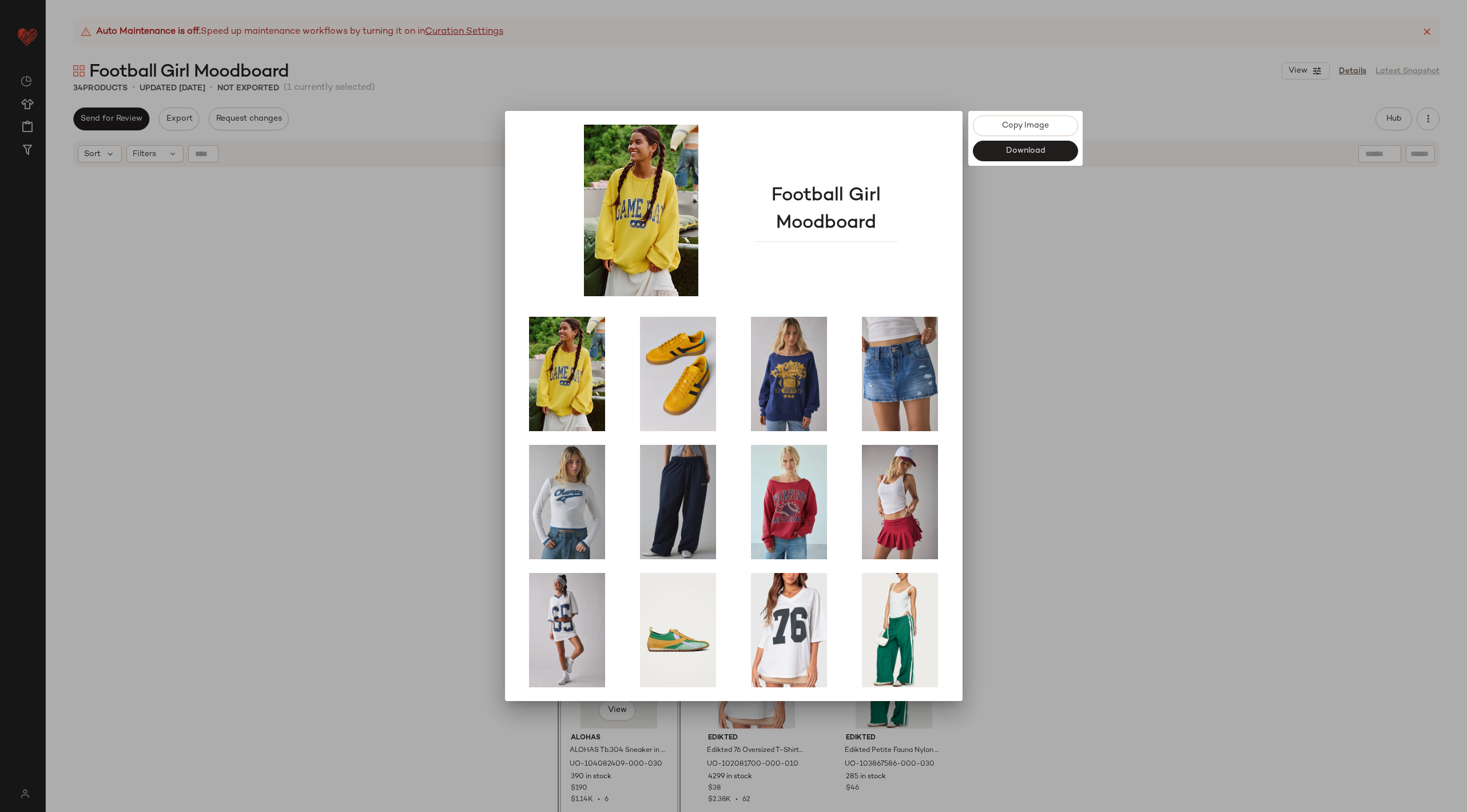
click at [1186, 429] on div at bounding box center [734, 406] width 1467 height 812
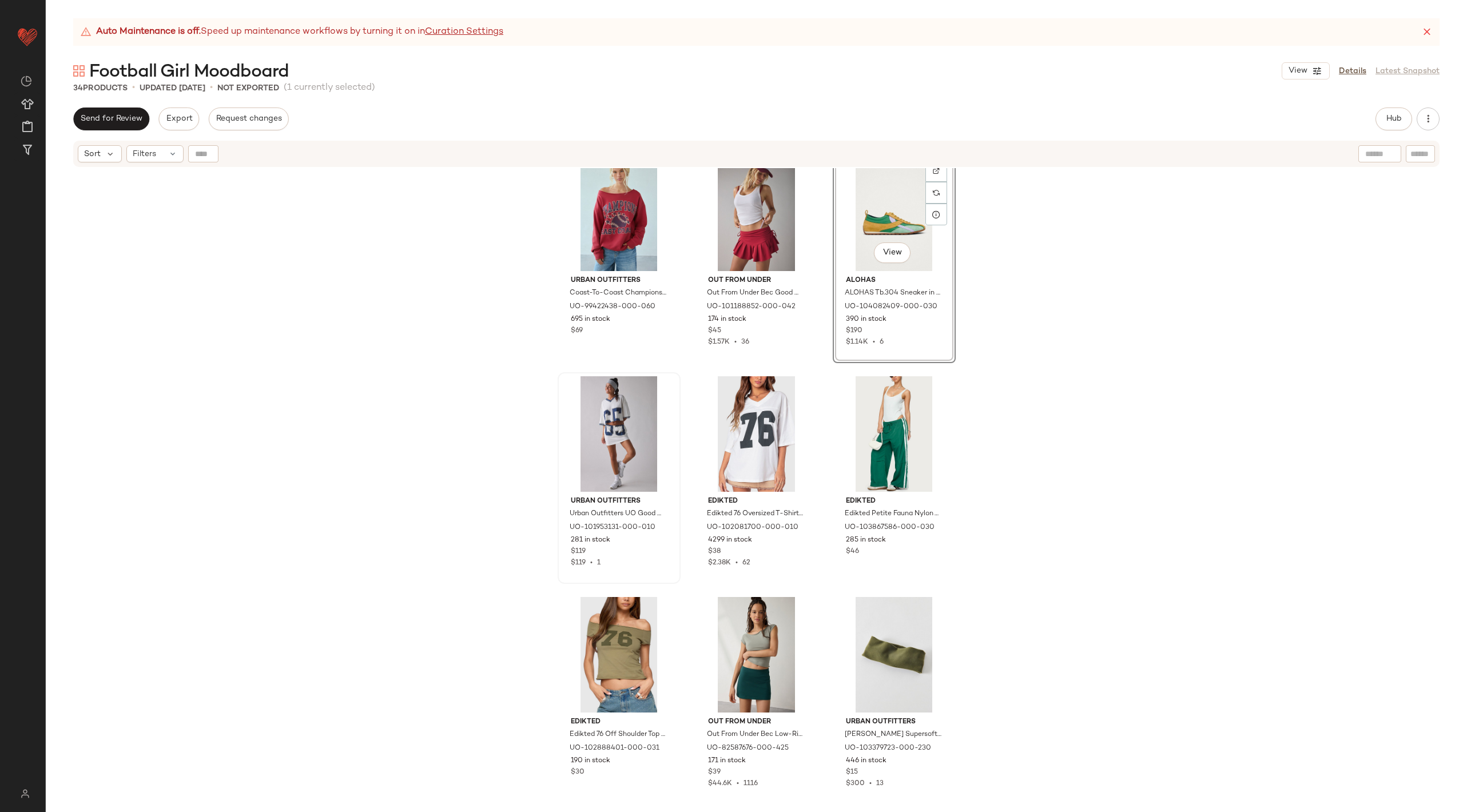
scroll to position [471, 0]
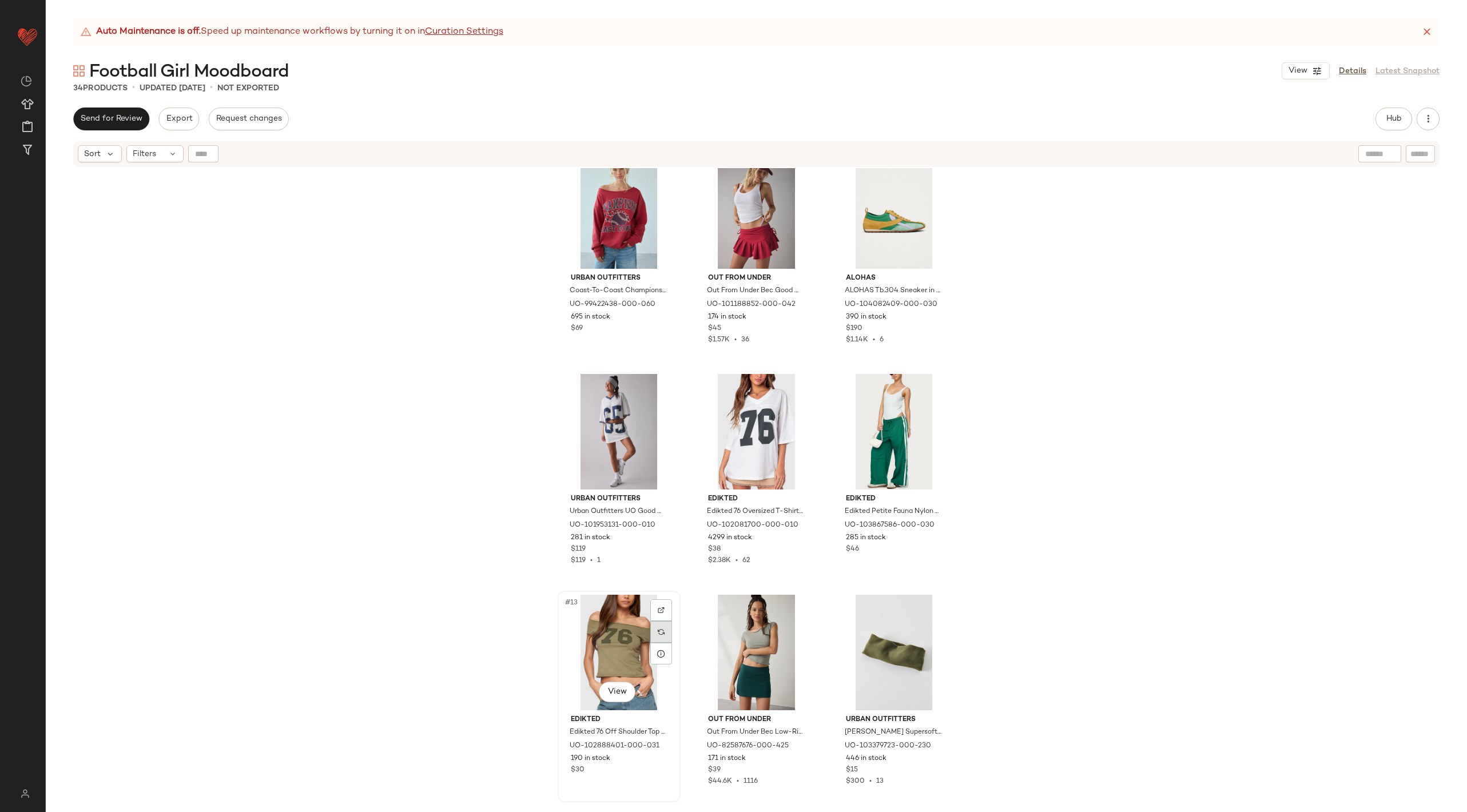
scroll to position [473, 0]
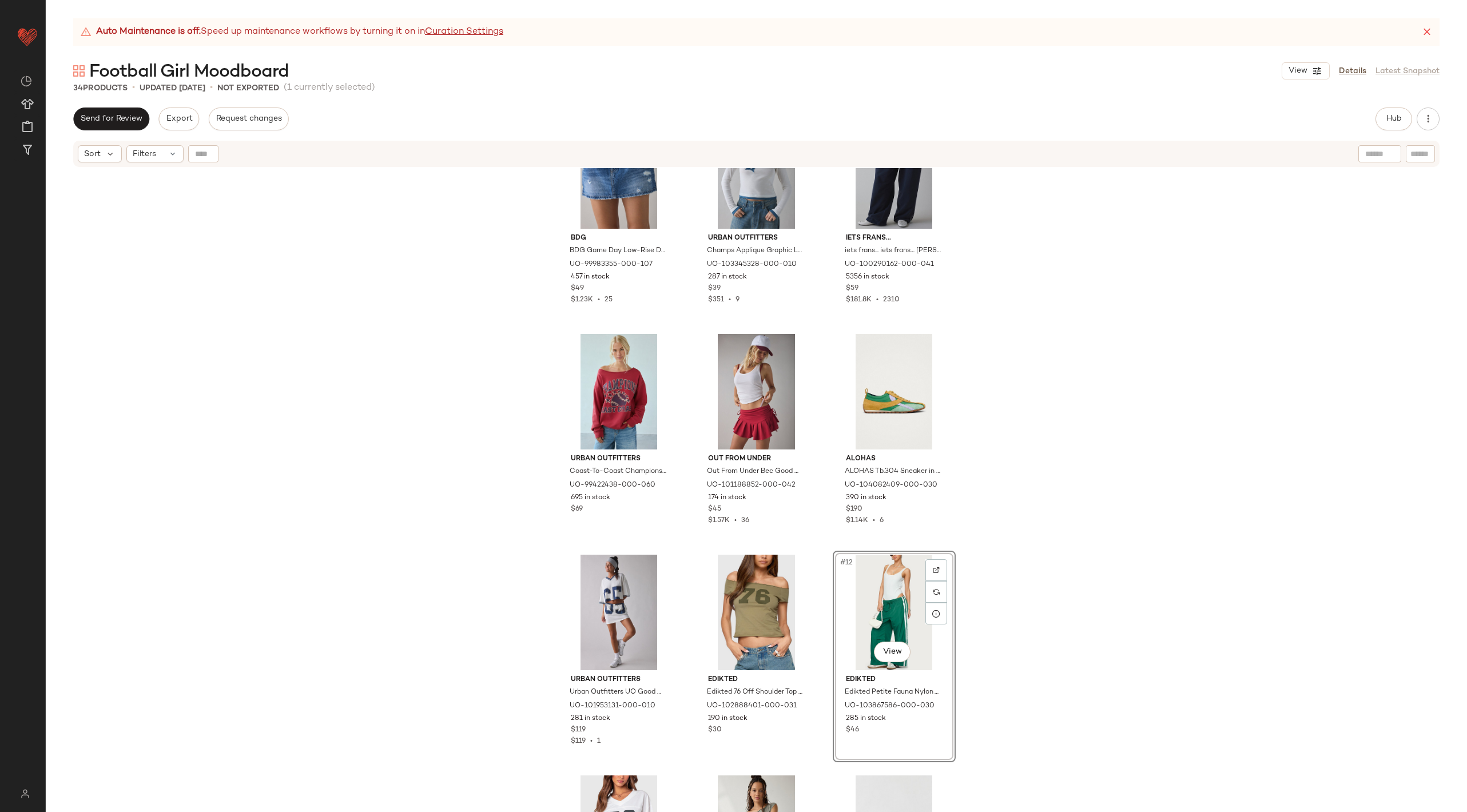
scroll to position [196, 0]
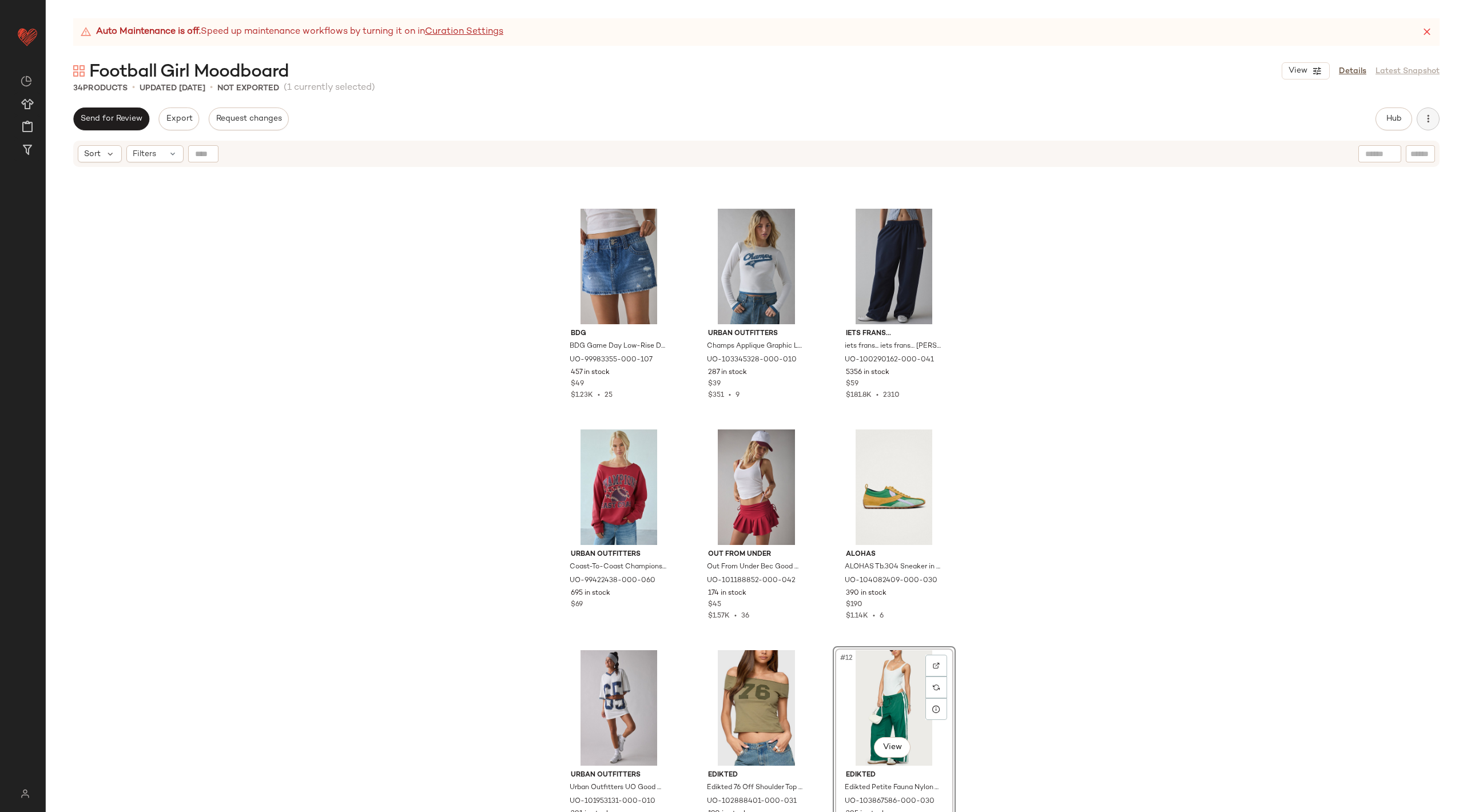
click at [1435, 119] on button "button" at bounding box center [1428, 119] width 23 height 23
click at [1360, 205] on span "View Moodboard" at bounding box center [1375, 207] width 108 height 12
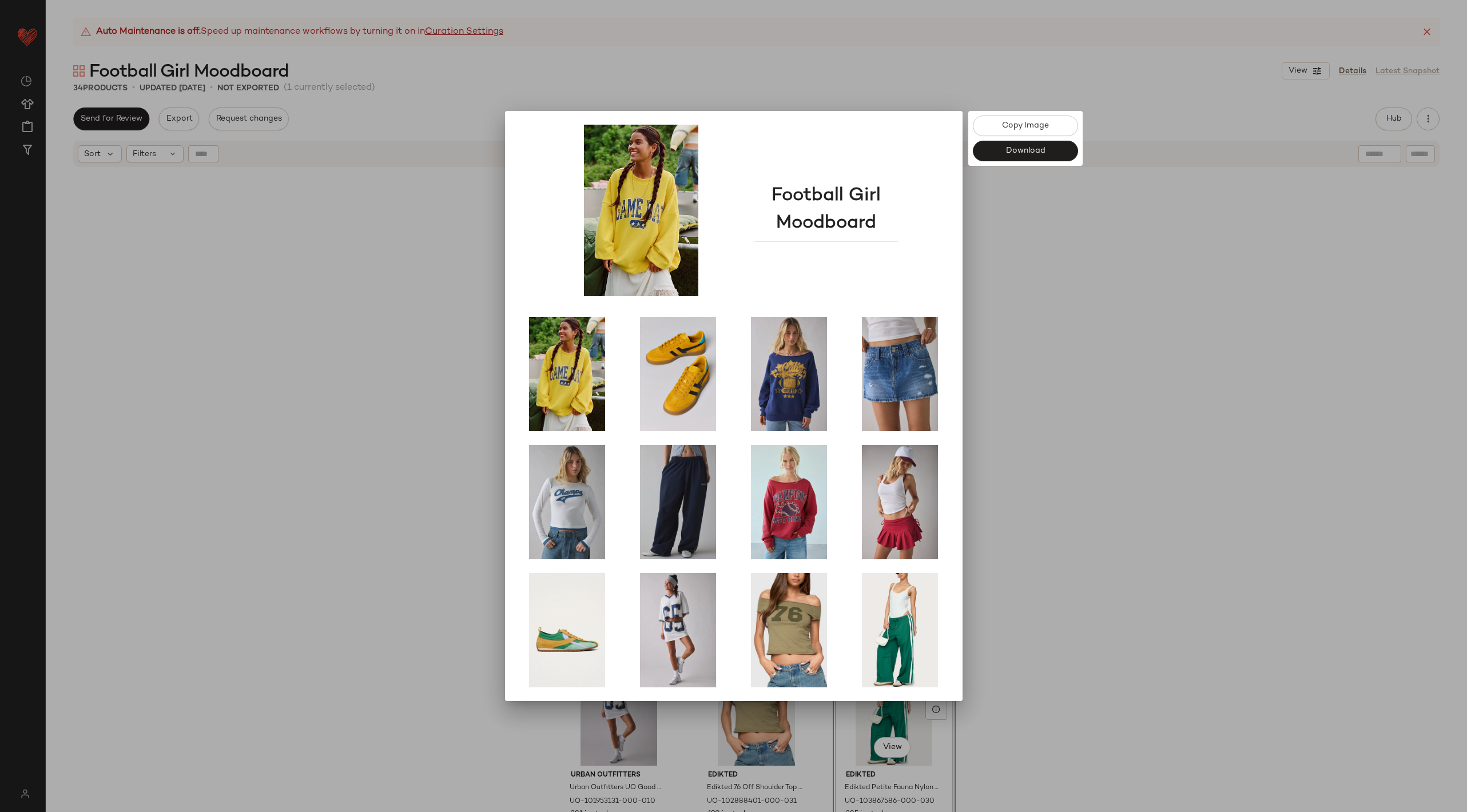
click at [1194, 487] on div at bounding box center [734, 406] width 1467 height 812
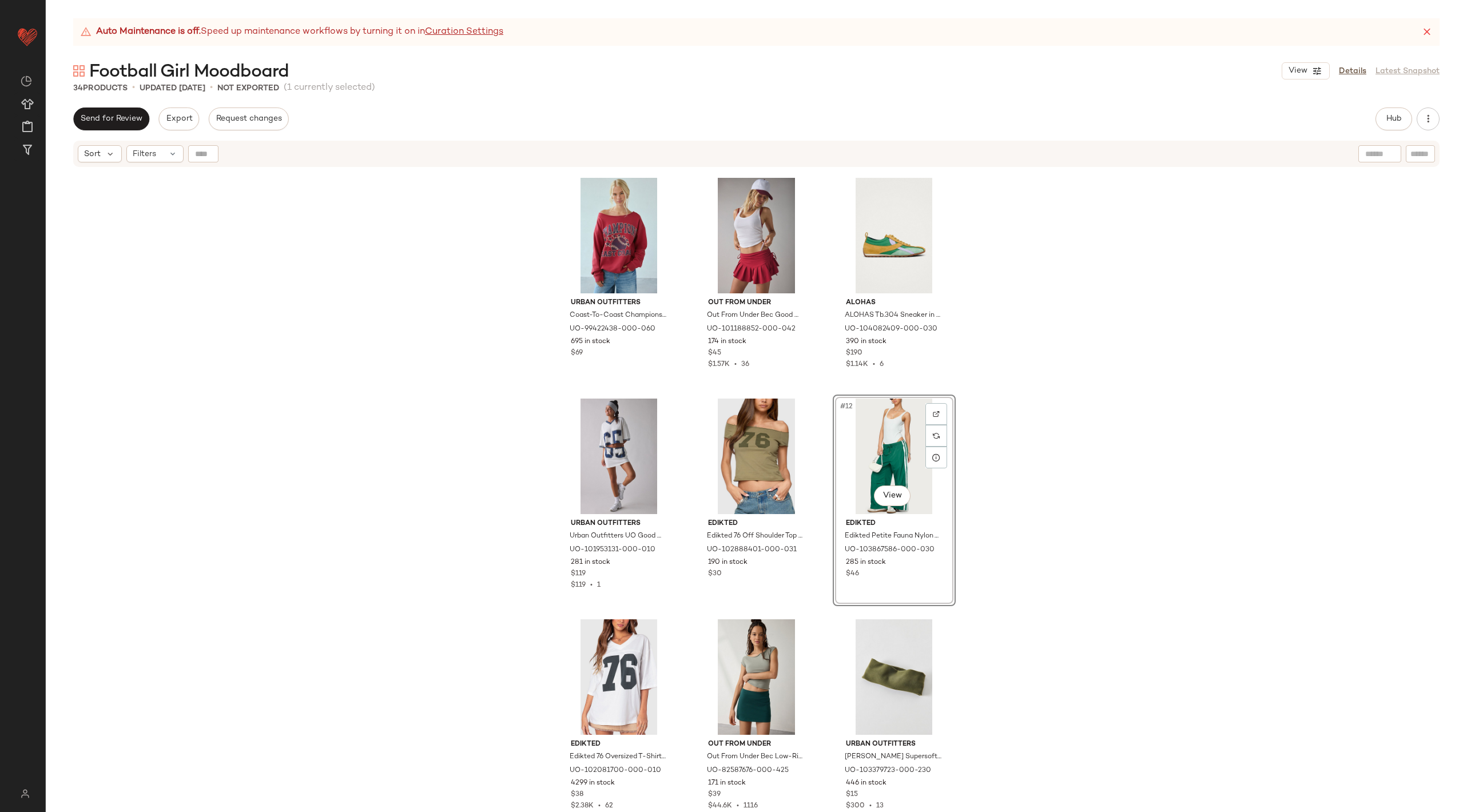
scroll to position [423, 0]
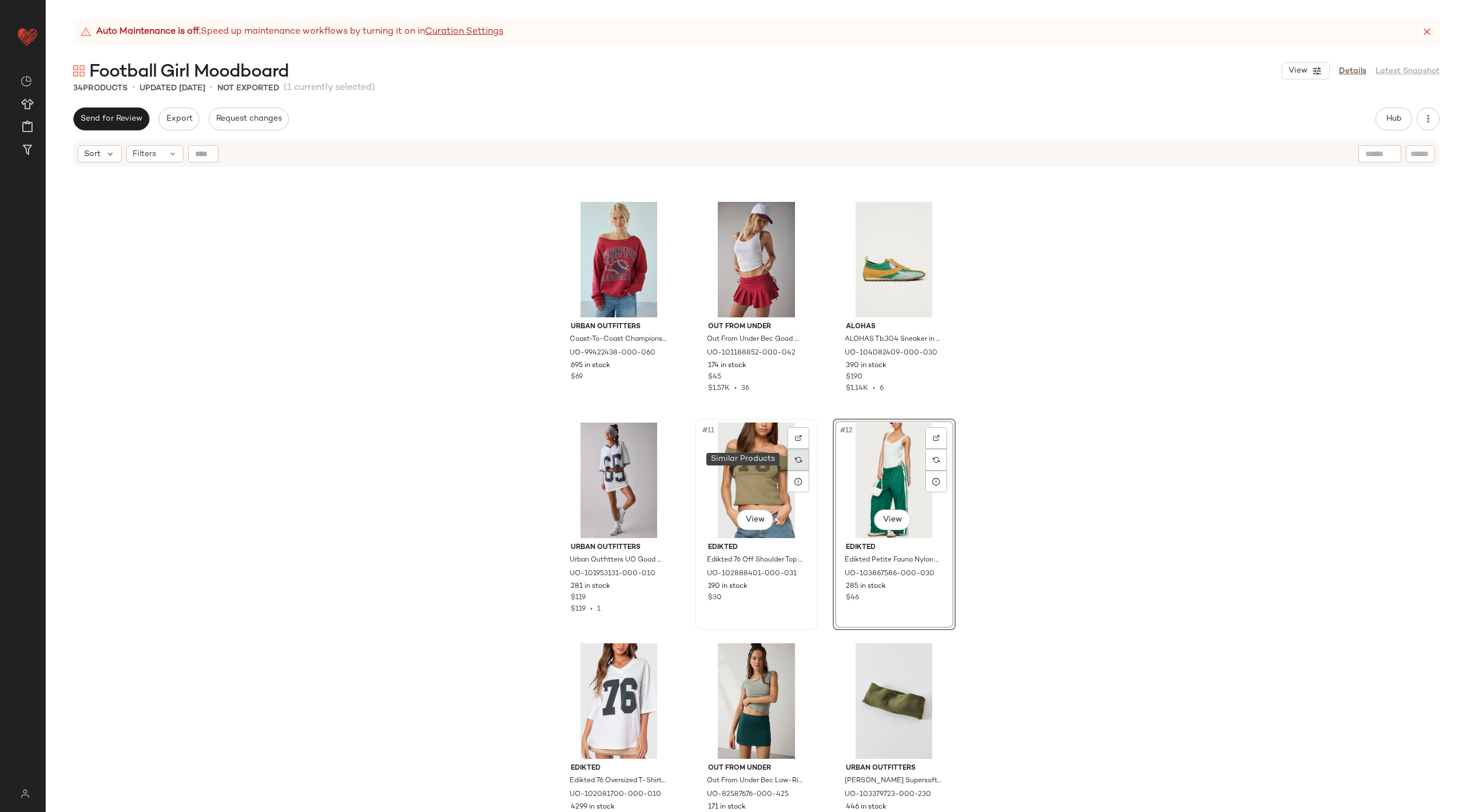
click at [796, 463] on div at bounding box center [798, 459] width 21 height 21
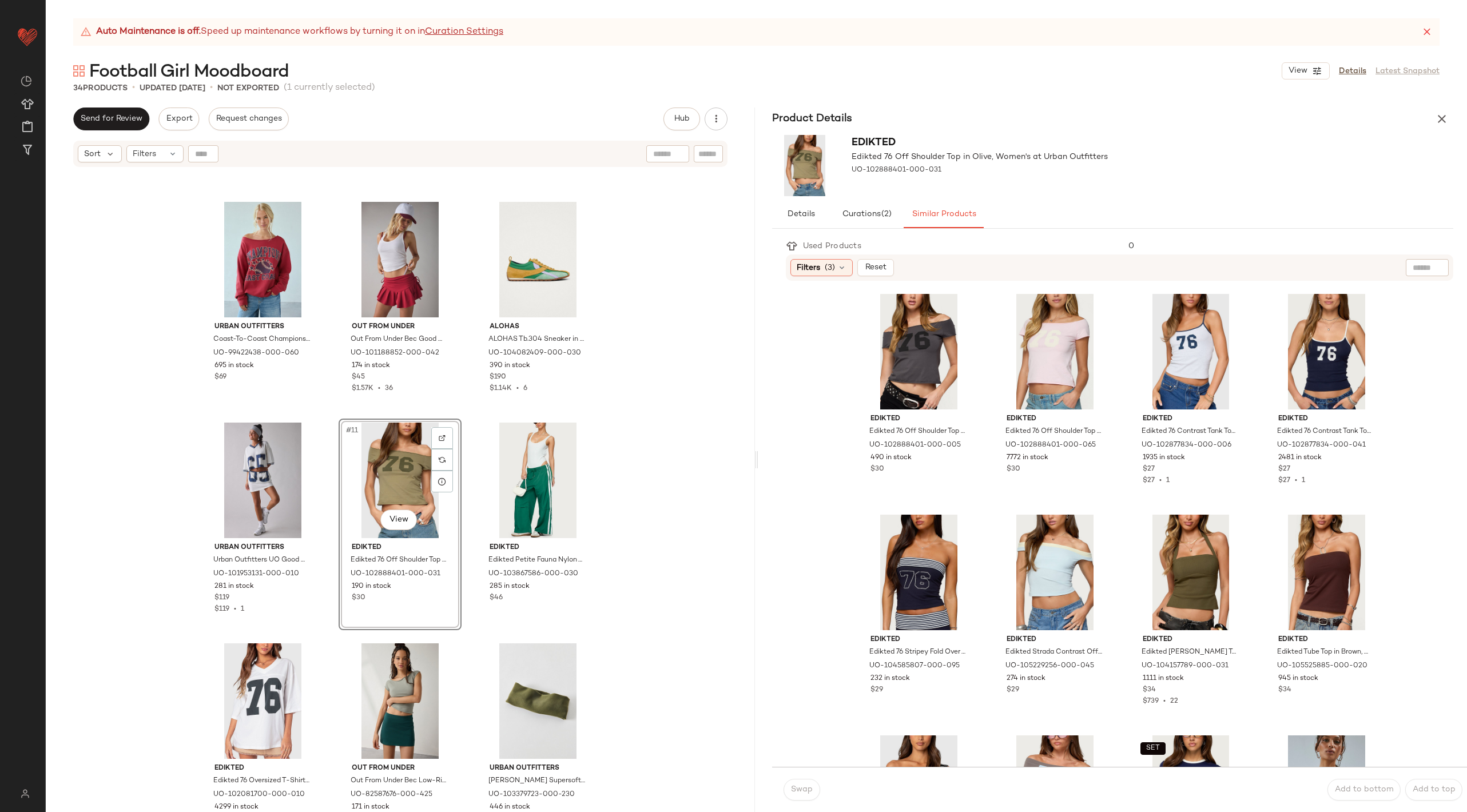
scroll to position [417, 0]
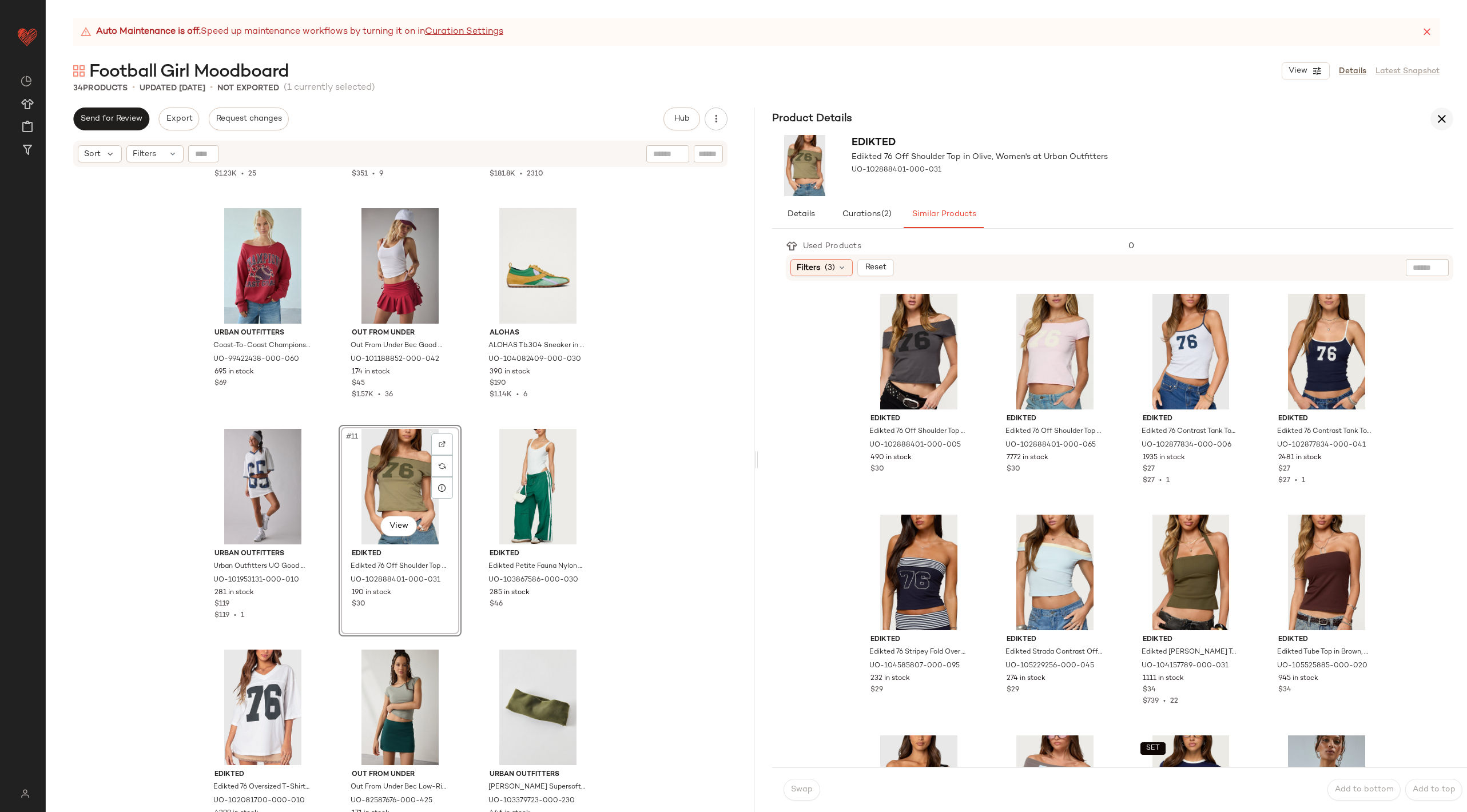
click at [1446, 112] on icon "button" at bounding box center [1442, 119] width 14 height 14
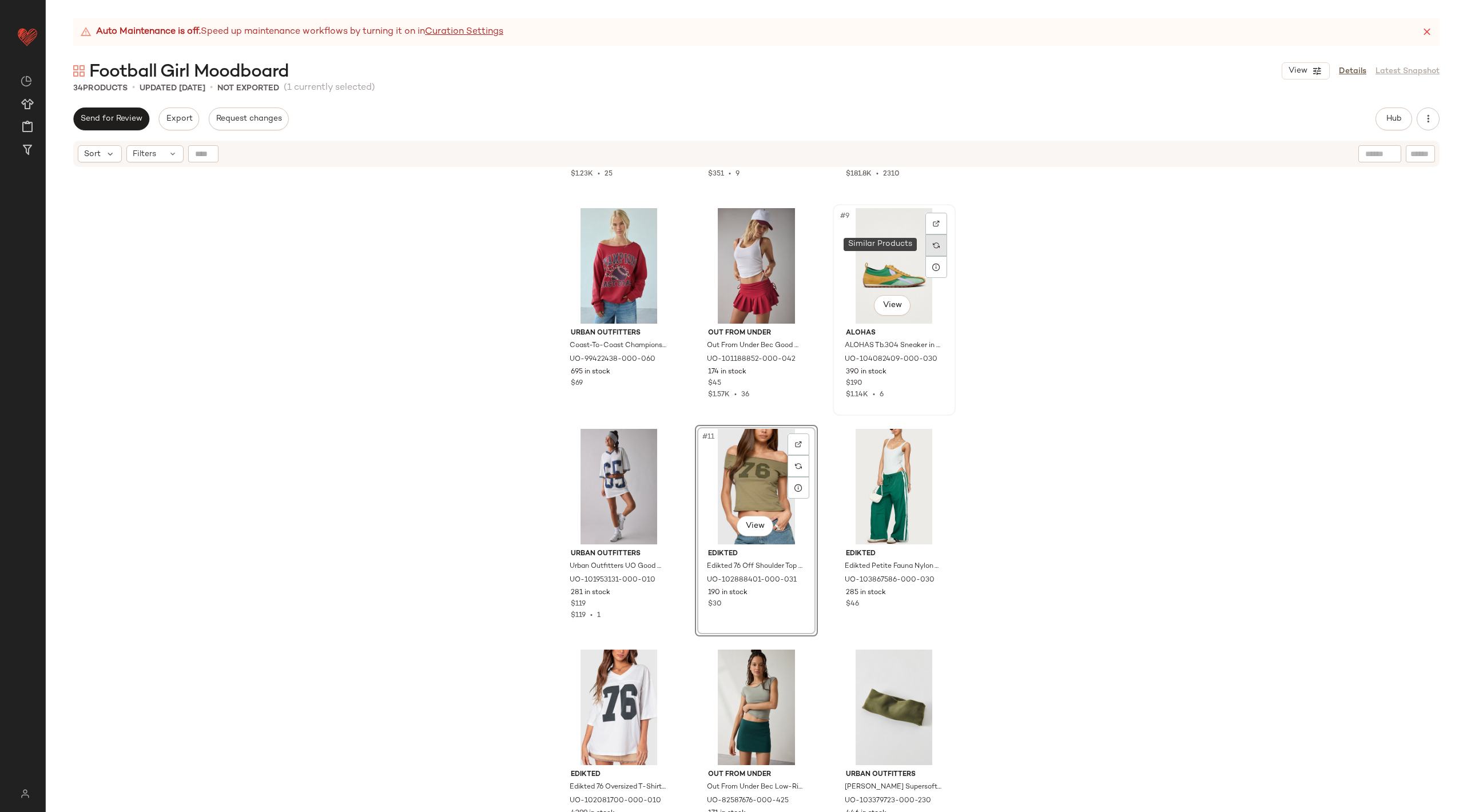
click at [926, 248] on div at bounding box center [936, 245] width 21 height 21
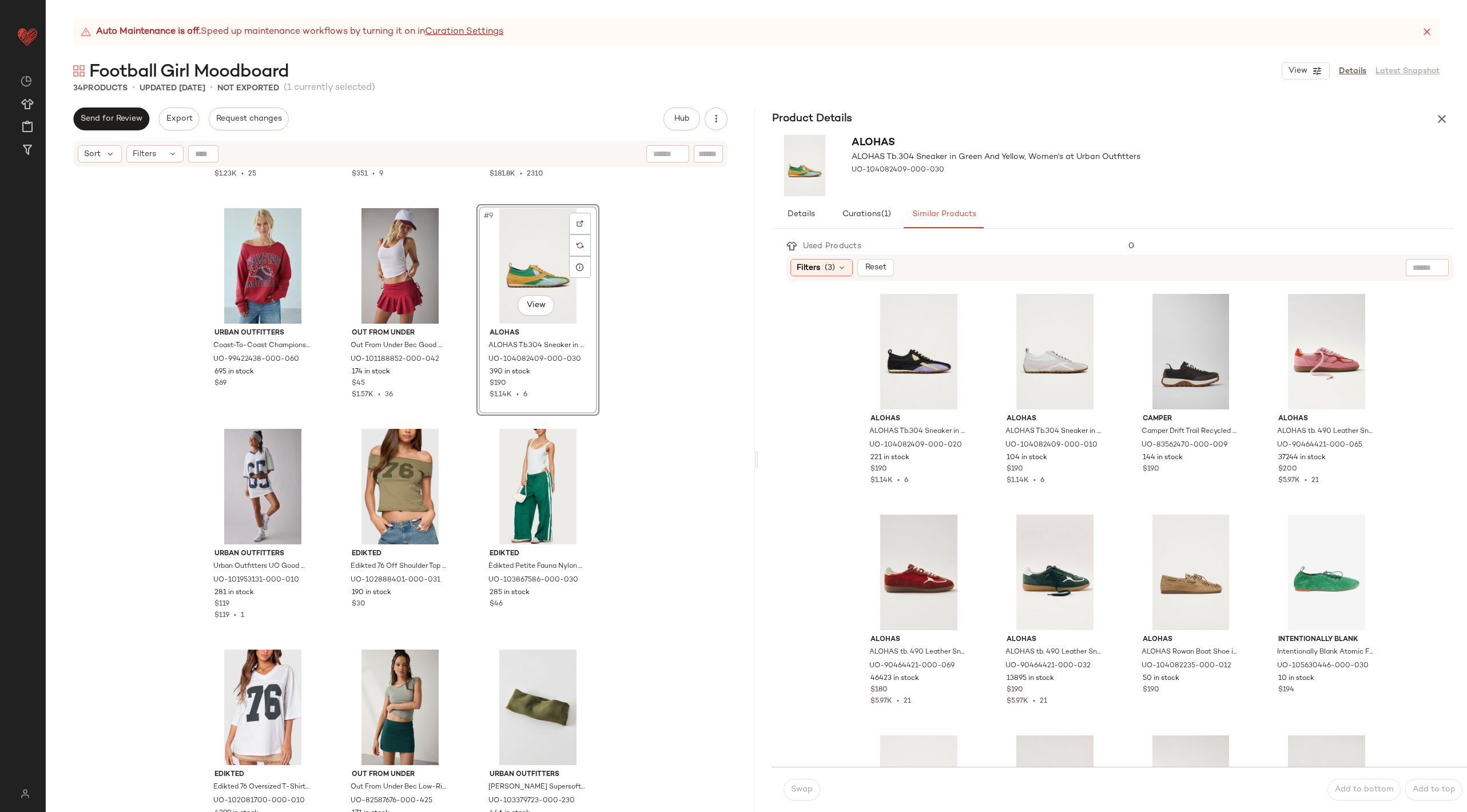
scroll to position [2, 0]
click at [1358, 553] on div at bounding box center [1368, 549] width 21 height 21
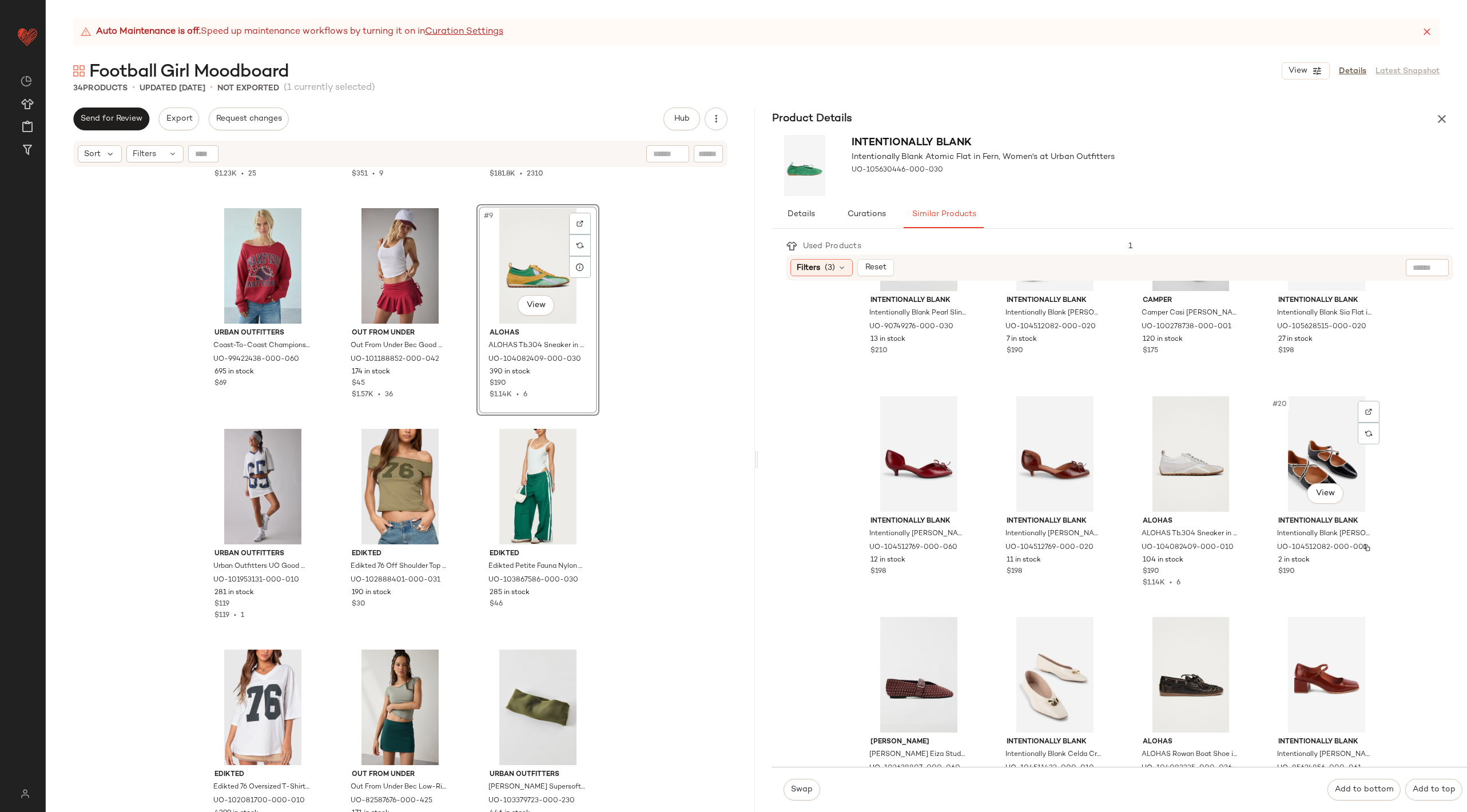
scroll to position [837, 0]
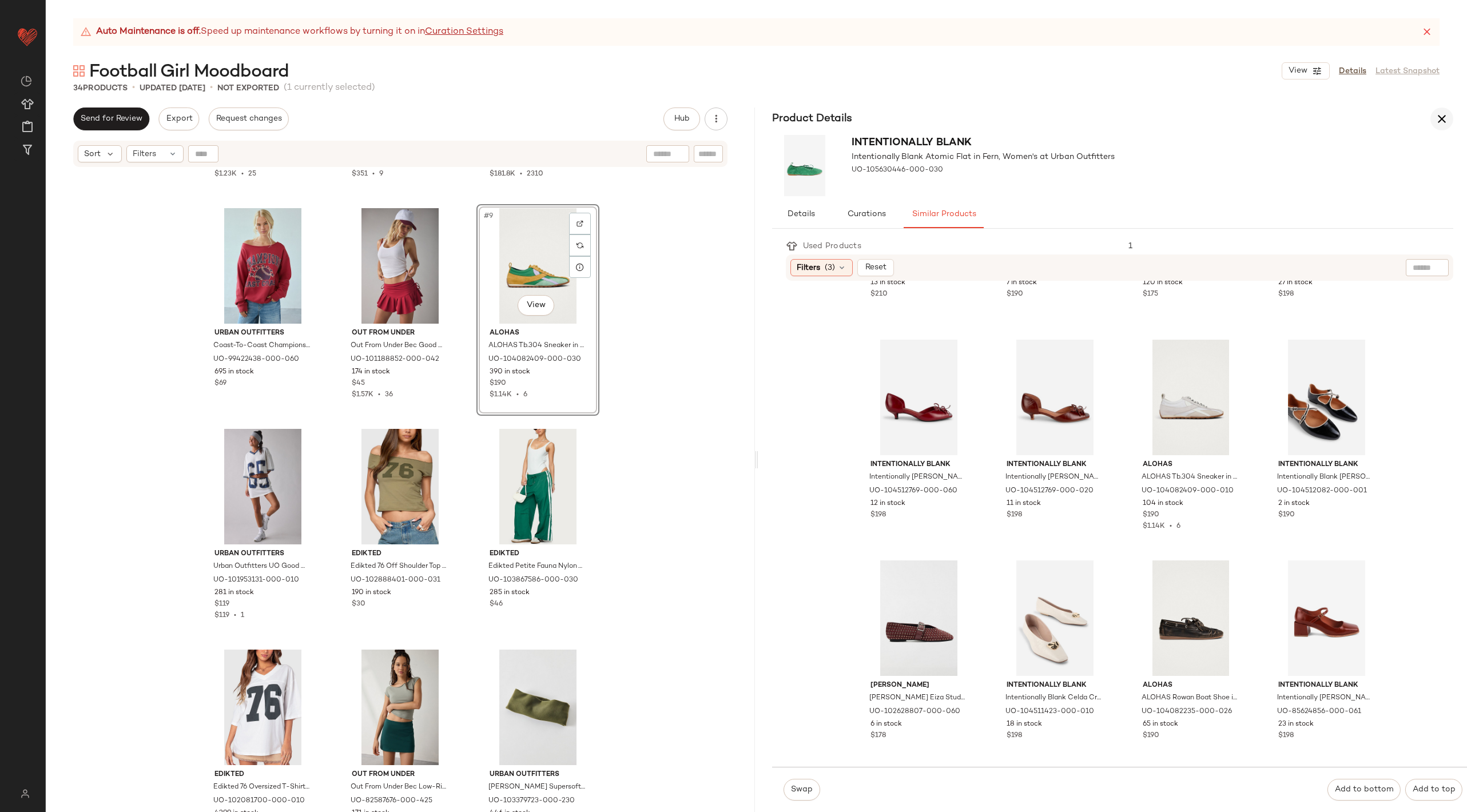
click at [1443, 121] on icon "button" at bounding box center [1442, 119] width 14 height 14
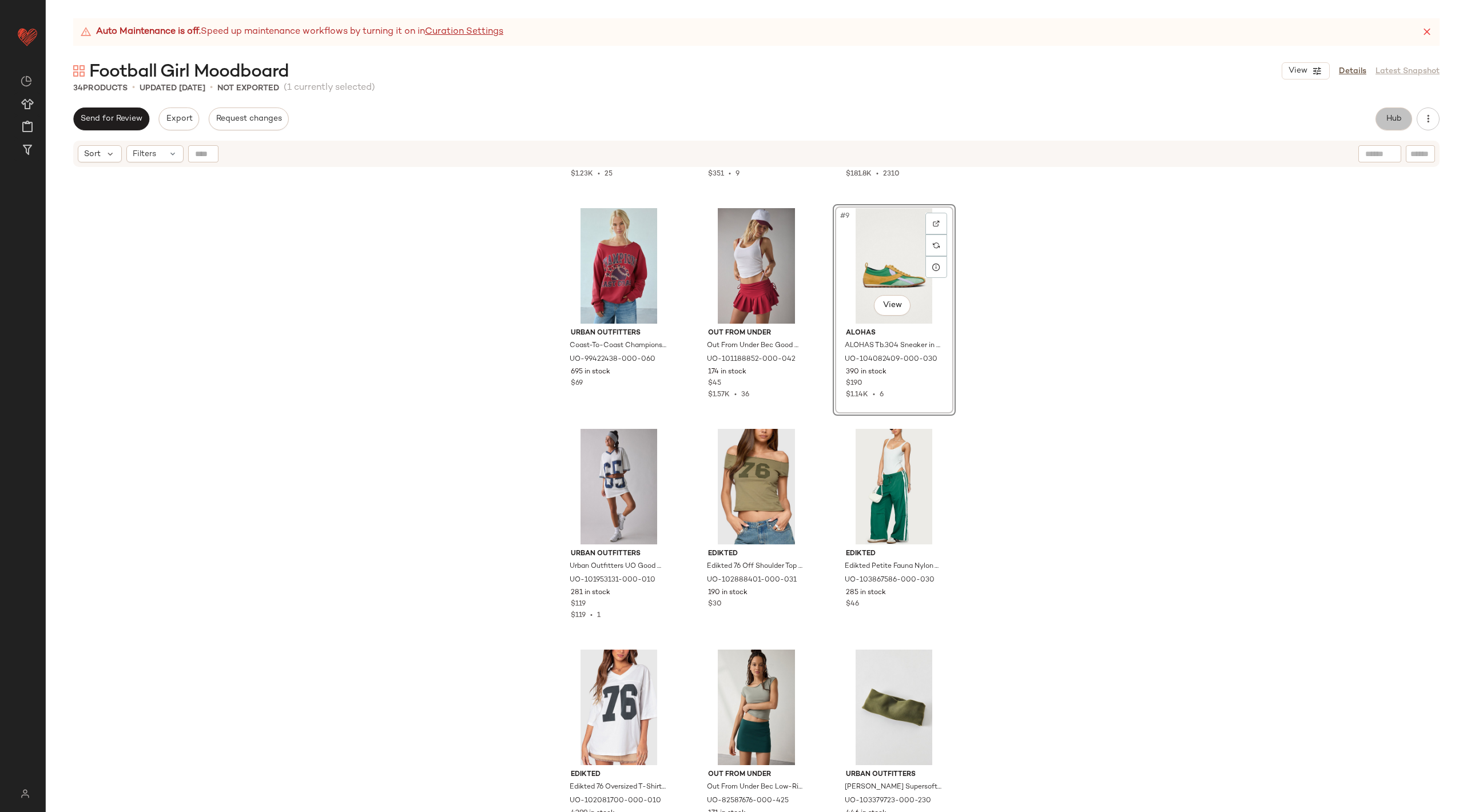
click at [1384, 128] on button "Hub" at bounding box center [1394, 119] width 37 height 23
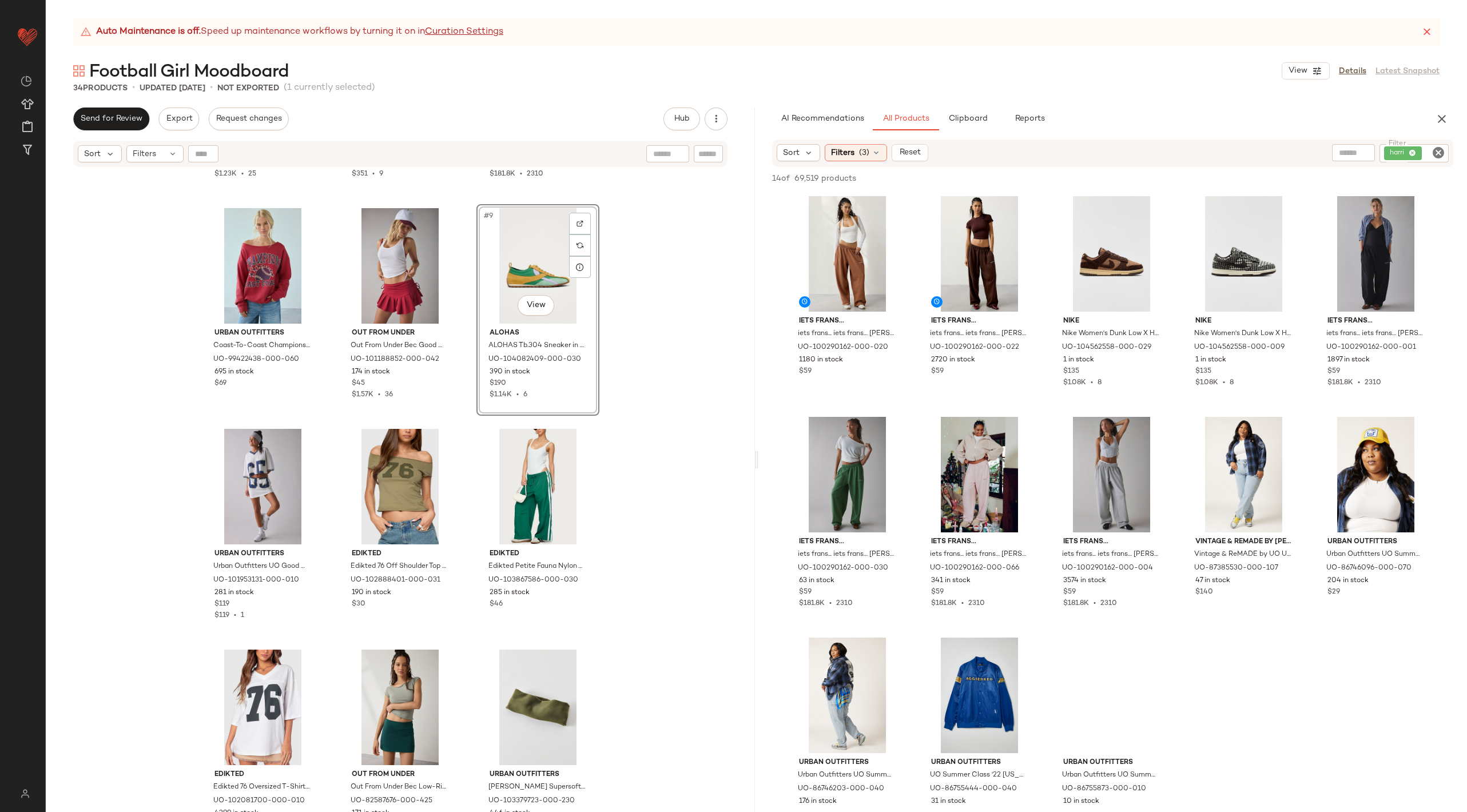
click at [1443, 151] on icon "Clear Filter" at bounding box center [1438, 153] width 14 height 14
click at [1321, 156] on input "text" at bounding box center [1316, 153] width 29 height 12
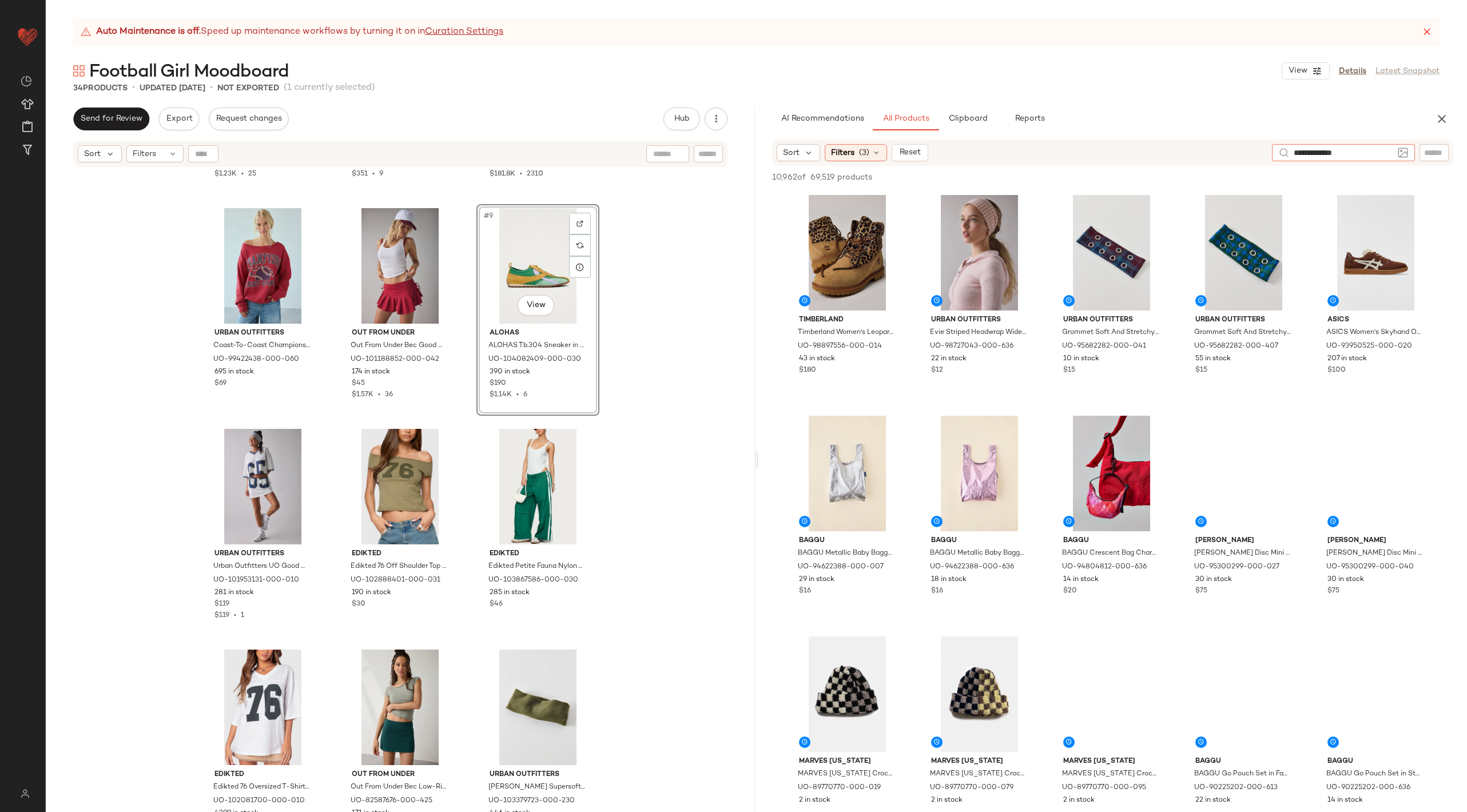
type input "**********"
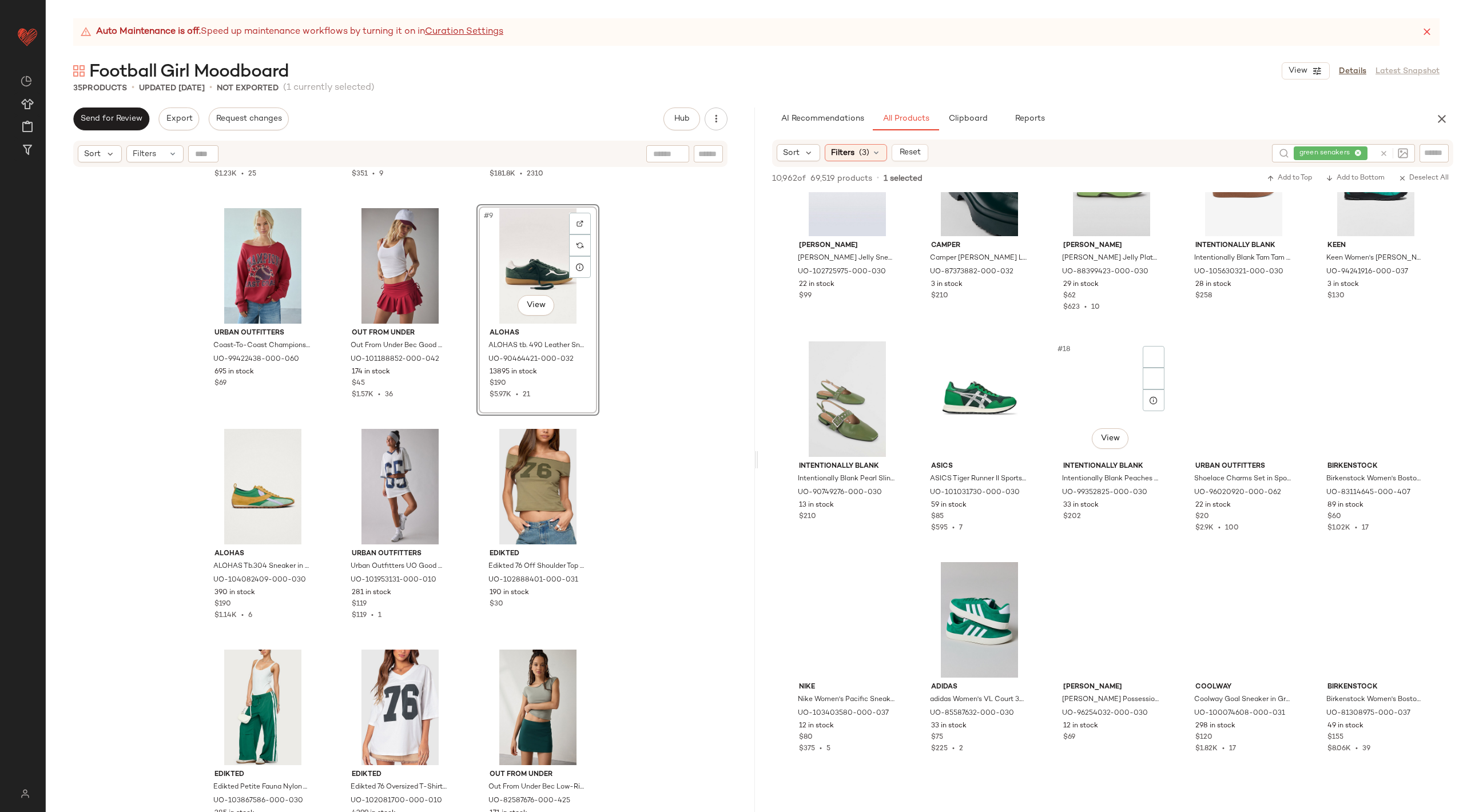
scroll to position [755, 0]
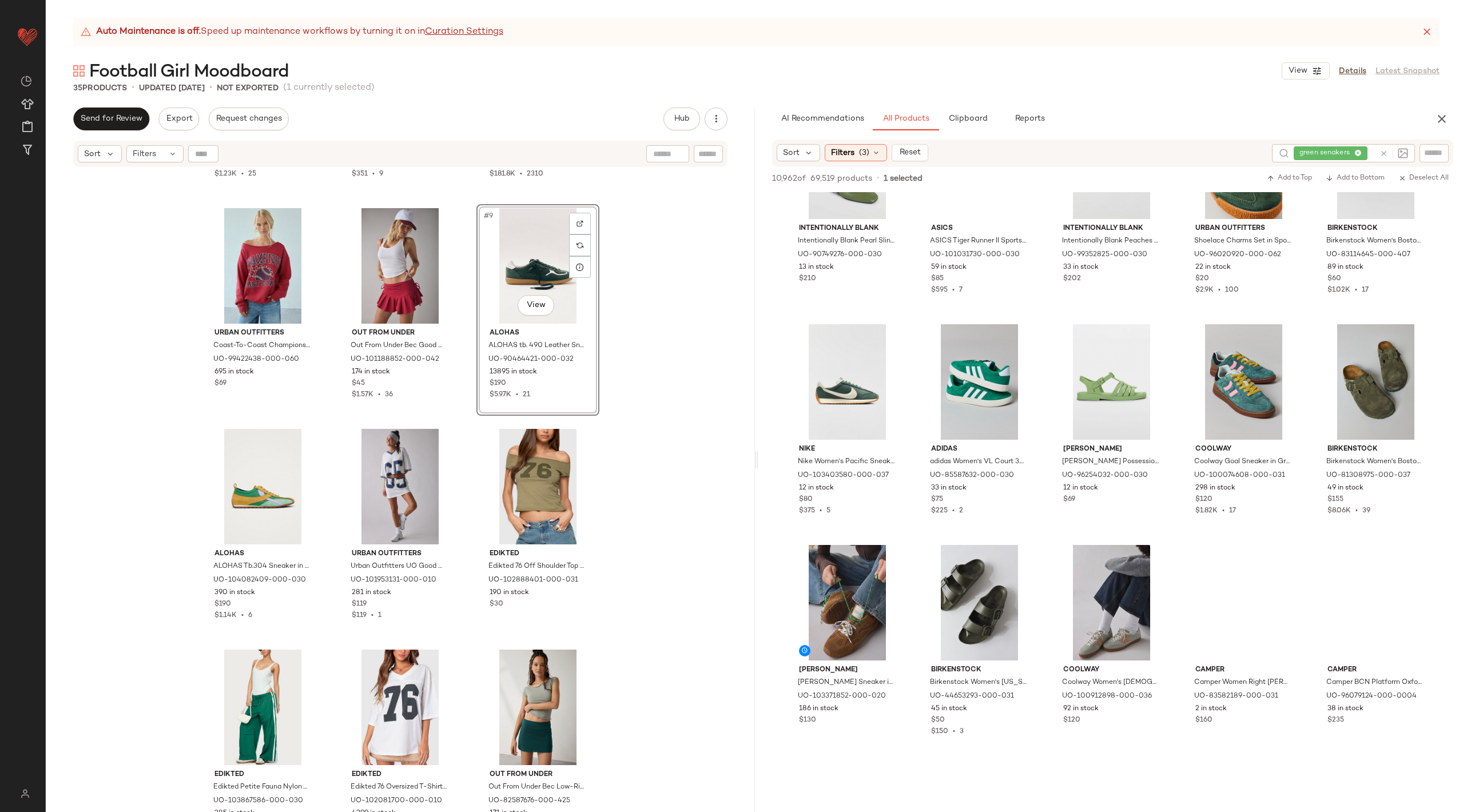
click at [533, 267] on div "#9 View" at bounding box center [538, 265] width 115 height 115
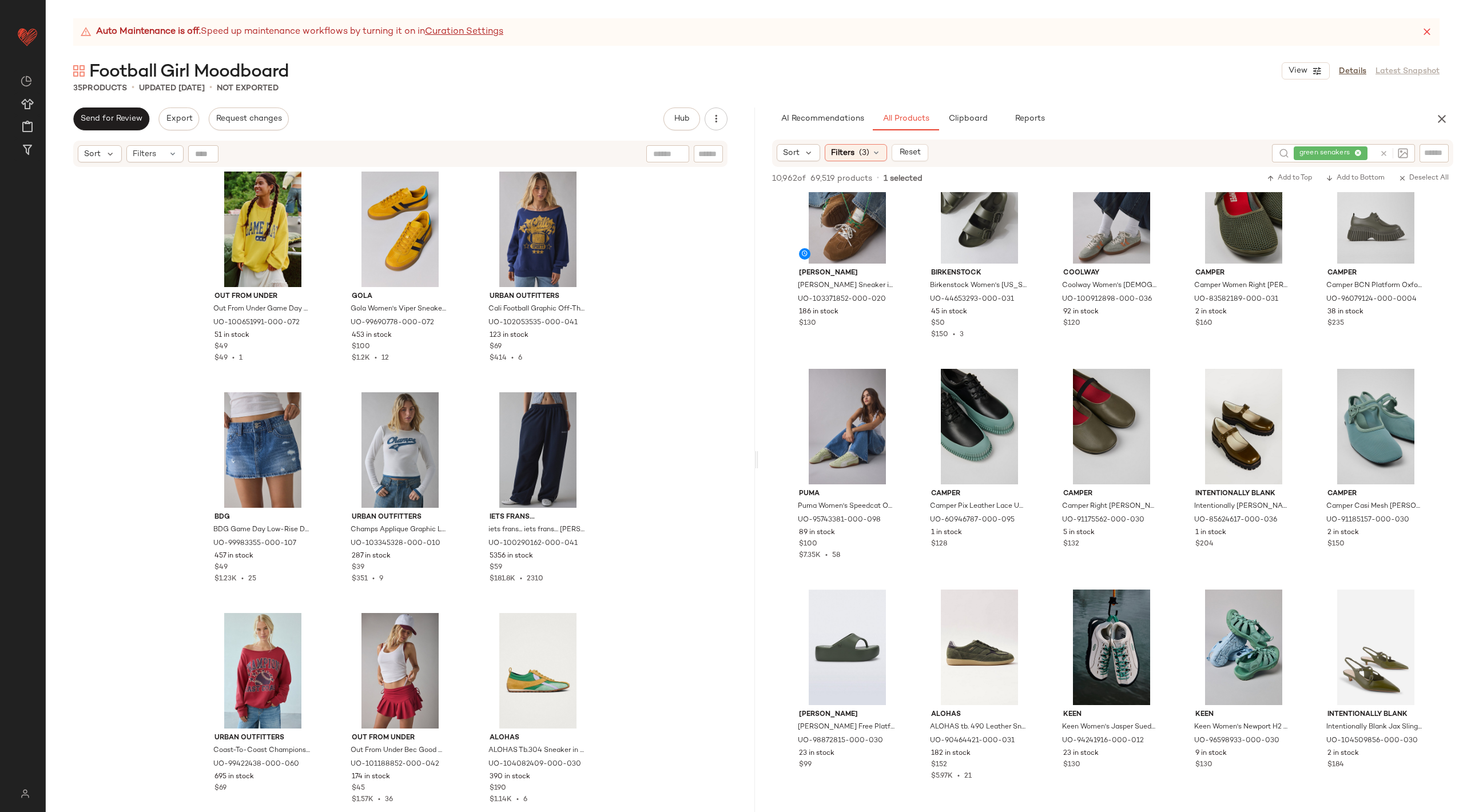
scroll to position [554, 0]
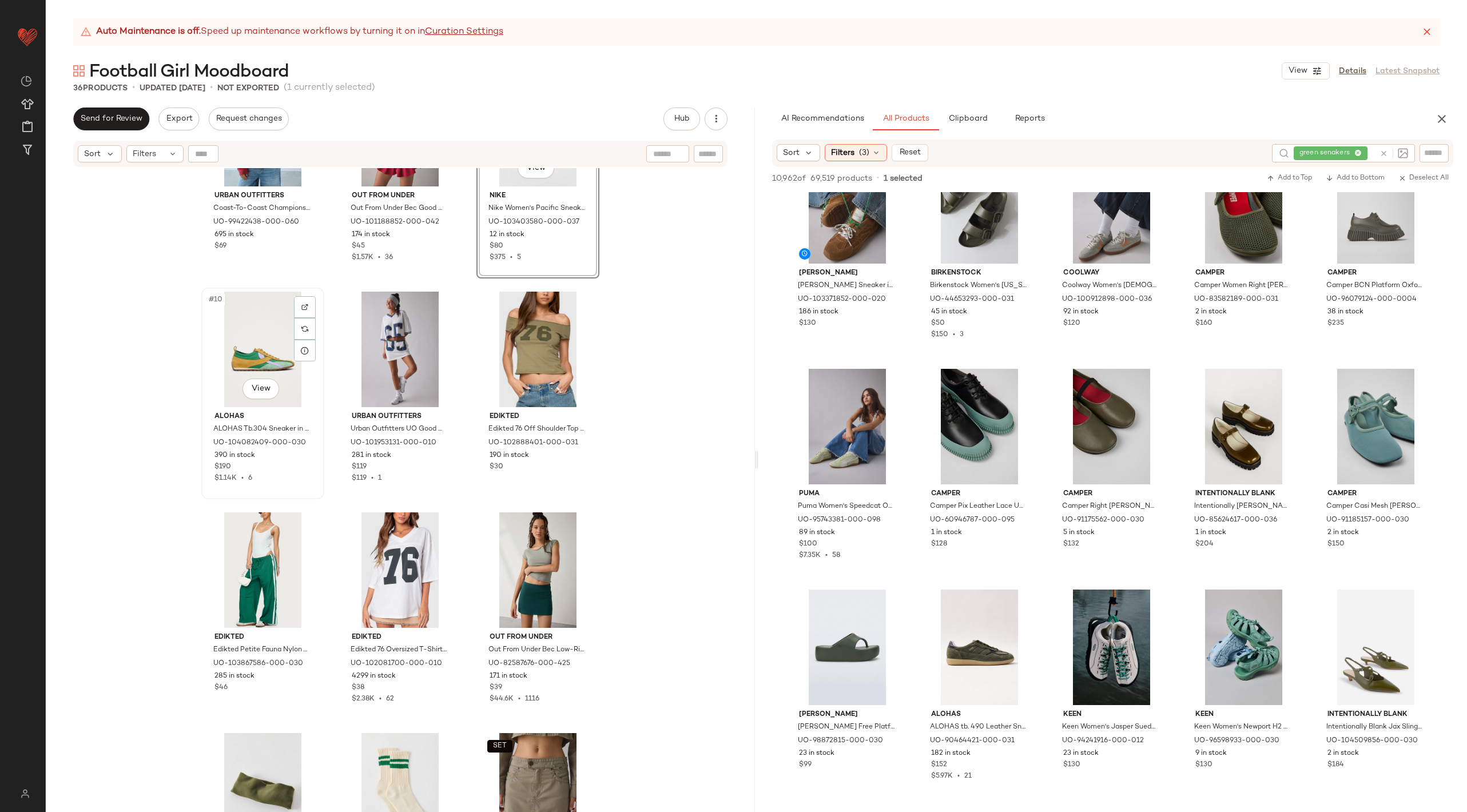
click at [263, 334] on div "#10 View" at bounding box center [263, 349] width 115 height 115
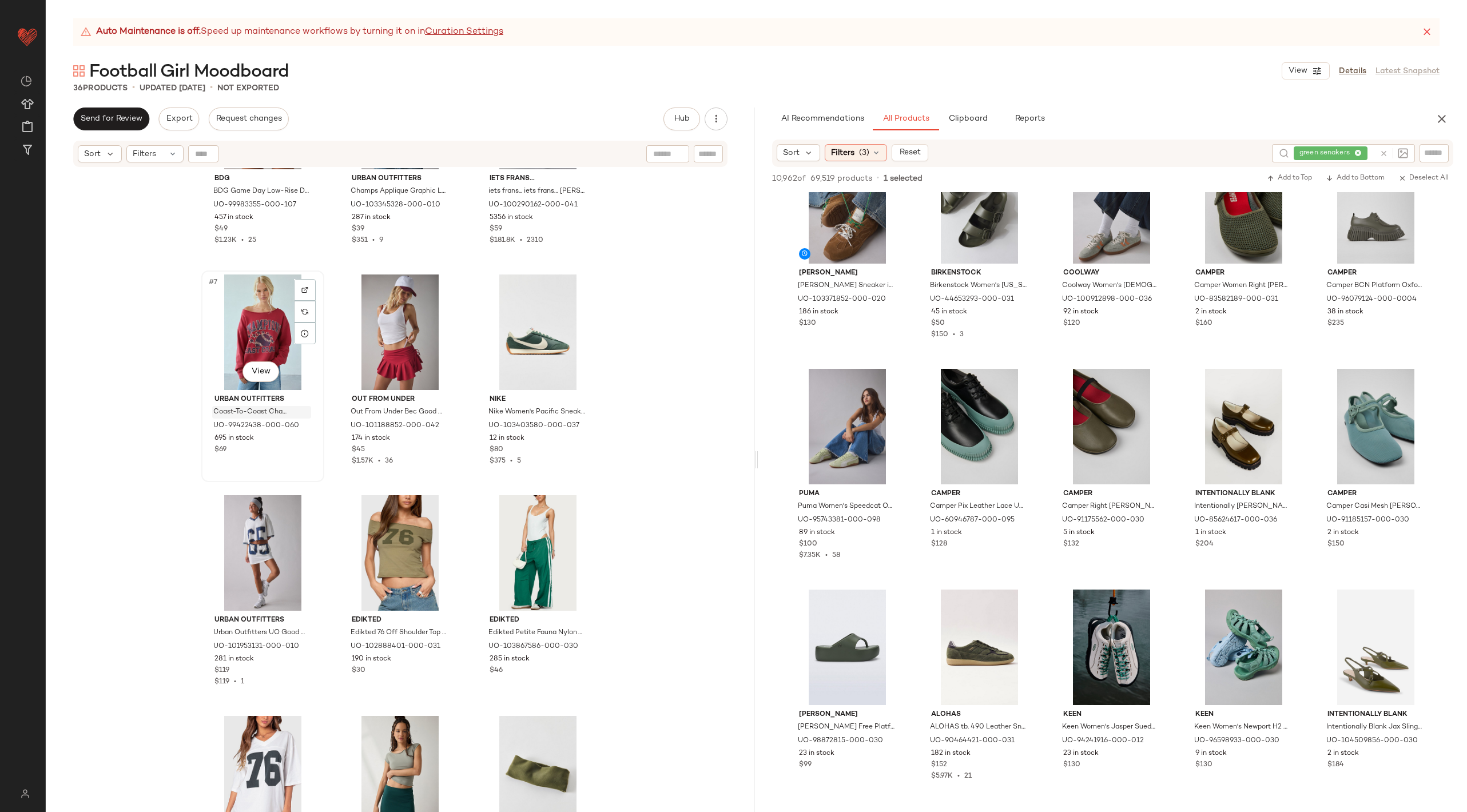
scroll to position [355, 0]
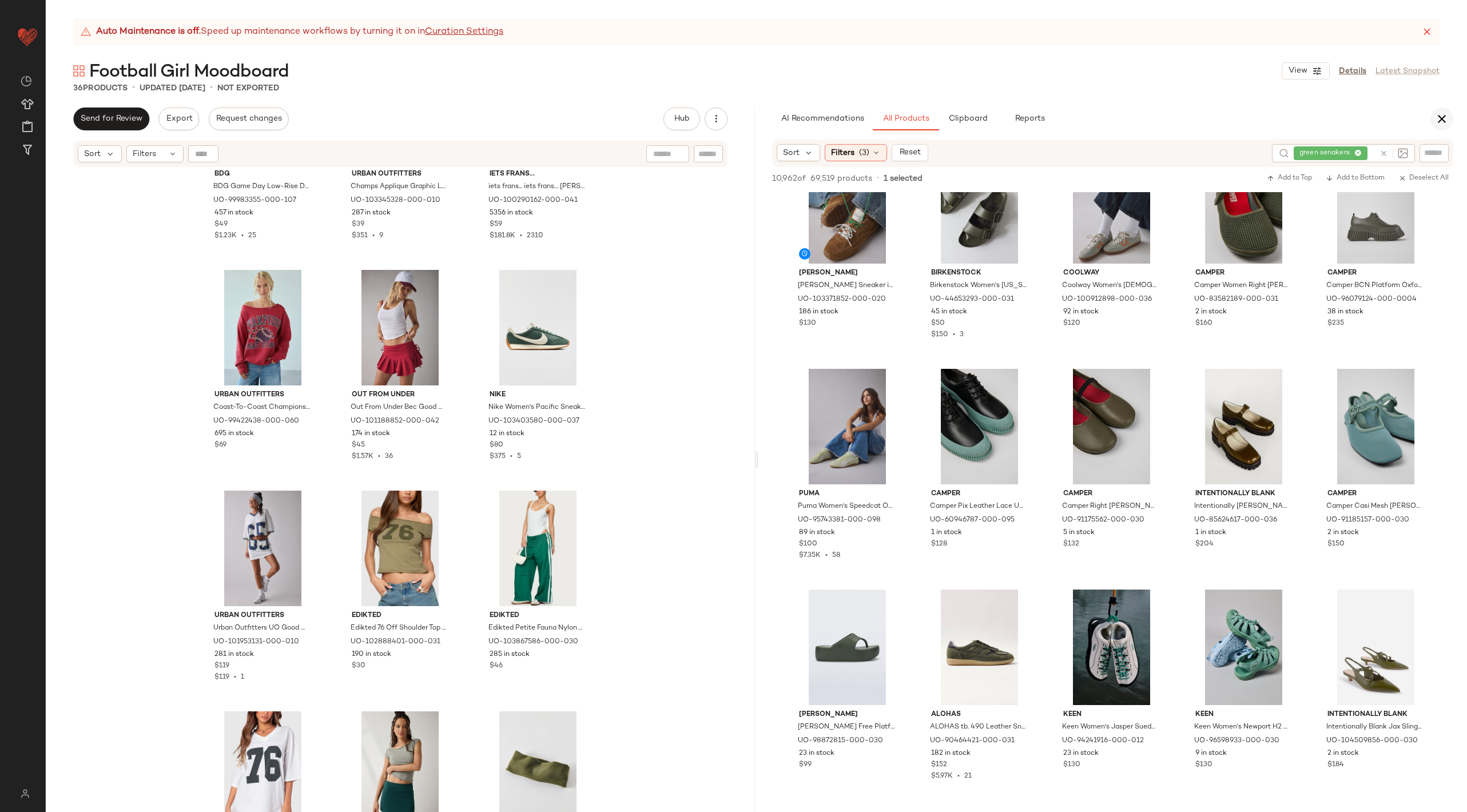
click at [1439, 115] on icon "button" at bounding box center [1442, 119] width 14 height 14
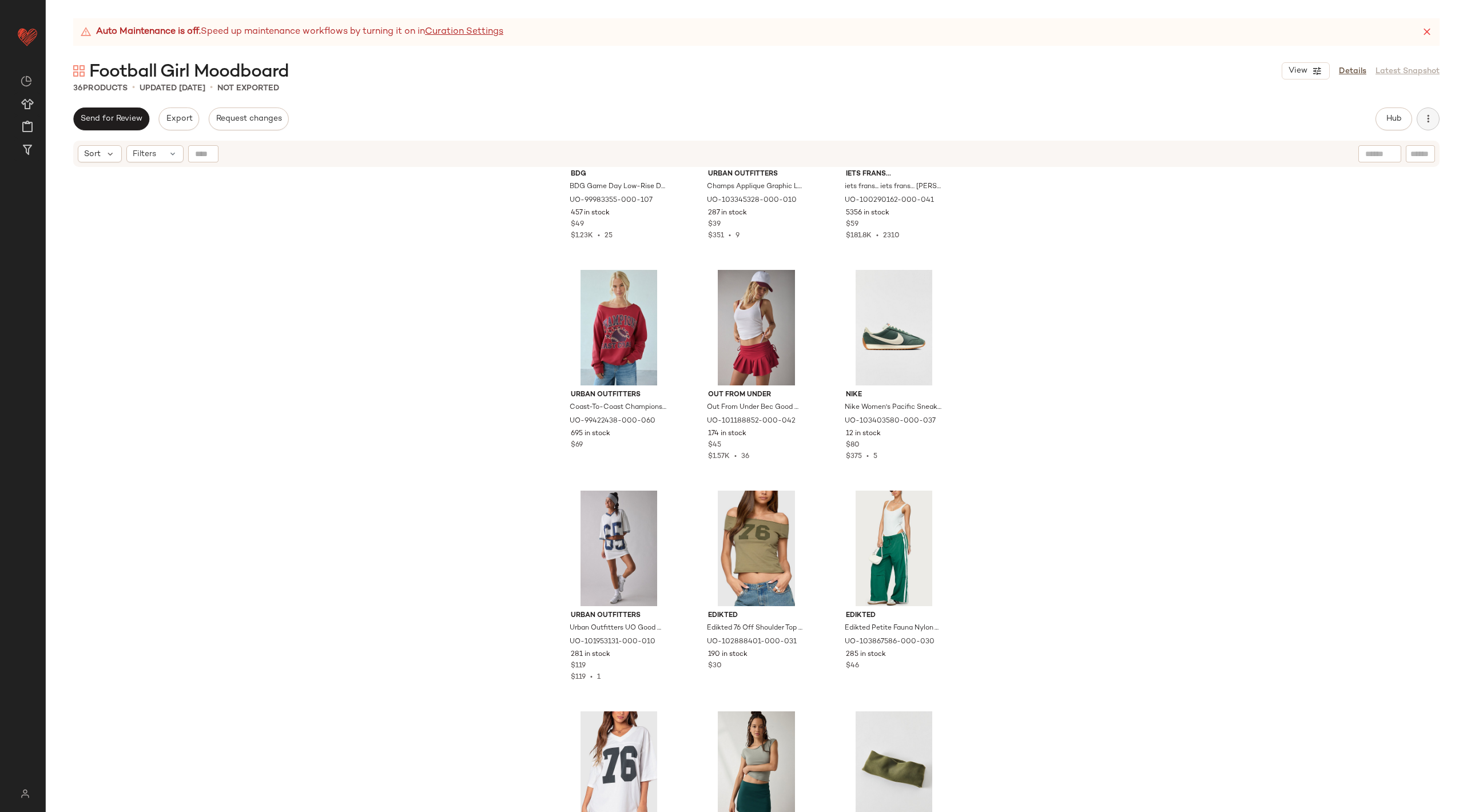
click at [1429, 117] on icon "button" at bounding box center [1427, 118] width 11 height 11
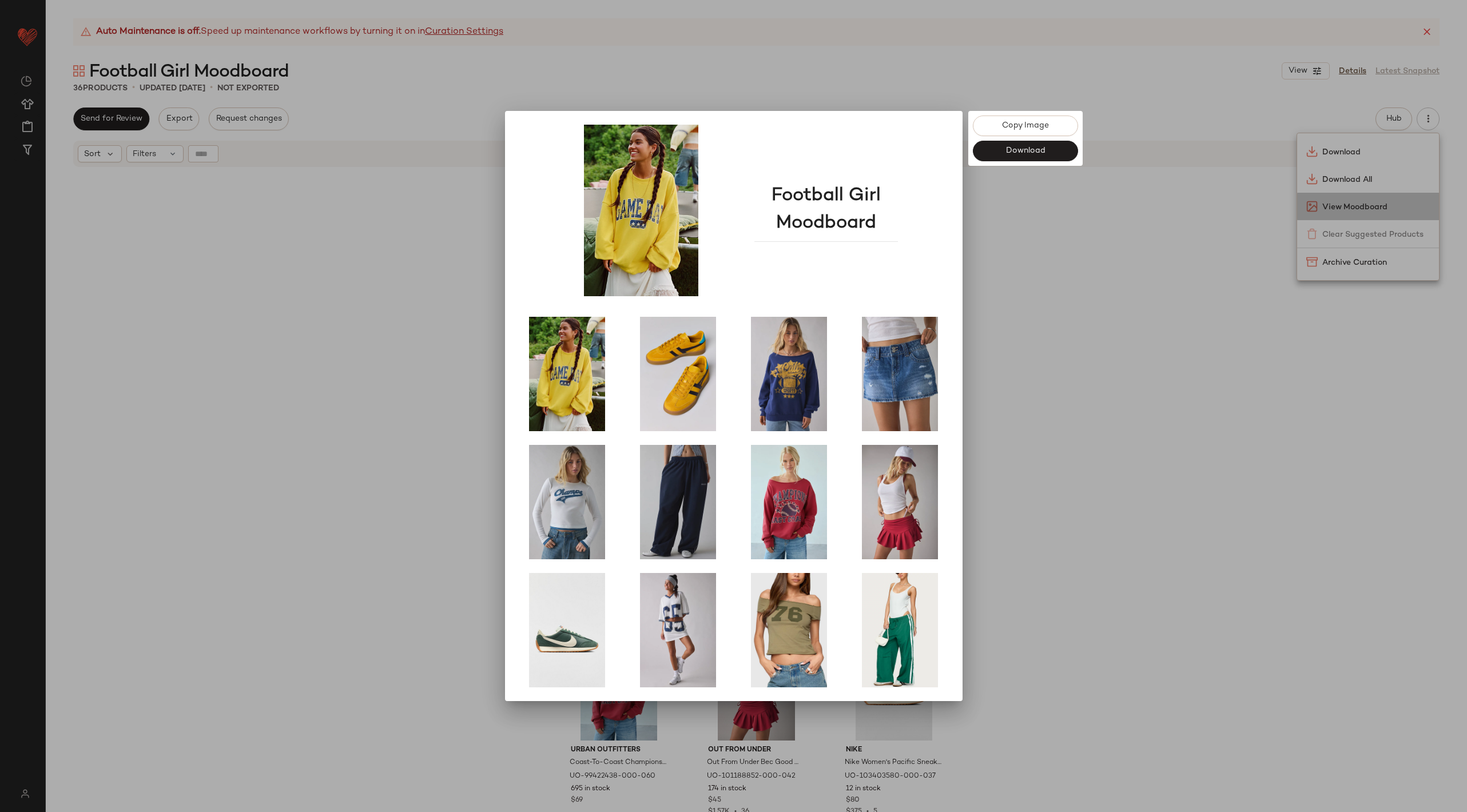
scroll to position [355, 0]
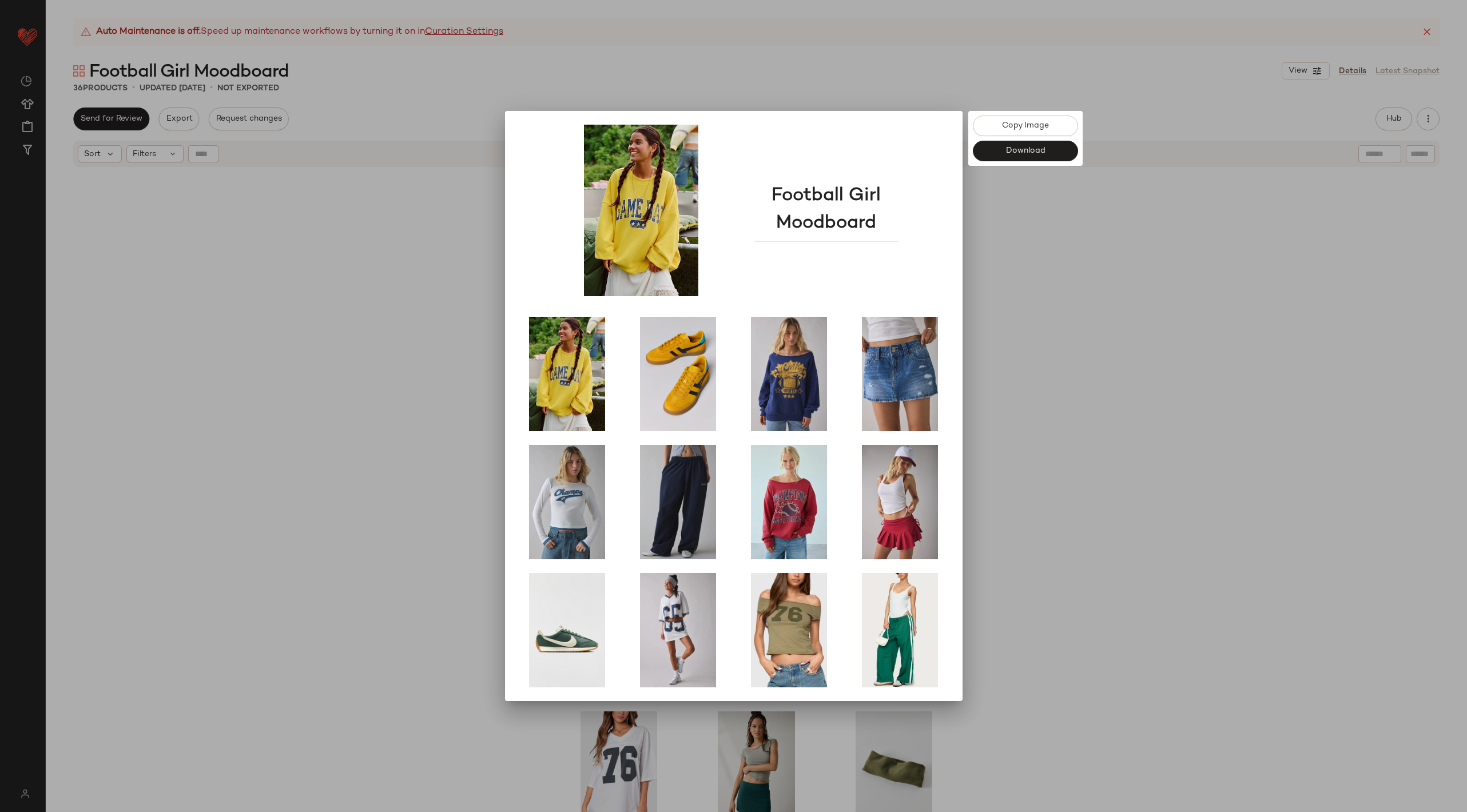
click at [1223, 374] on div at bounding box center [734, 406] width 1467 height 812
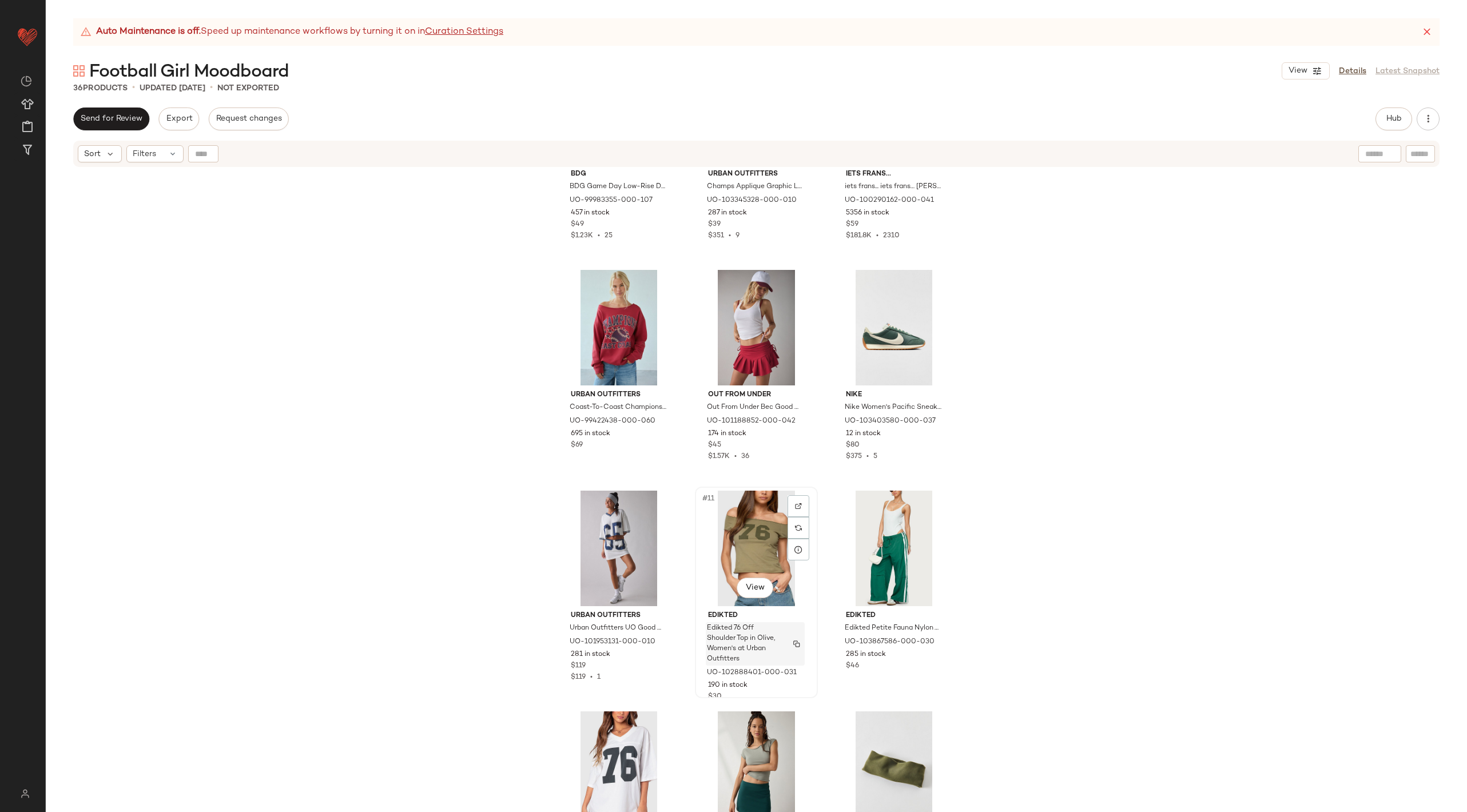
scroll to position [377, 0]
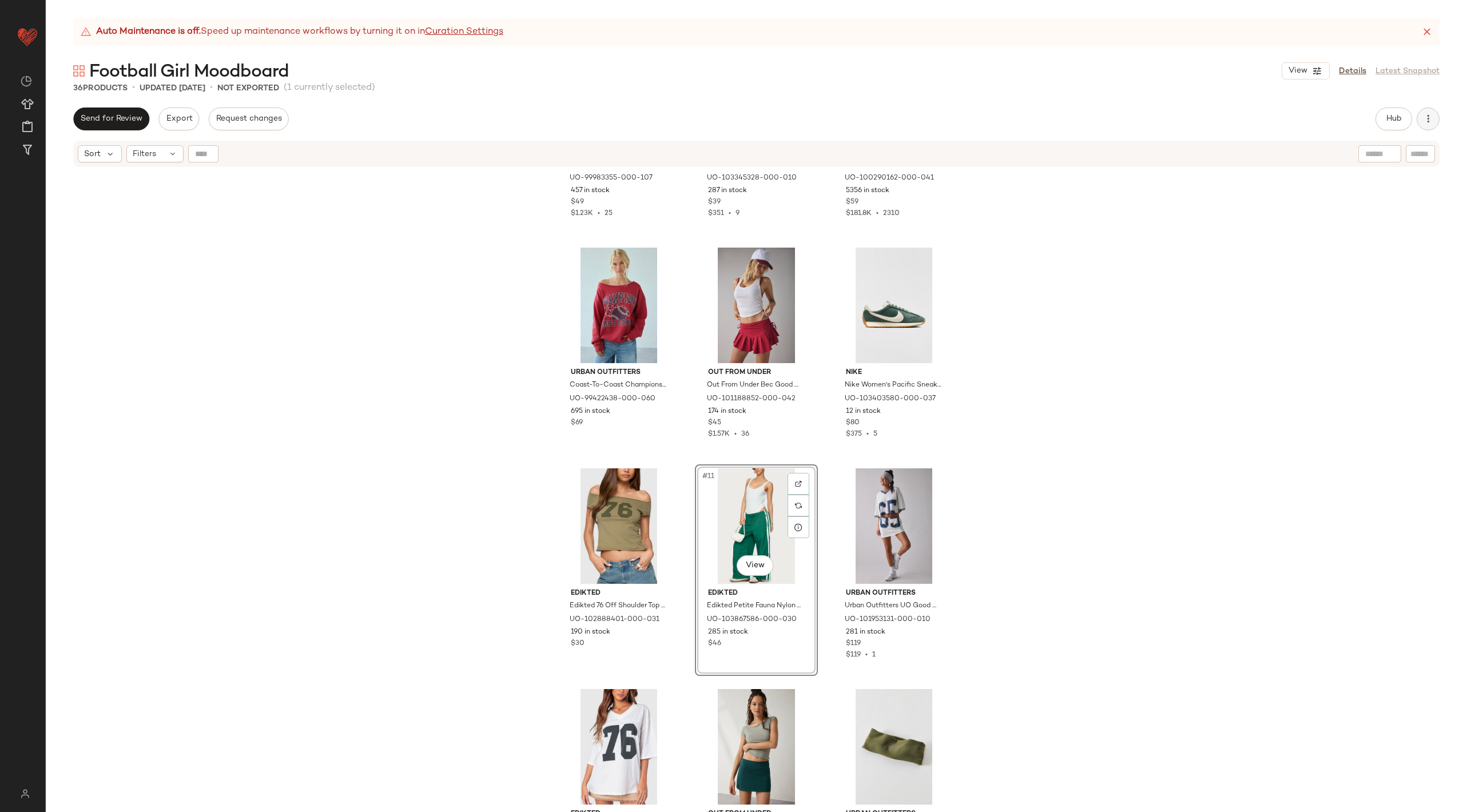
click at [1433, 121] on icon "button" at bounding box center [1427, 118] width 11 height 11
click at [1381, 206] on span "View Moodboard" at bounding box center [1375, 207] width 108 height 12
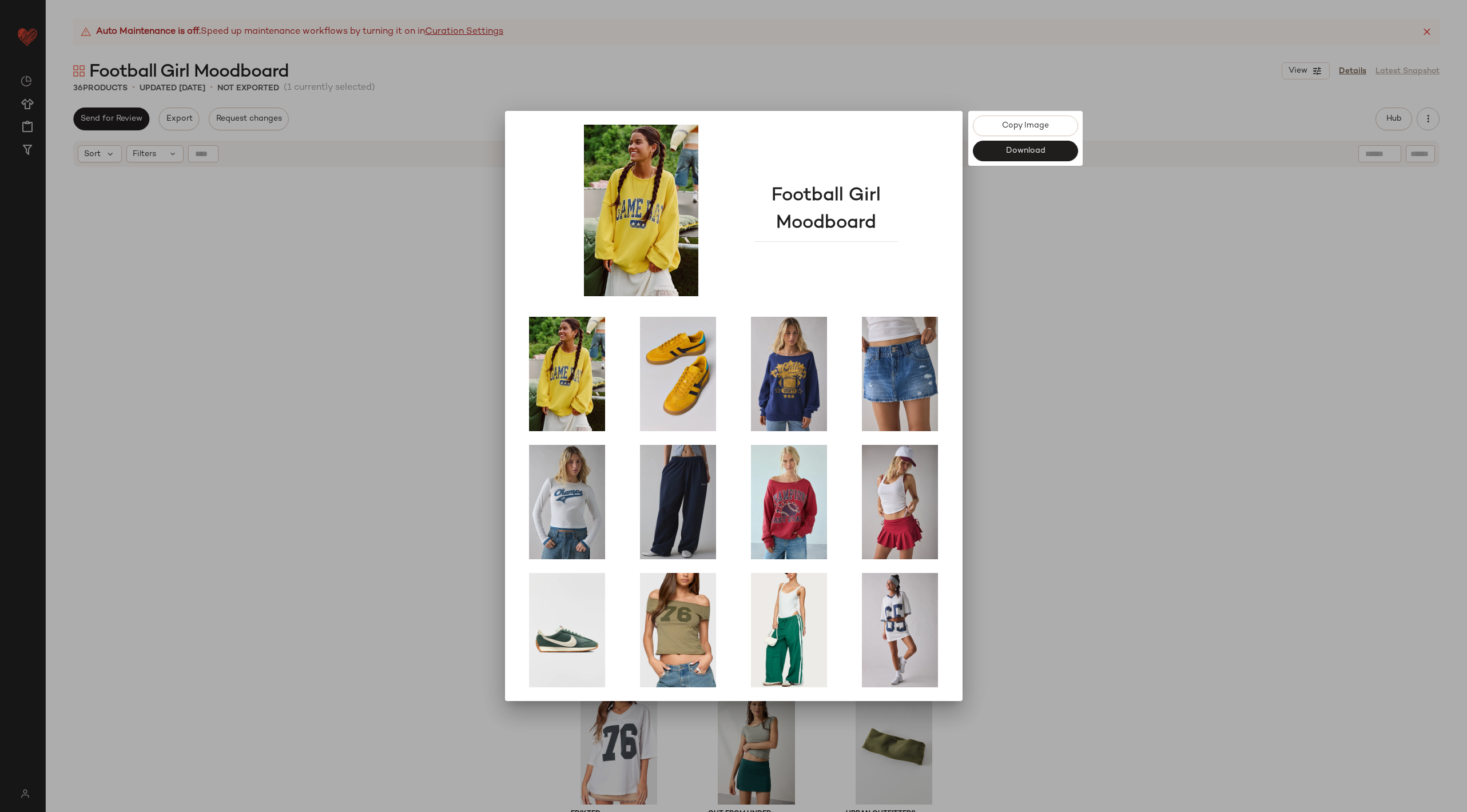
click at [1343, 348] on div at bounding box center [734, 406] width 1467 height 812
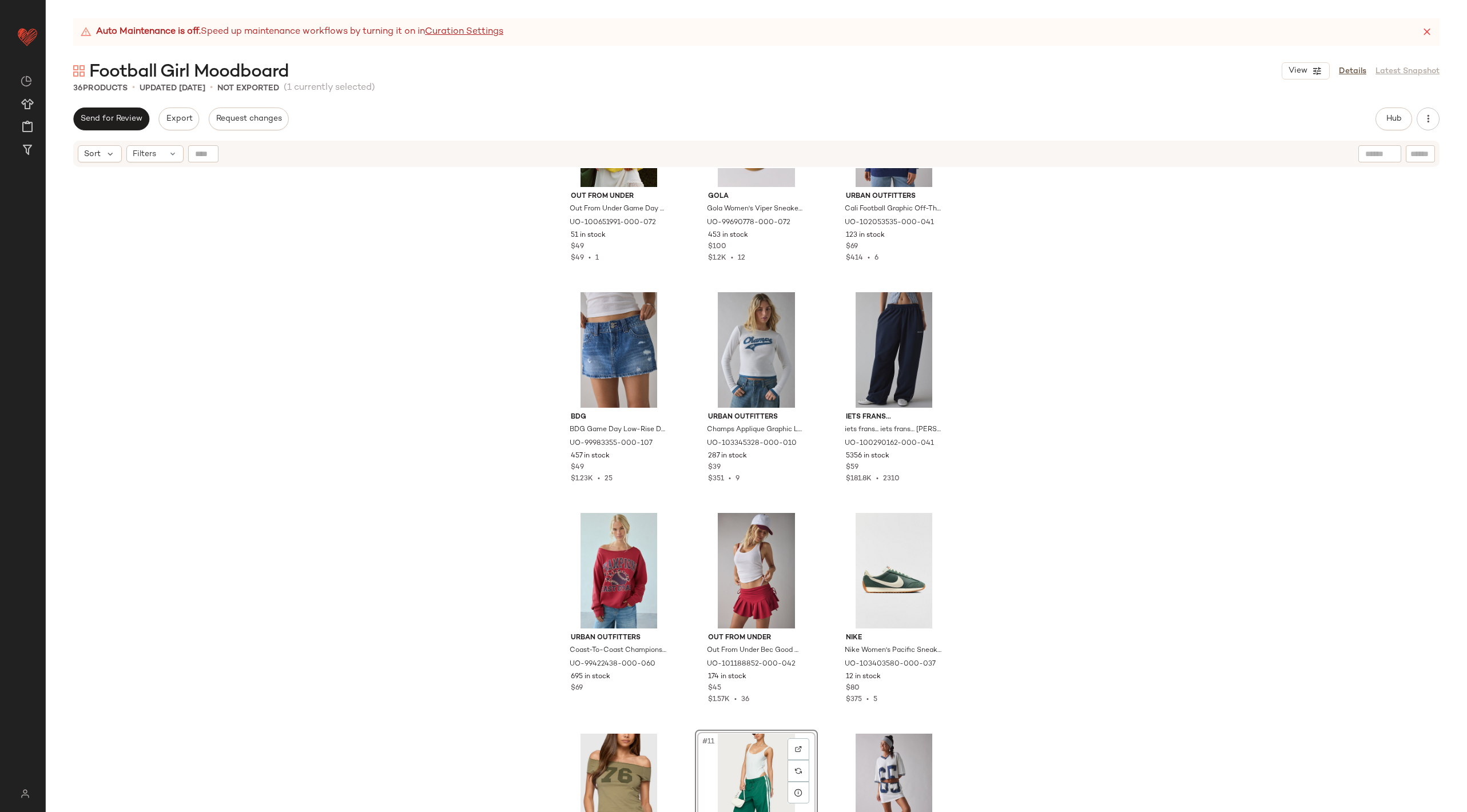
scroll to position [1, 0]
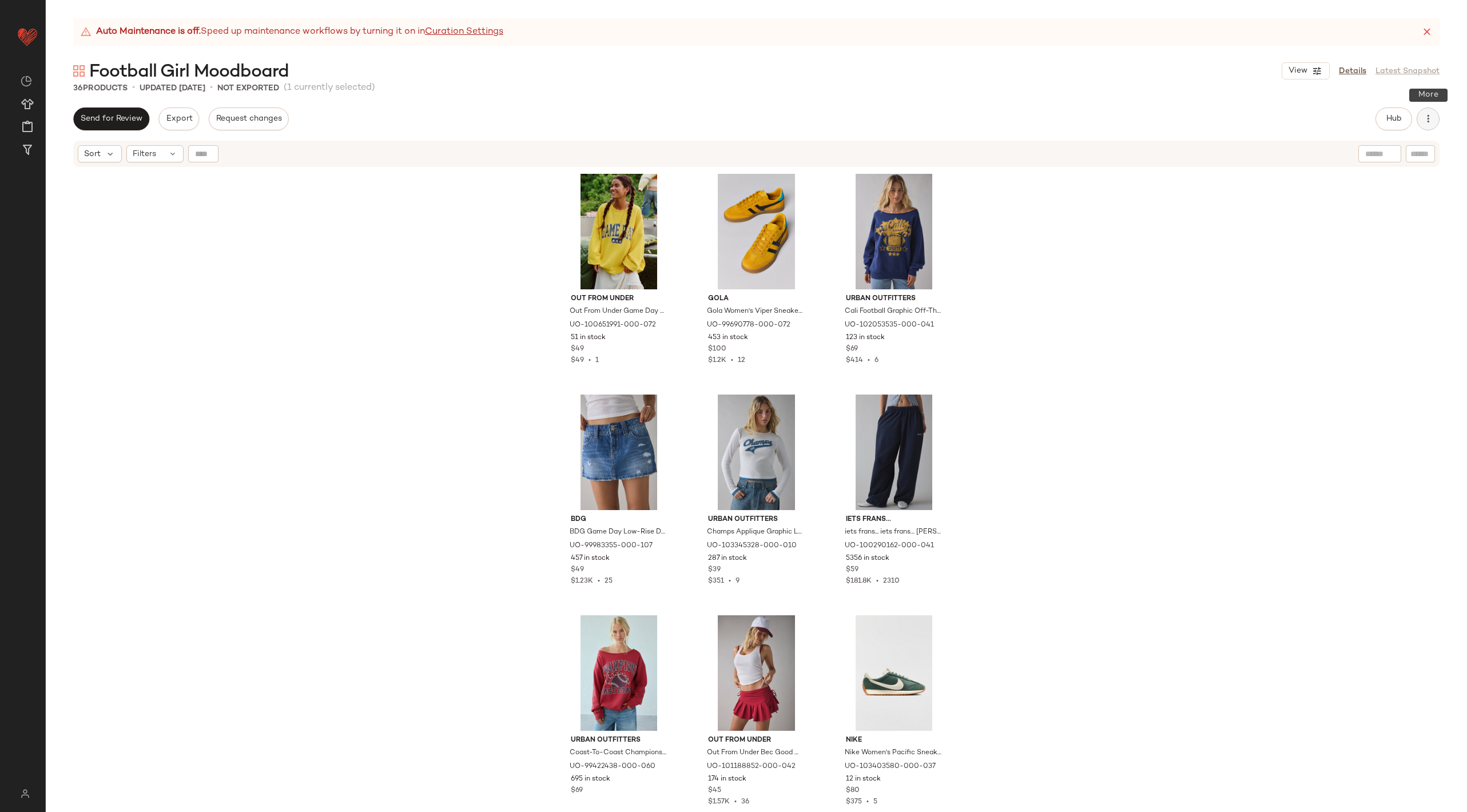
click at [1423, 121] on icon "button" at bounding box center [1427, 118] width 11 height 11
click at [1354, 206] on span "View Moodboard" at bounding box center [1375, 207] width 108 height 12
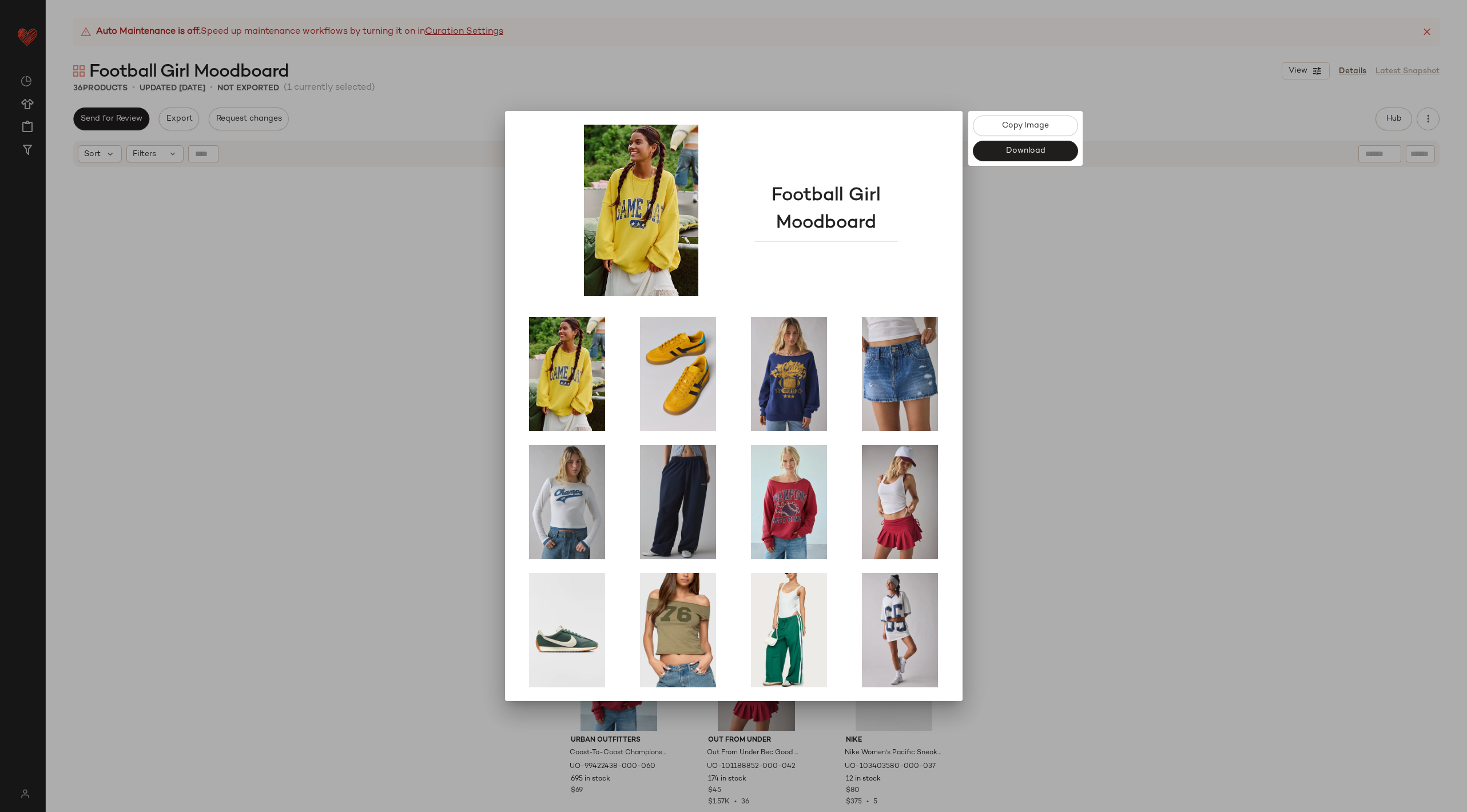
click at [1253, 258] on div at bounding box center [734, 406] width 1467 height 812
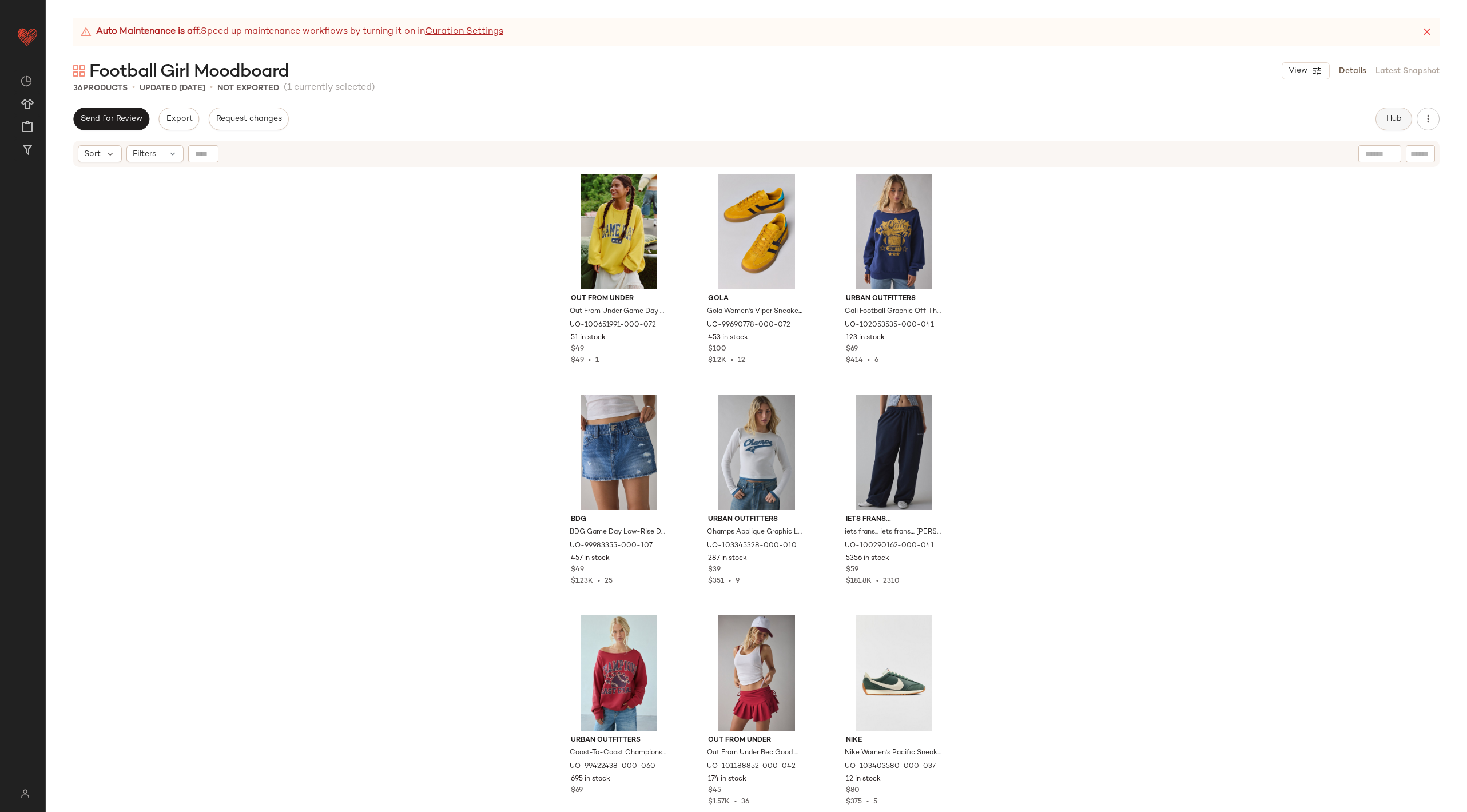
click at [1391, 110] on button "Hub" at bounding box center [1394, 119] width 37 height 23
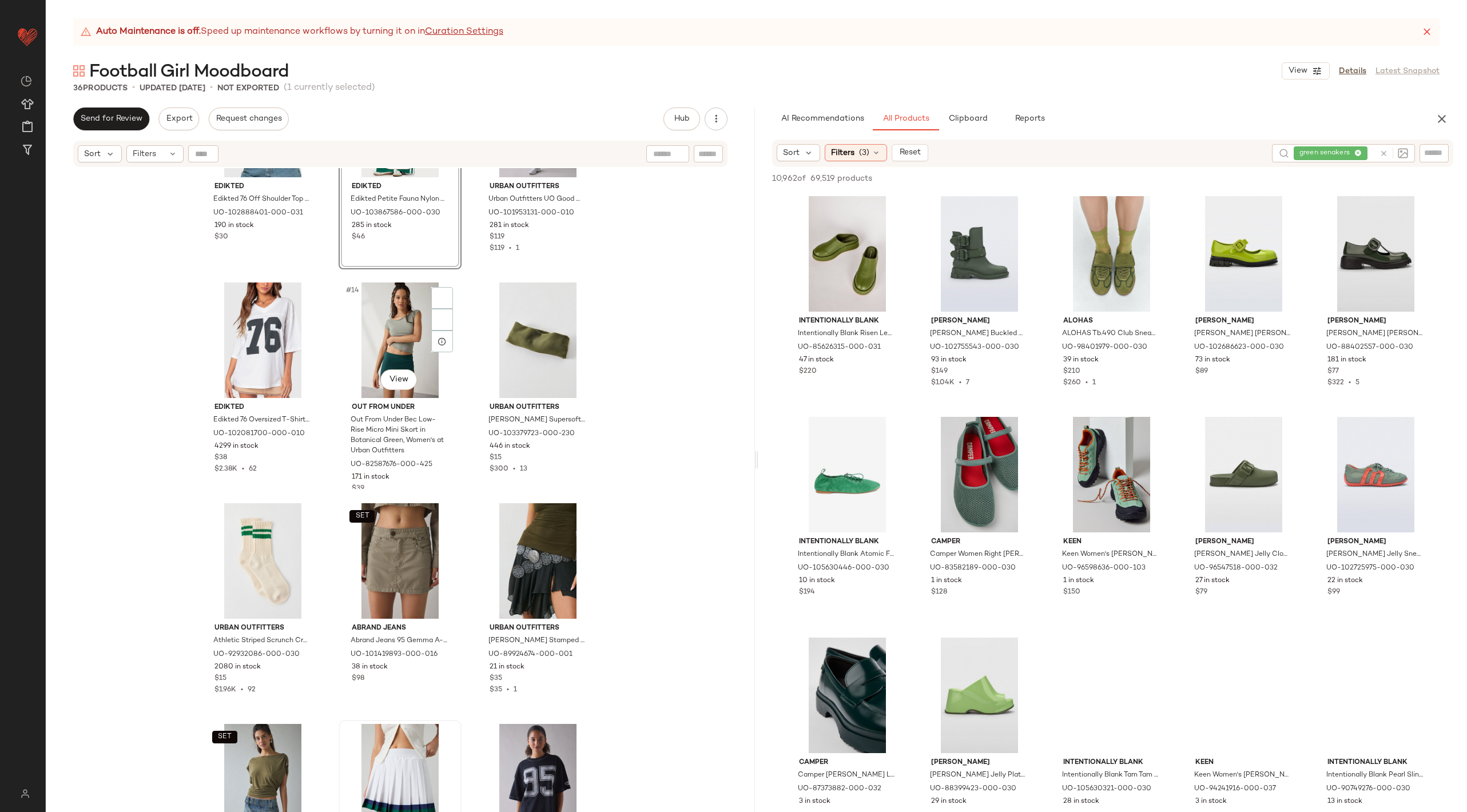
scroll to position [632, 0]
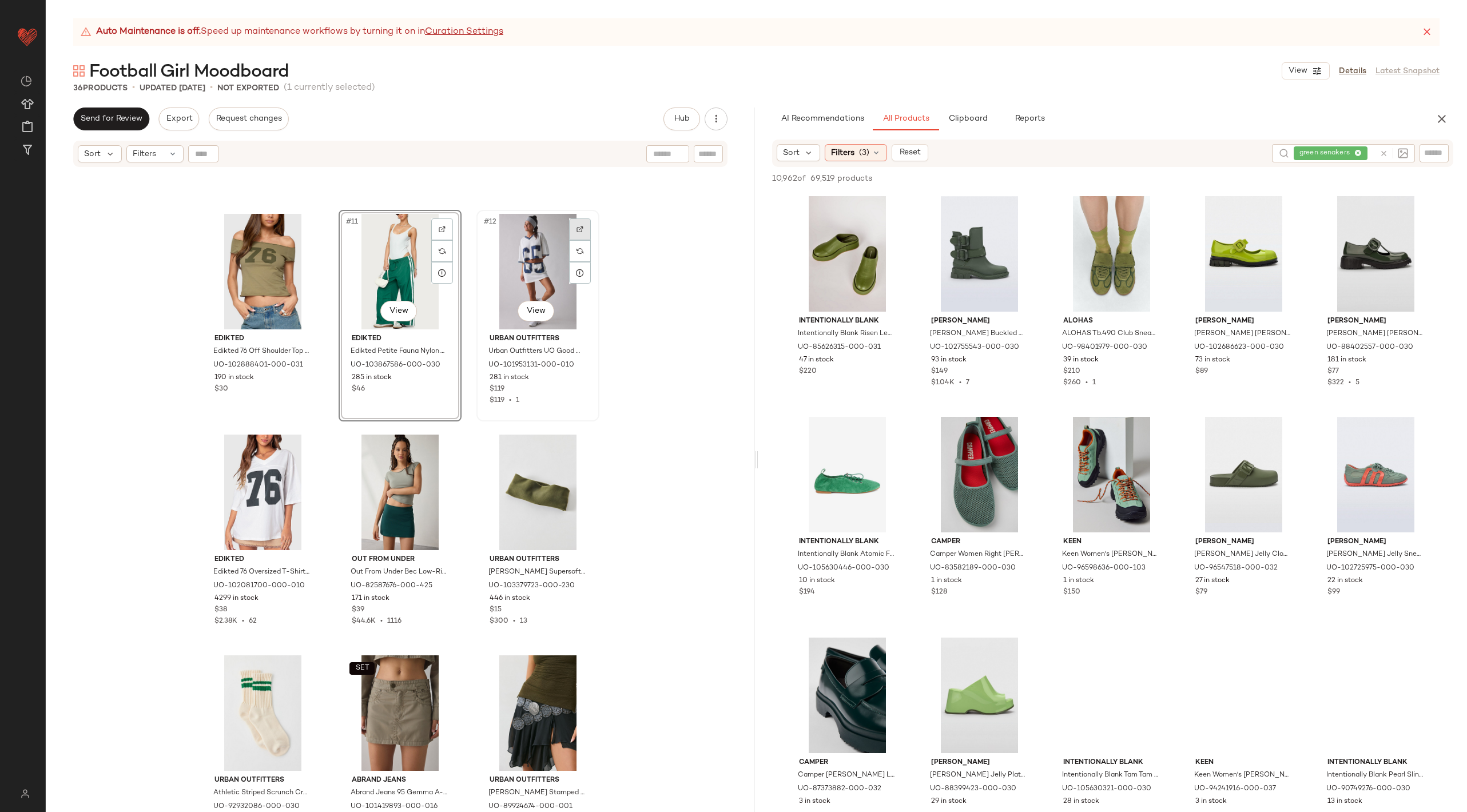
click at [572, 228] on div at bounding box center [580, 229] width 21 height 21
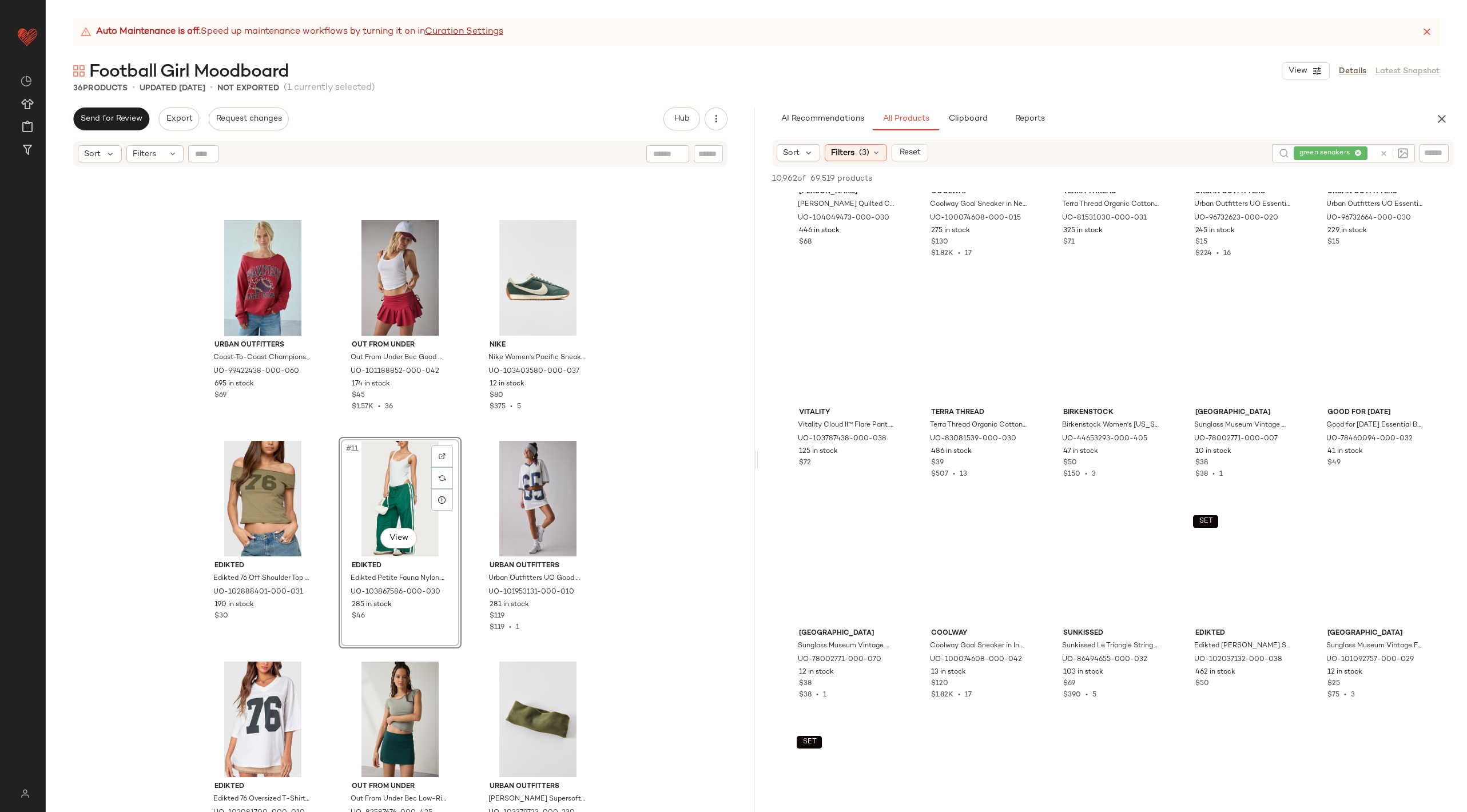
scroll to position [380, 0]
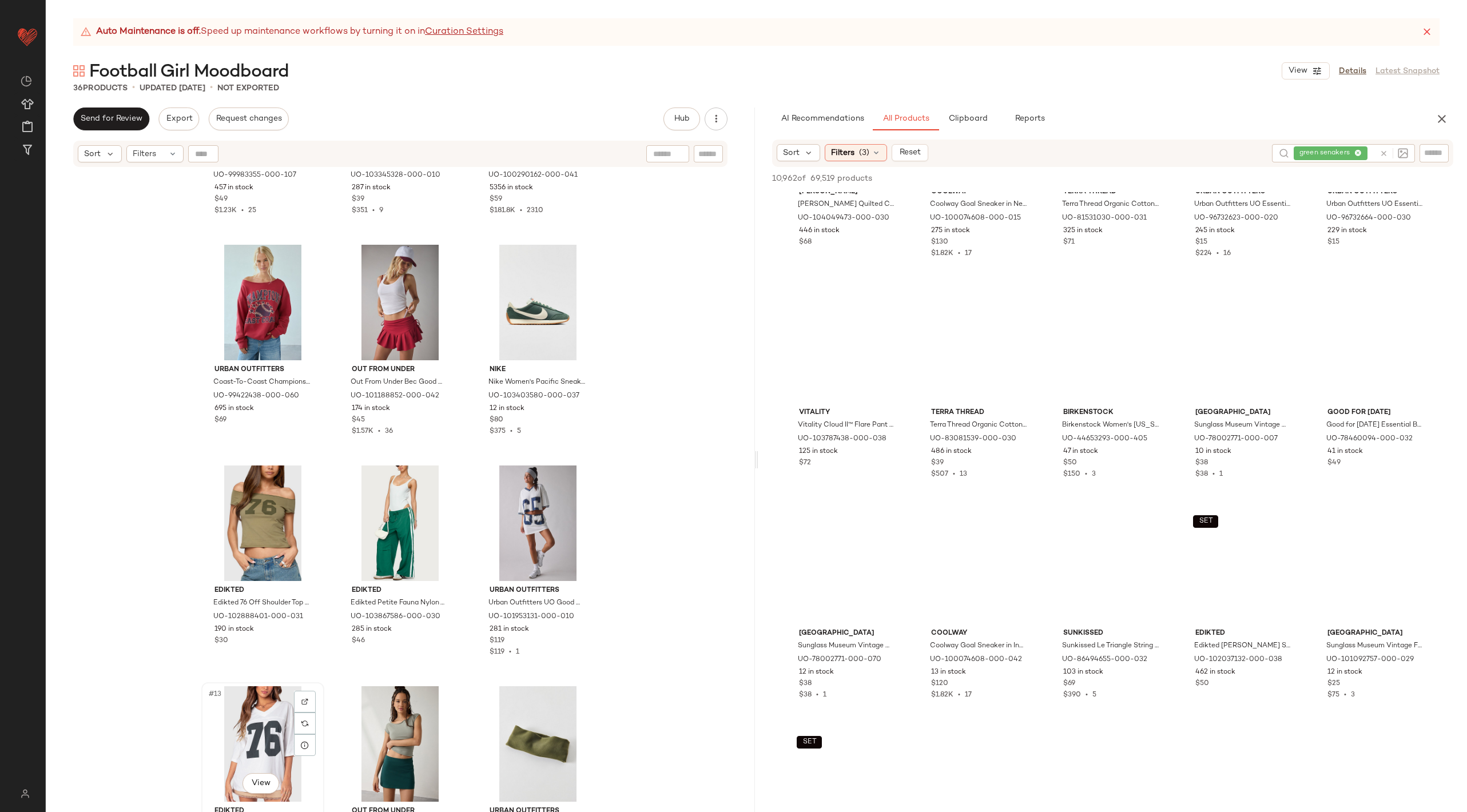
scroll to position [380, 0]
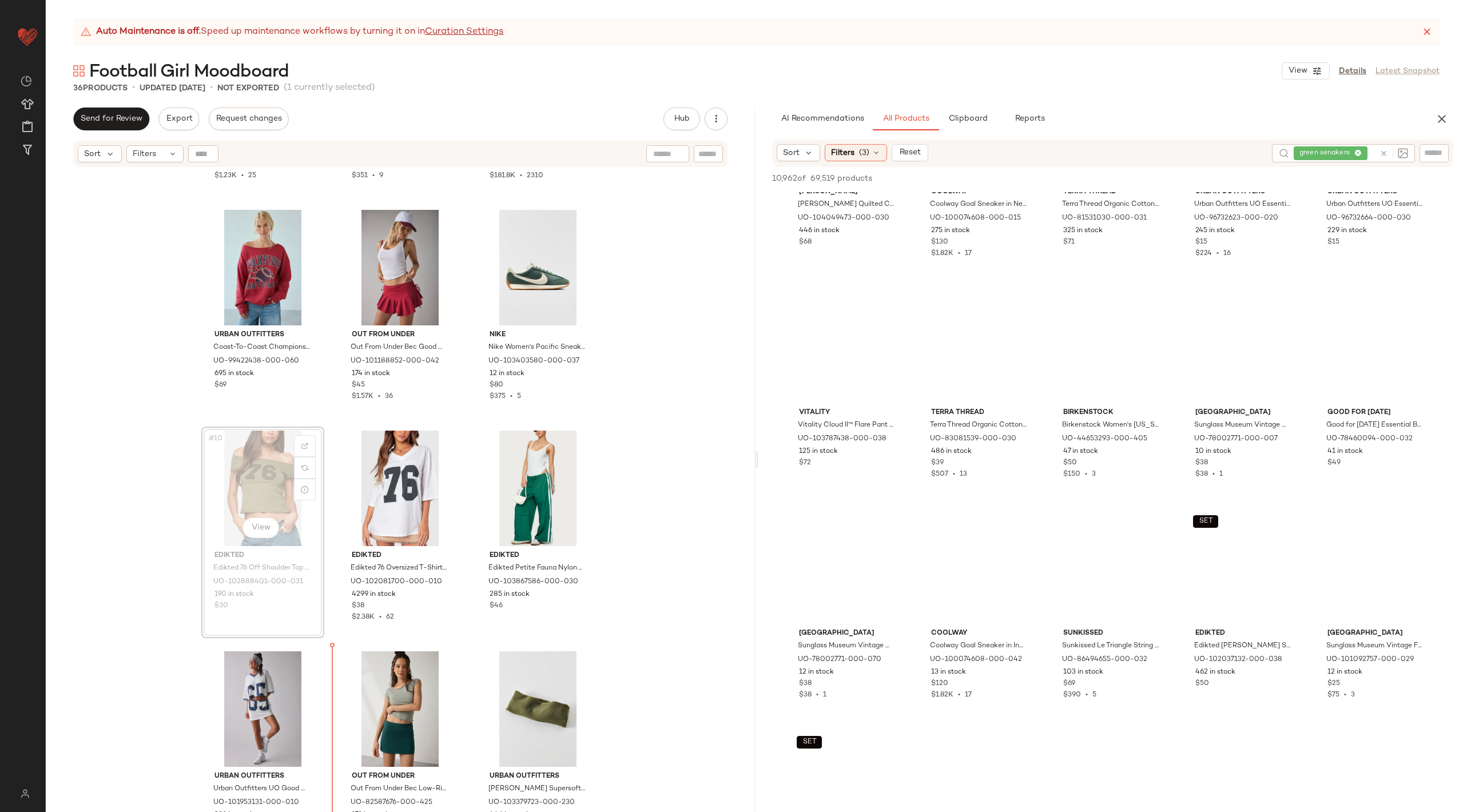
scroll to position [438, 0]
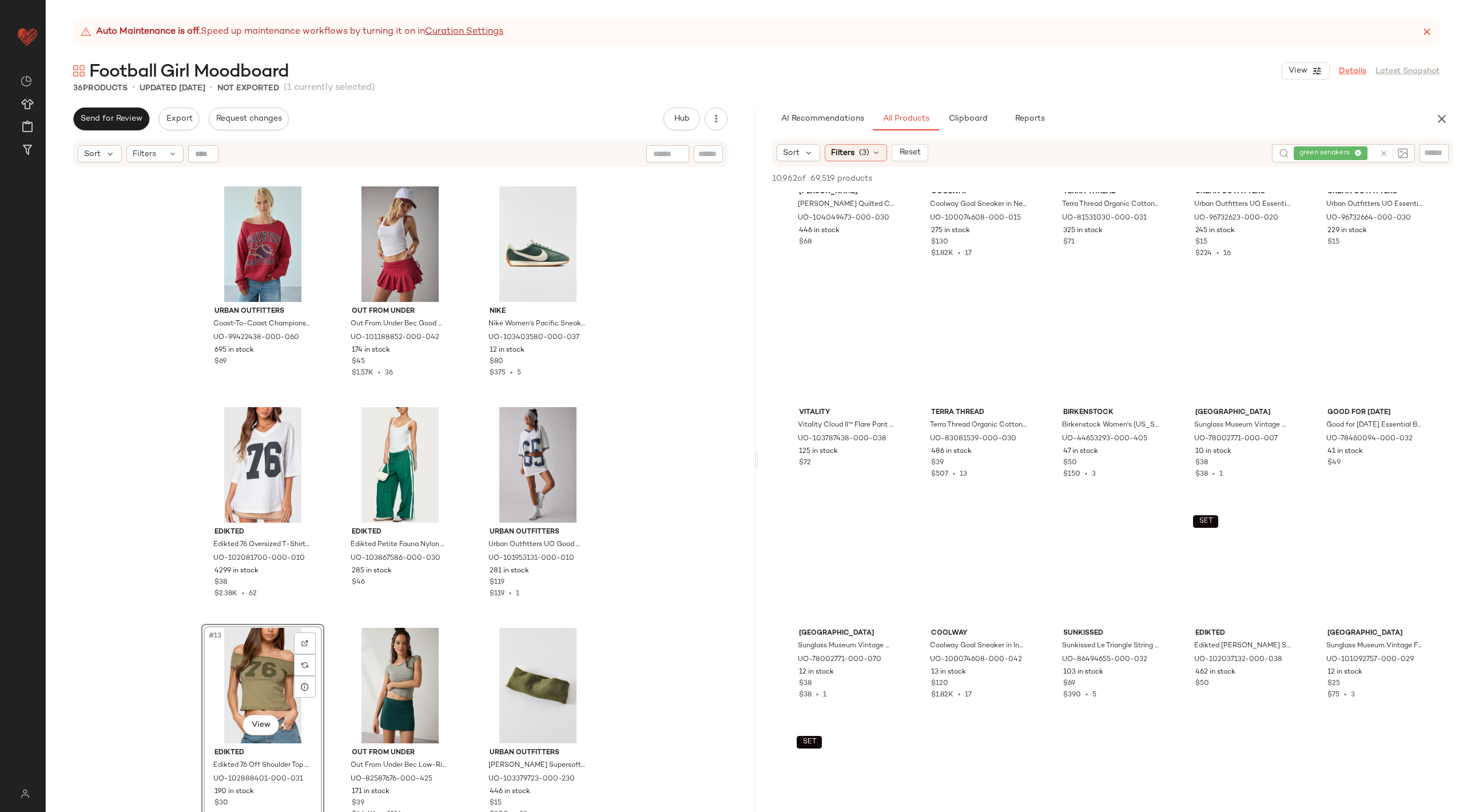
click at [1358, 70] on link "Details" at bounding box center [1352, 71] width 28 height 12
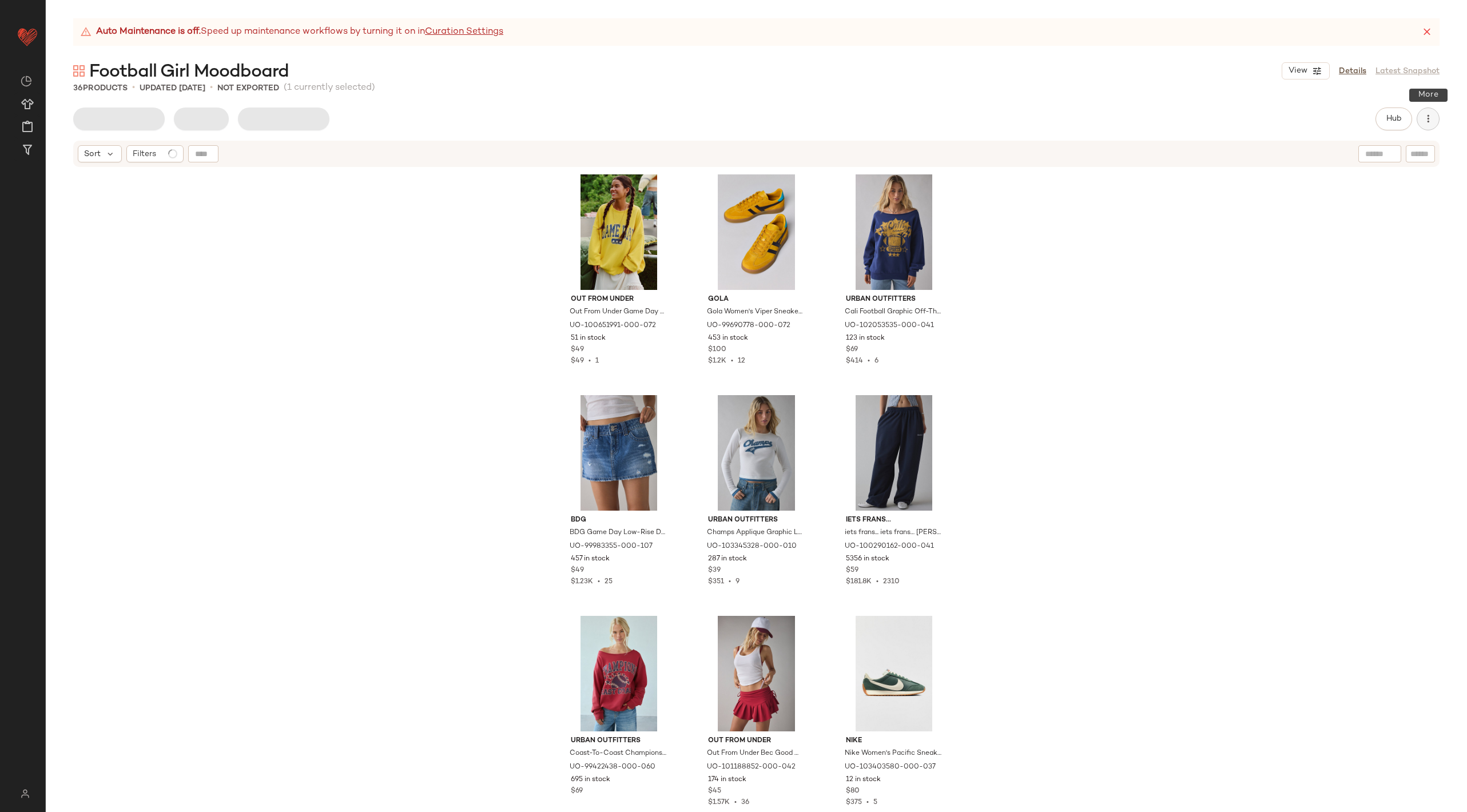
click at [1423, 122] on icon "button" at bounding box center [1427, 118] width 11 height 11
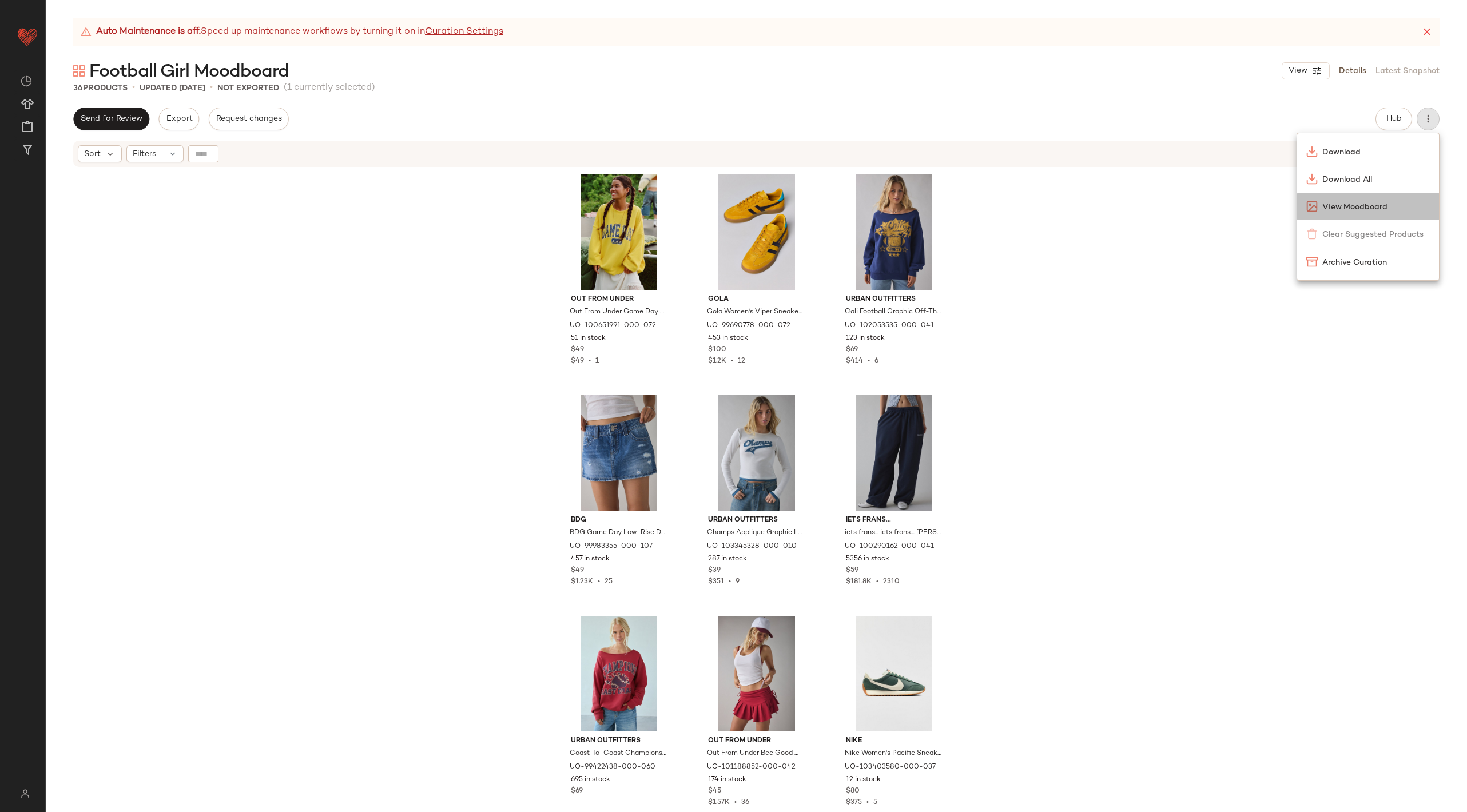
click at [1378, 209] on span "View Moodboard" at bounding box center [1375, 207] width 108 height 12
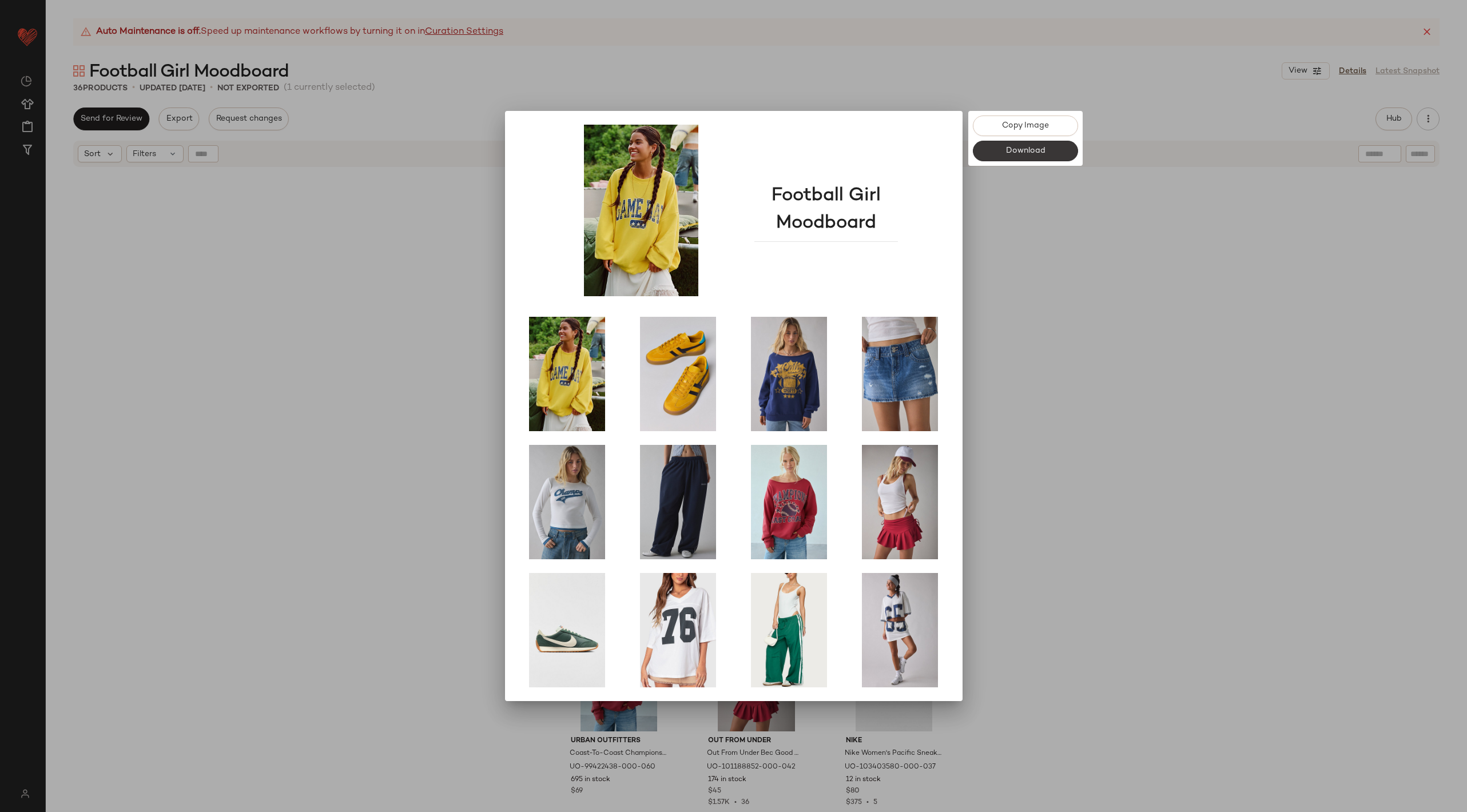
click at [1047, 149] on button "Download" at bounding box center [1025, 150] width 105 height 21
click at [1191, 301] on div at bounding box center [734, 406] width 1467 height 812
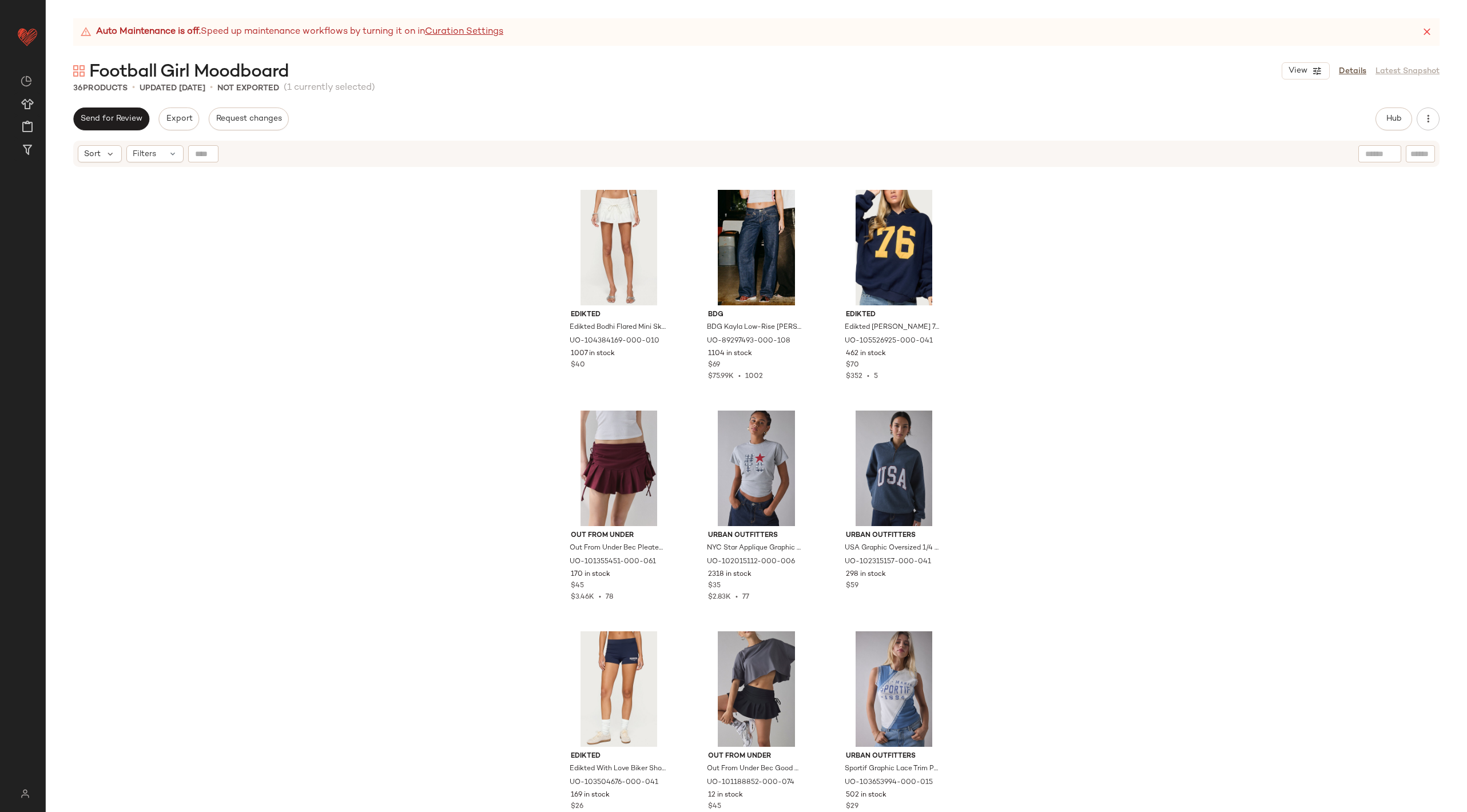
scroll to position [1525, 0]
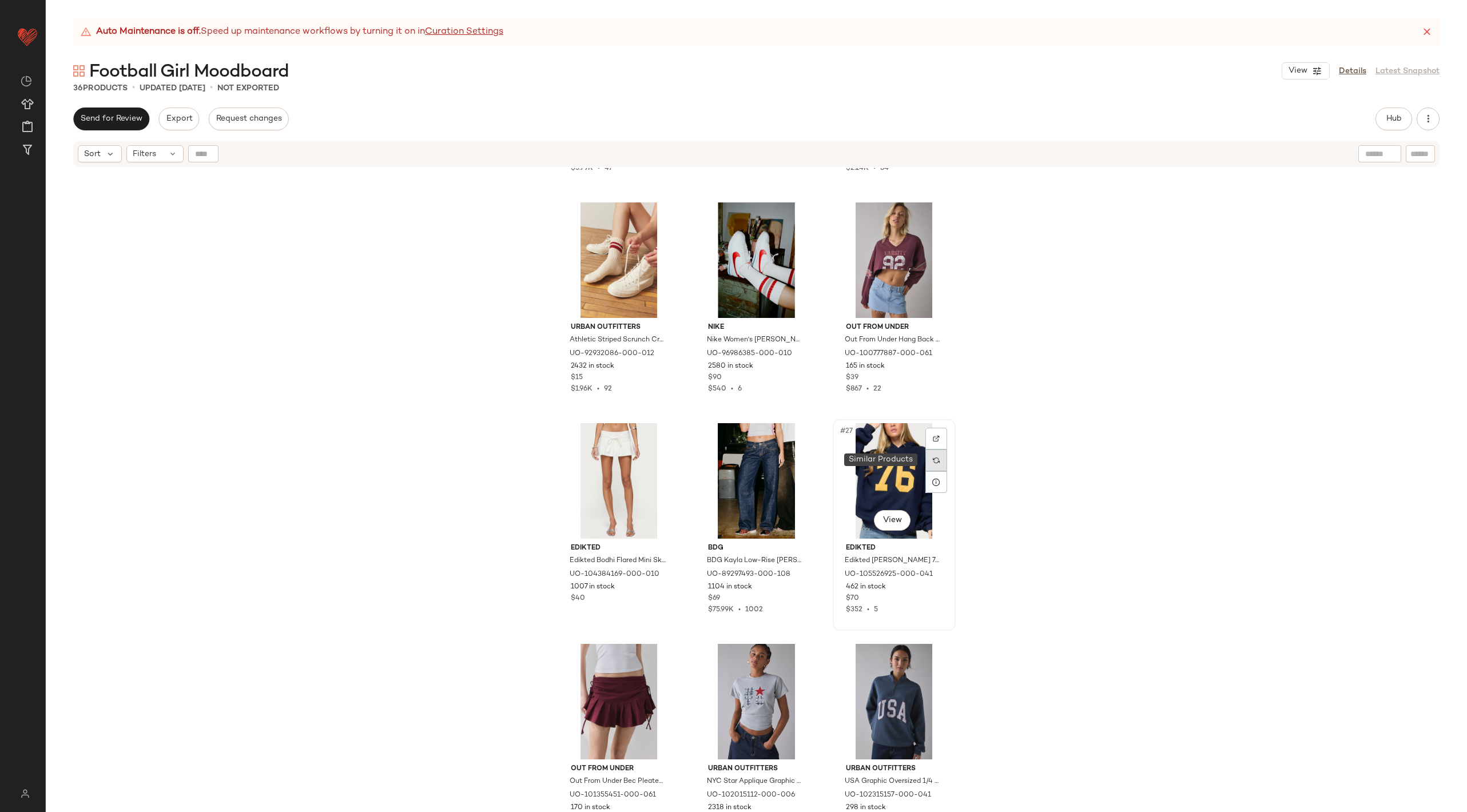
click at [925, 457] on div at bounding box center [936, 460] width 21 height 21
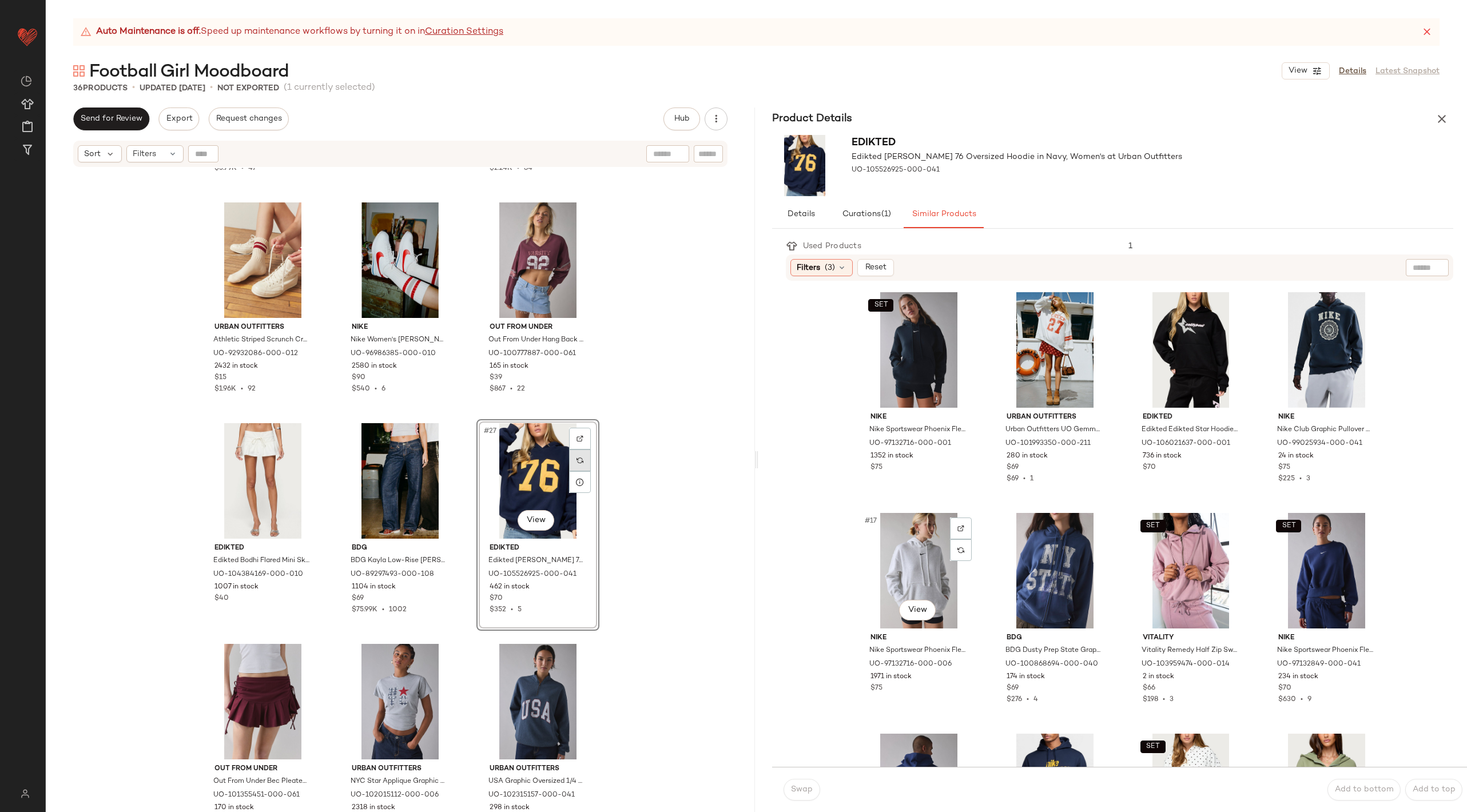
scroll to position [837, 0]
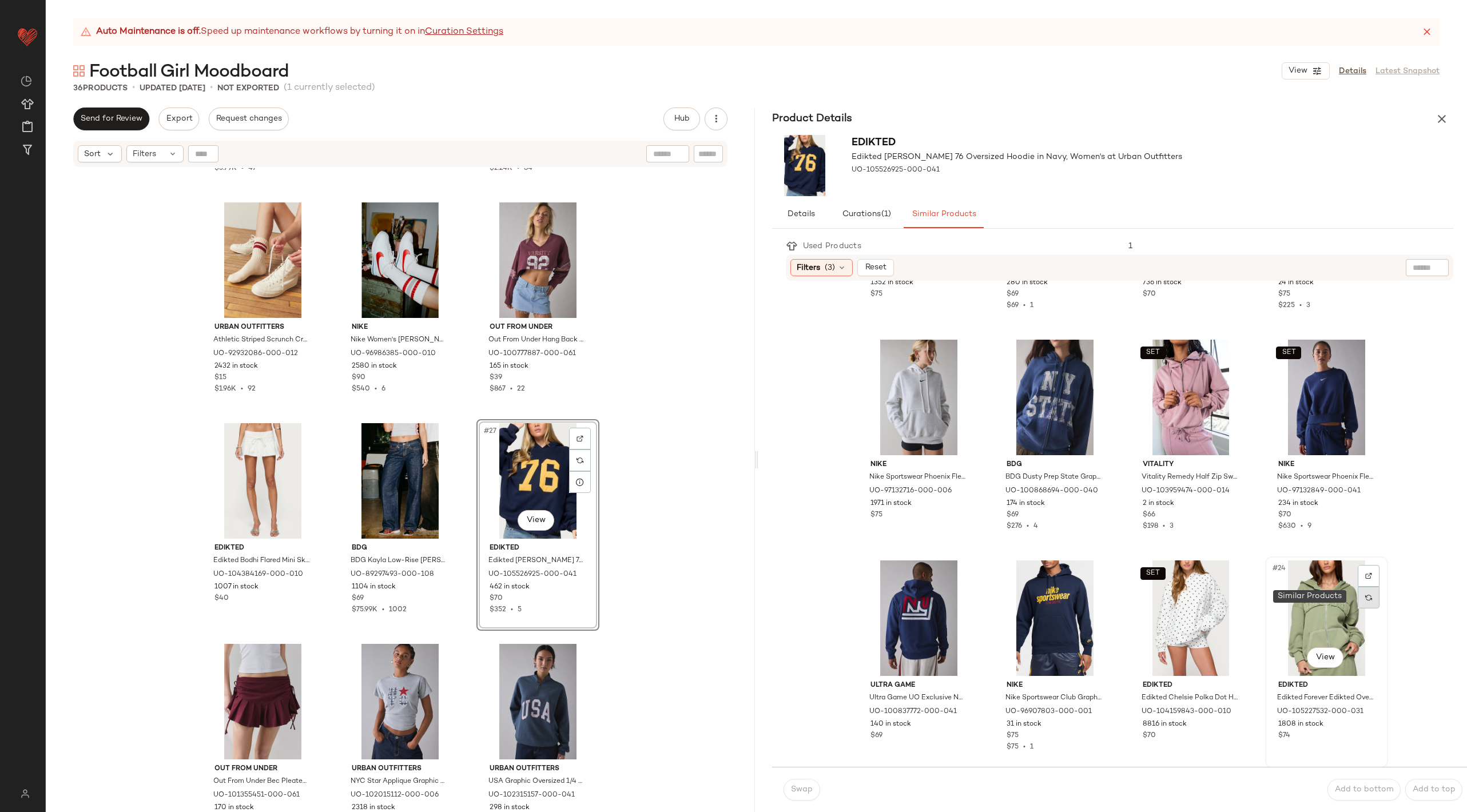
click at [1368, 597] on div at bounding box center [1368, 597] width 21 height 21
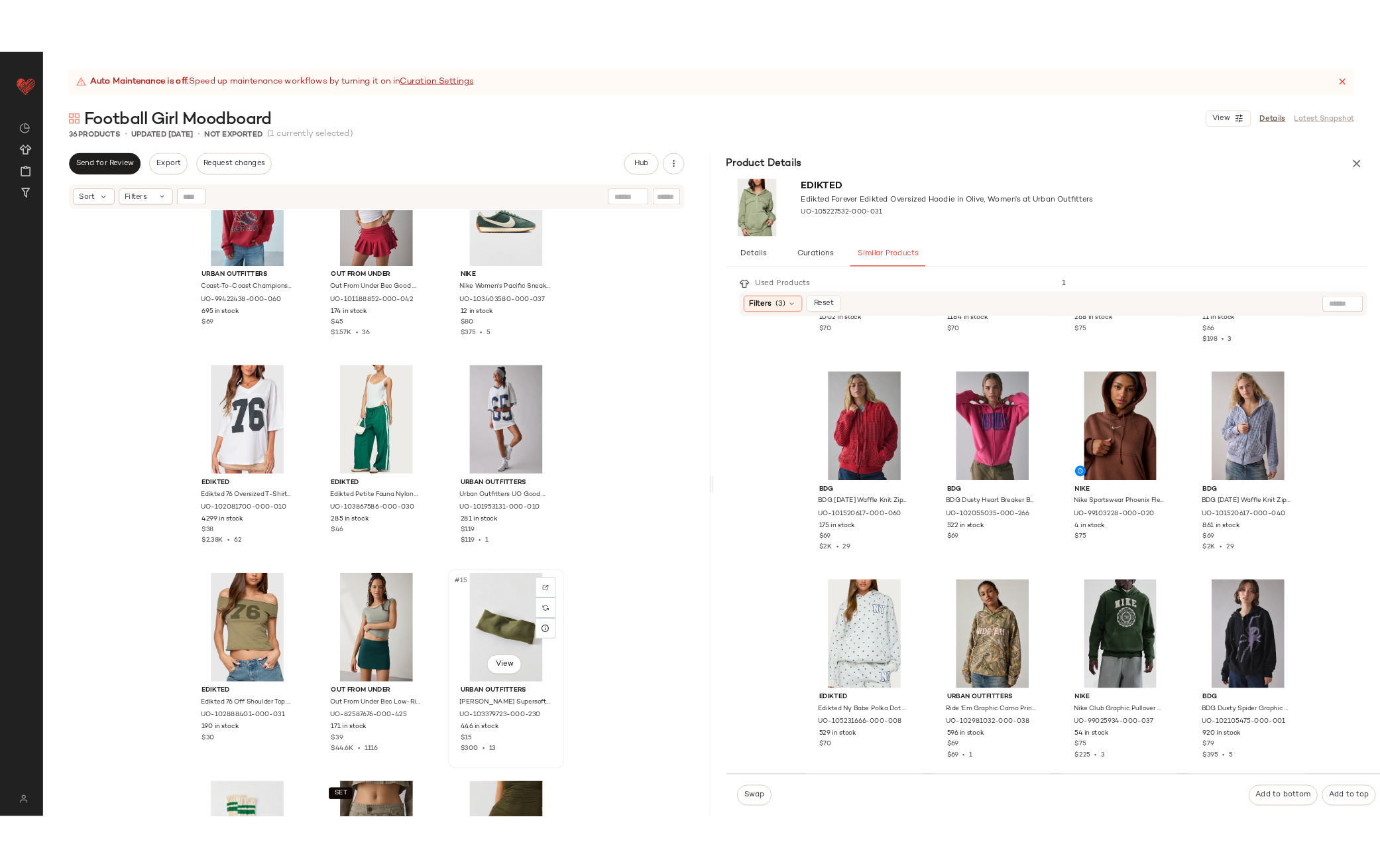
scroll to position [565, 0]
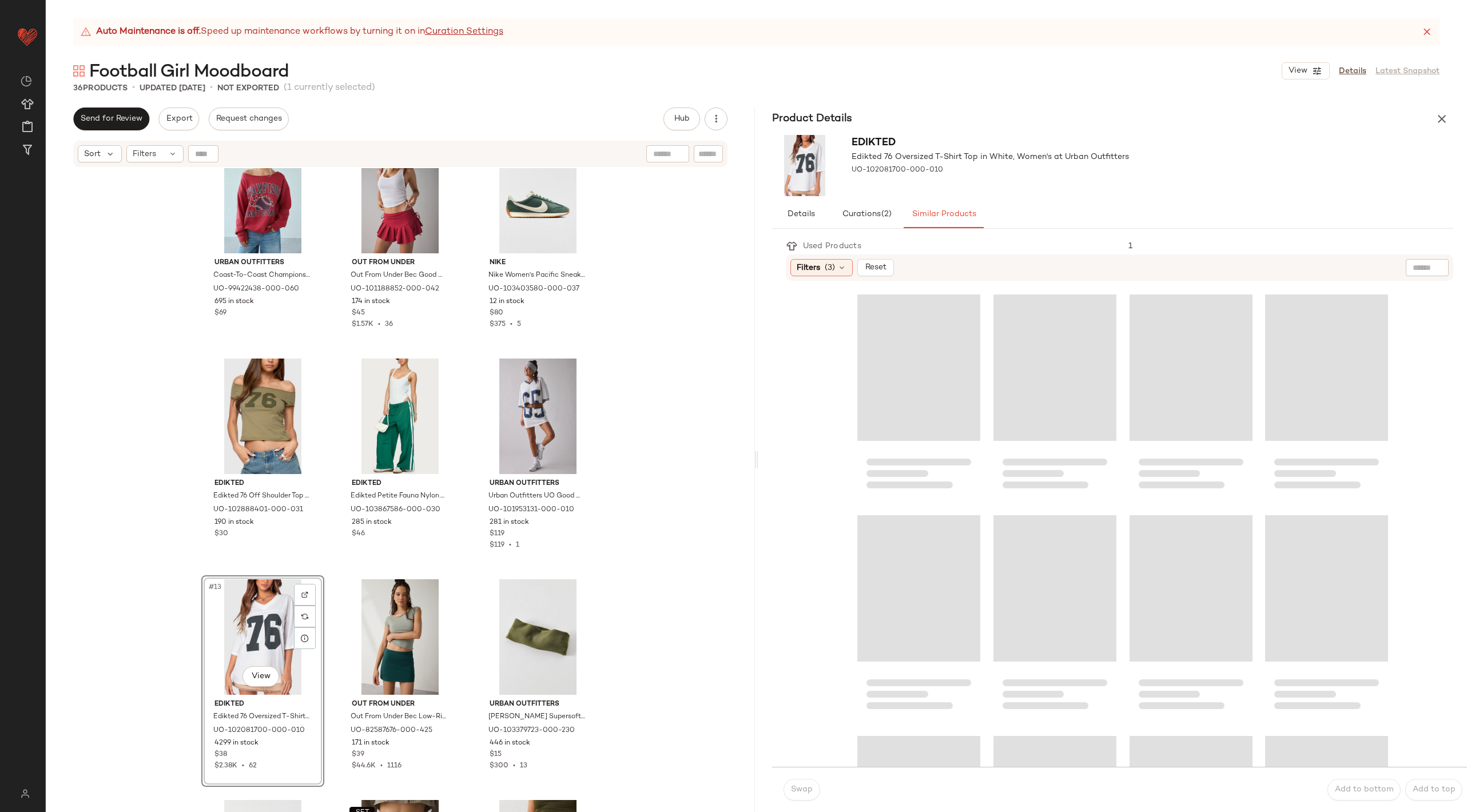
click at [1446, 108] on div "Product Details" at bounding box center [1112, 119] width 709 height 23
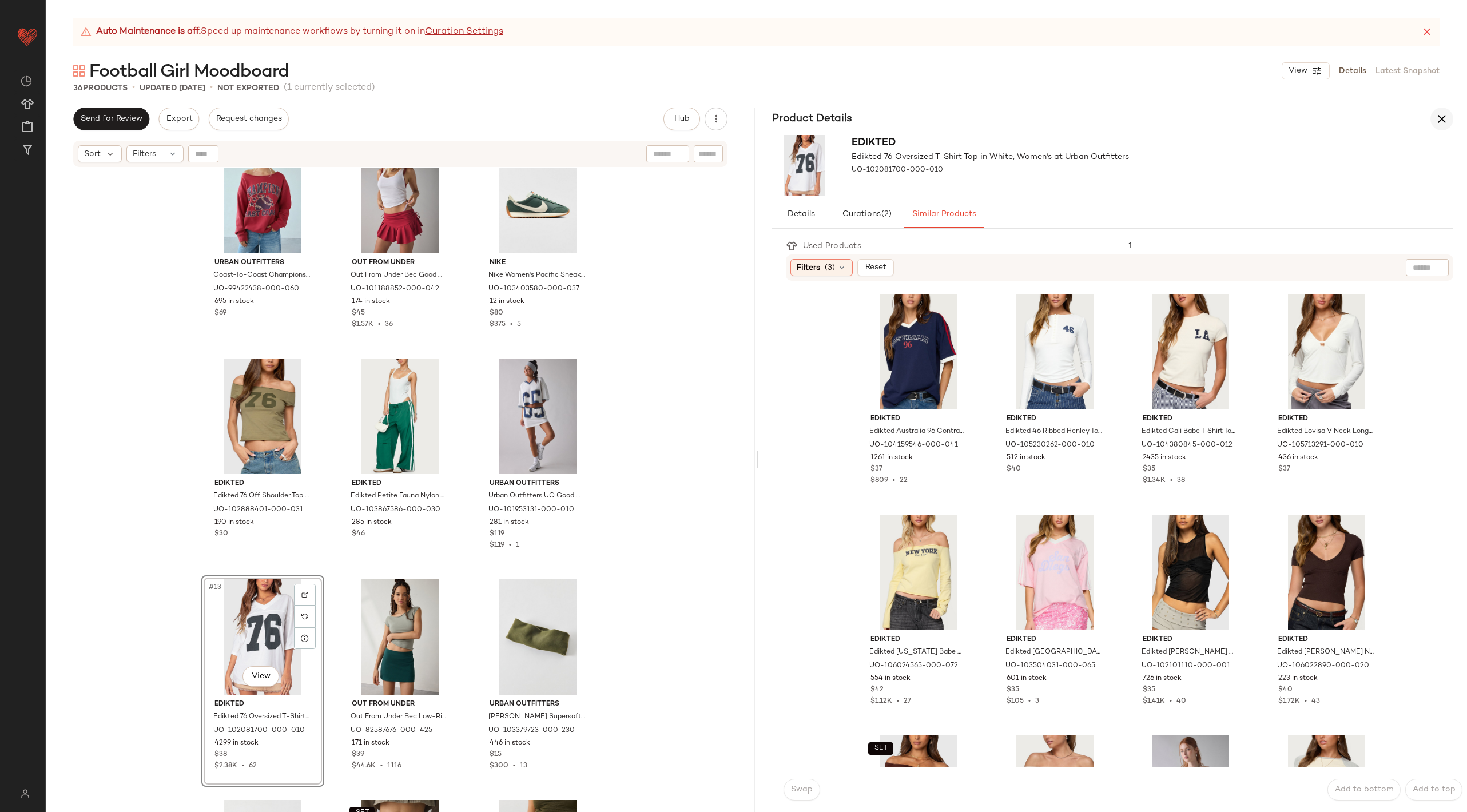
click at [1449, 125] on button "button" at bounding box center [1442, 119] width 23 height 23
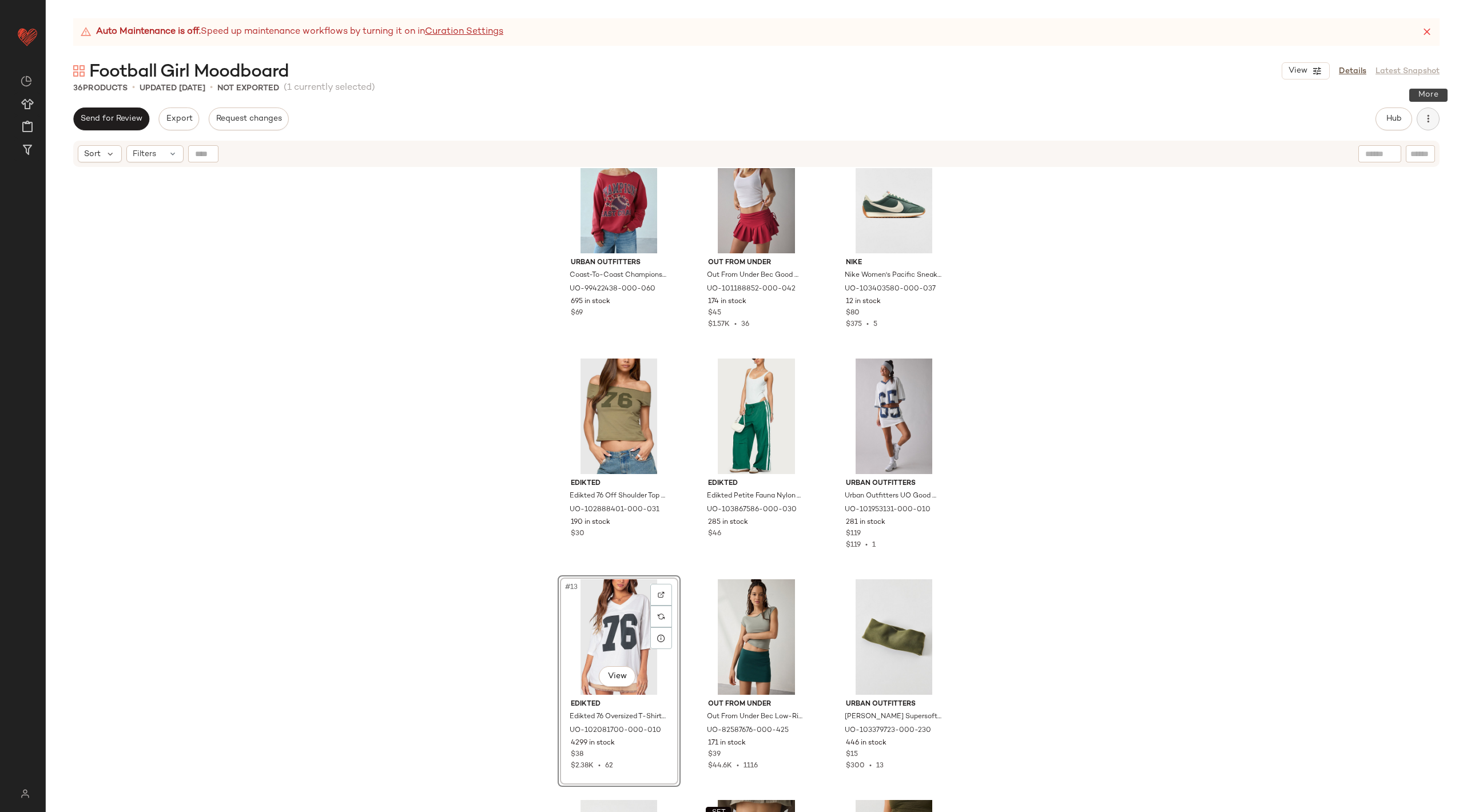
click at [1434, 121] on button "button" at bounding box center [1428, 119] width 23 height 23
click at [1357, 207] on span "View Moodboard" at bounding box center [1375, 207] width 108 height 12
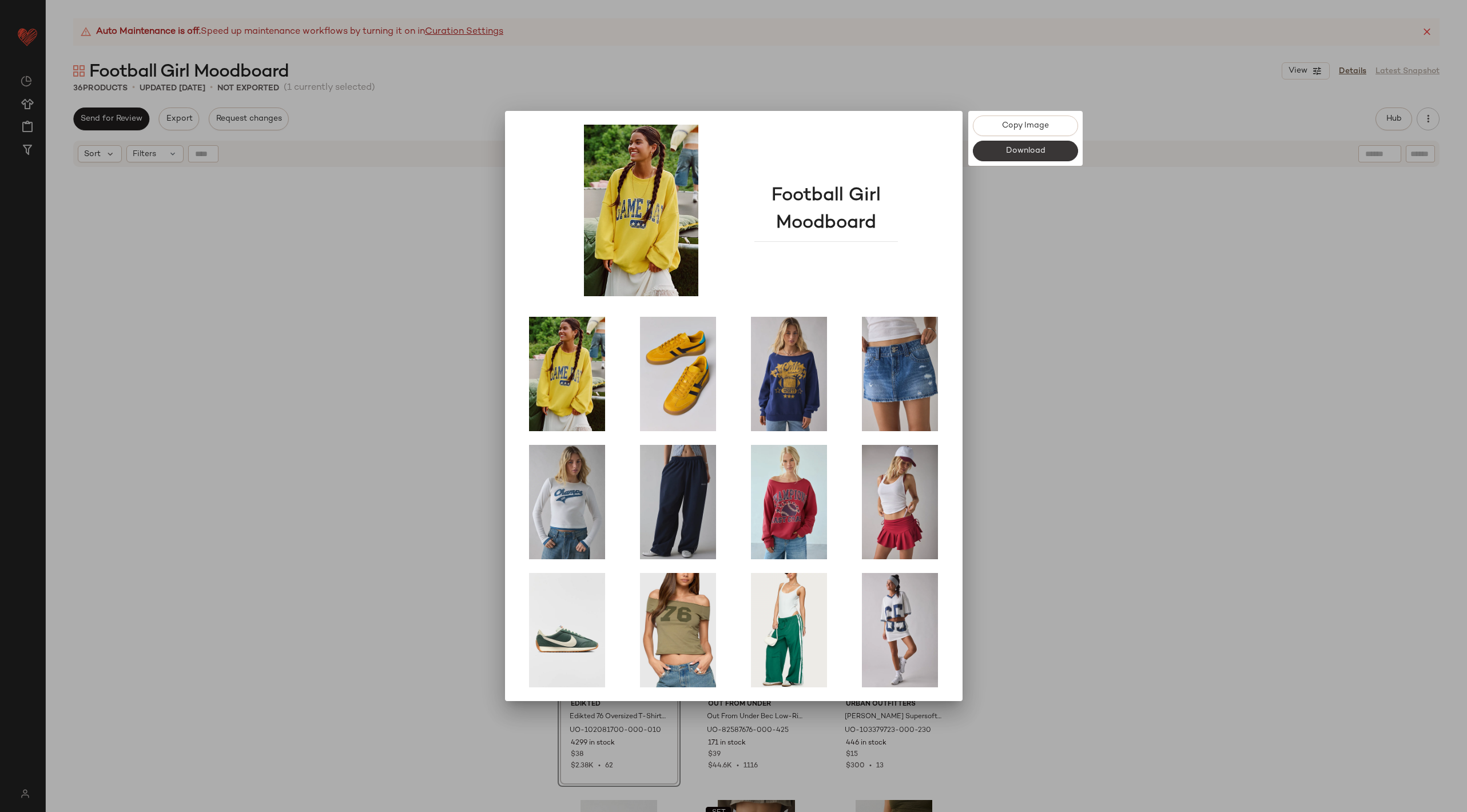
click at [1031, 151] on span "Download" at bounding box center [1025, 151] width 40 height 9
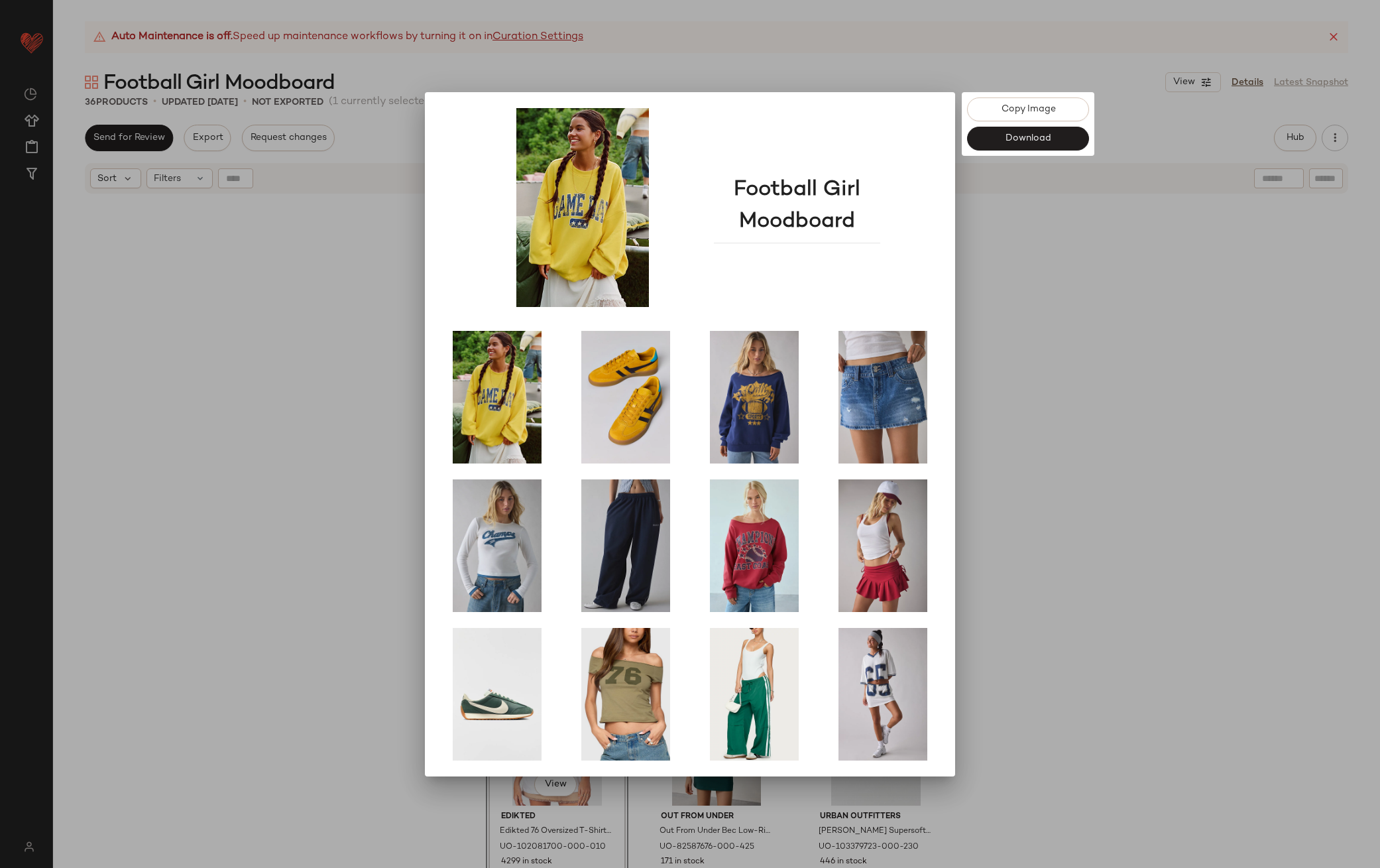
click at [468, 62] on div at bounding box center [690, 434] width 1380 height 868
